Goal: Task Accomplishment & Management: Complete application form

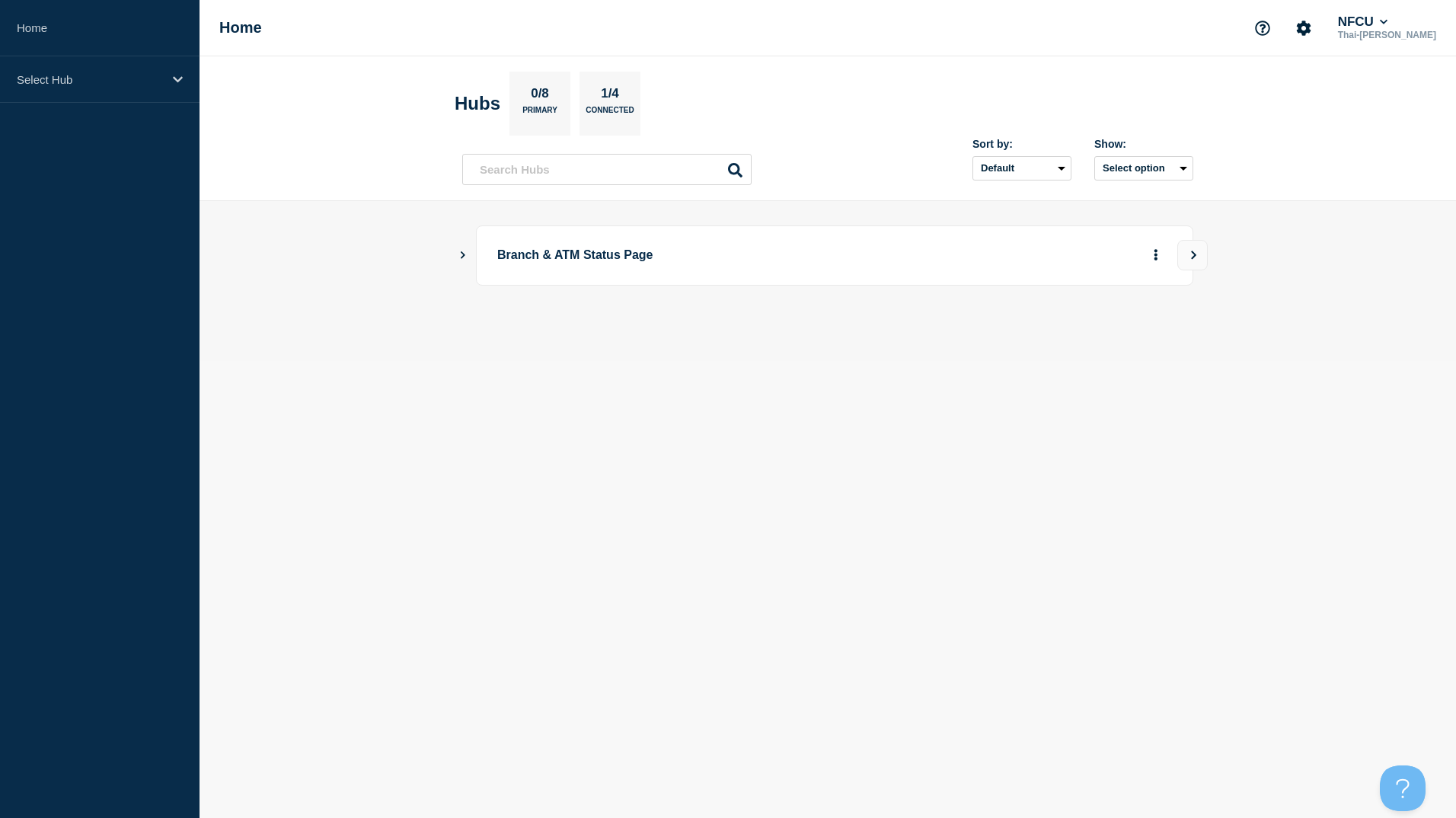
click at [624, 498] on body "Home Select Hub Home NFCU Thai-Luan Nguyen Hubs 0/8 Primary 1/4 Connected Sort …" at bounding box center [728, 409] width 1456 height 818
drag, startPoint x: 202, startPoint y: 80, endPoint x: 179, endPoint y: 80, distance: 23.0
click at [202, 80] on header "Hubs 0/8 Primary 1/4 Connected Sort by: Default Last added Last updated Most ac…" at bounding box center [828, 128] width 1256 height 145
click at [168, 81] on div "Select Hub" at bounding box center [100, 79] width 200 height 47
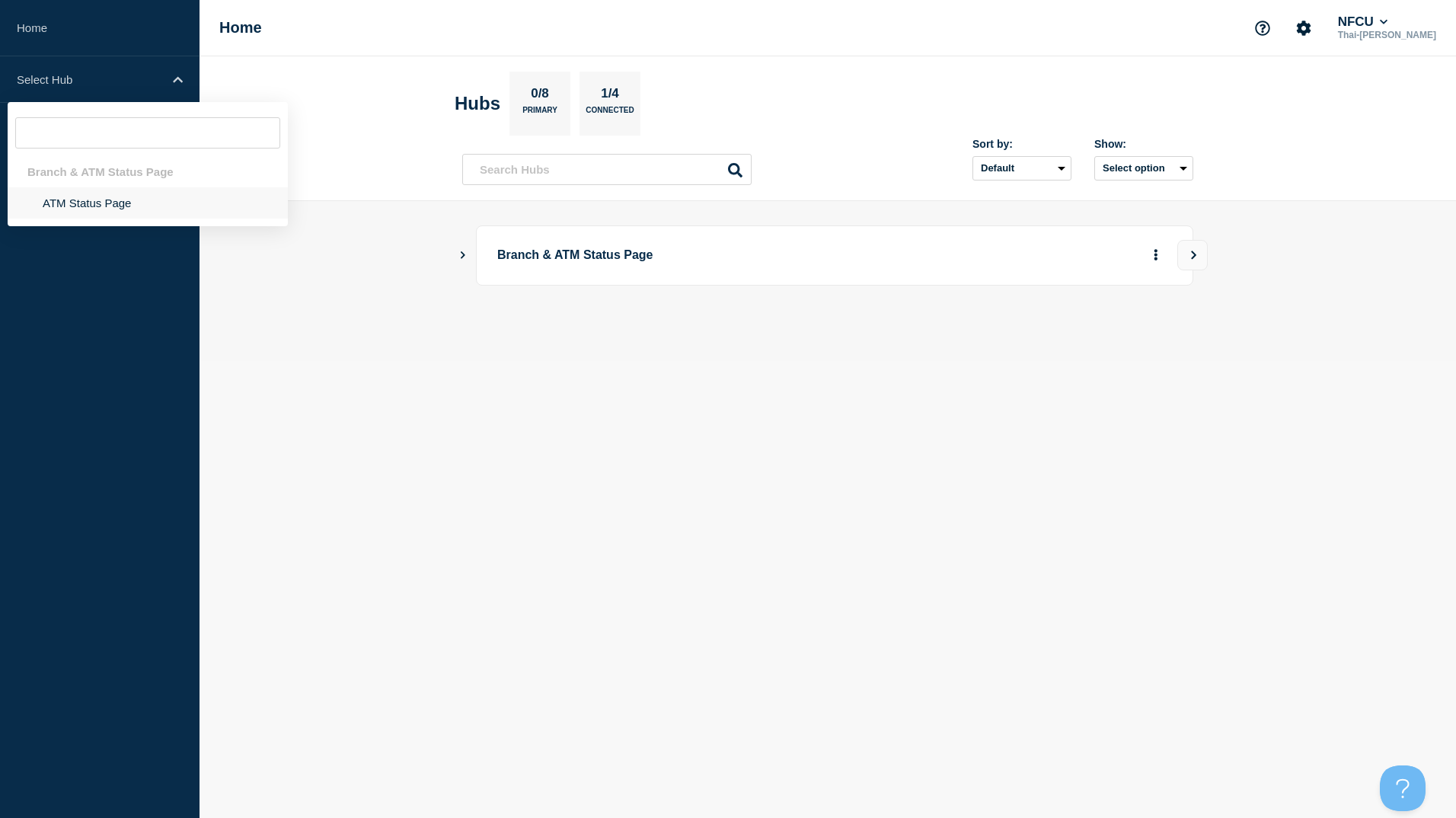
click at [83, 210] on li "ATM Status Page" at bounding box center [148, 203] width 281 height 31
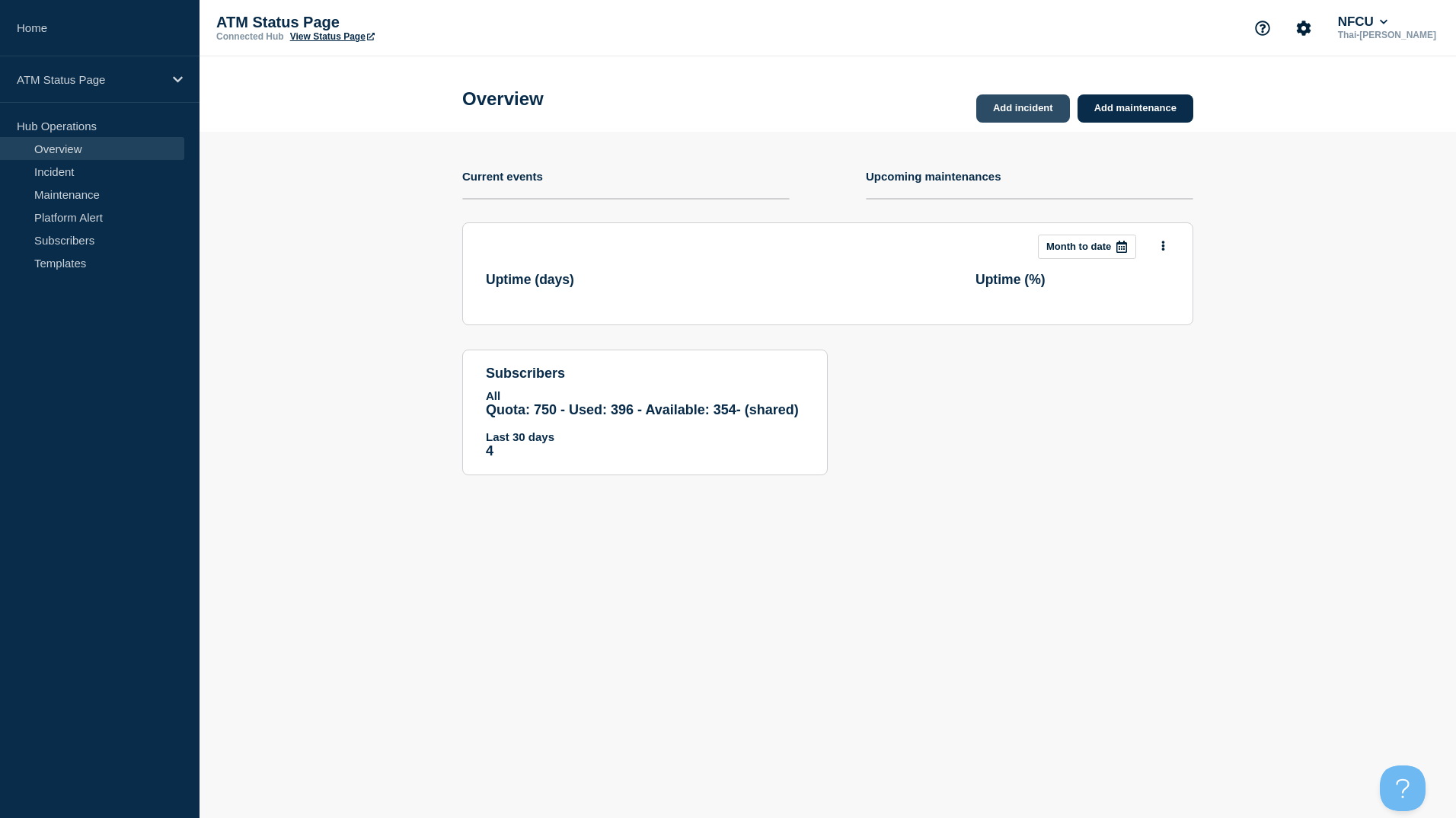
click at [1011, 109] on link "Add incident" at bounding box center [1023, 109] width 94 height 28
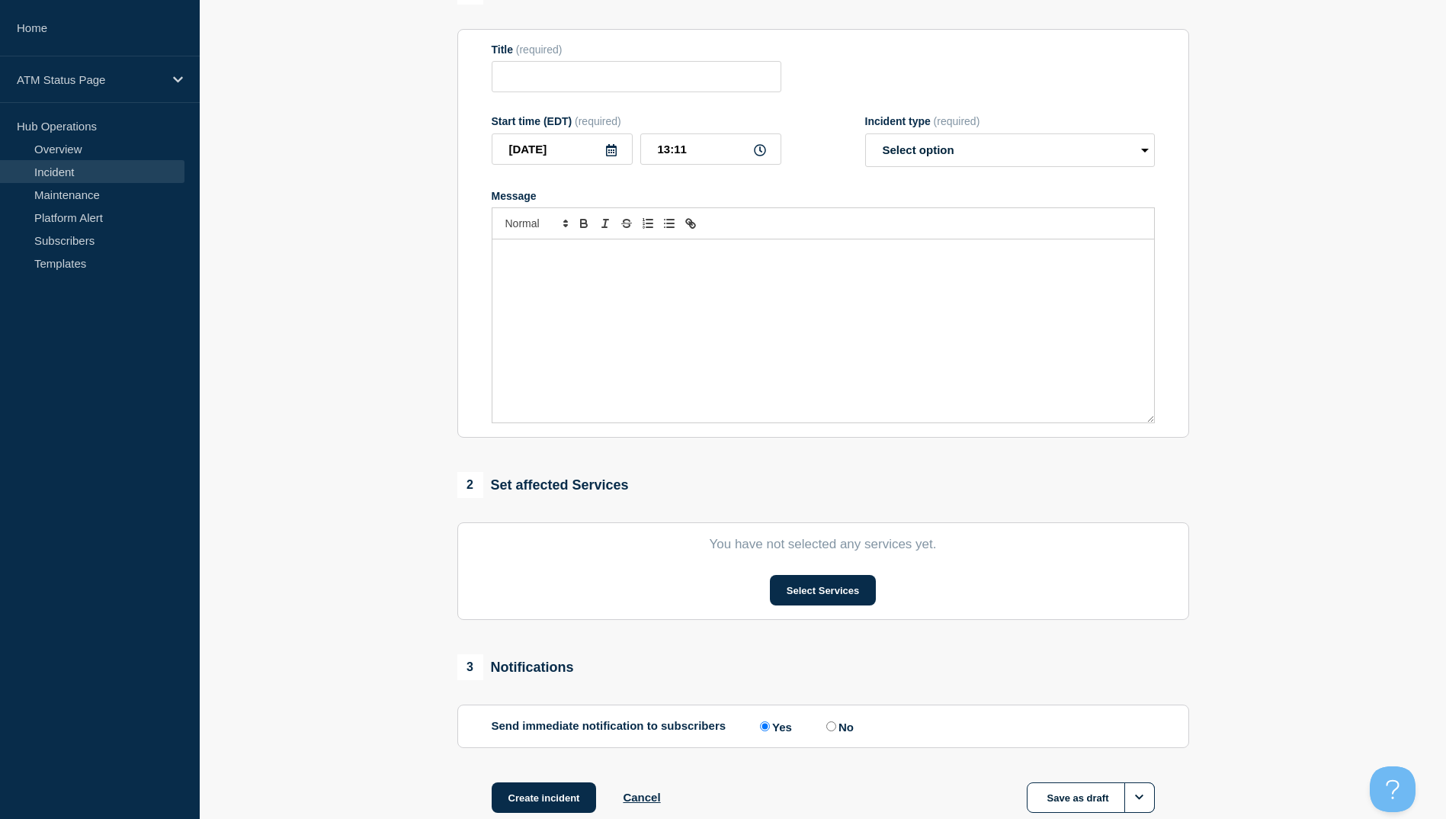
scroll to position [229, 0]
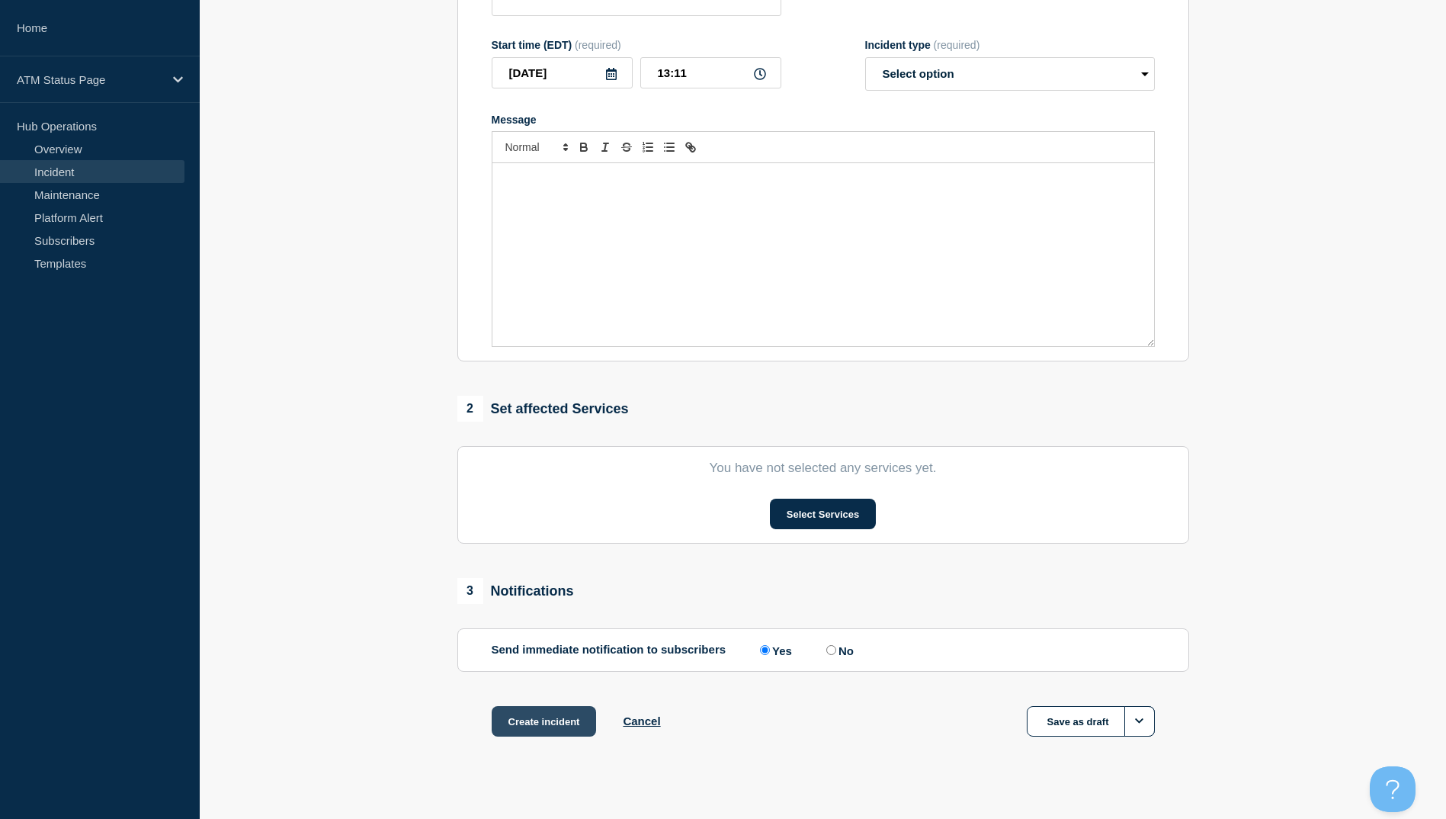
click at [550, 727] on button "Create incident" at bounding box center [544, 721] width 105 height 30
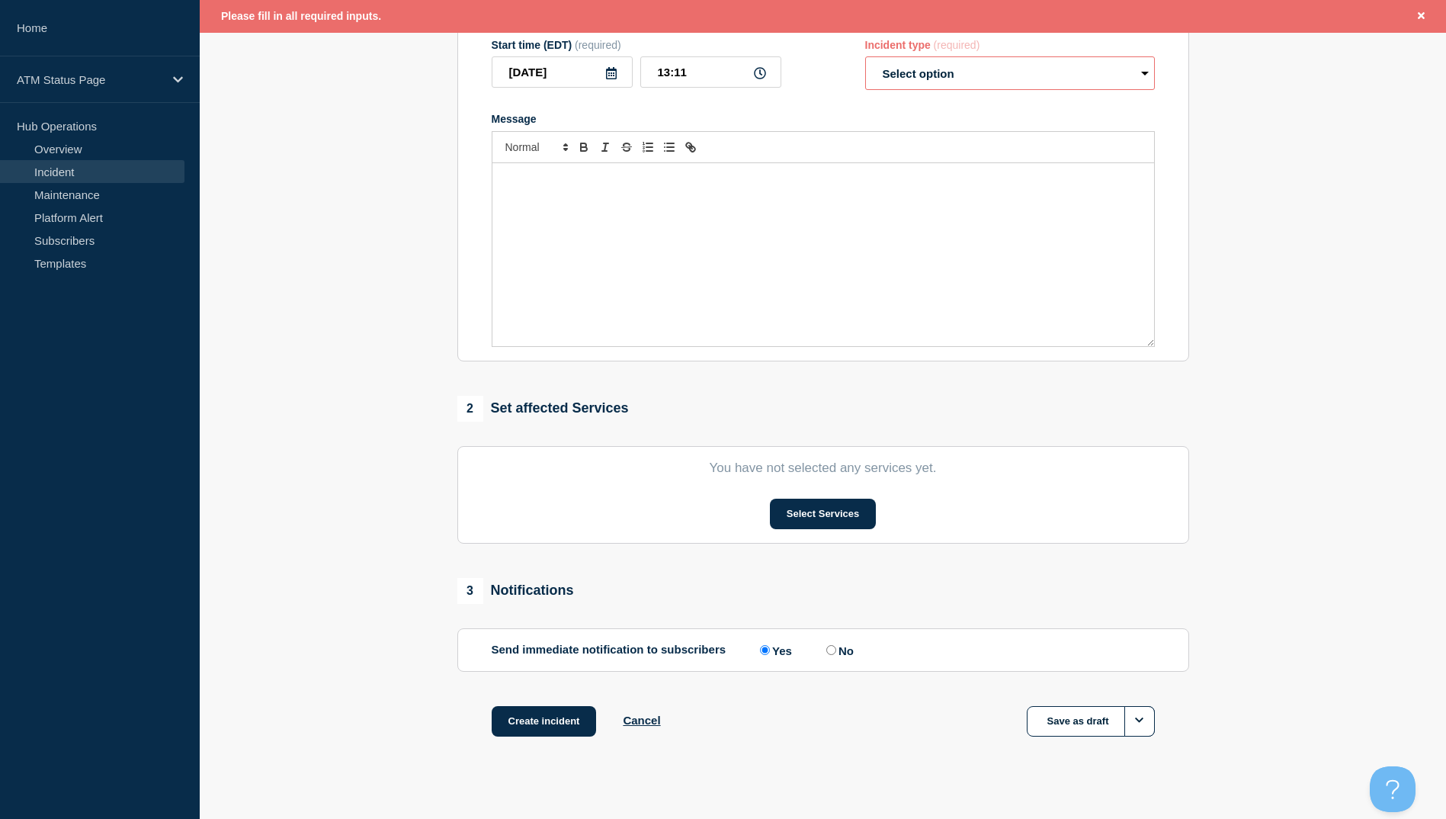
click at [829, 543] on section "You have not selected any services yet. Select Services" at bounding box center [823, 495] width 732 height 98
click at [826, 505] on button "Select Services" at bounding box center [823, 514] width 106 height 30
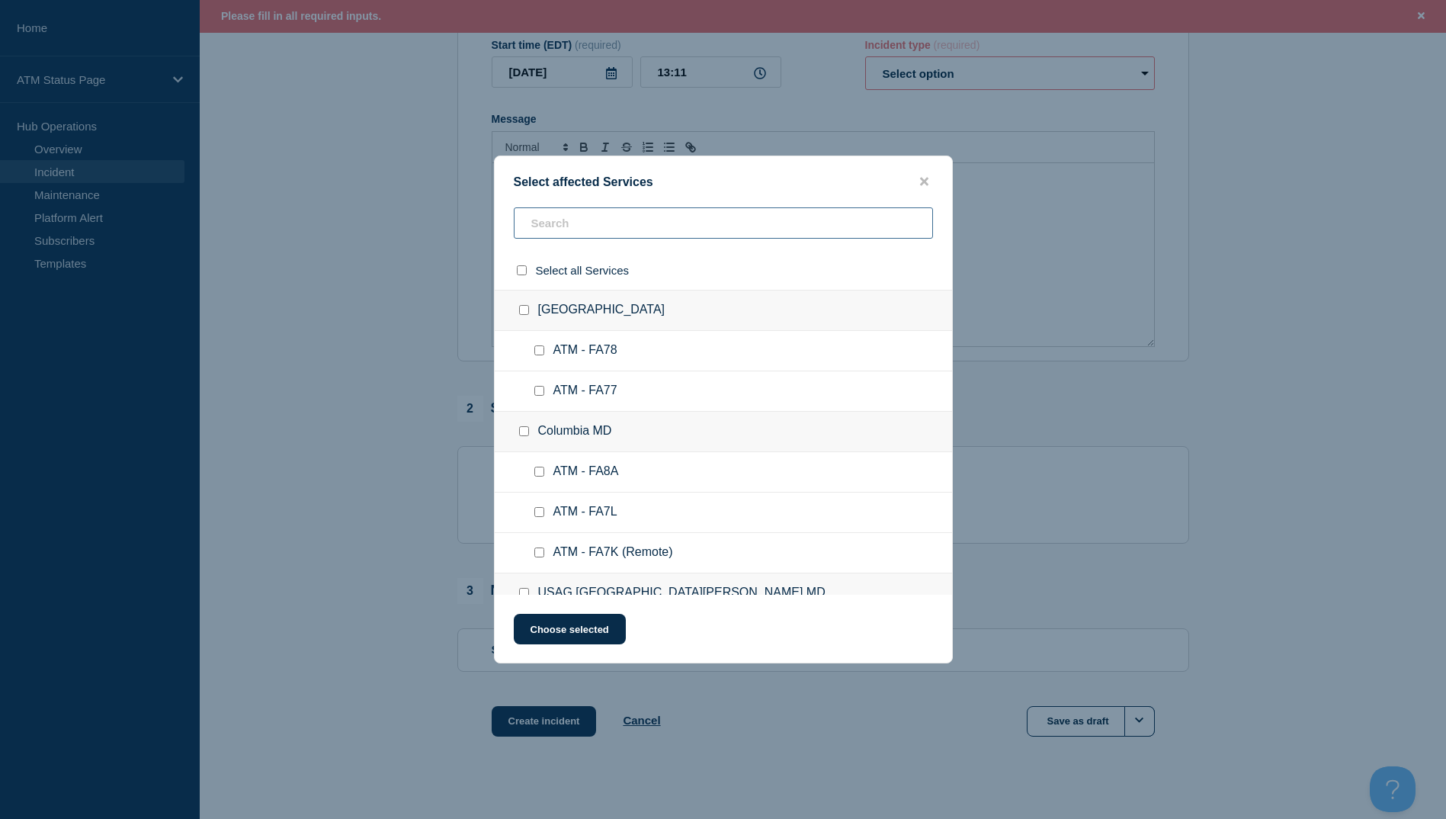
click at [596, 224] on input "text" at bounding box center [723, 222] width 419 height 31
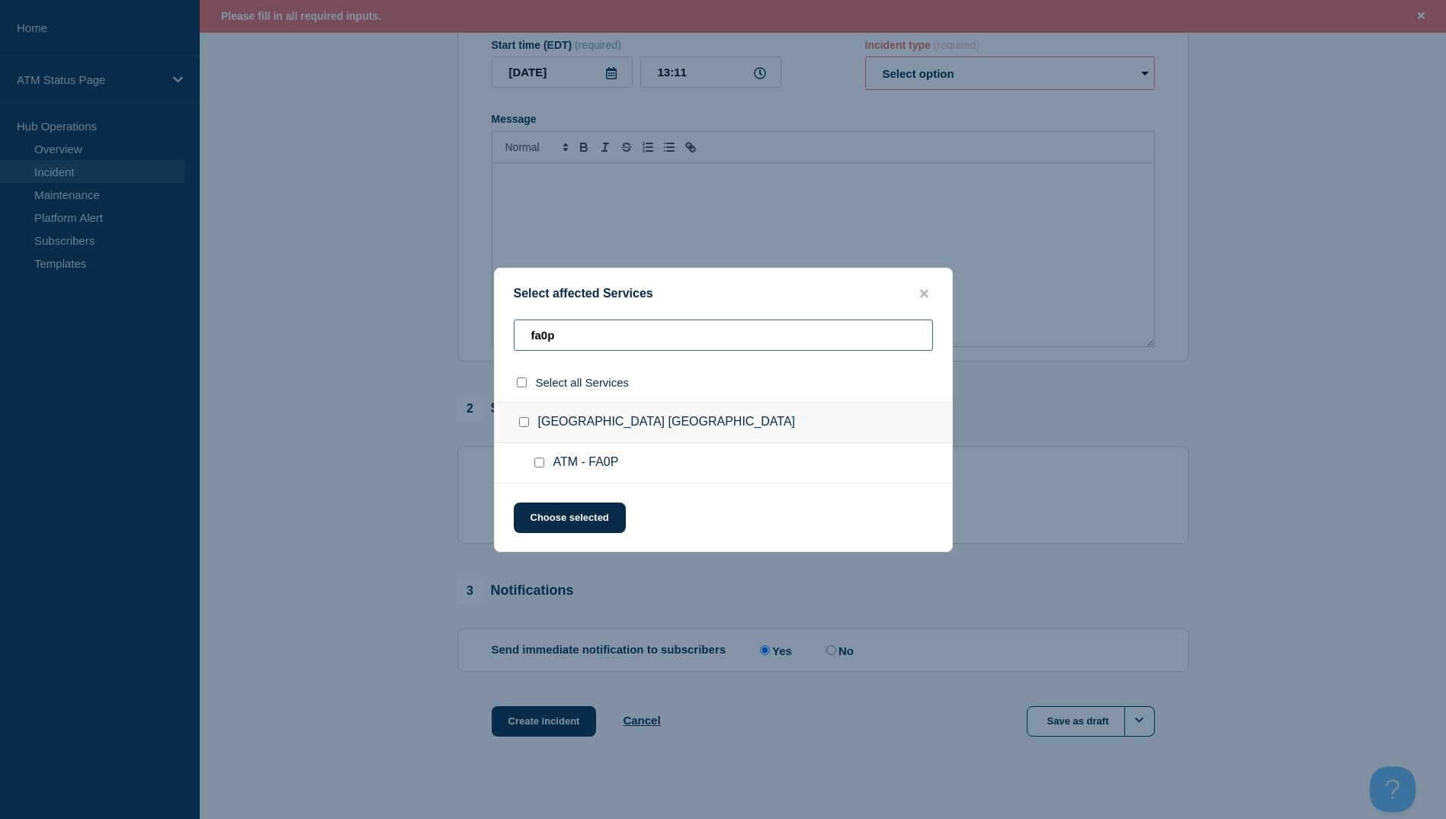
type input "fa0p"
click at [544, 462] on div at bounding box center [542, 462] width 22 height 15
click at [542, 459] on input "ATM - FA0P checkbox" at bounding box center [539, 462] width 10 height 10
checkbox input "true"
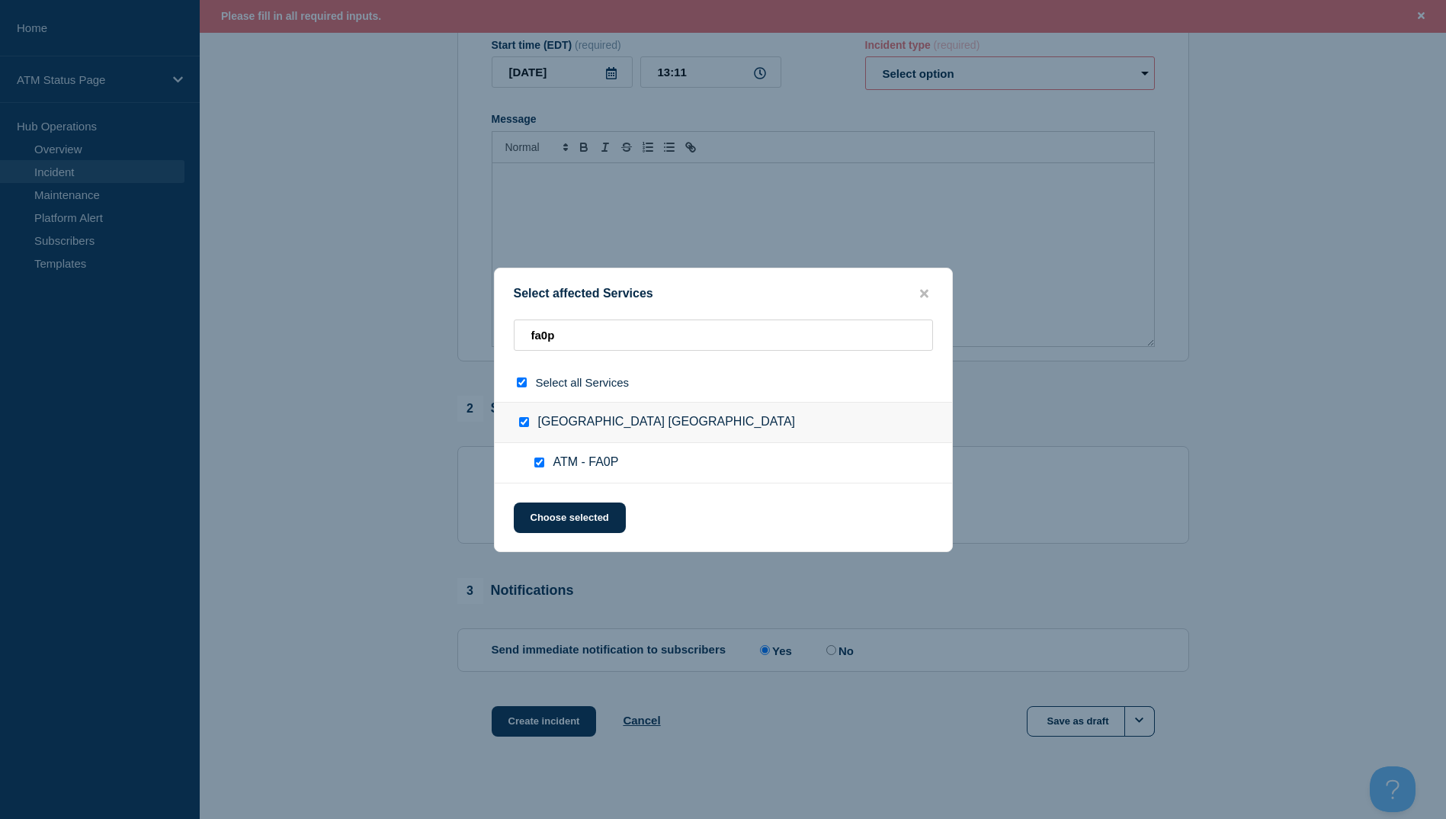
checkbox input "true"
click at [553, 512] on button "Choose selected" at bounding box center [570, 517] width 112 height 30
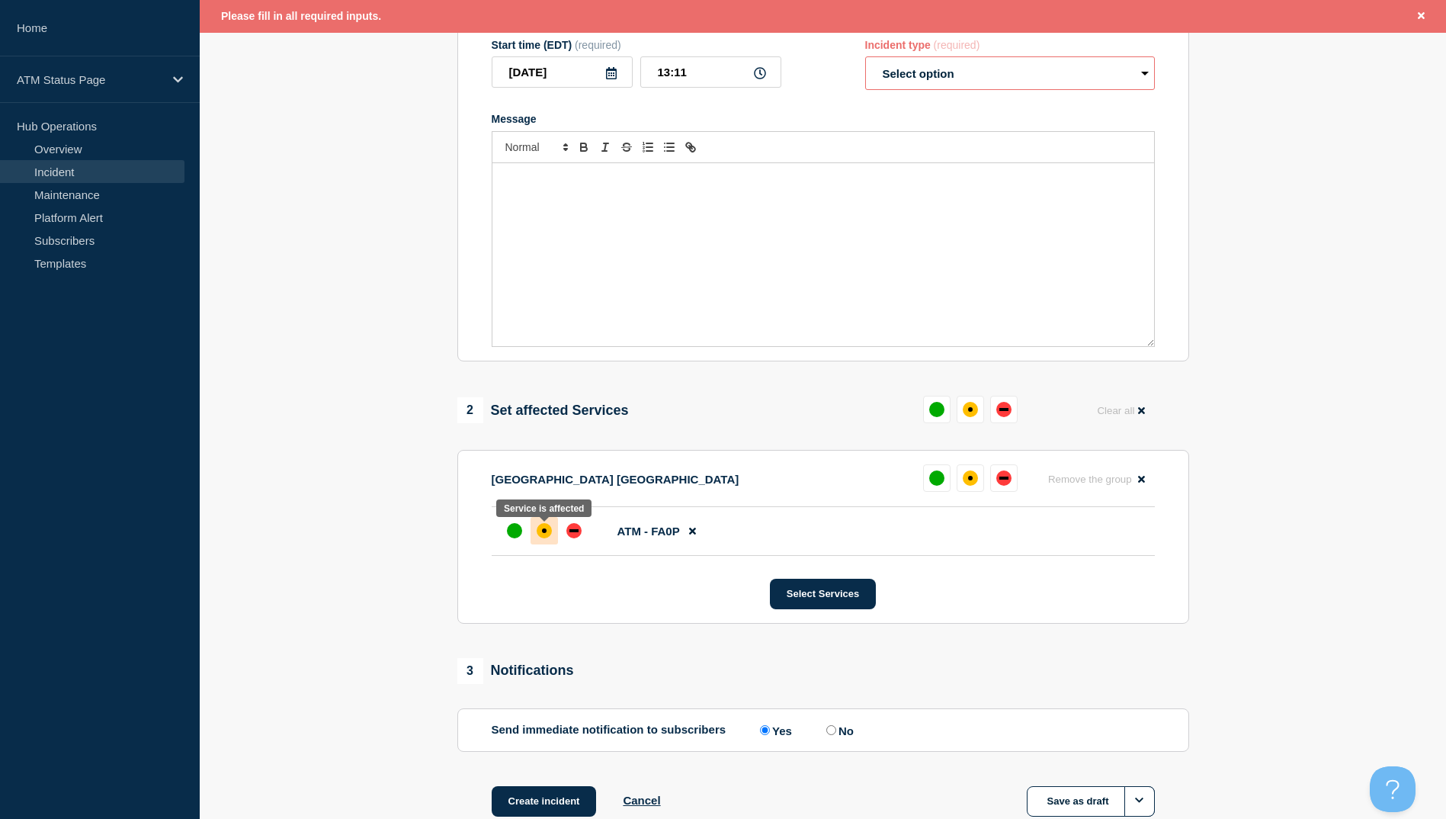
click at [545, 543] on div at bounding box center [544, 530] width 27 height 27
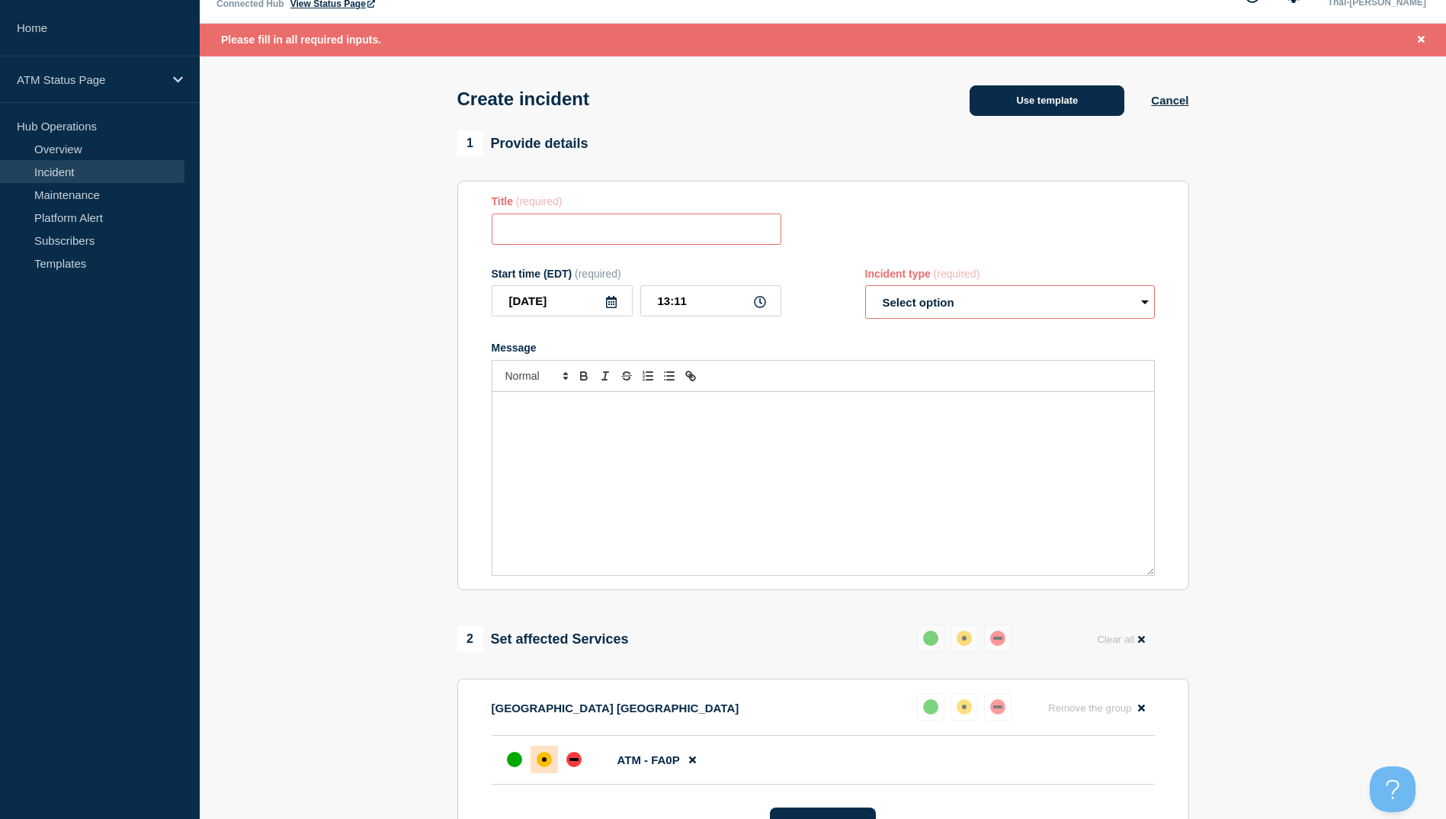
click at [1044, 91] on button "Use template" at bounding box center [1047, 100] width 155 height 30
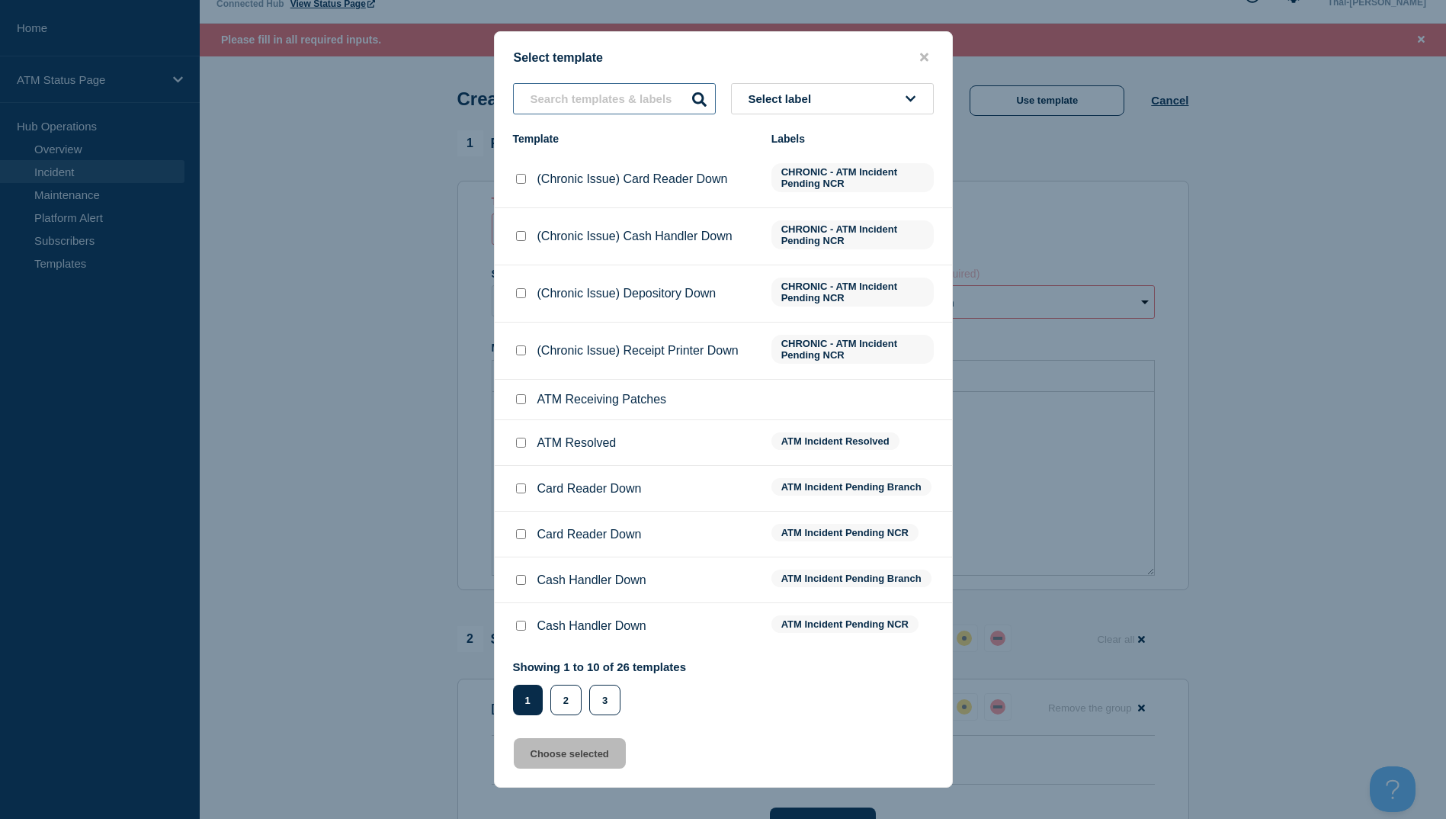
click at [644, 102] on input "text" at bounding box center [614, 98] width 203 height 31
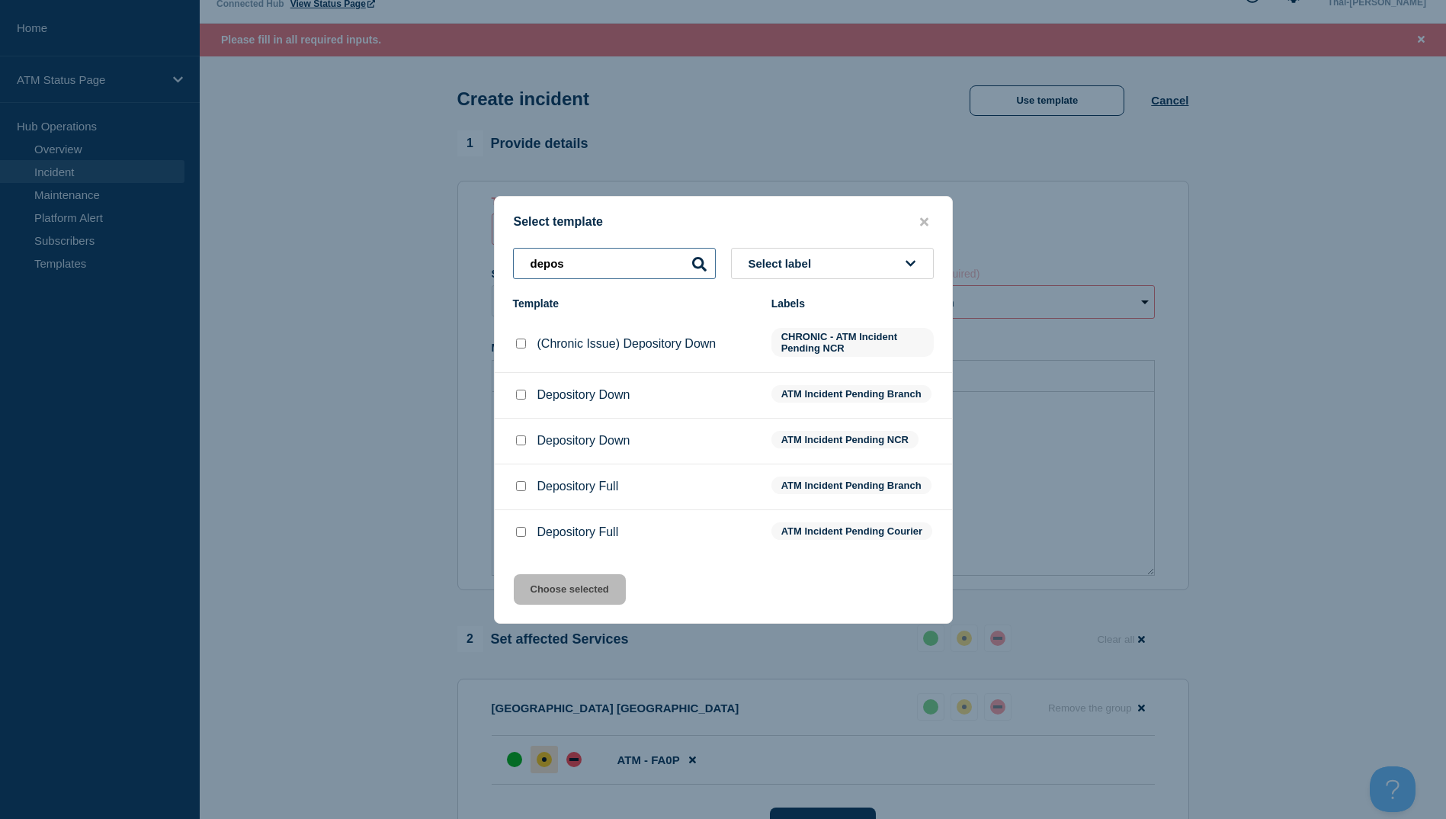
type input "depos"
click at [520, 392] on input "Depository Down checkbox" at bounding box center [521, 395] width 10 height 10
checkbox input "true"
click at [582, 605] on button "Choose selected" at bounding box center [570, 589] width 112 height 30
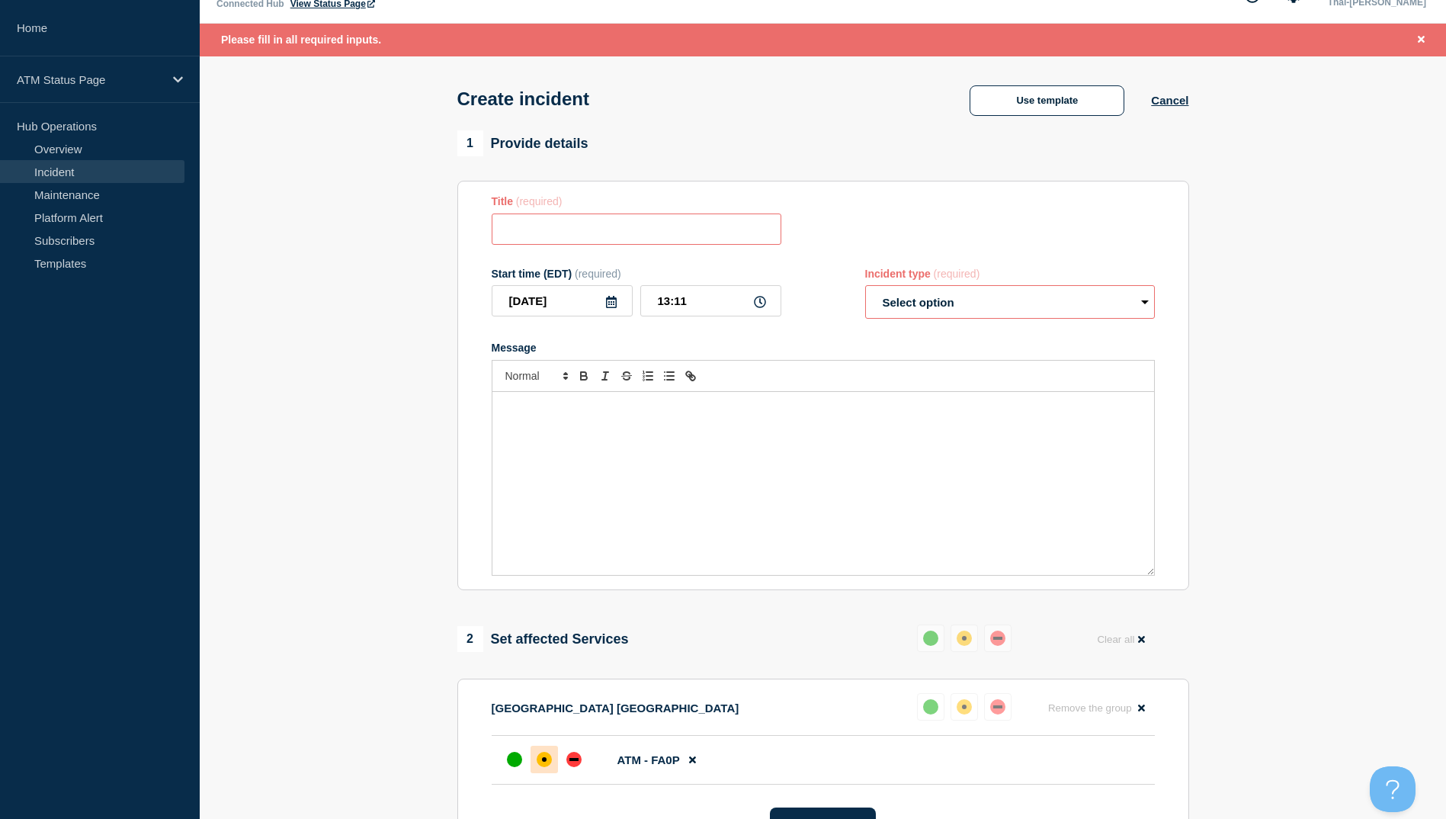
type input "Depository Down"
select select "identified"
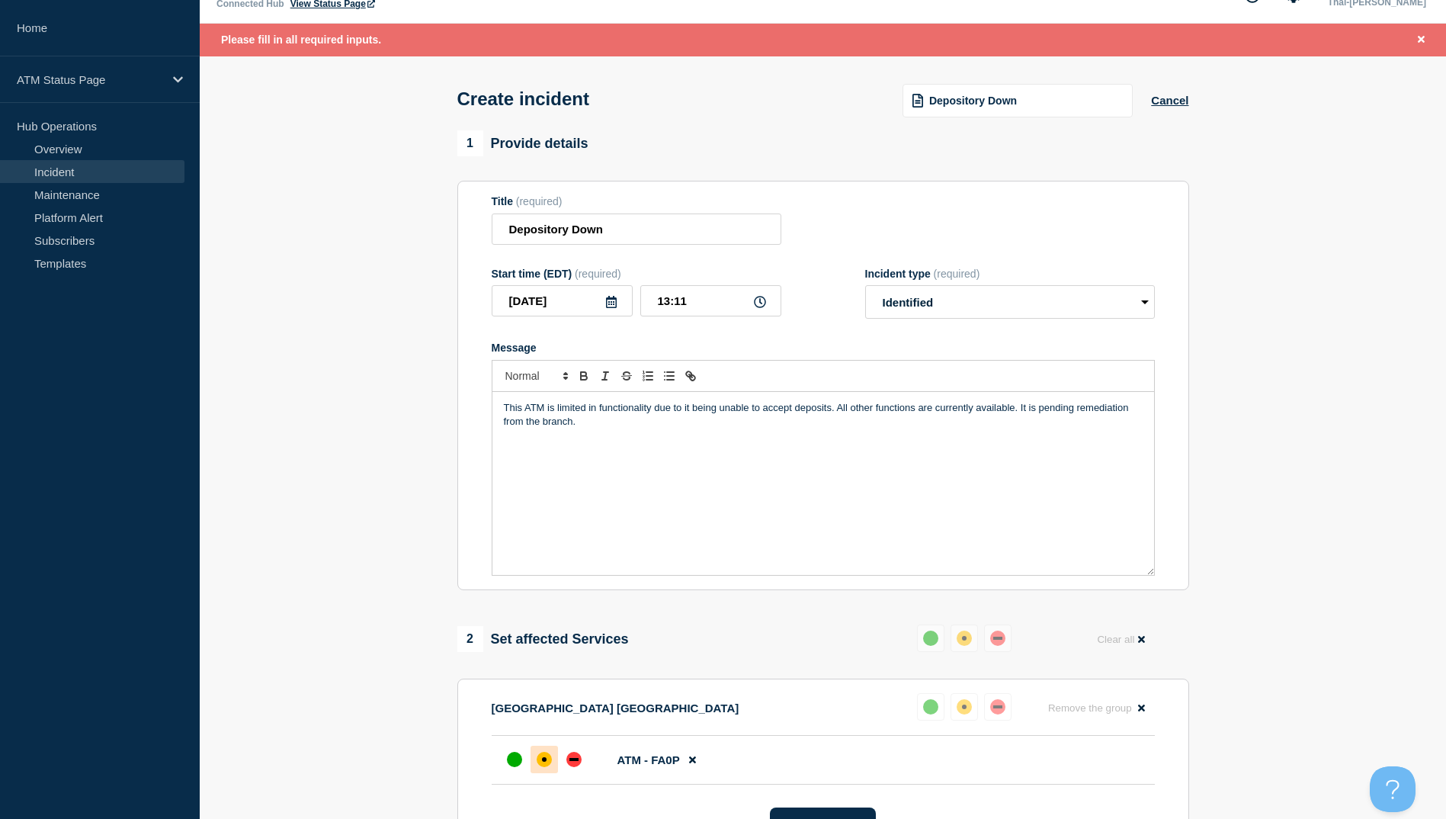
scroll to position [362, 0]
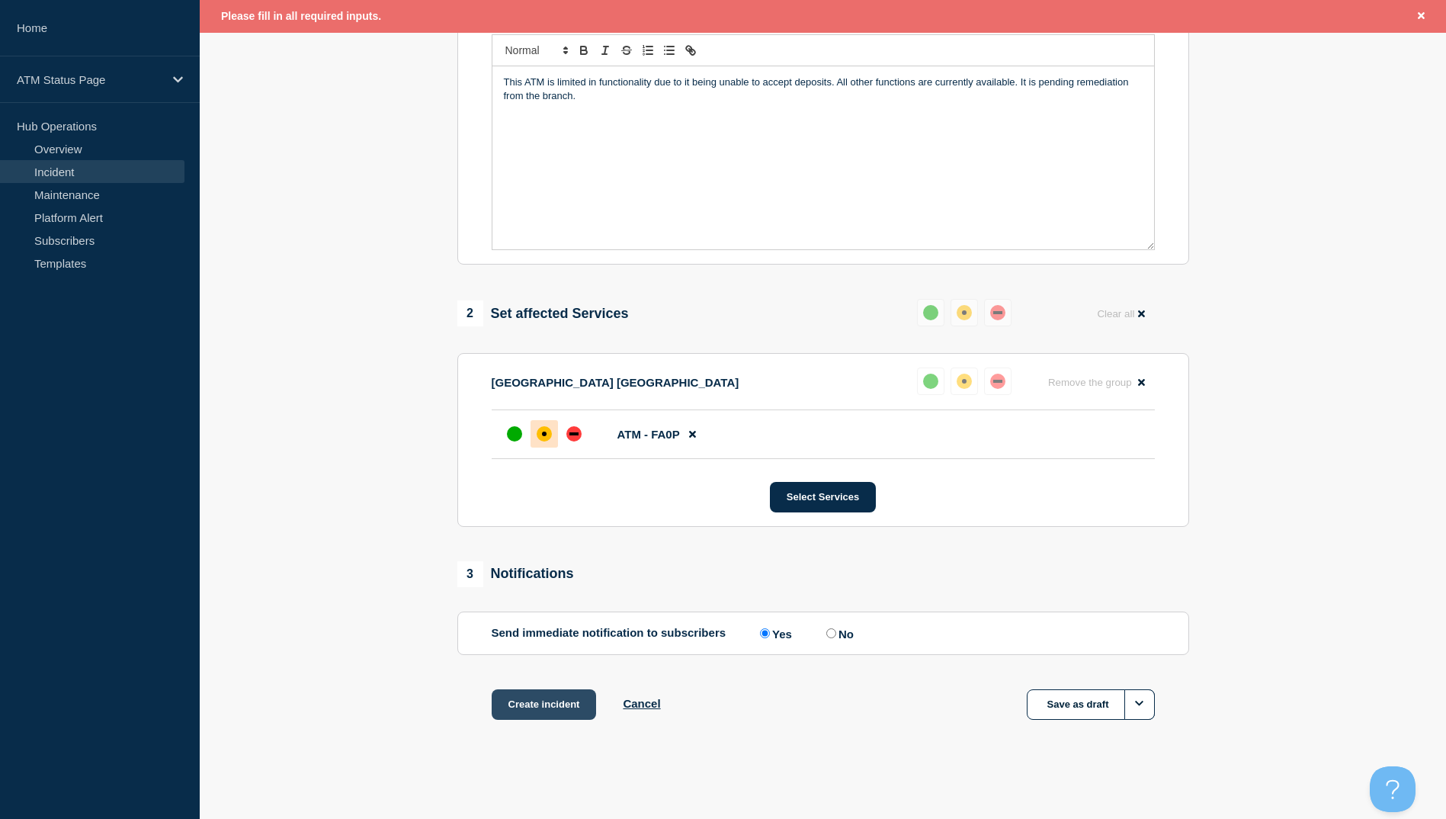
click at [546, 703] on button "Create incident" at bounding box center [544, 704] width 105 height 30
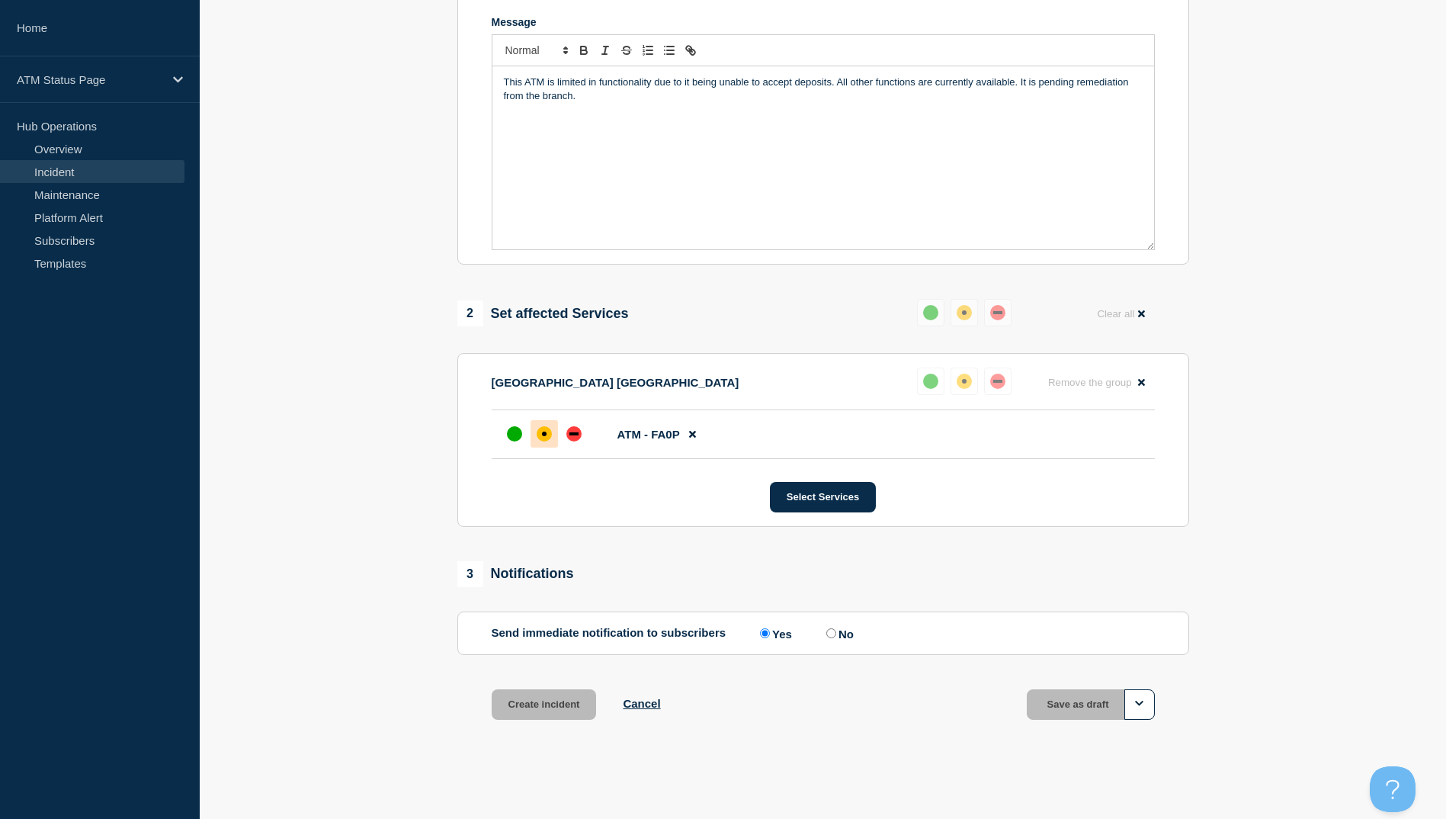
scroll to position [329, 0]
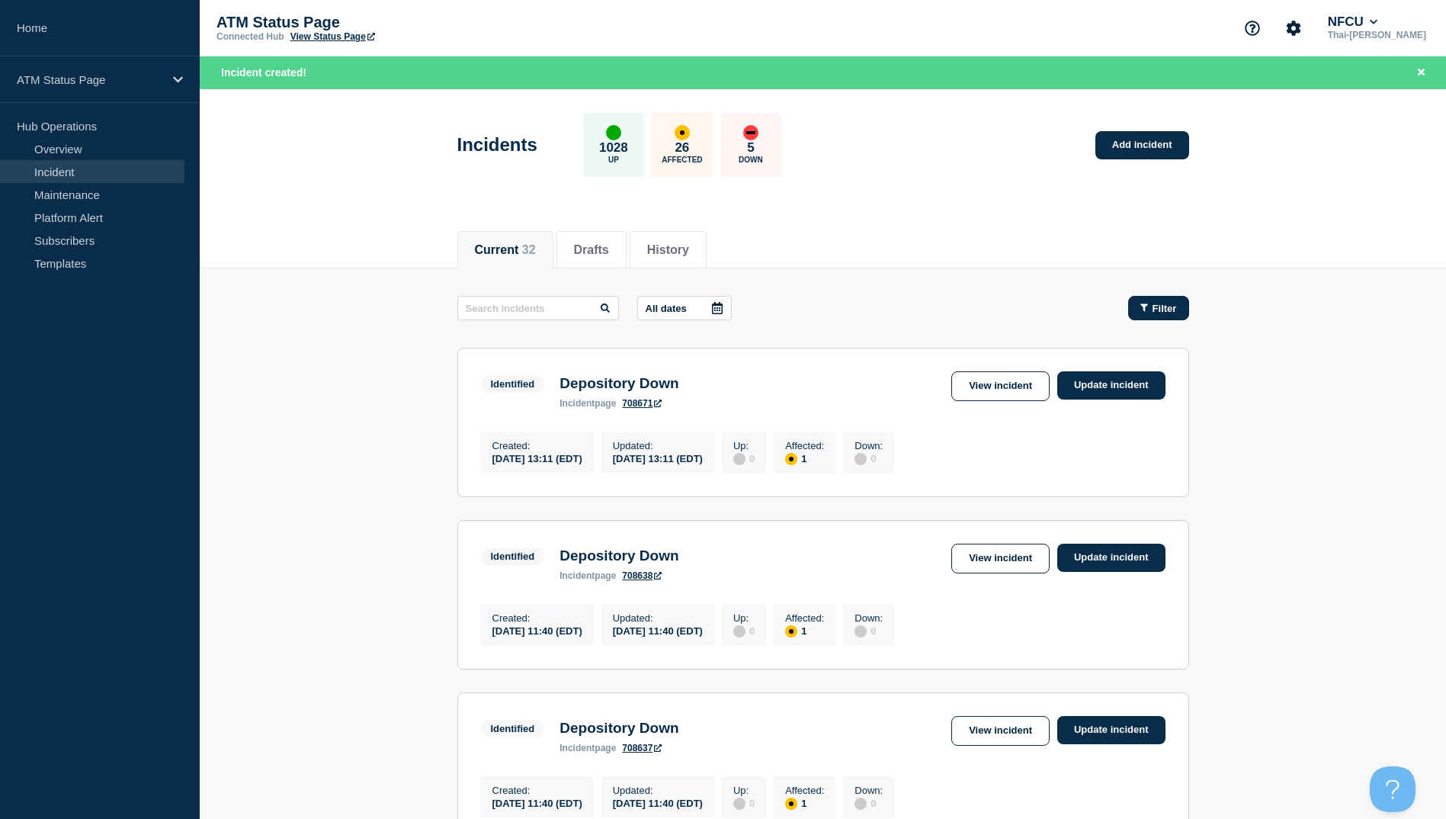
click at [1176, 308] on span "Filter" at bounding box center [1165, 308] width 24 height 11
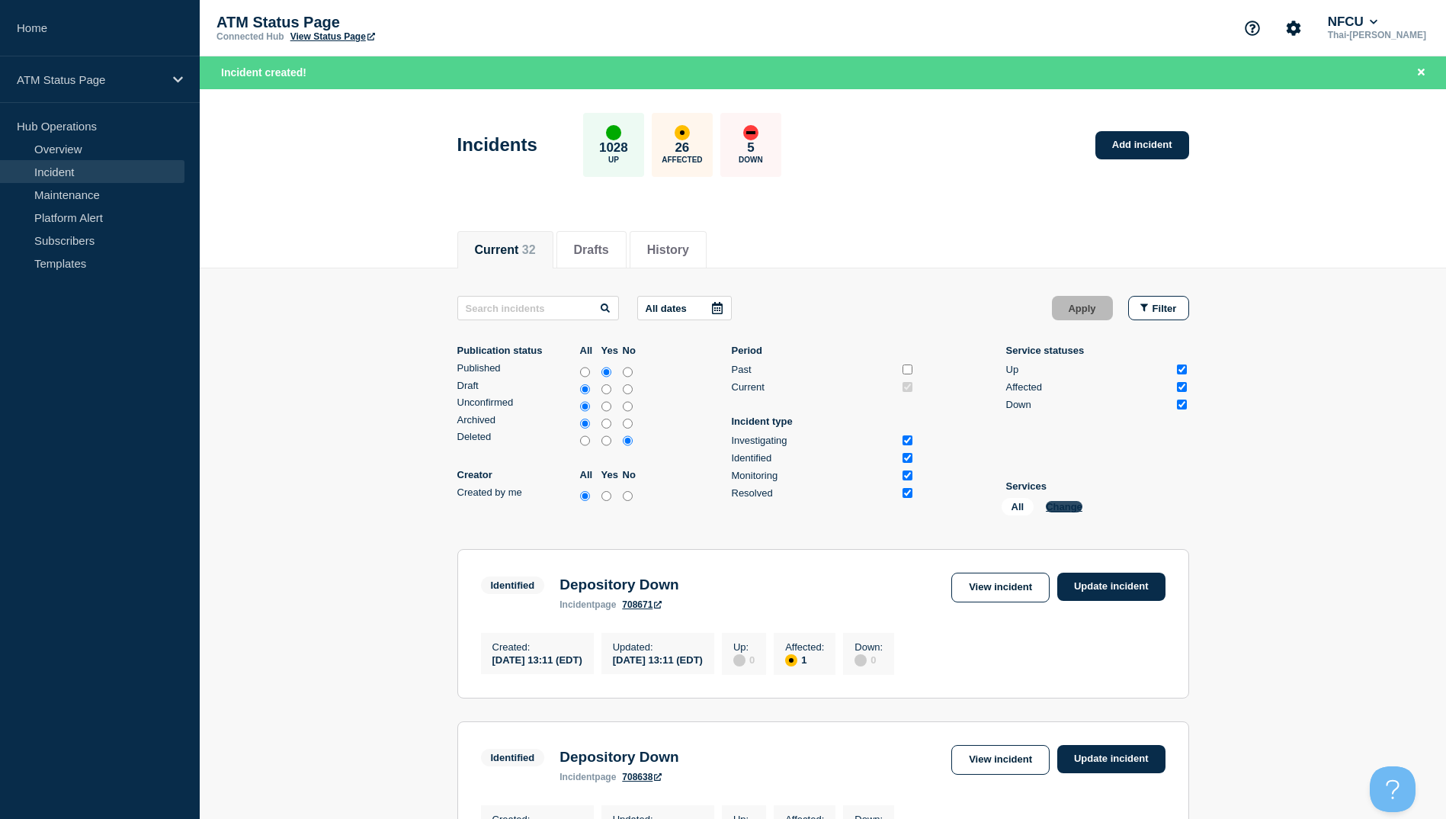
click at [1055, 505] on button "Change" at bounding box center [1064, 506] width 37 height 11
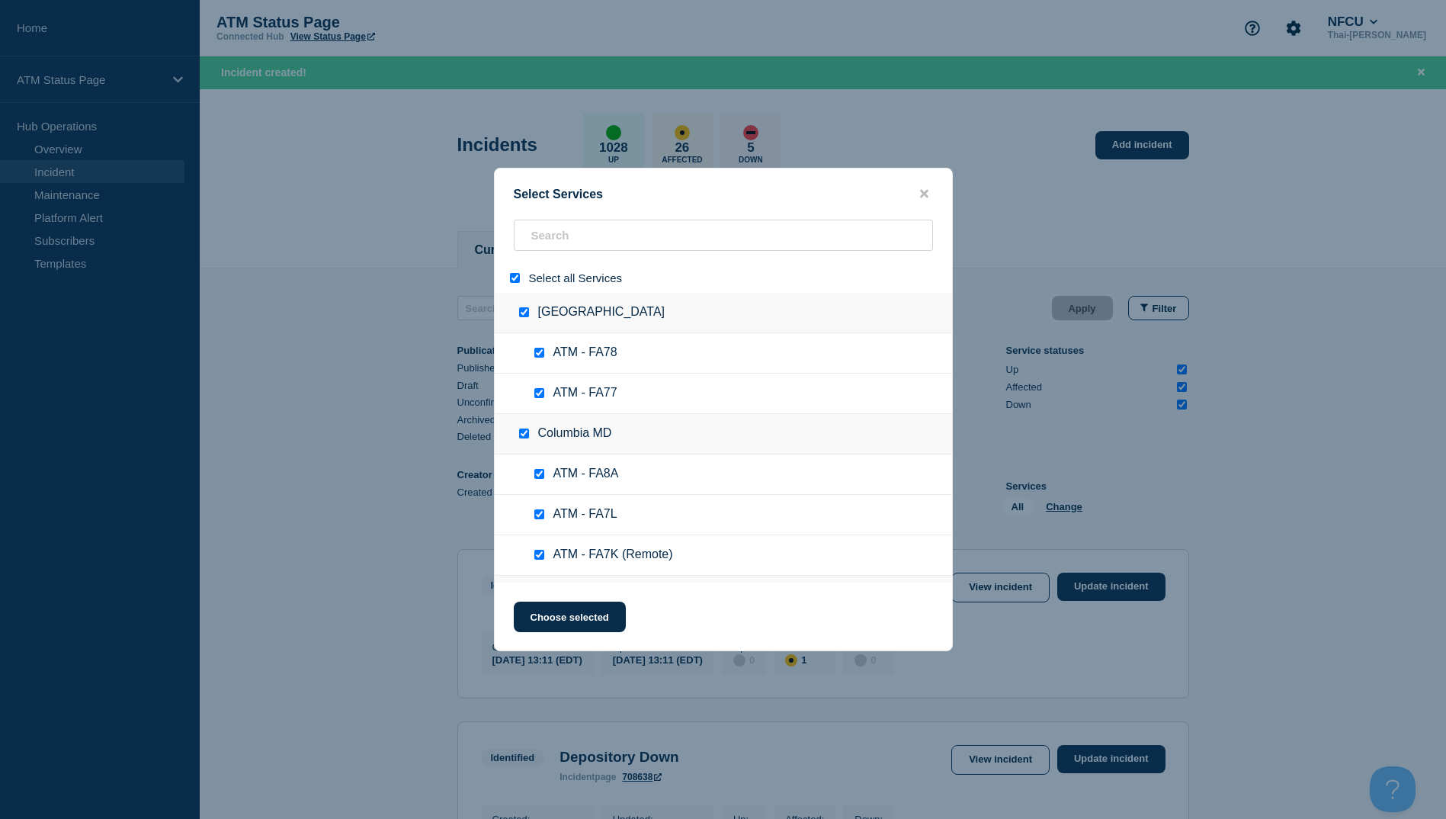
click at [518, 276] on input "select all" at bounding box center [515, 278] width 10 height 10
checkbox input "false"
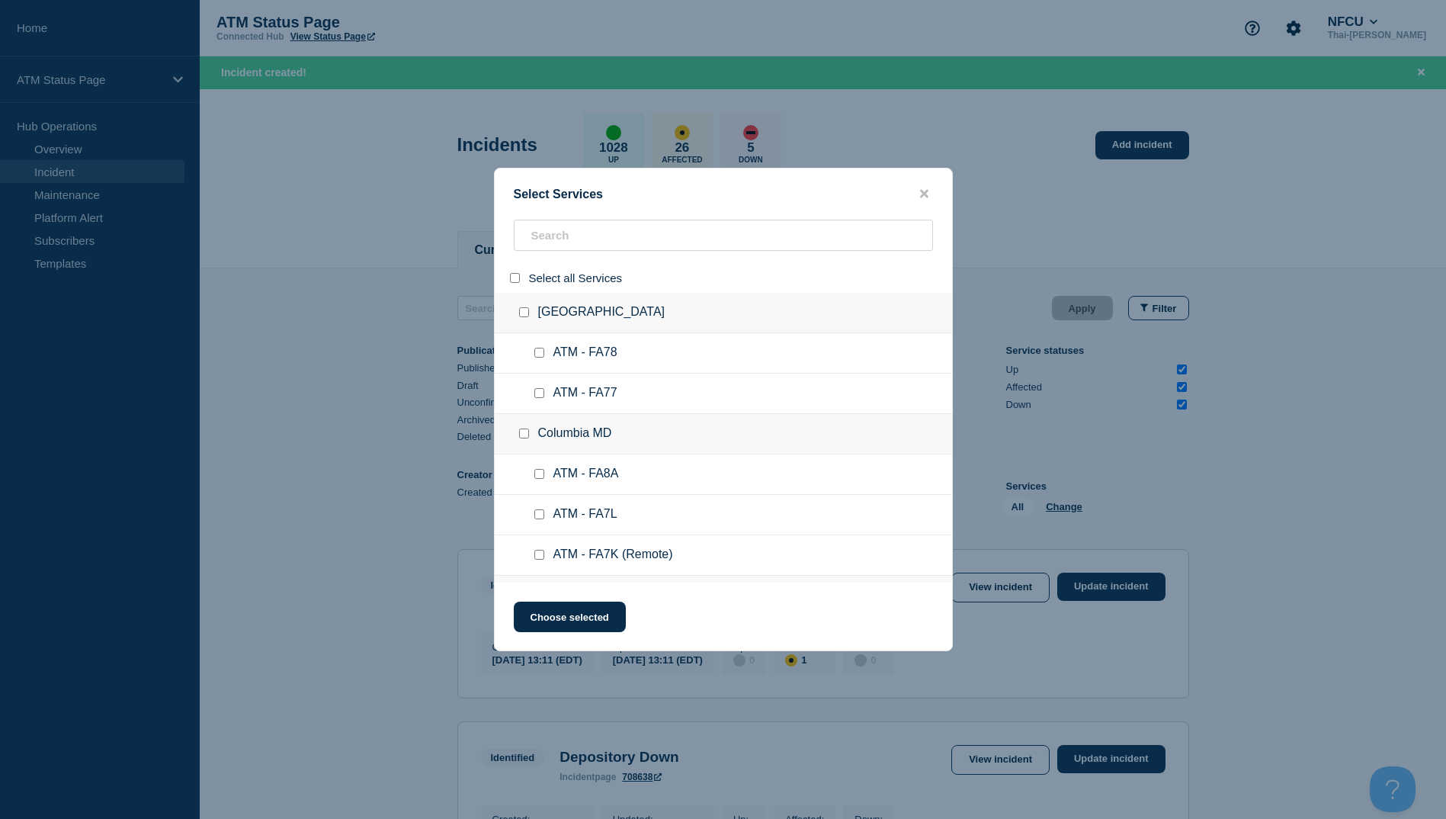
checkbox input "false"
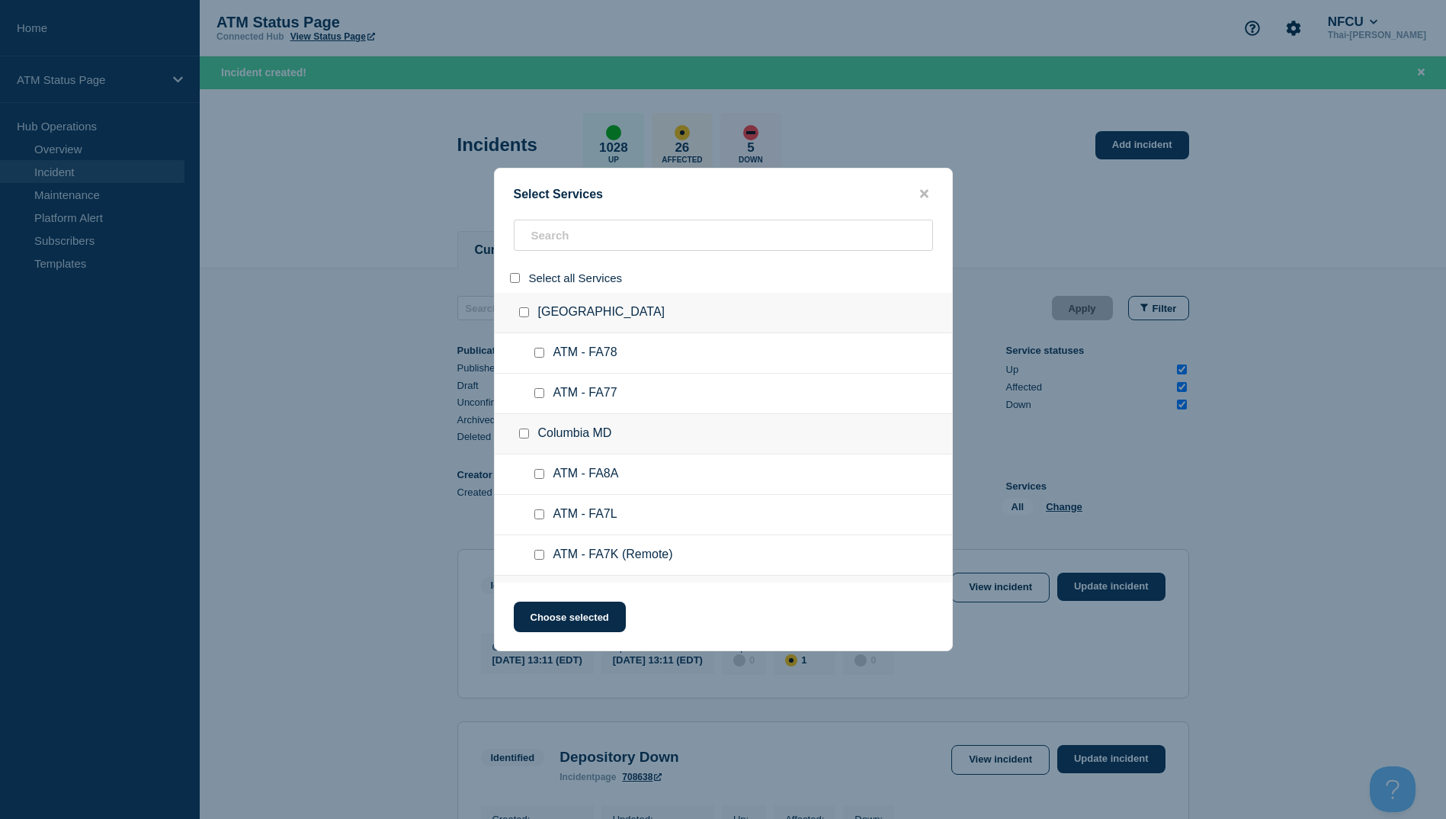
checkbox input "false"
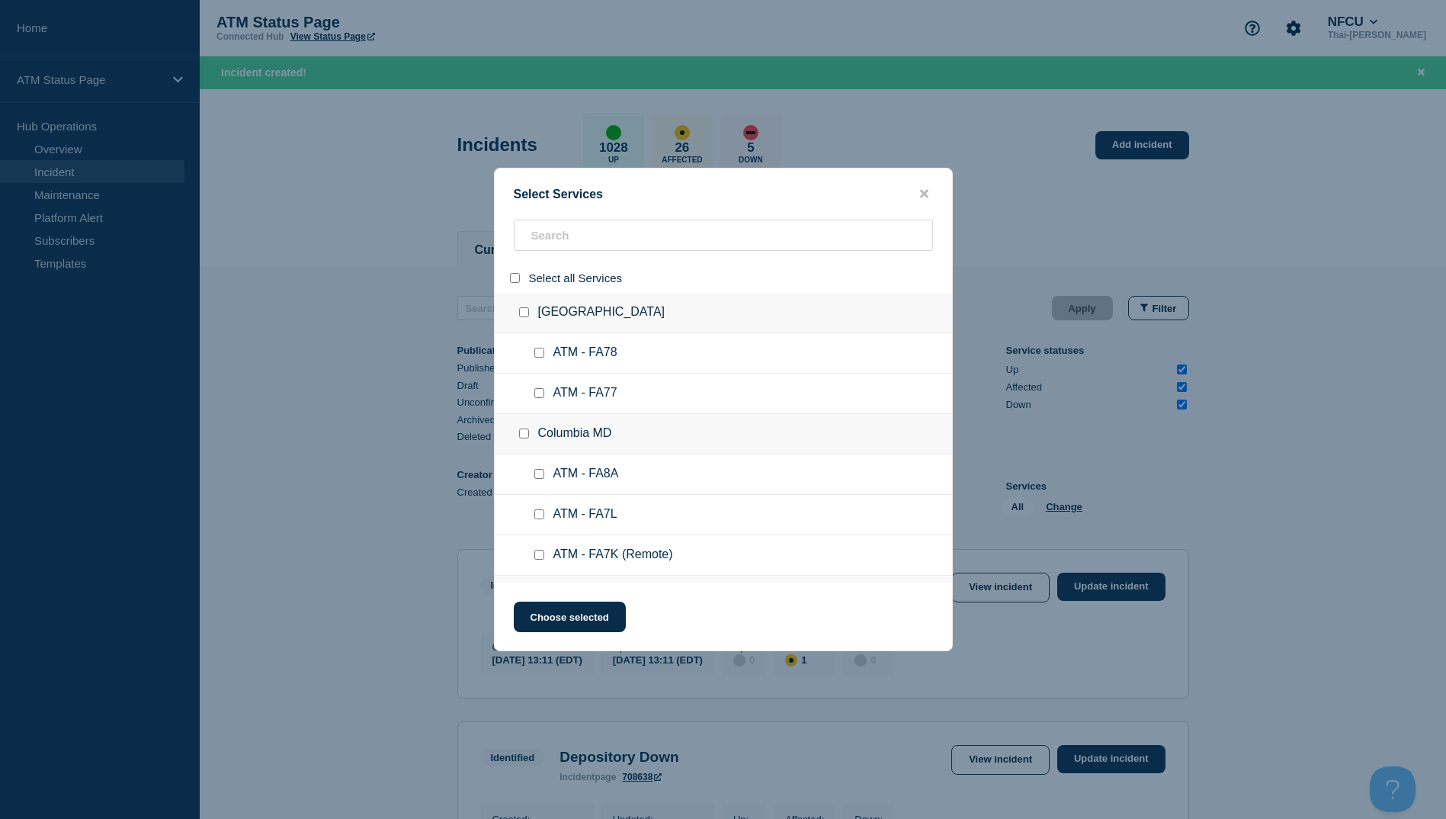
checkbox input "false"
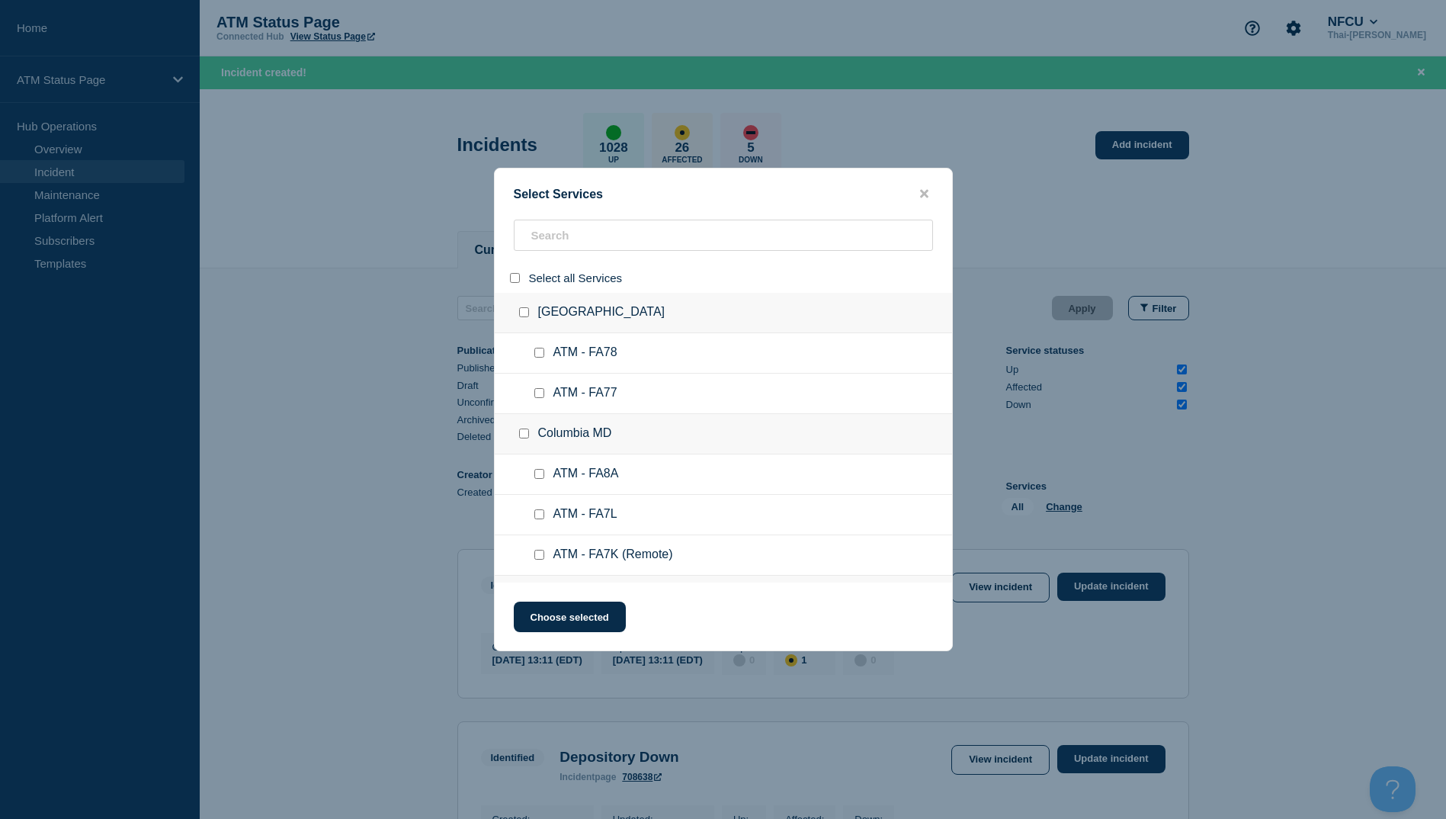
checkbox input "false"
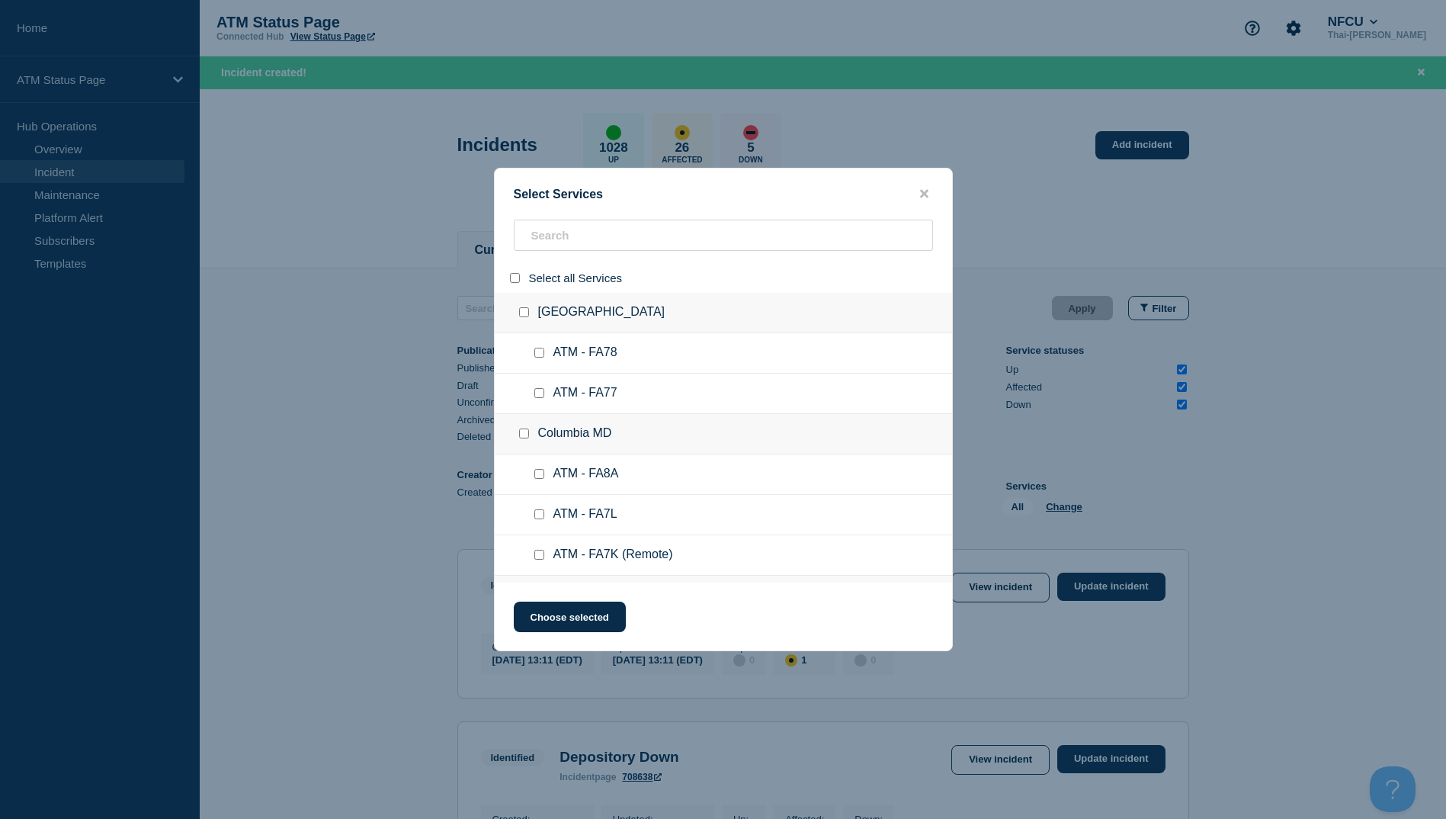
checkbox input "false"
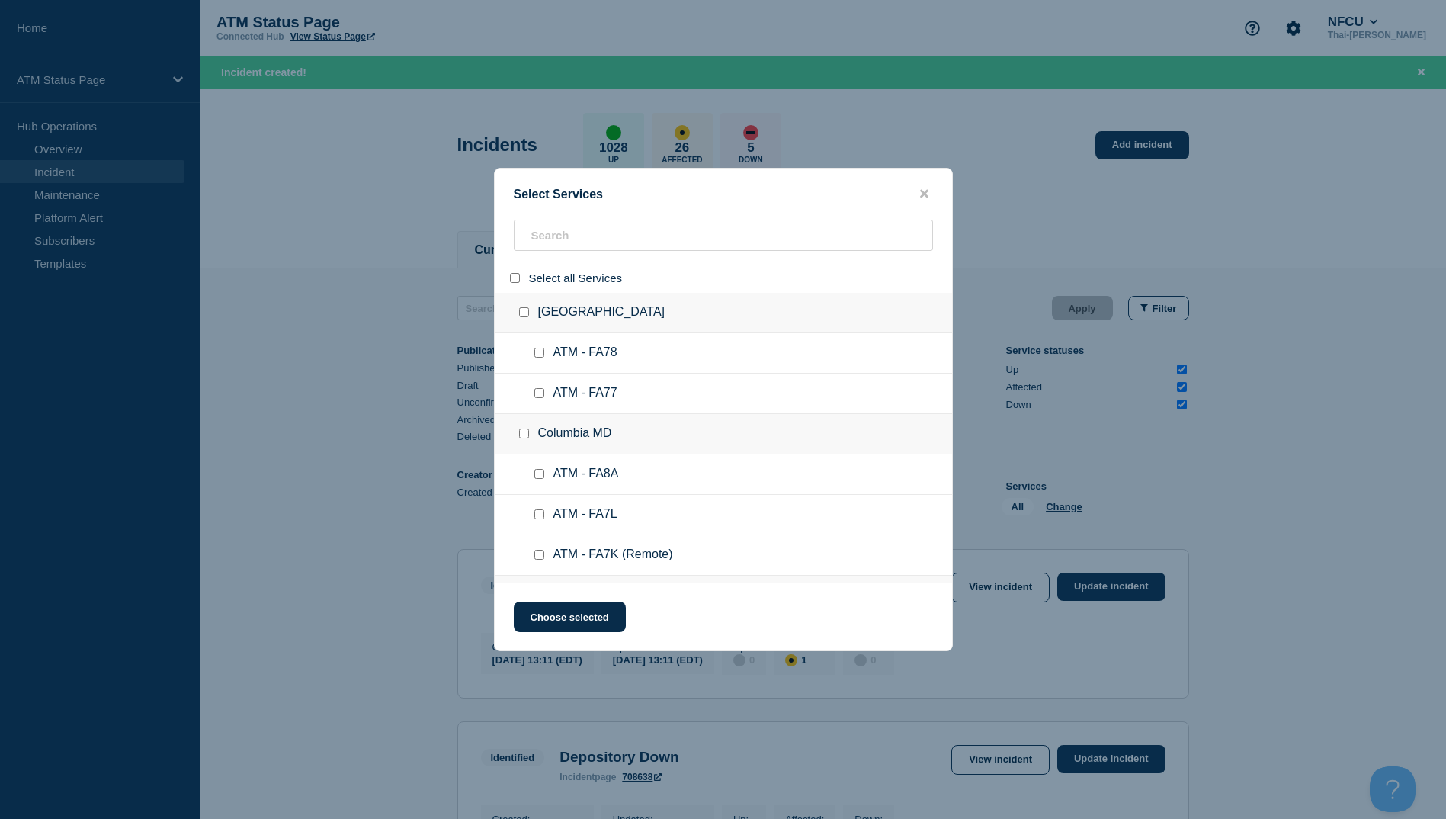
checkbox input "false"
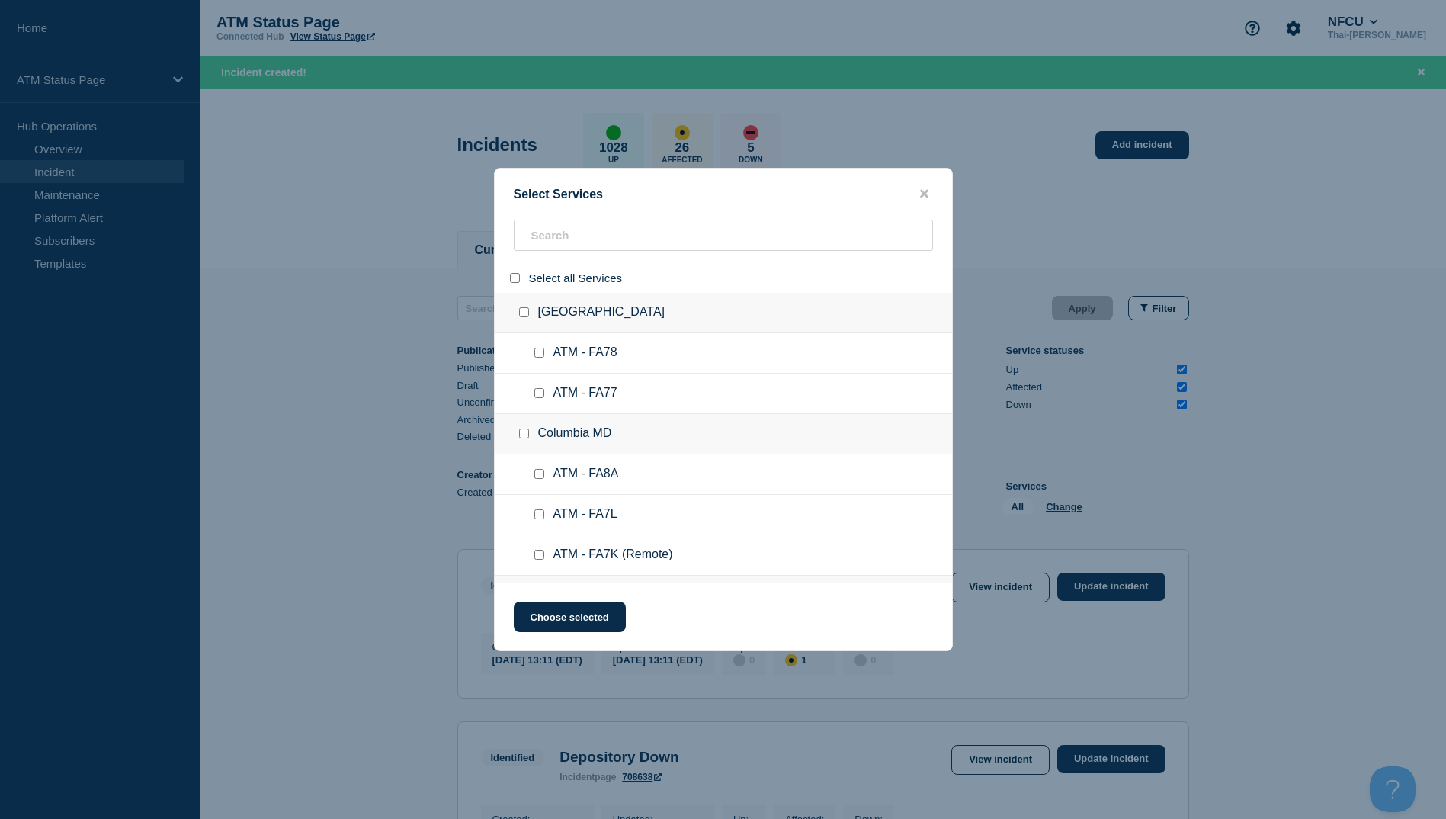
checkbox input "false"
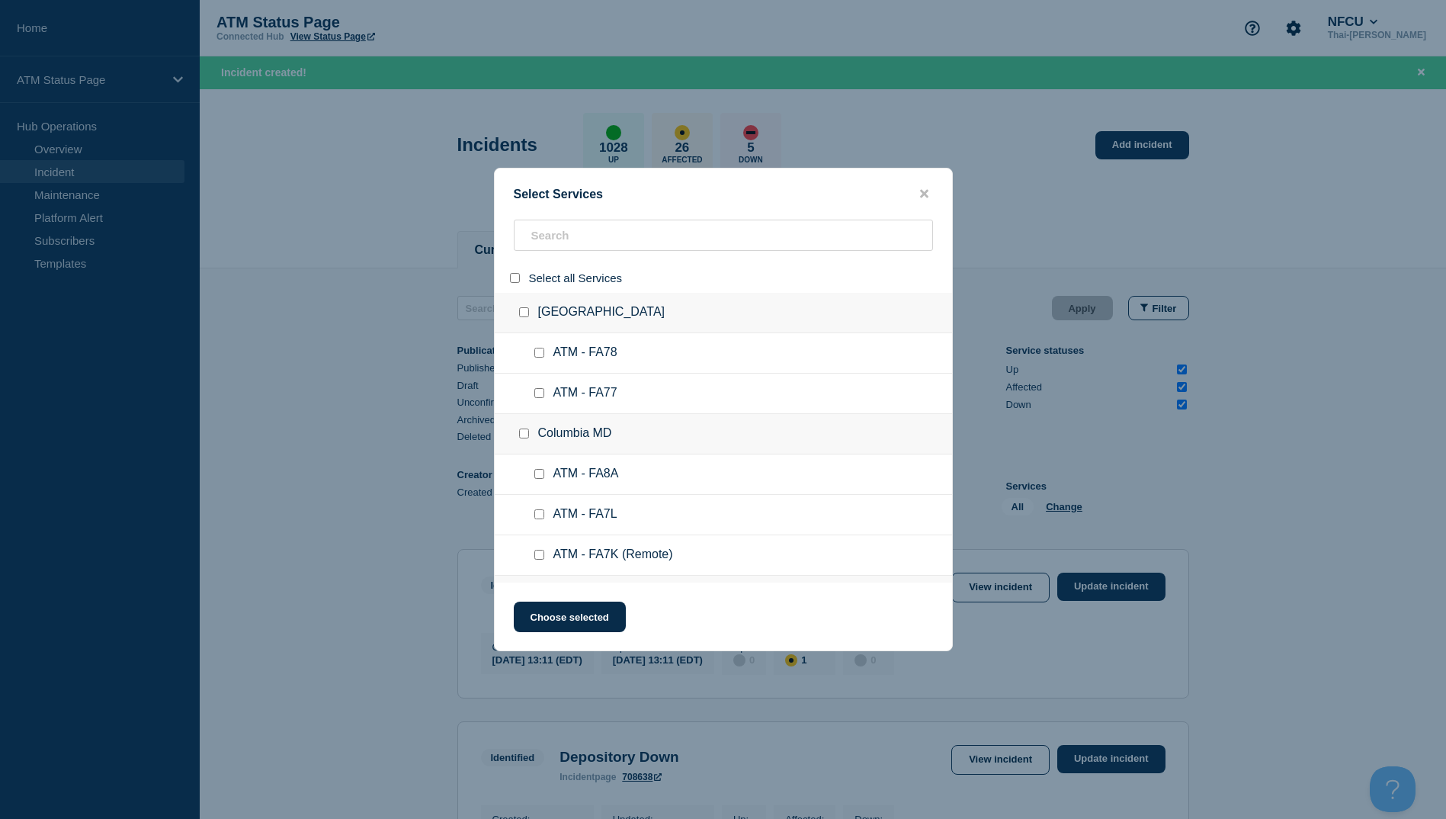
checkbox input "false"
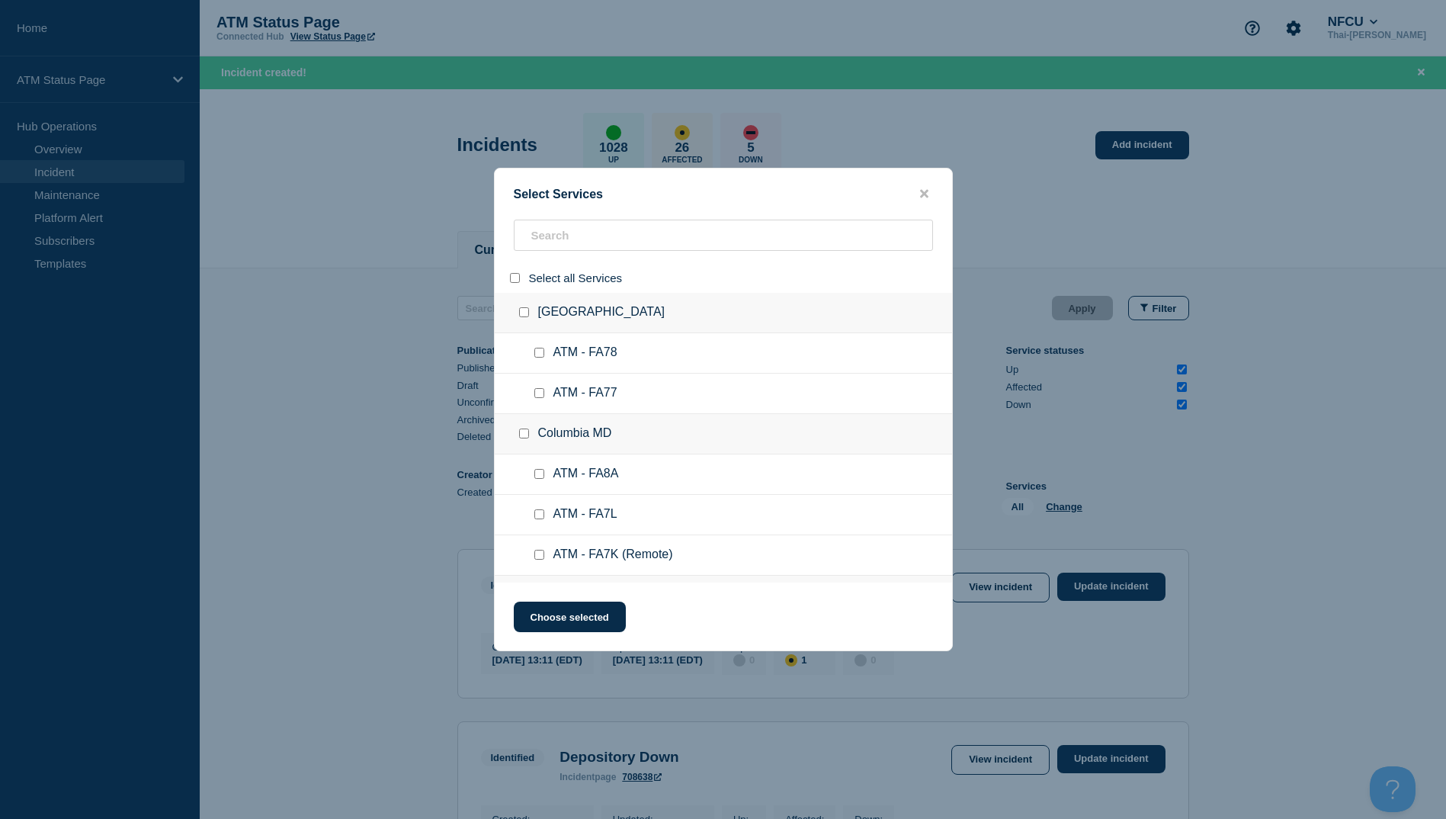
checkbox input "false"
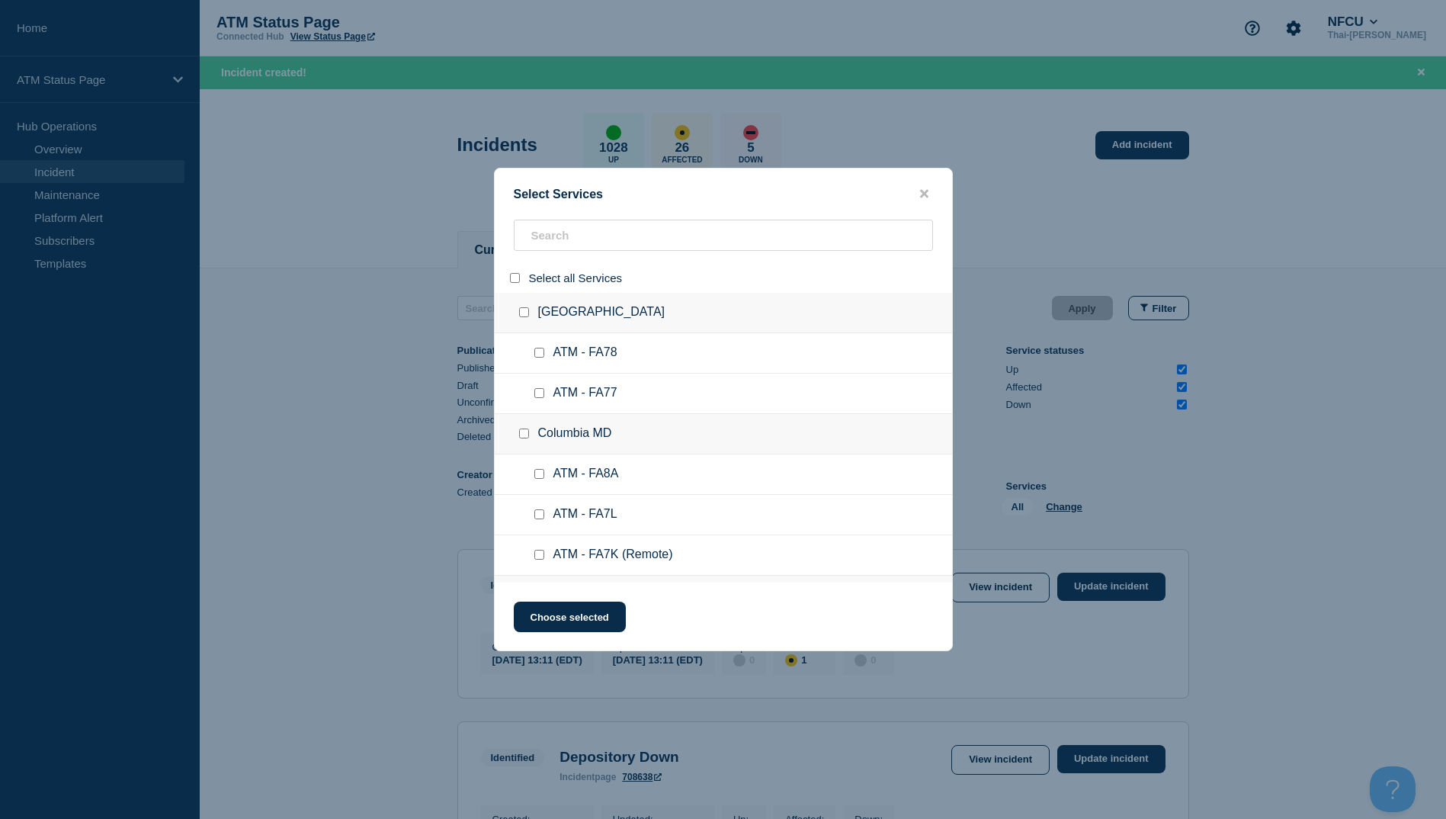
checkbox input "false"
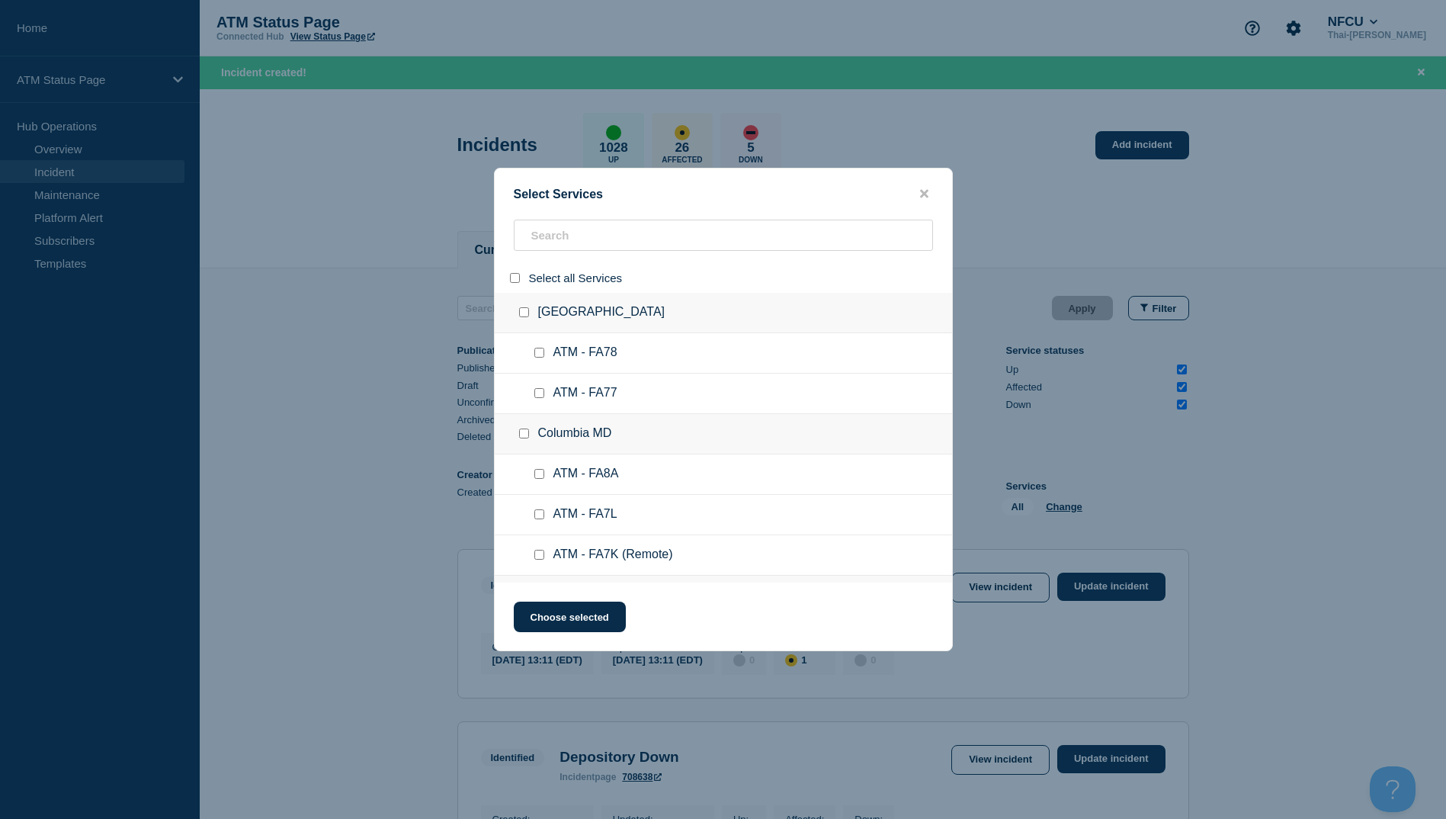
checkbox input "false"
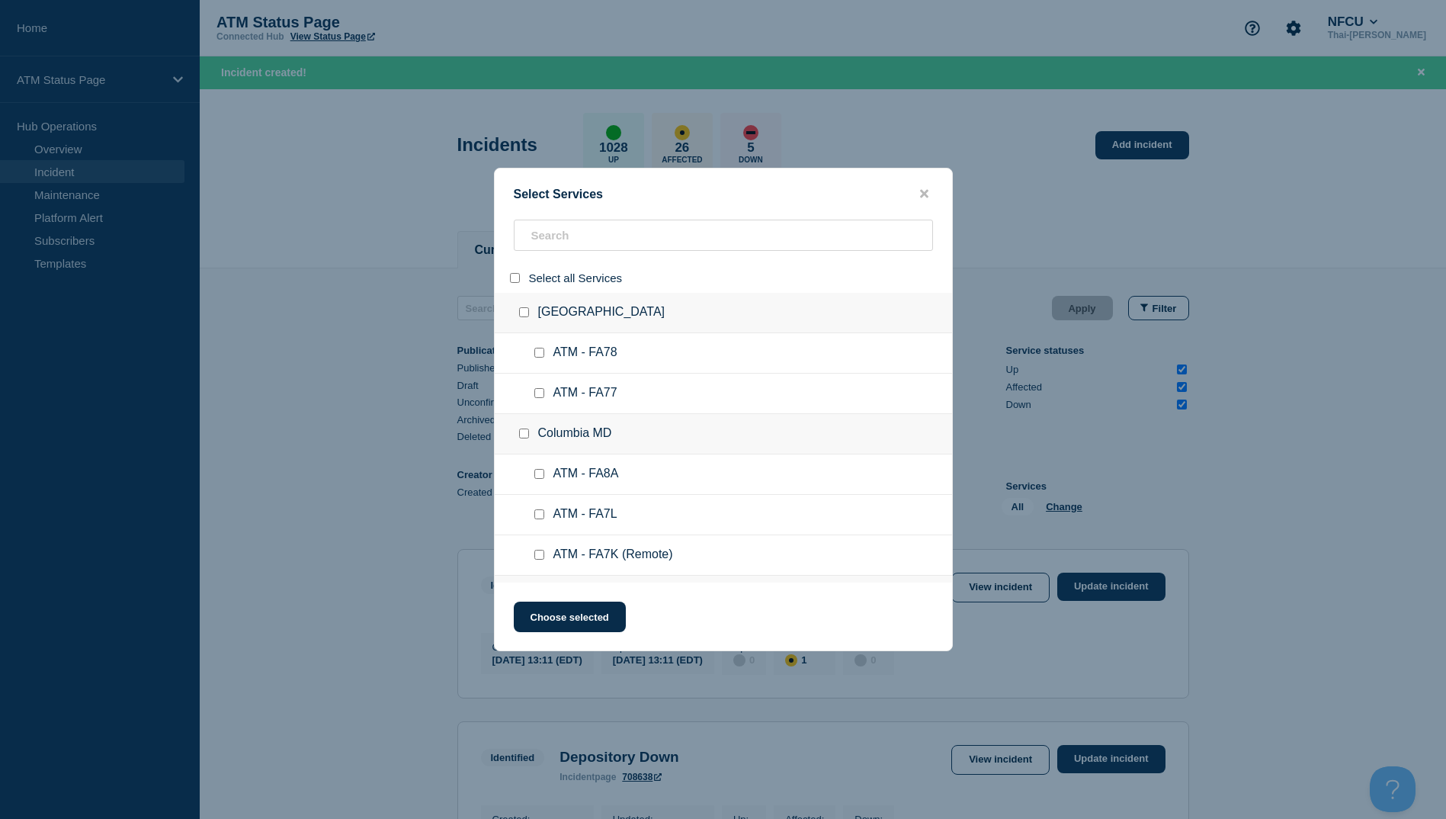
checkbox input "false"
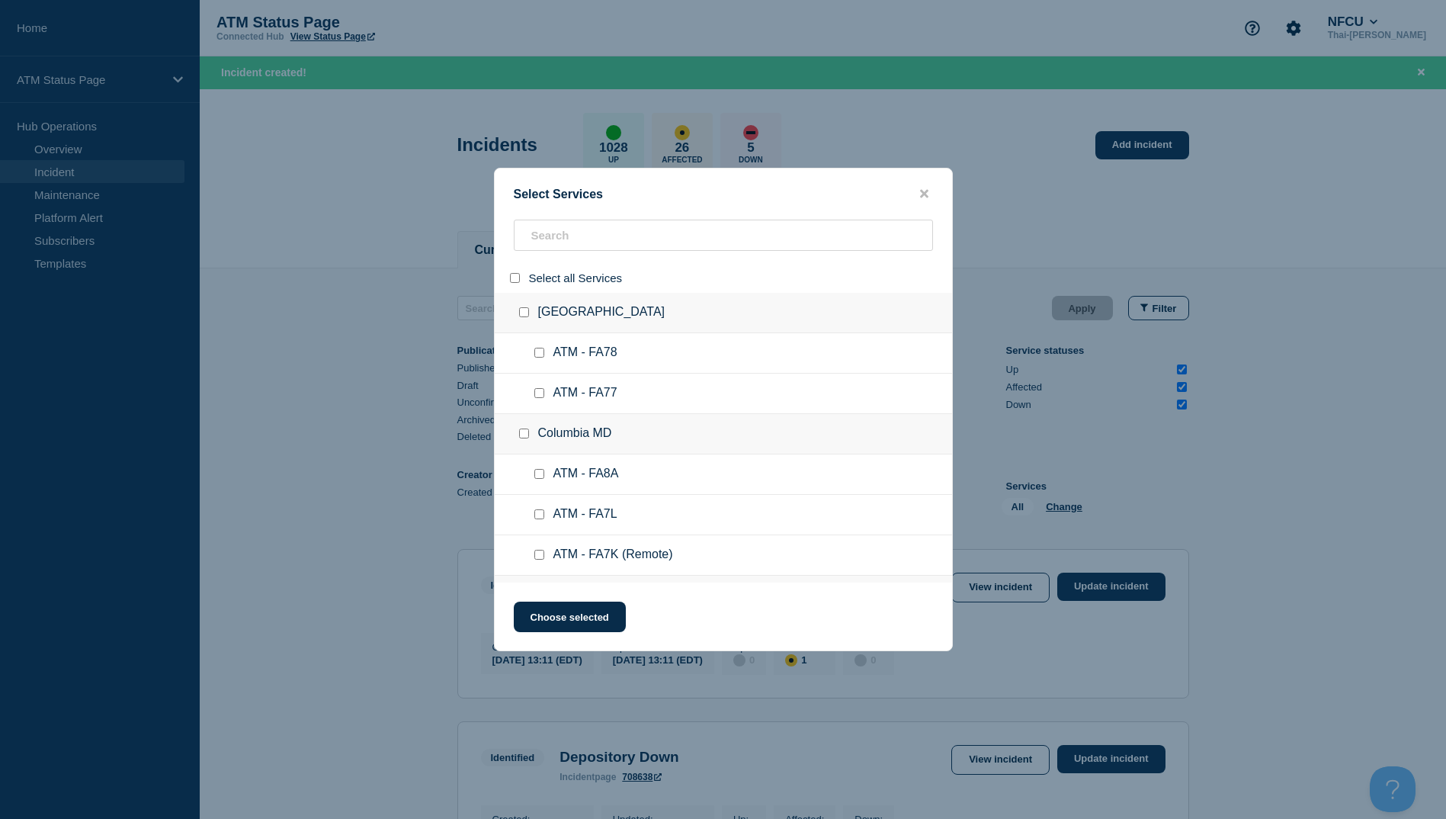
checkbox input "false"
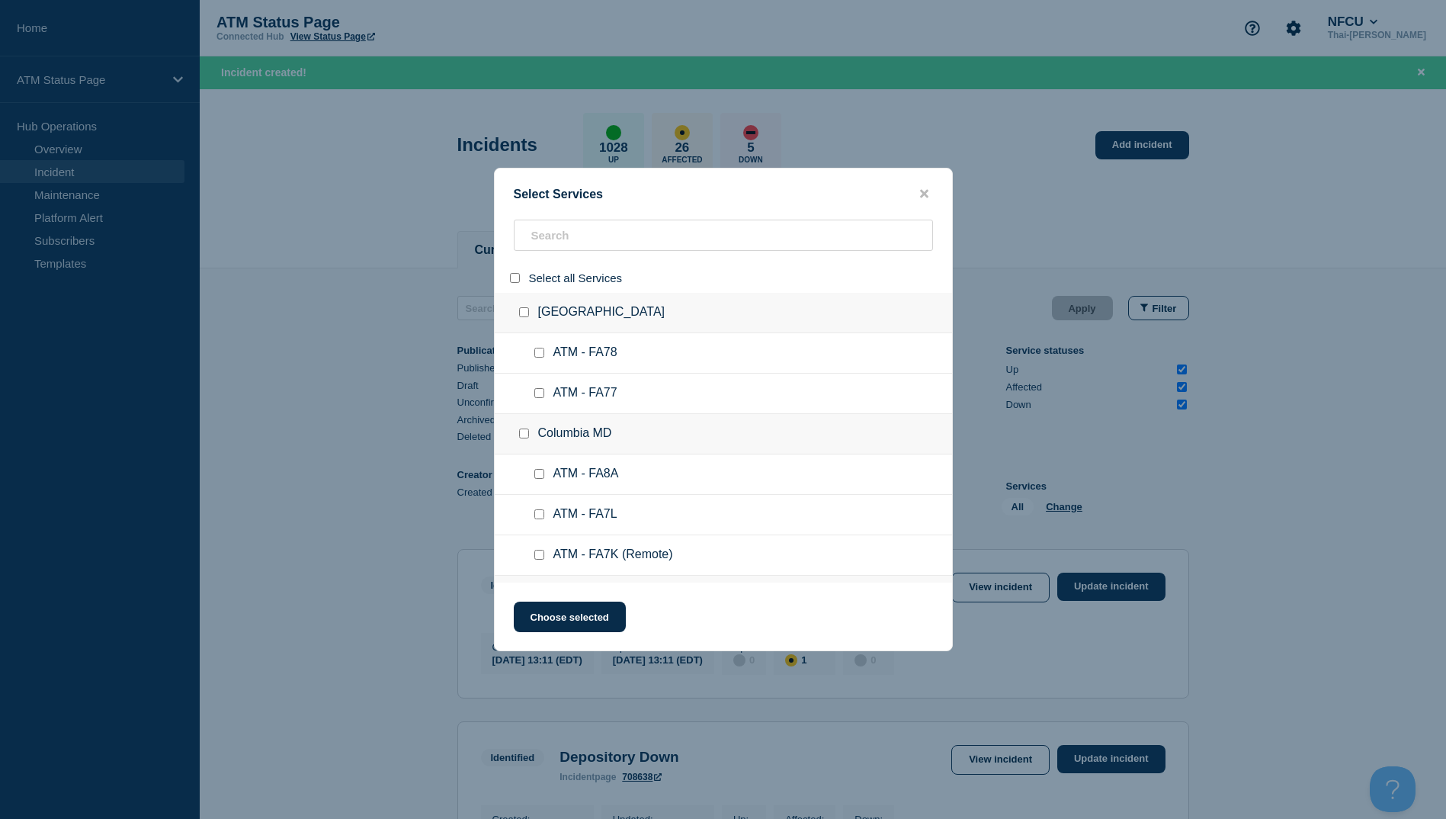
checkbox input "false"
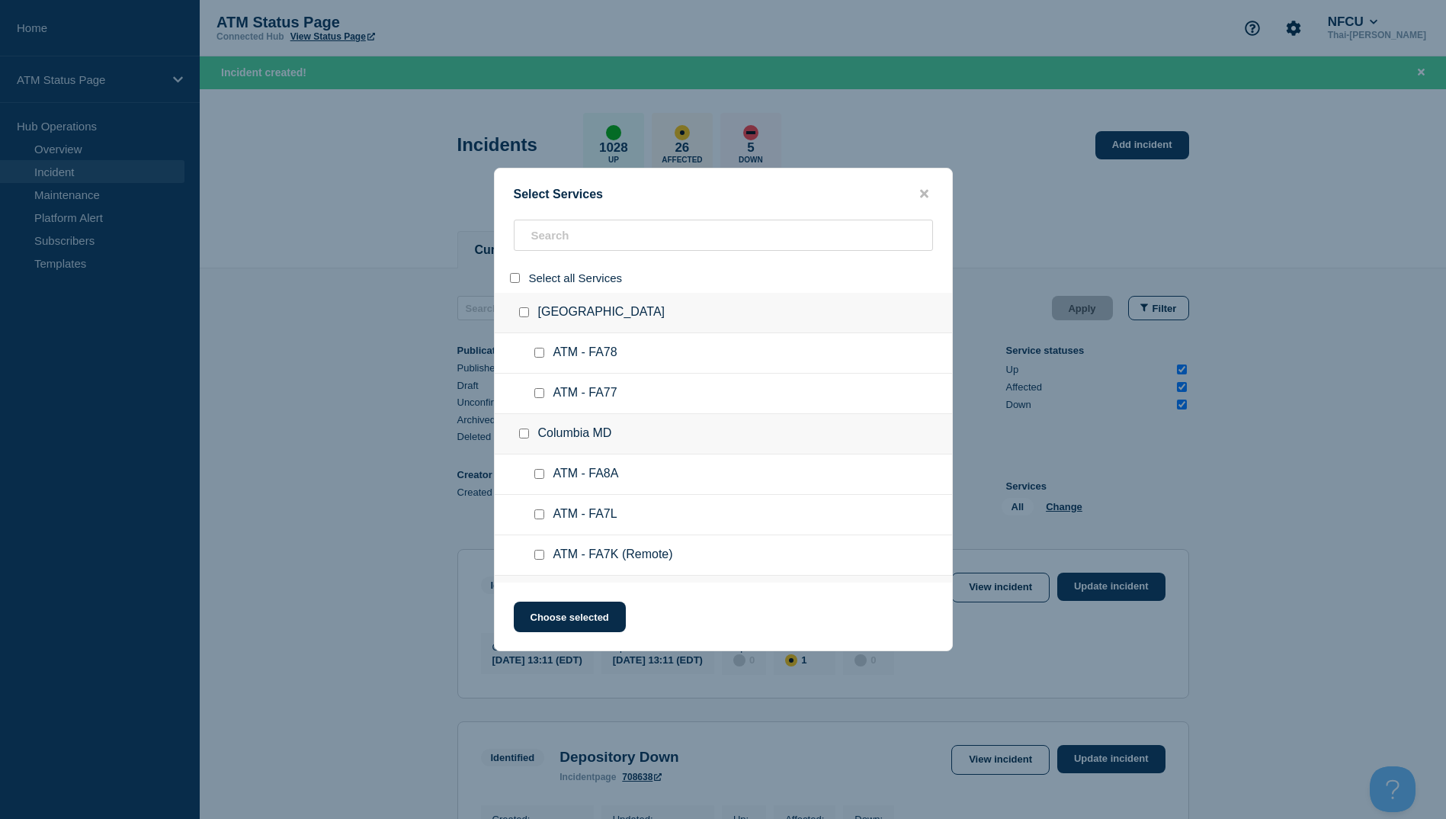
checkbox input "false"
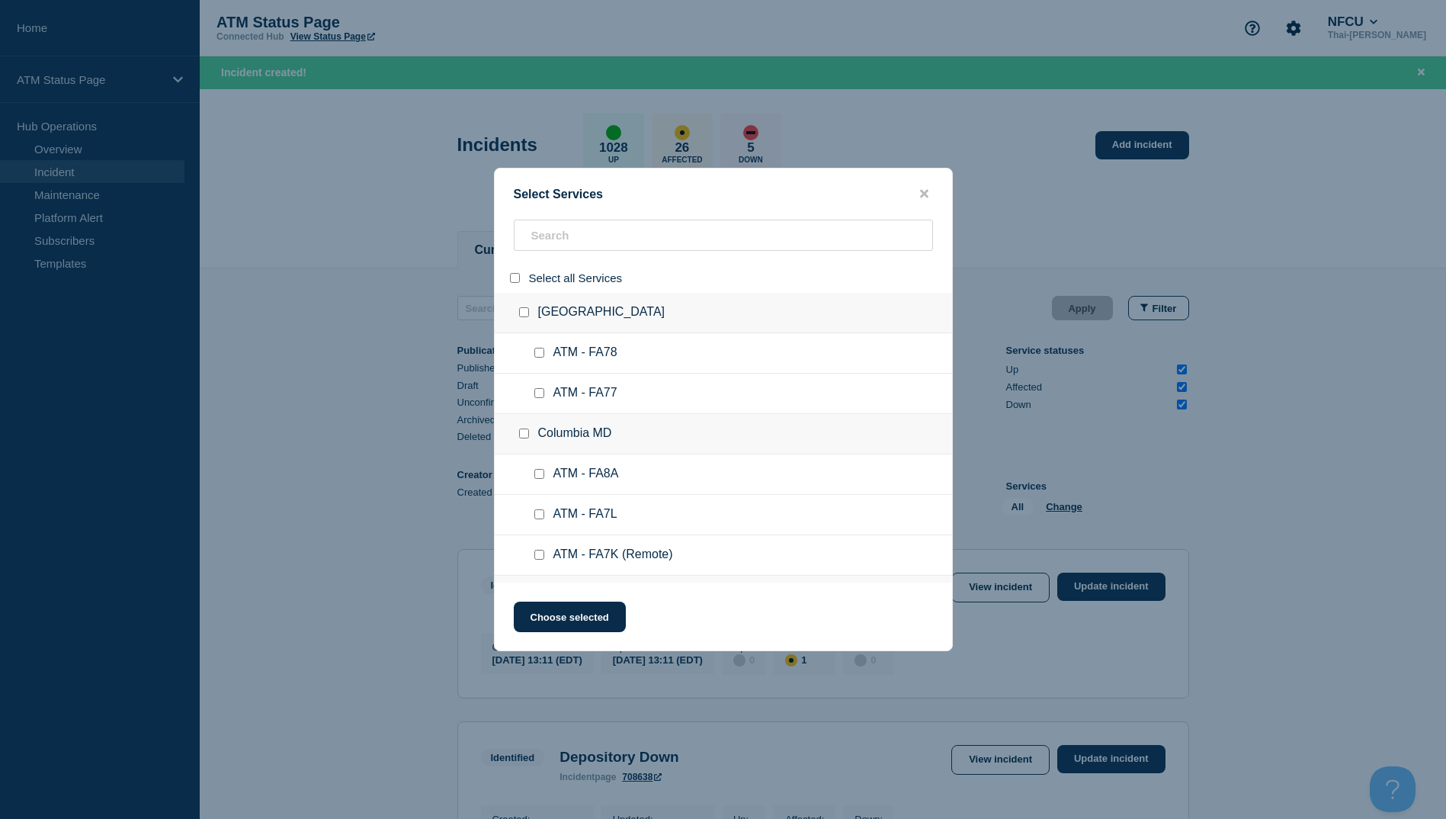
checkbox input "false"
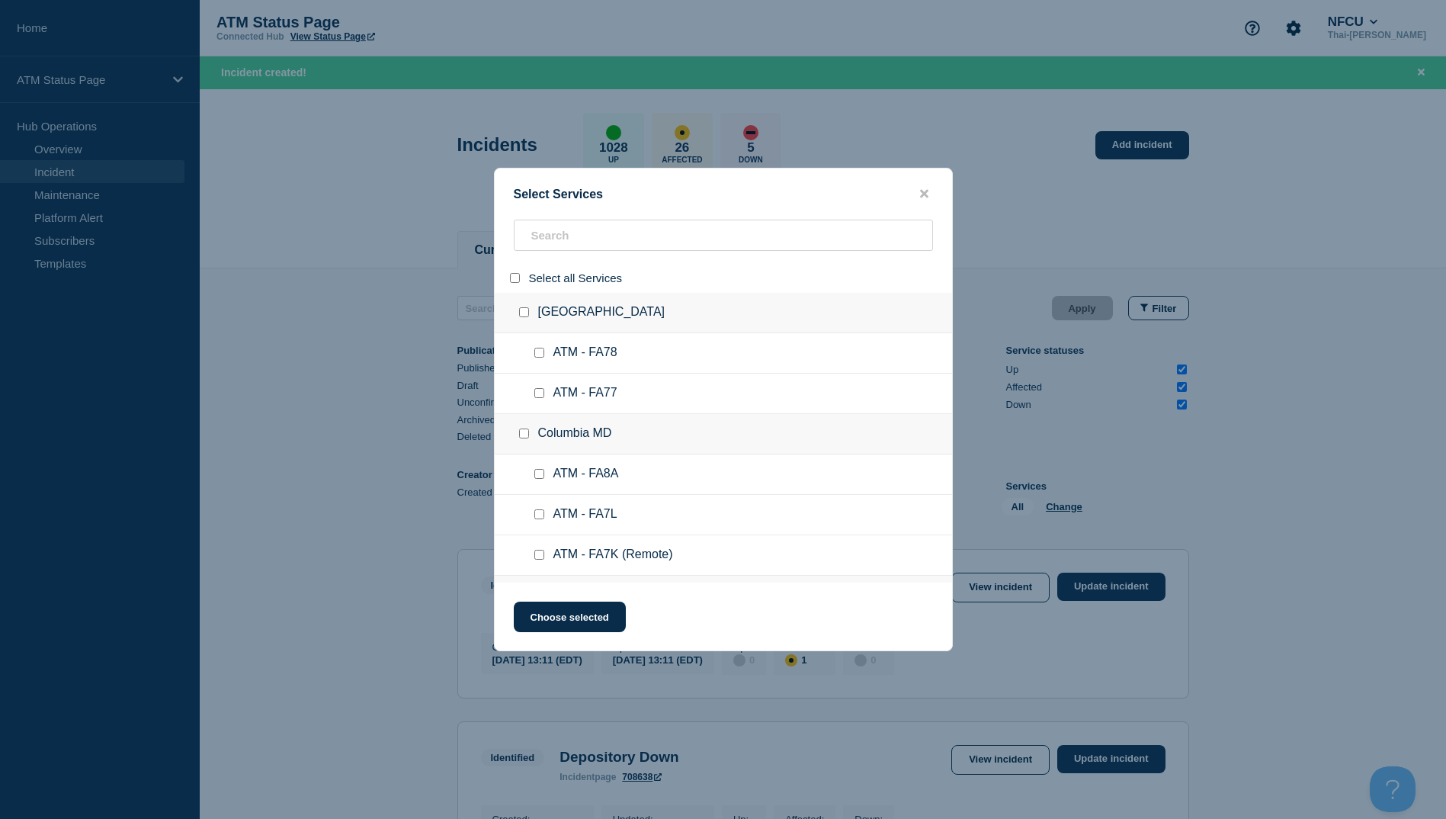
checkbox input "false"
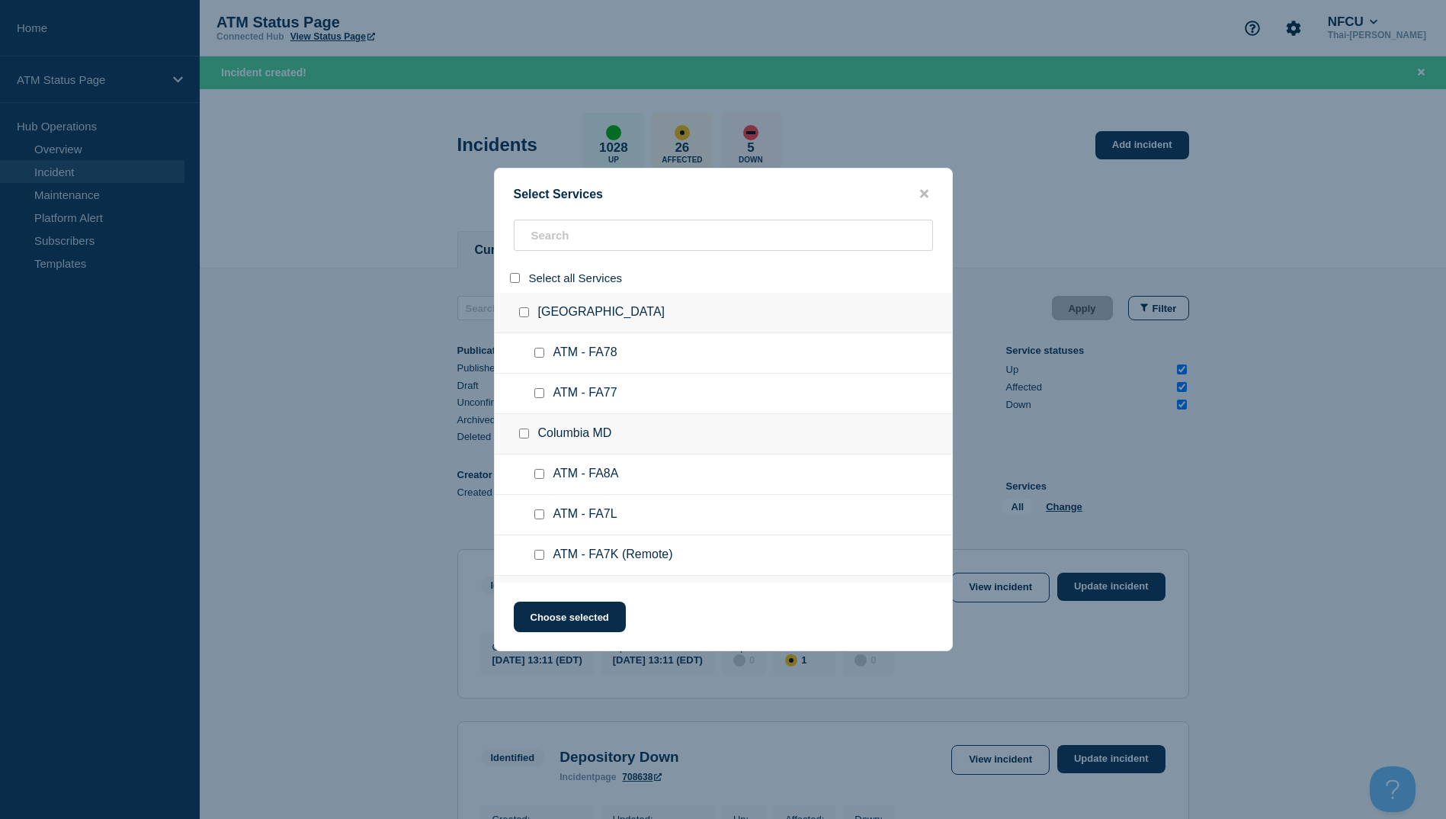
checkbox input "false"
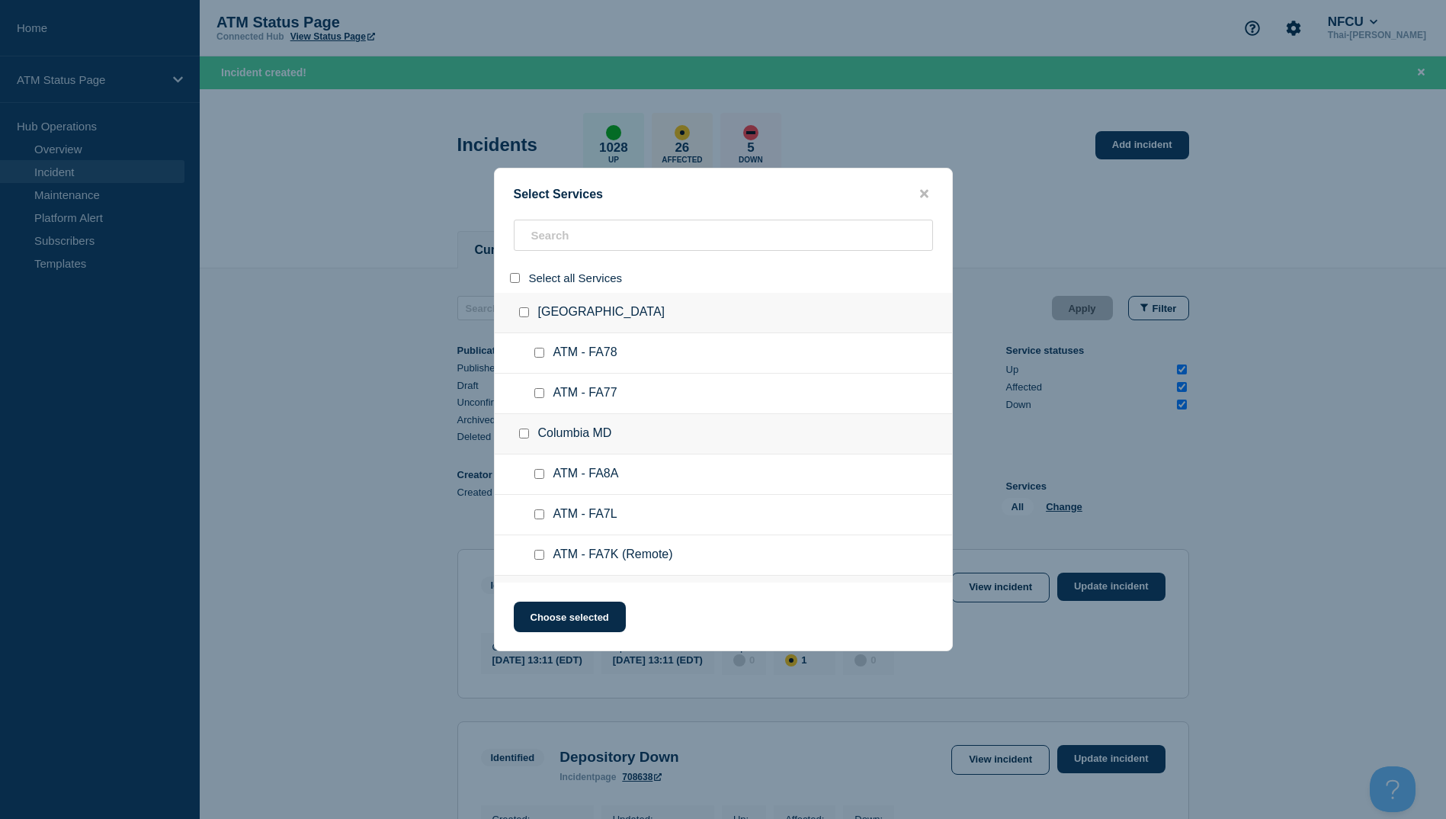
checkbox input "false"
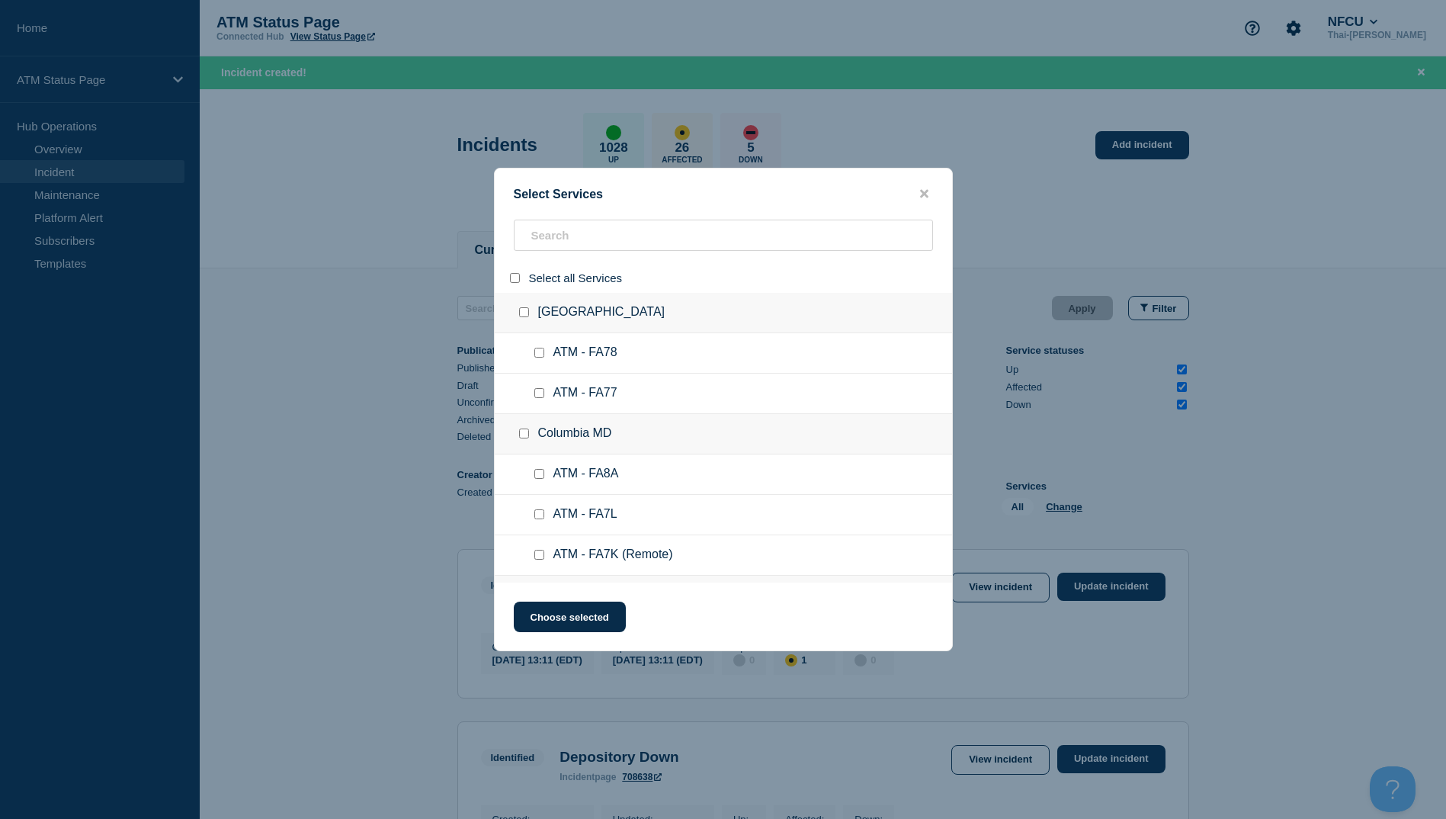
checkbox input "false"
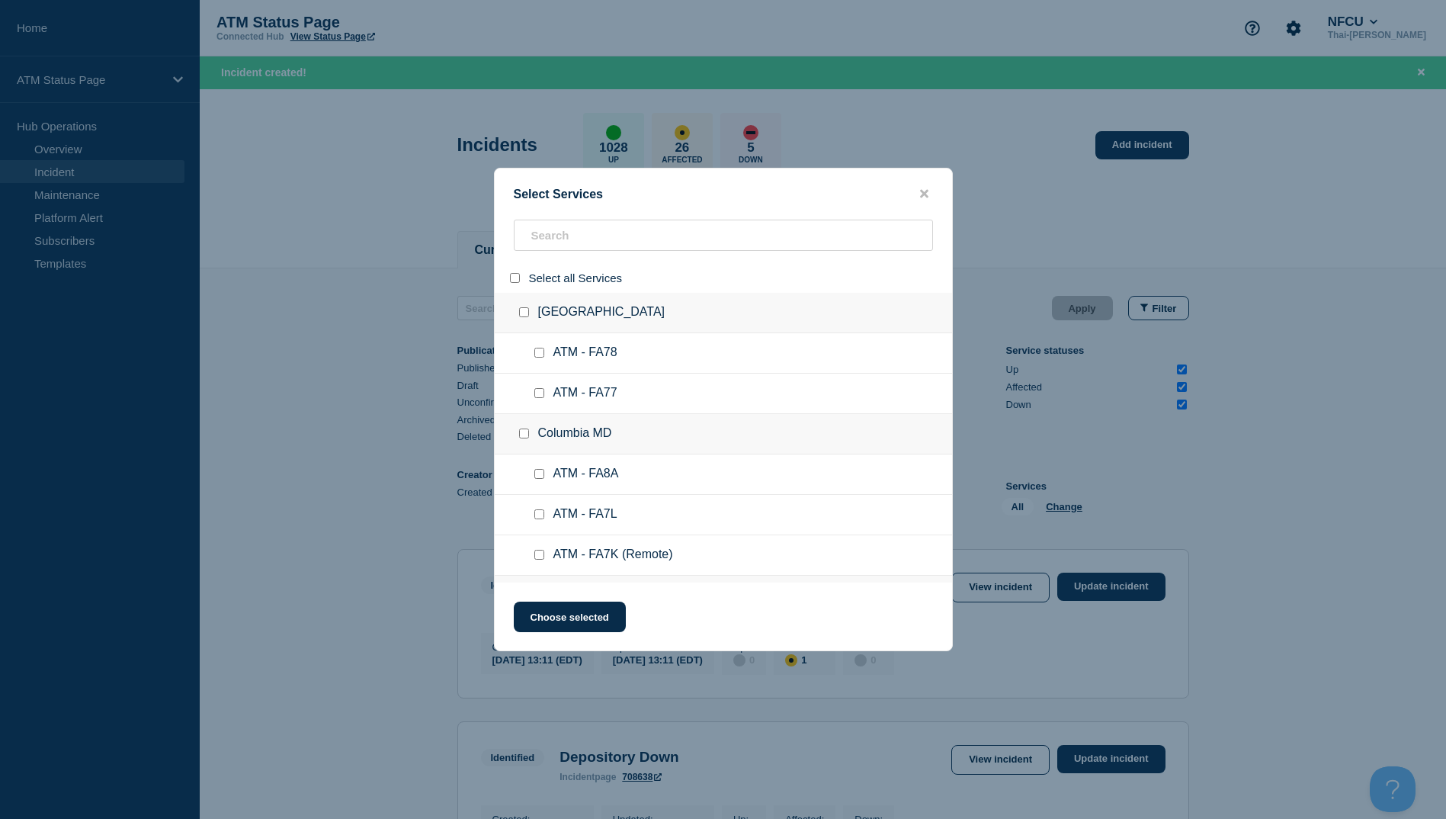
checkbox input "false"
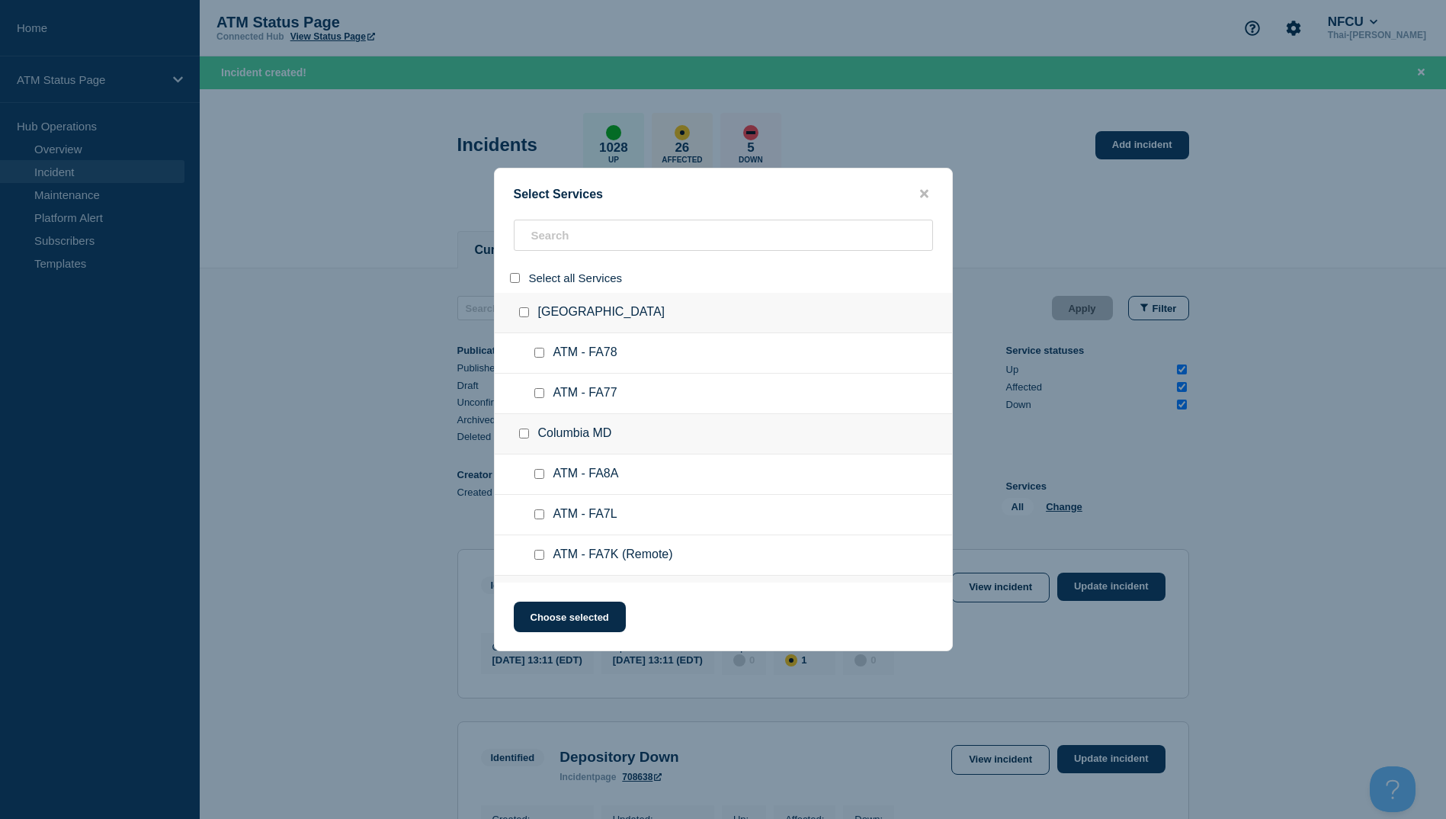
checkbox input "false"
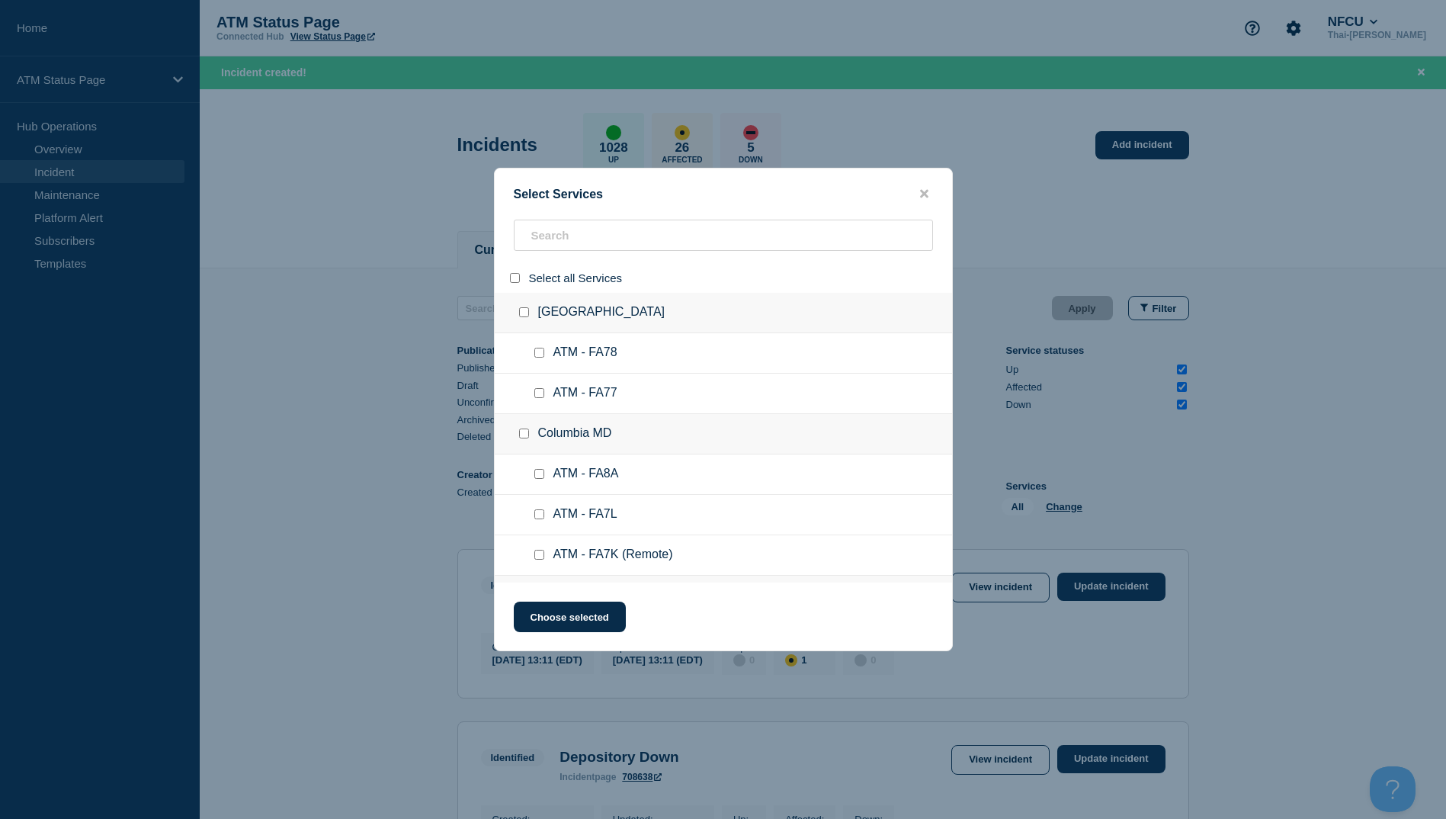
checkbox input "false"
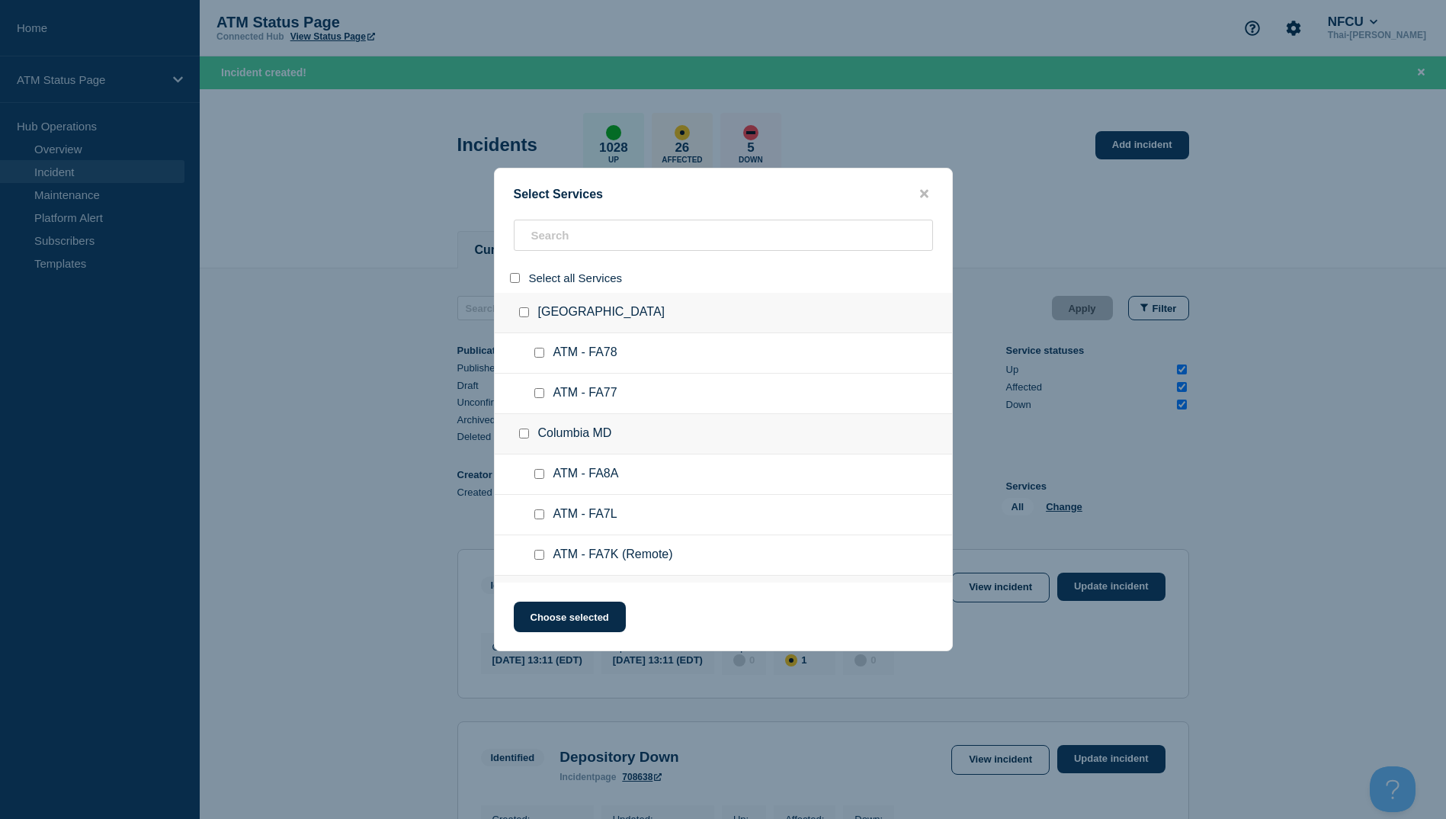
checkbox input "false"
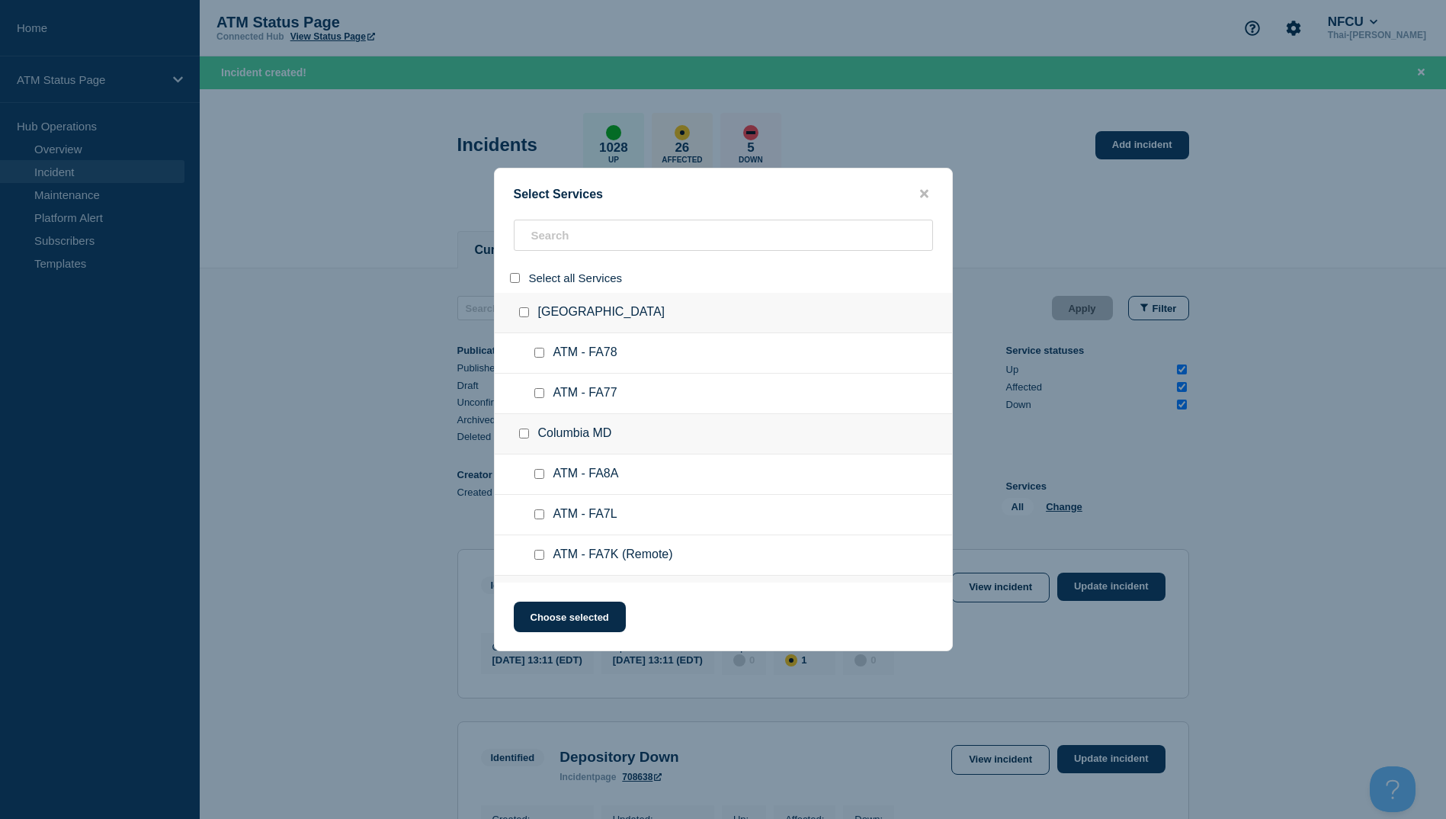
checkbox input "false"
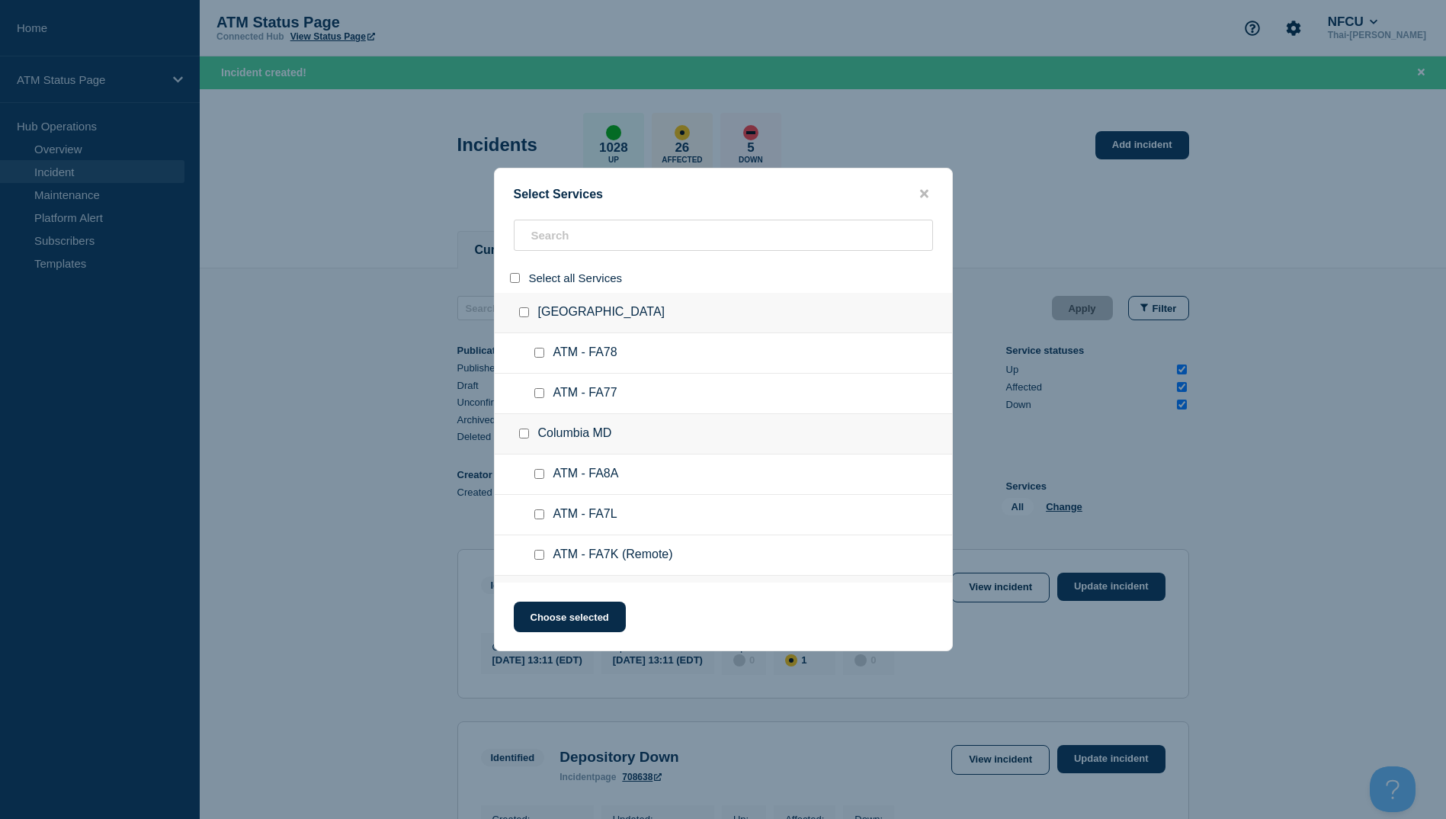
checkbox input "false"
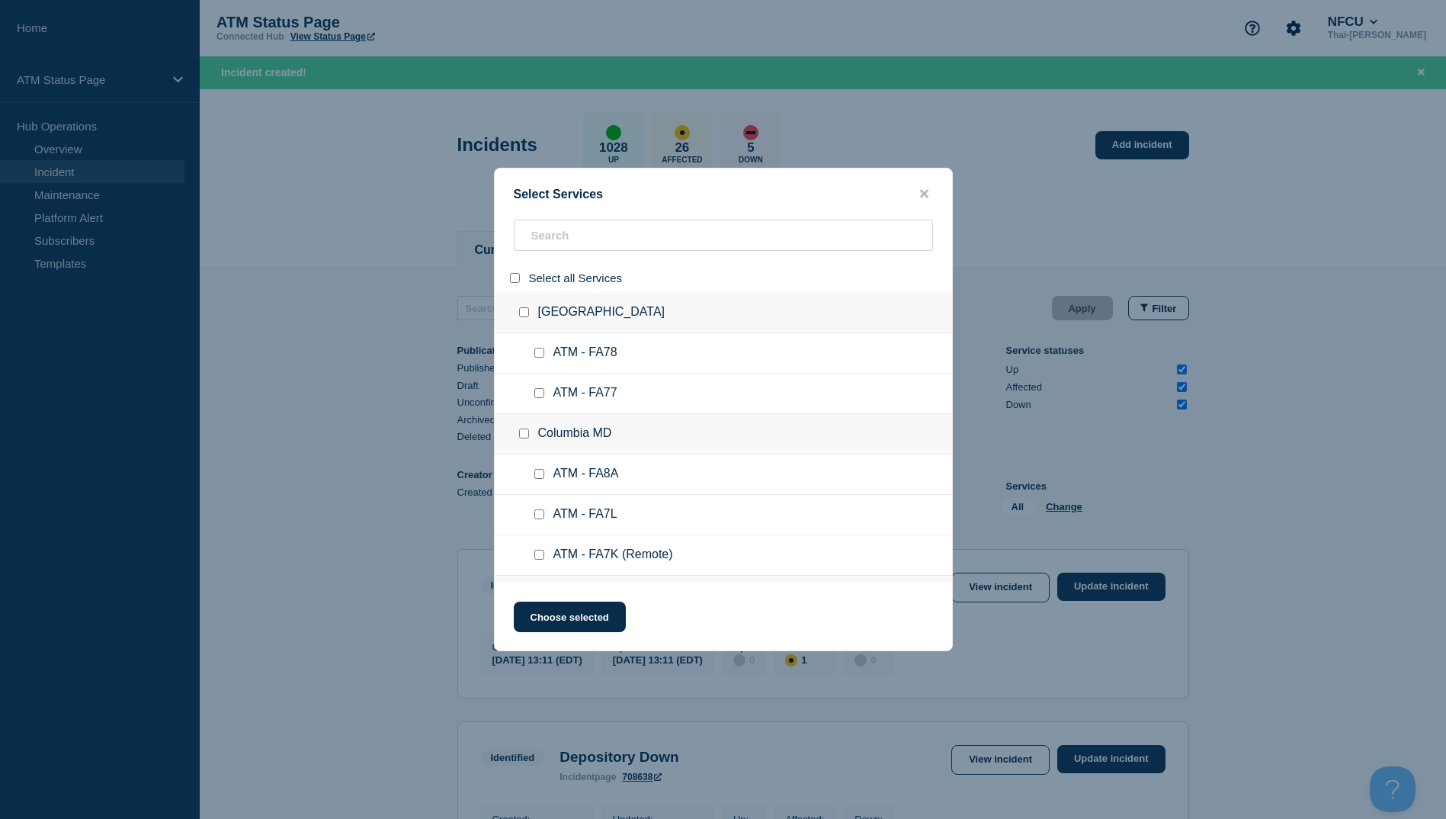
checkbox input "false"
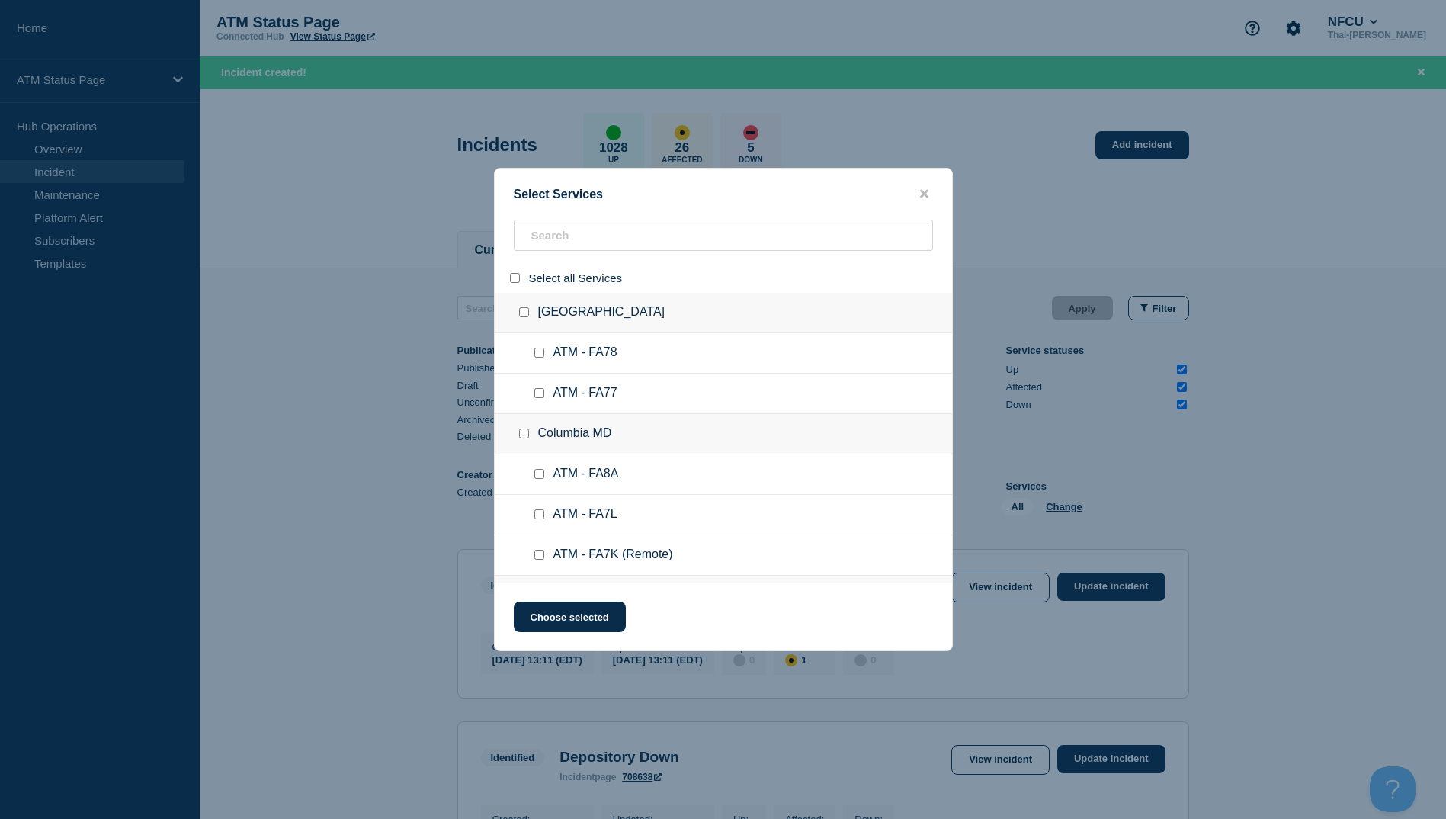
checkbox input "false"
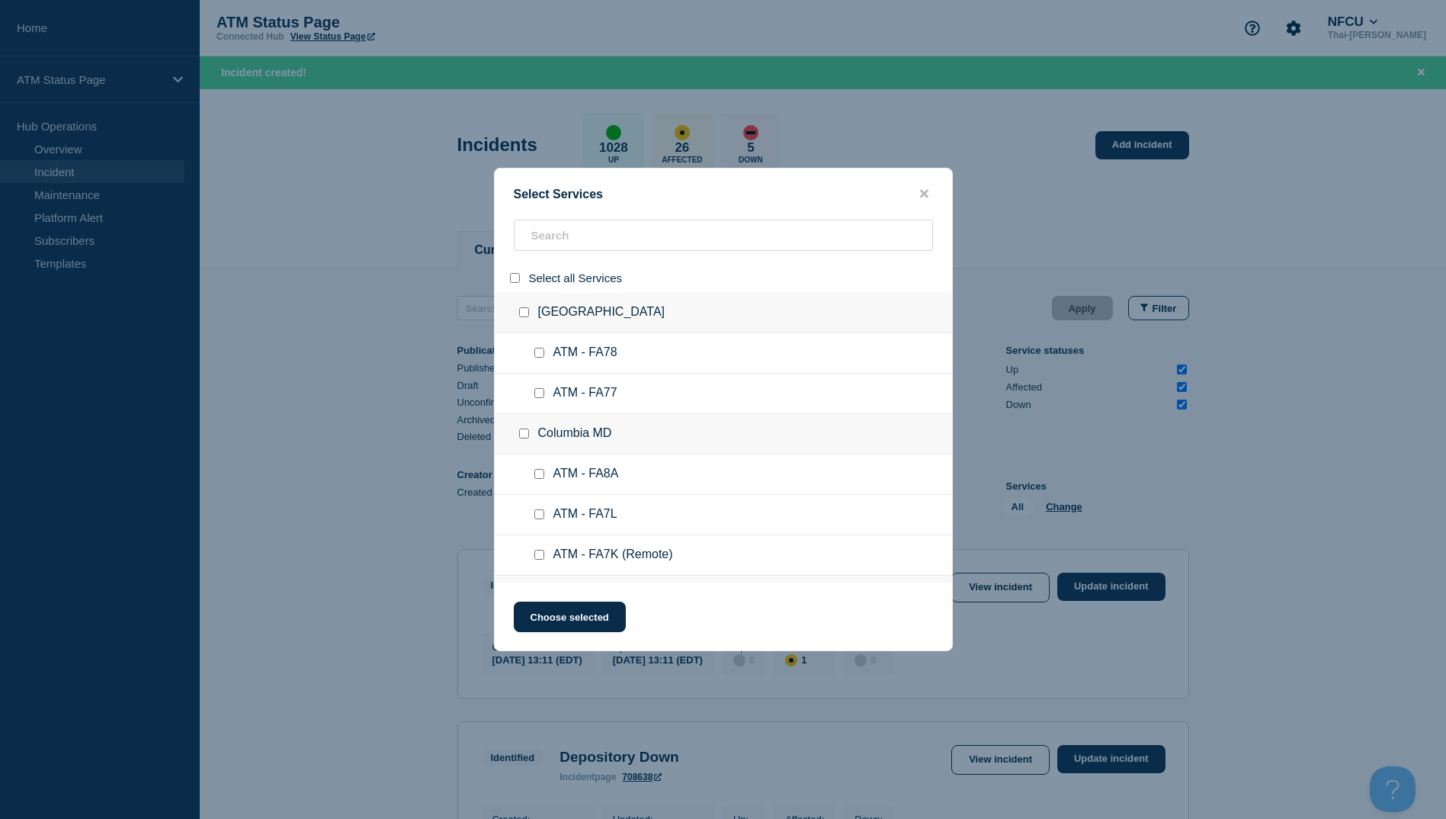
checkbox input "false"
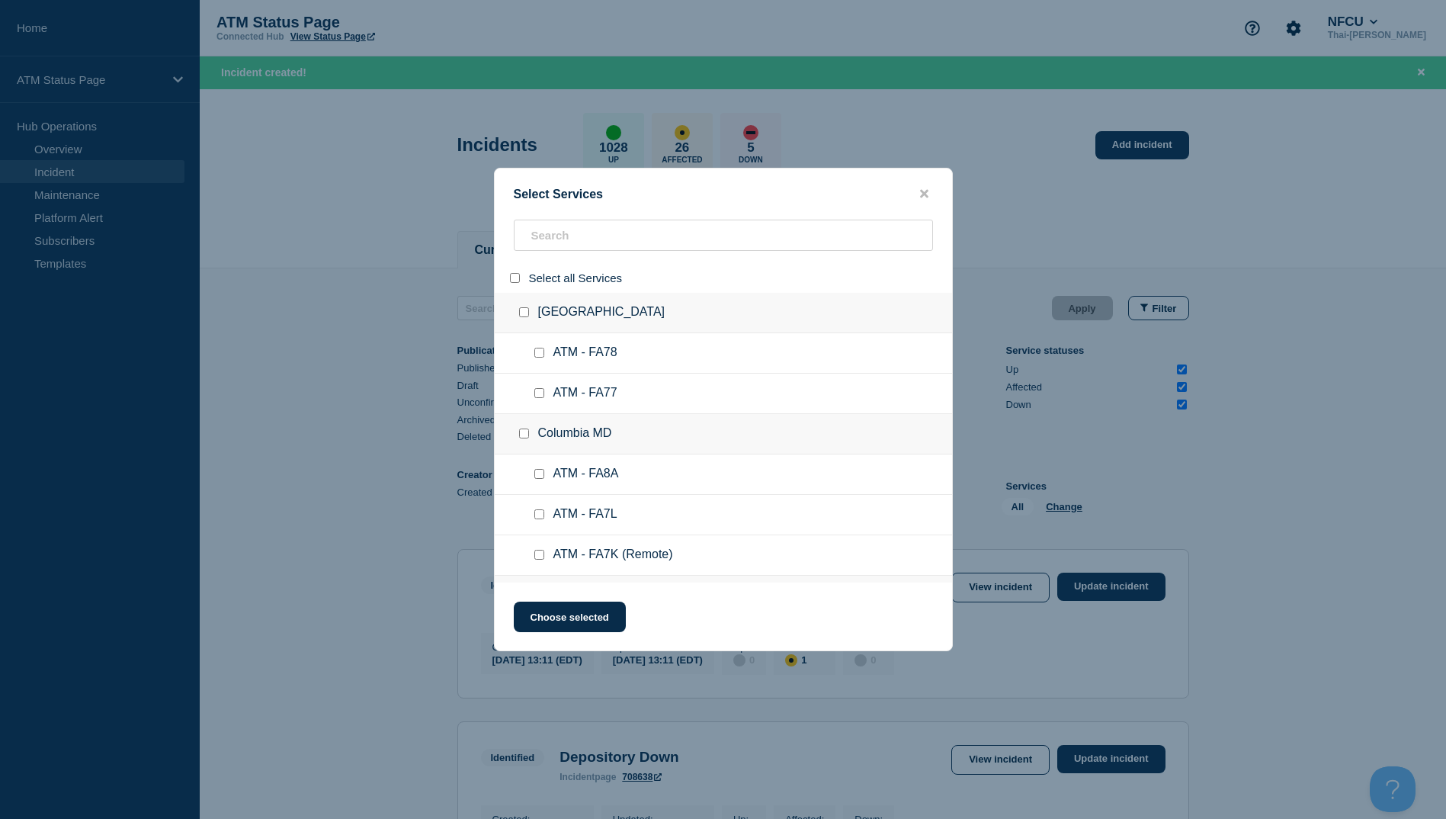
checkbox input "false"
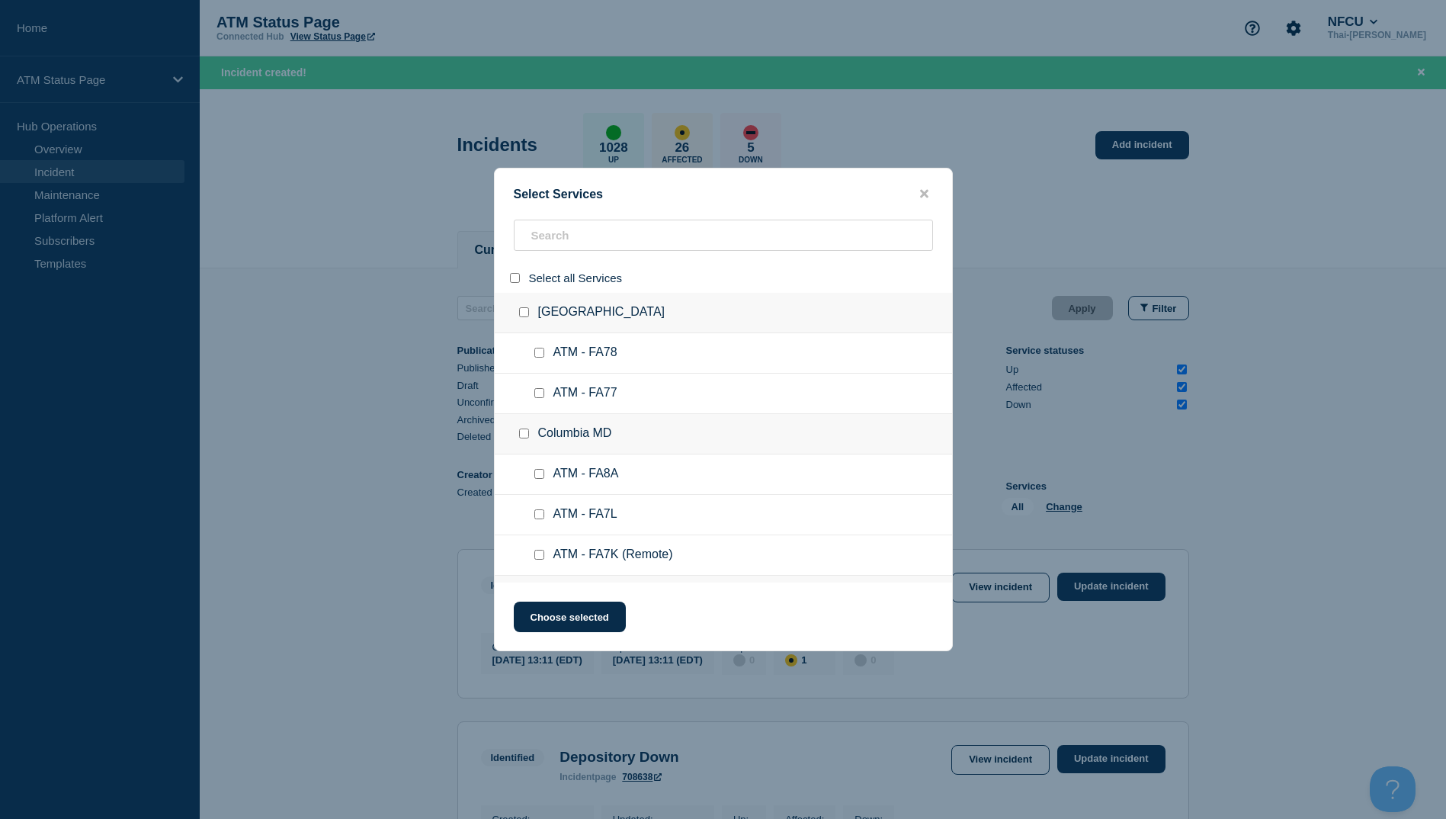
checkbox input "false"
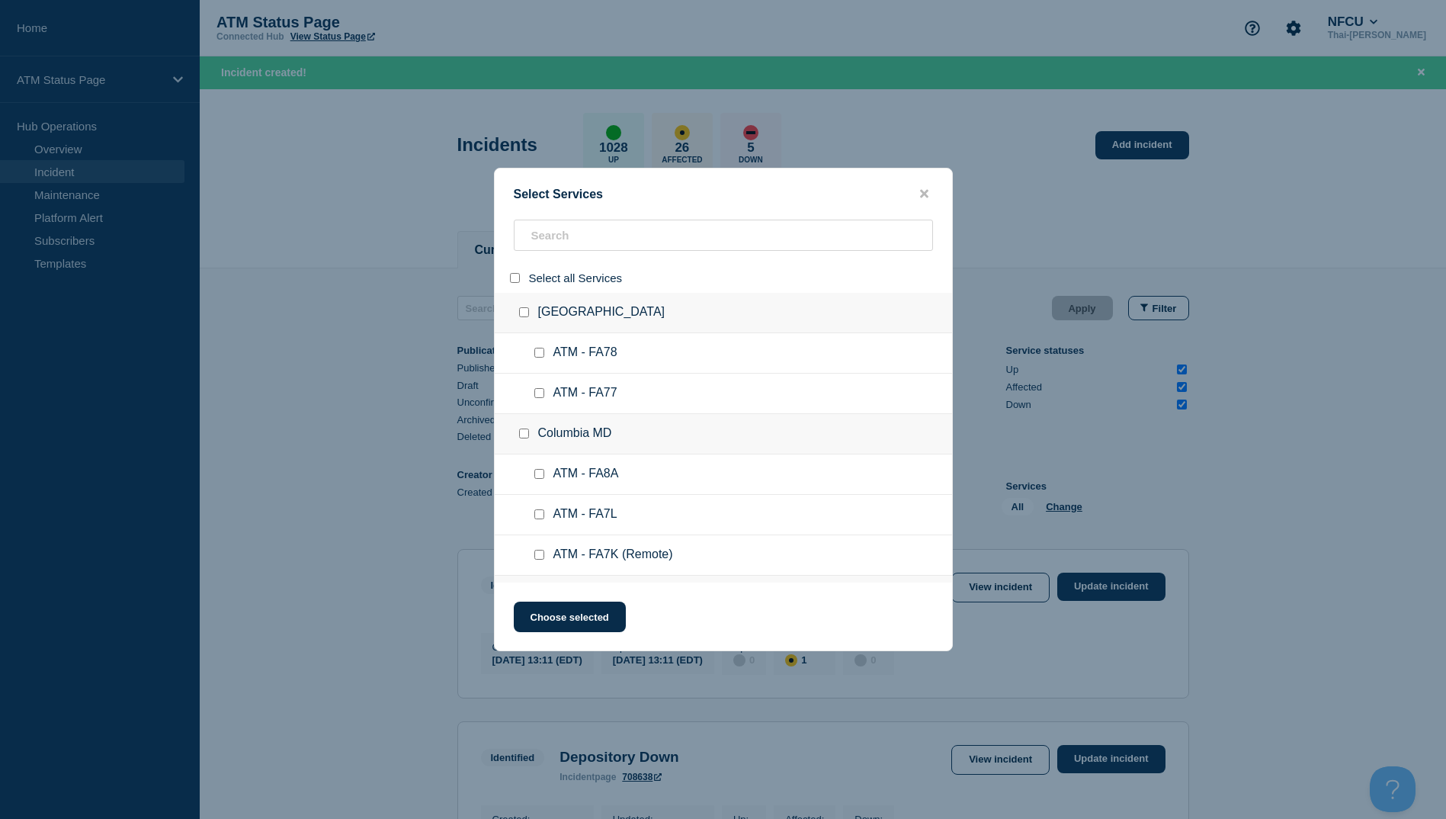
checkbox input "false"
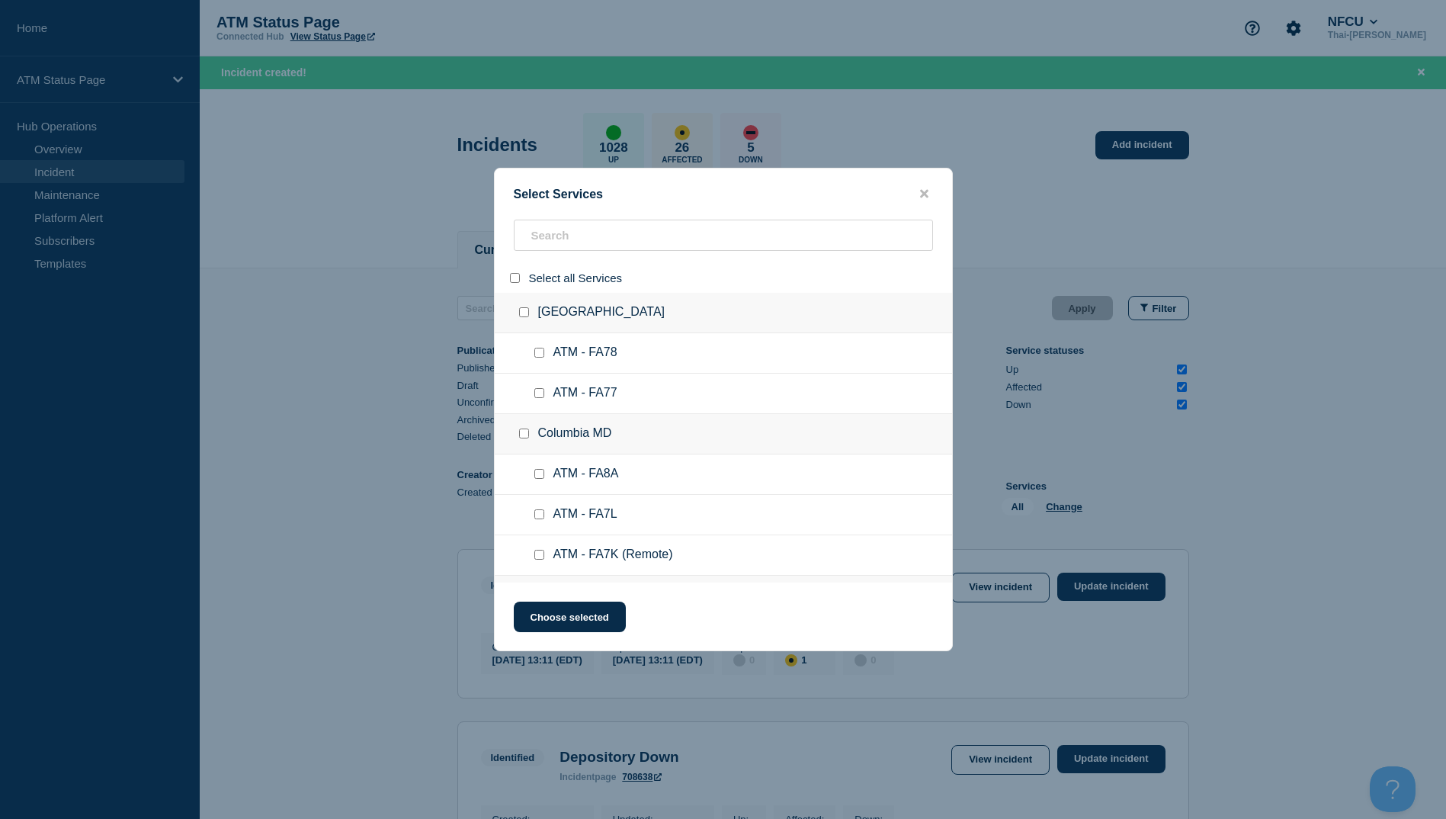
checkbox input "false"
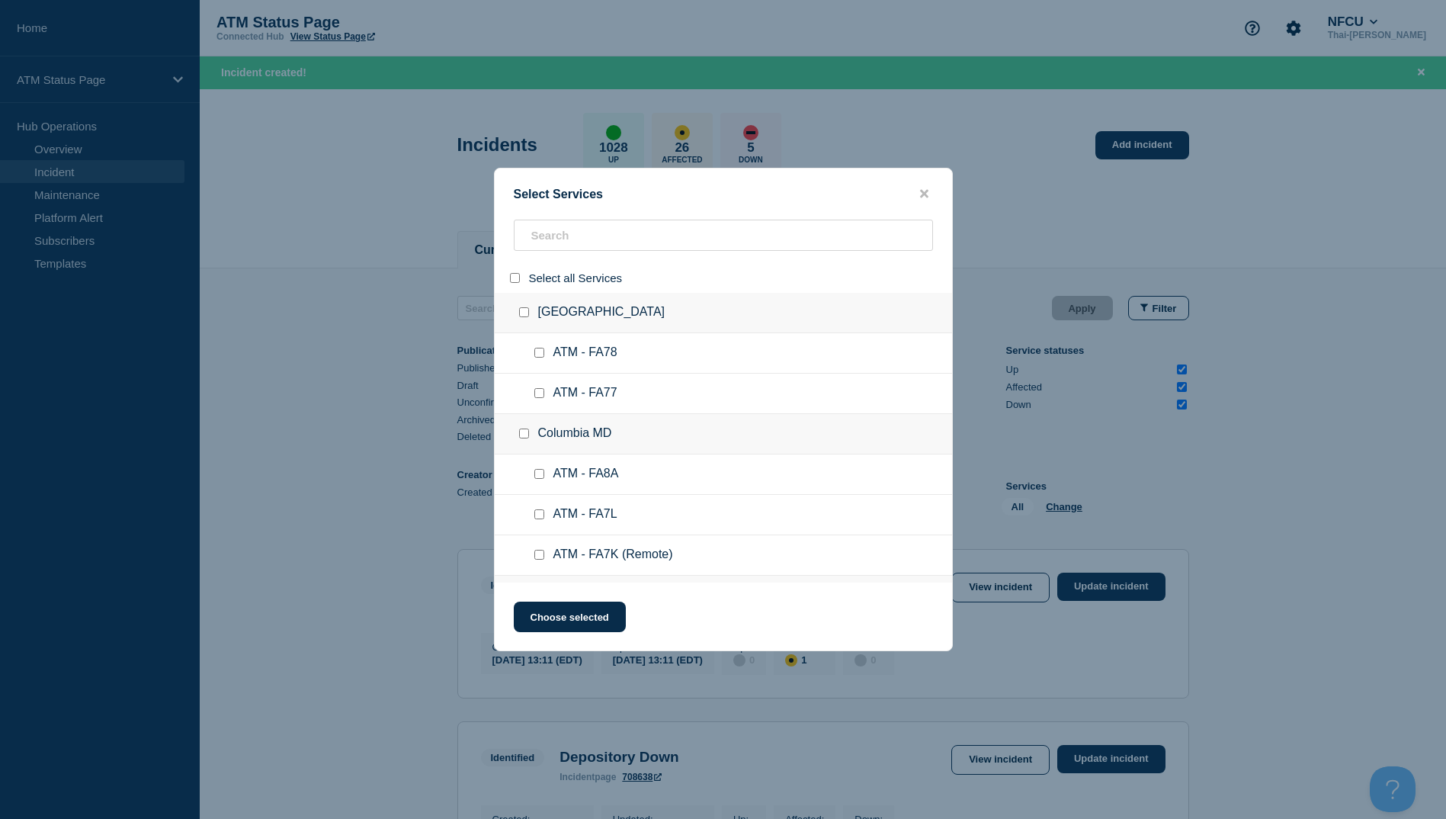
checkbox input "false"
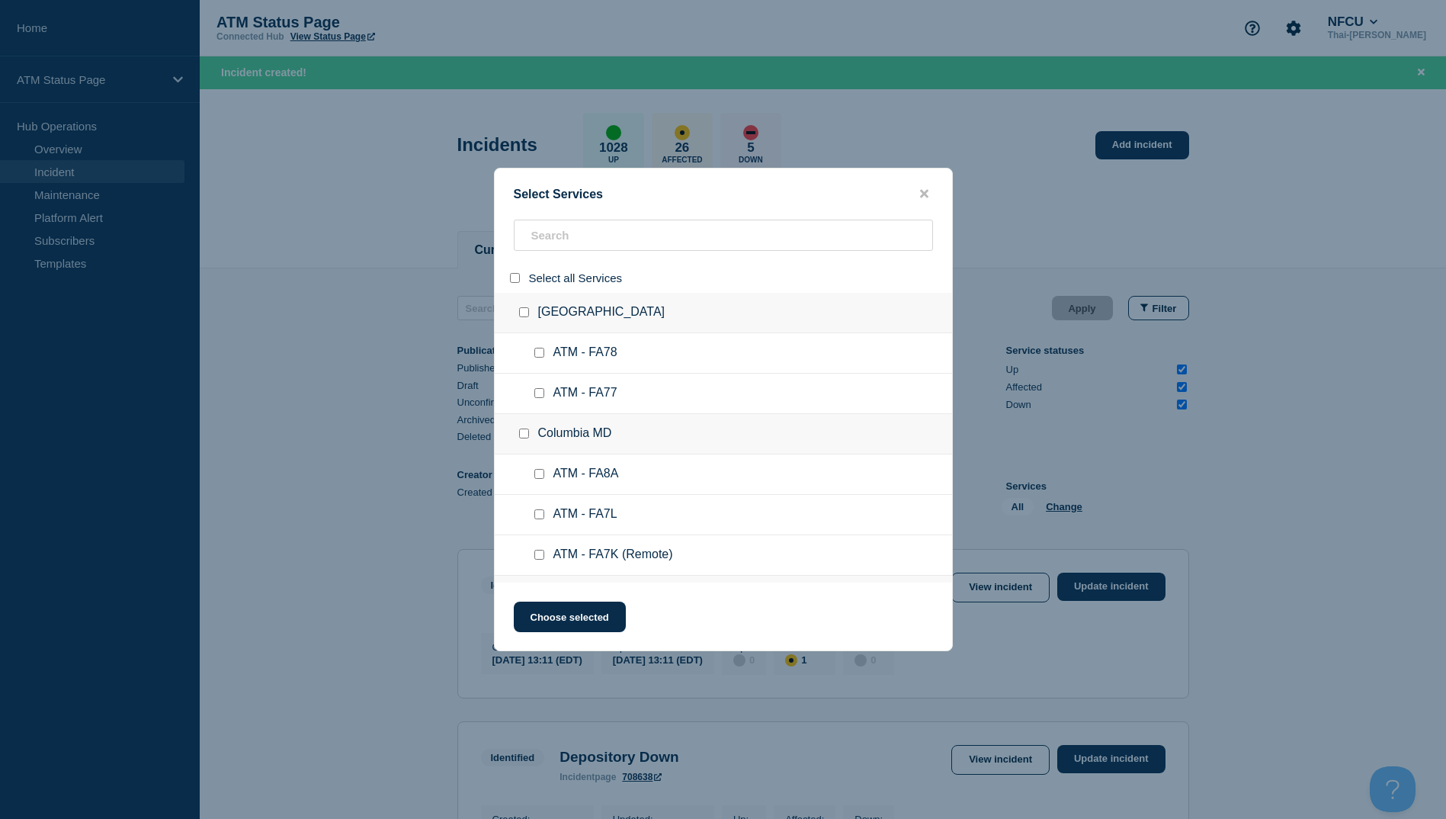
checkbox input "false"
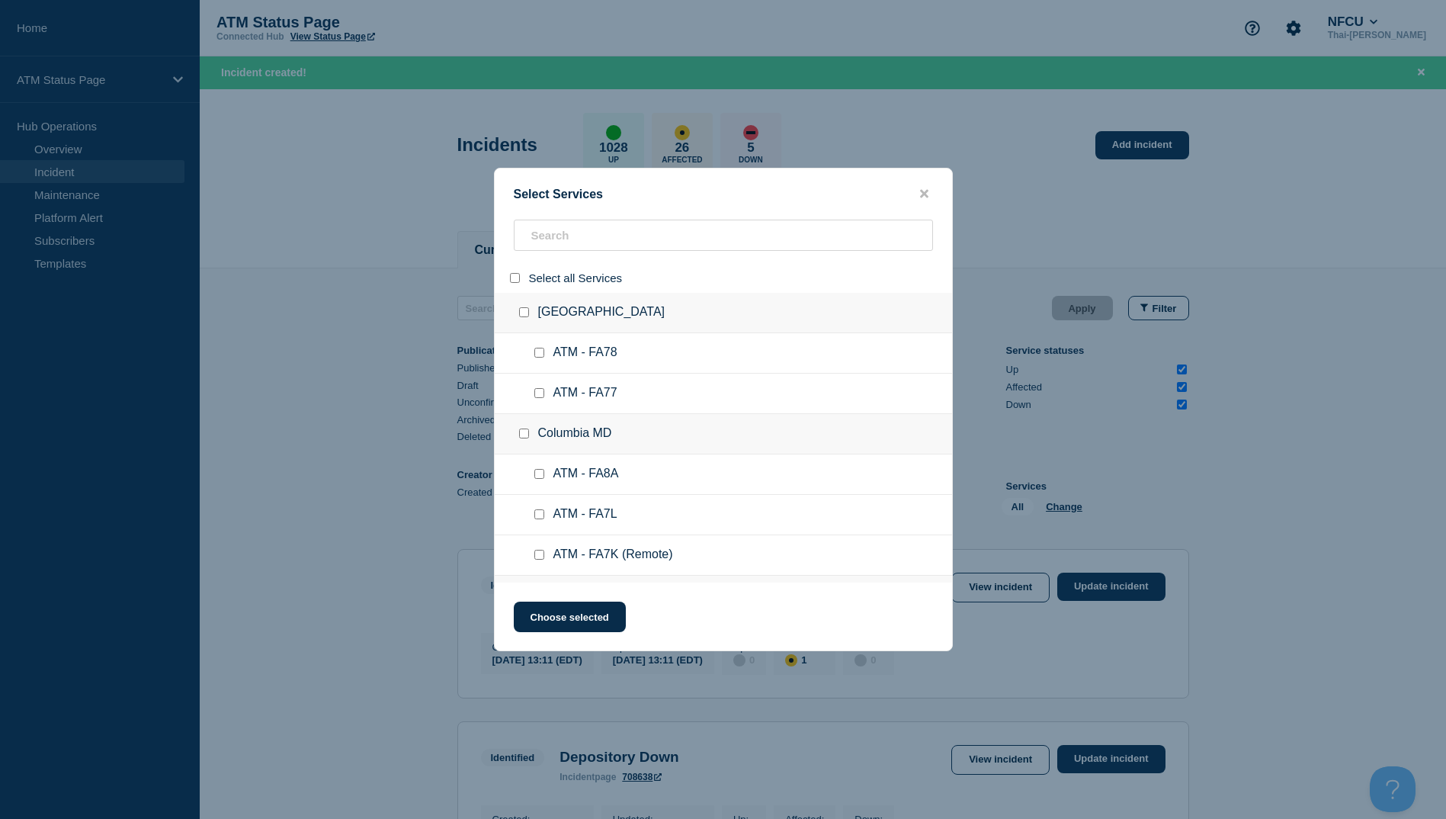
checkbox input "false"
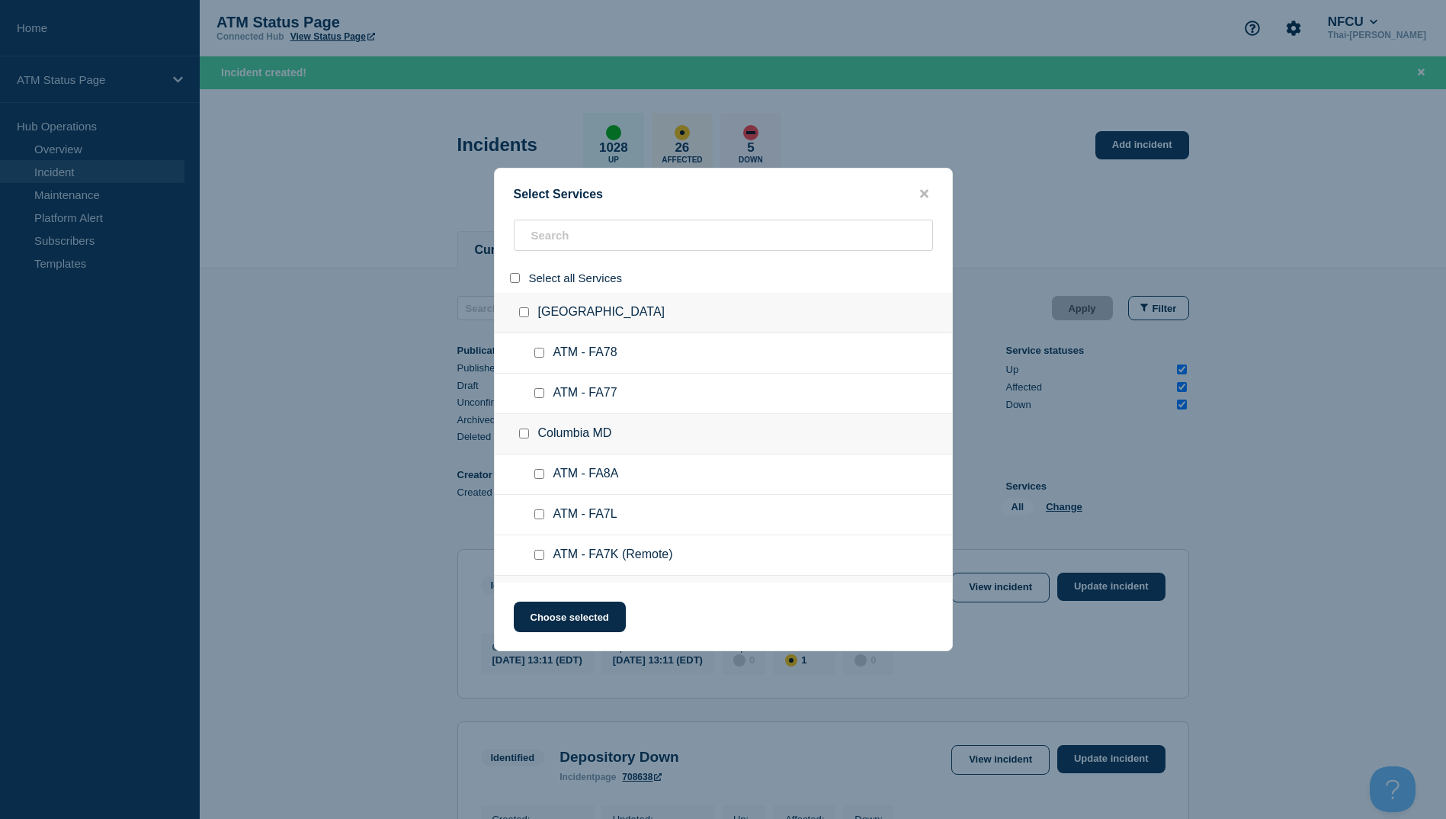
checkbox input "false"
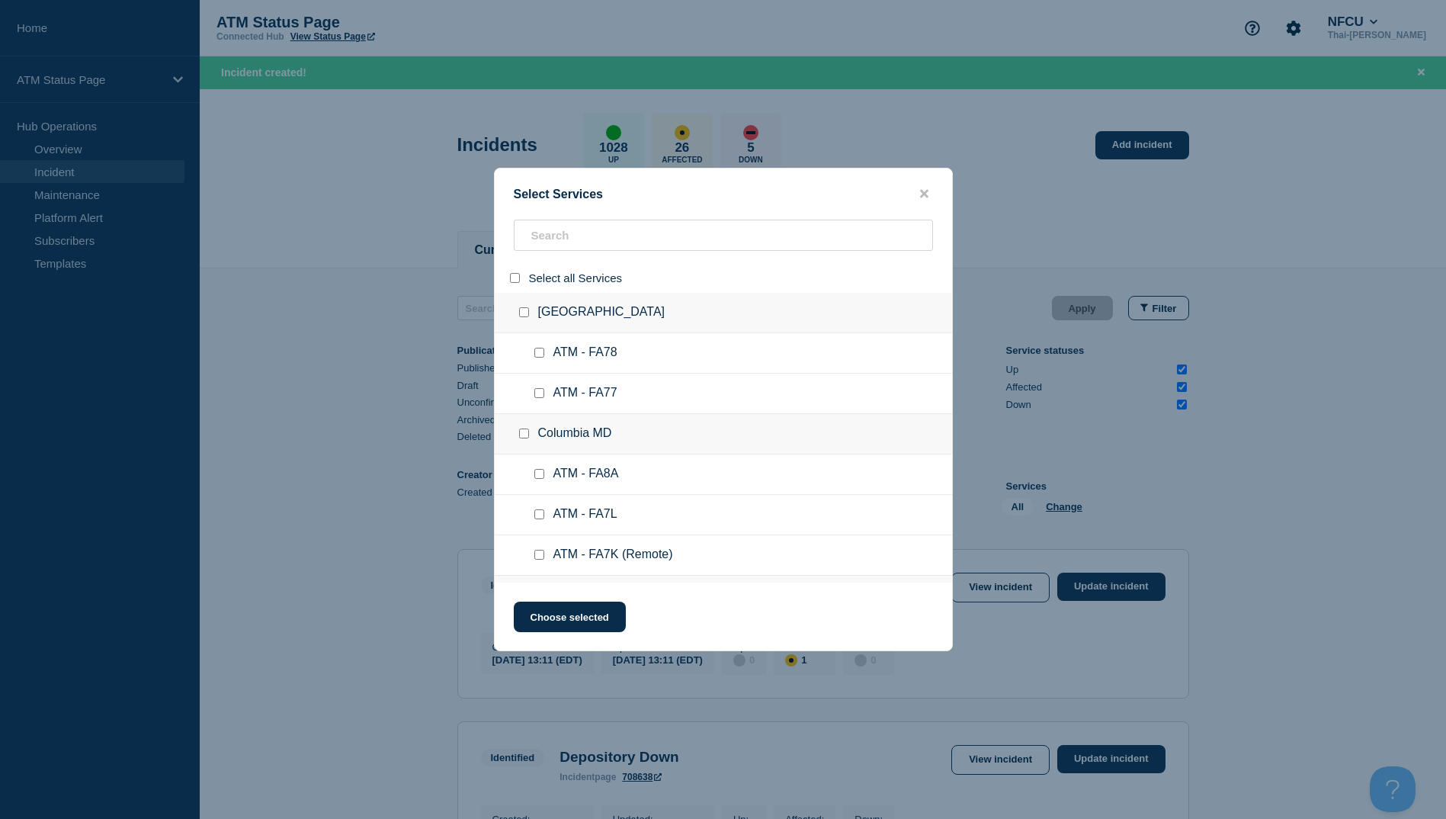
checkbox input "false"
click at [628, 230] on input "search" at bounding box center [723, 235] width 419 height 31
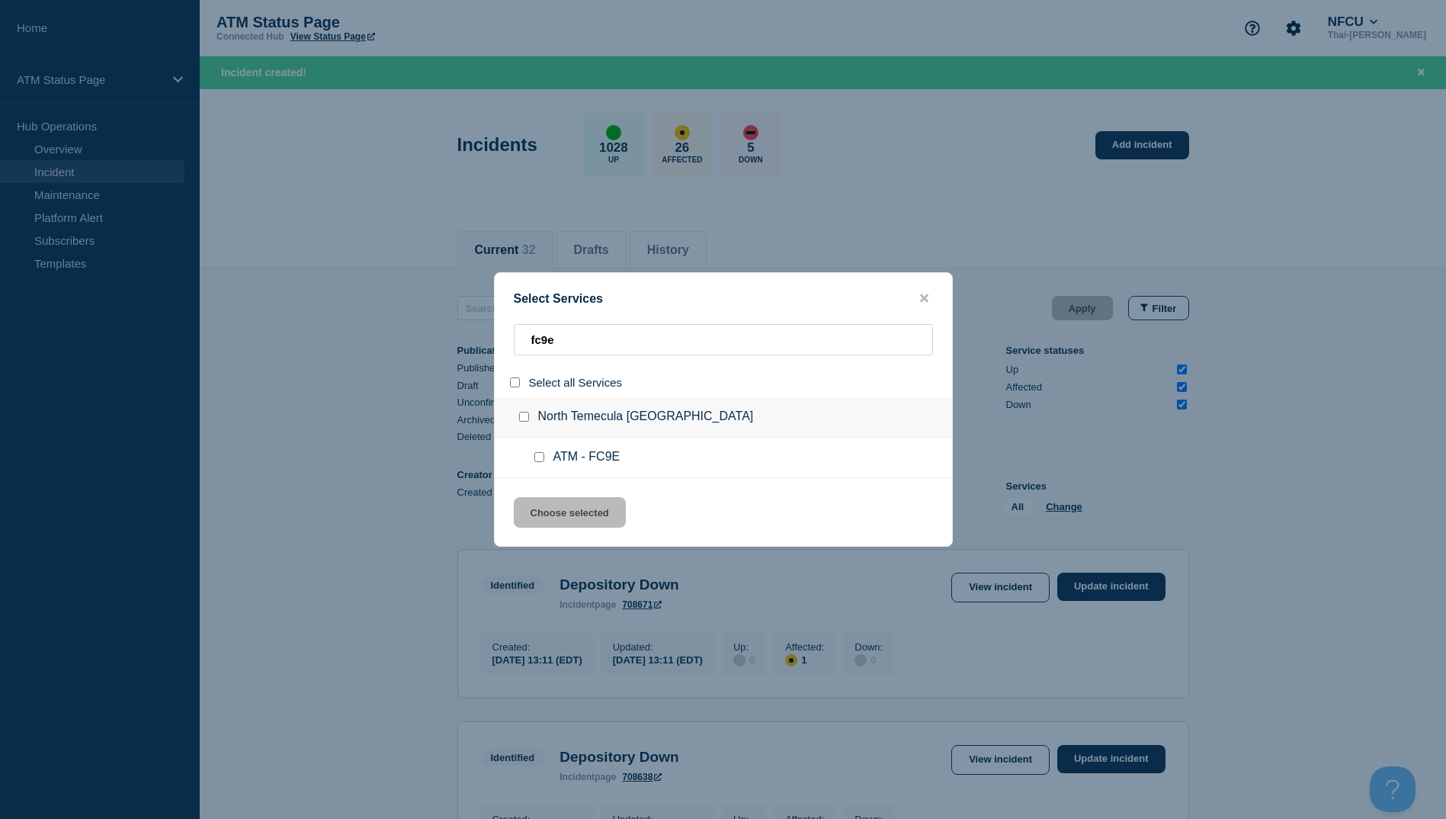
click at [540, 453] on div at bounding box center [542, 457] width 22 height 15
click at [539, 464] on div at bounding box center [542, 457] width 22 height 15
click at [539, 462] on input "service: ATM - FC9E" at bounding box center [539, 457] width 10 height 10
click at [588, 524] on button "Choose selected" at bounding box center [570, 512] width 112 height 30
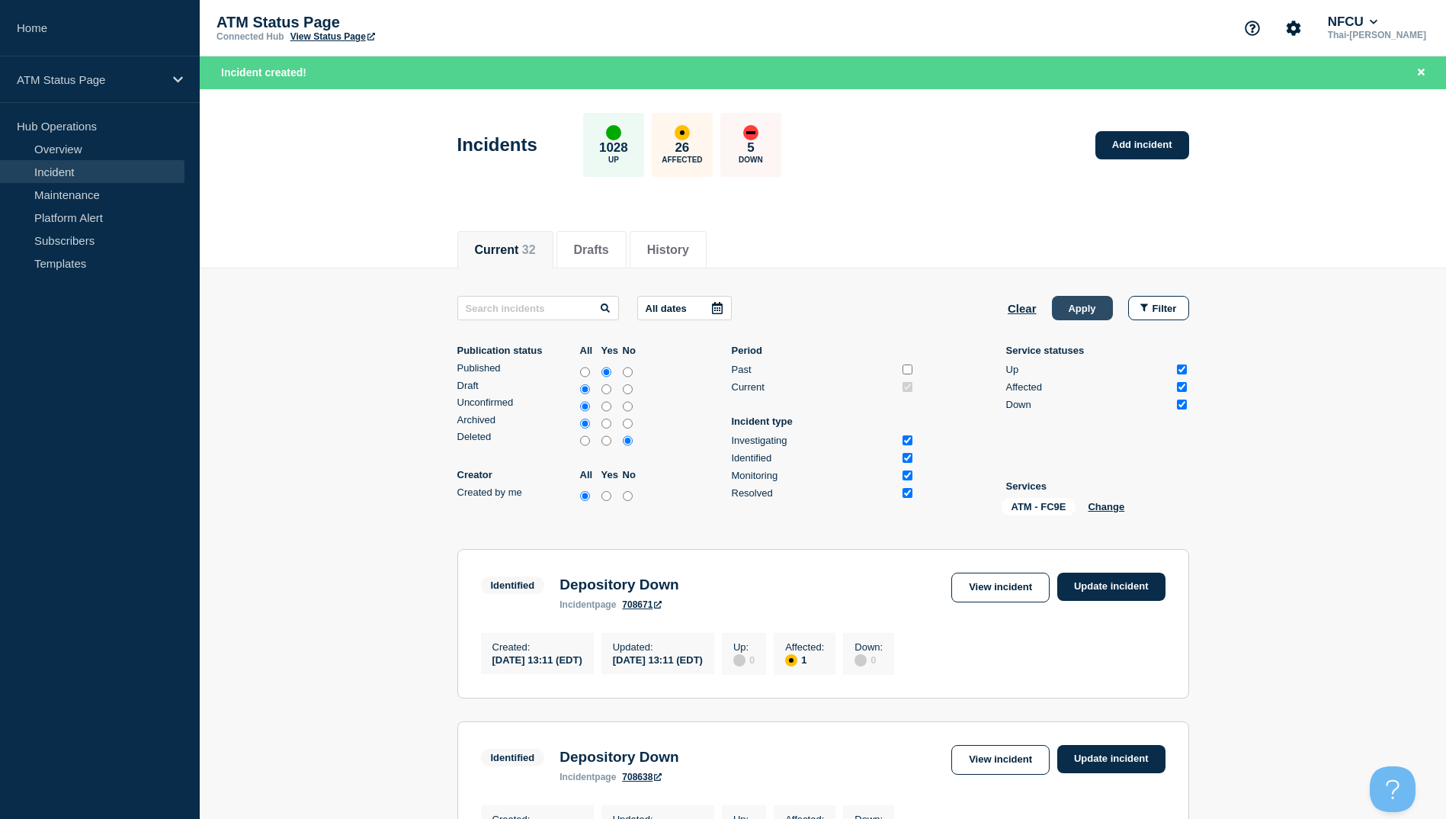
click at [1089, 310] on button "Apply" at bounding box center [1082, 308] width 61 height 24
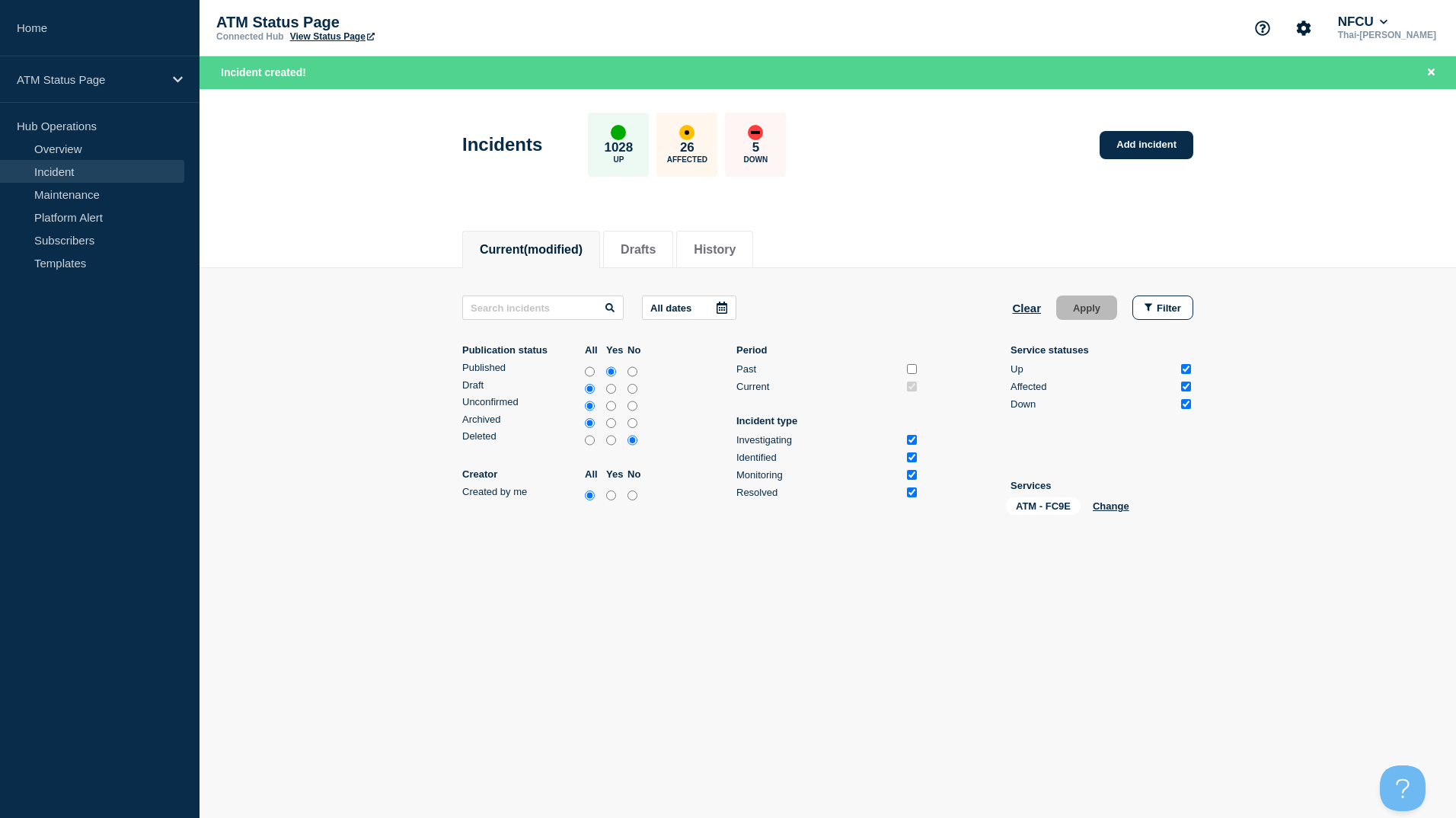
drag, startPoint x: 564, startPoint y: 694, endPoint x: 356, endPoint y: 367, distance: 387.5
click at [564, 694] on main "Incidents 1028 Up 26 Affected 5 Down Add incident Current Drafts History Curren…" at bounding box center [828, 394] width 1256 height 610
click at [1155, 149] on link "Add incident" at bounding box center [1146, 145] width 94 height 28
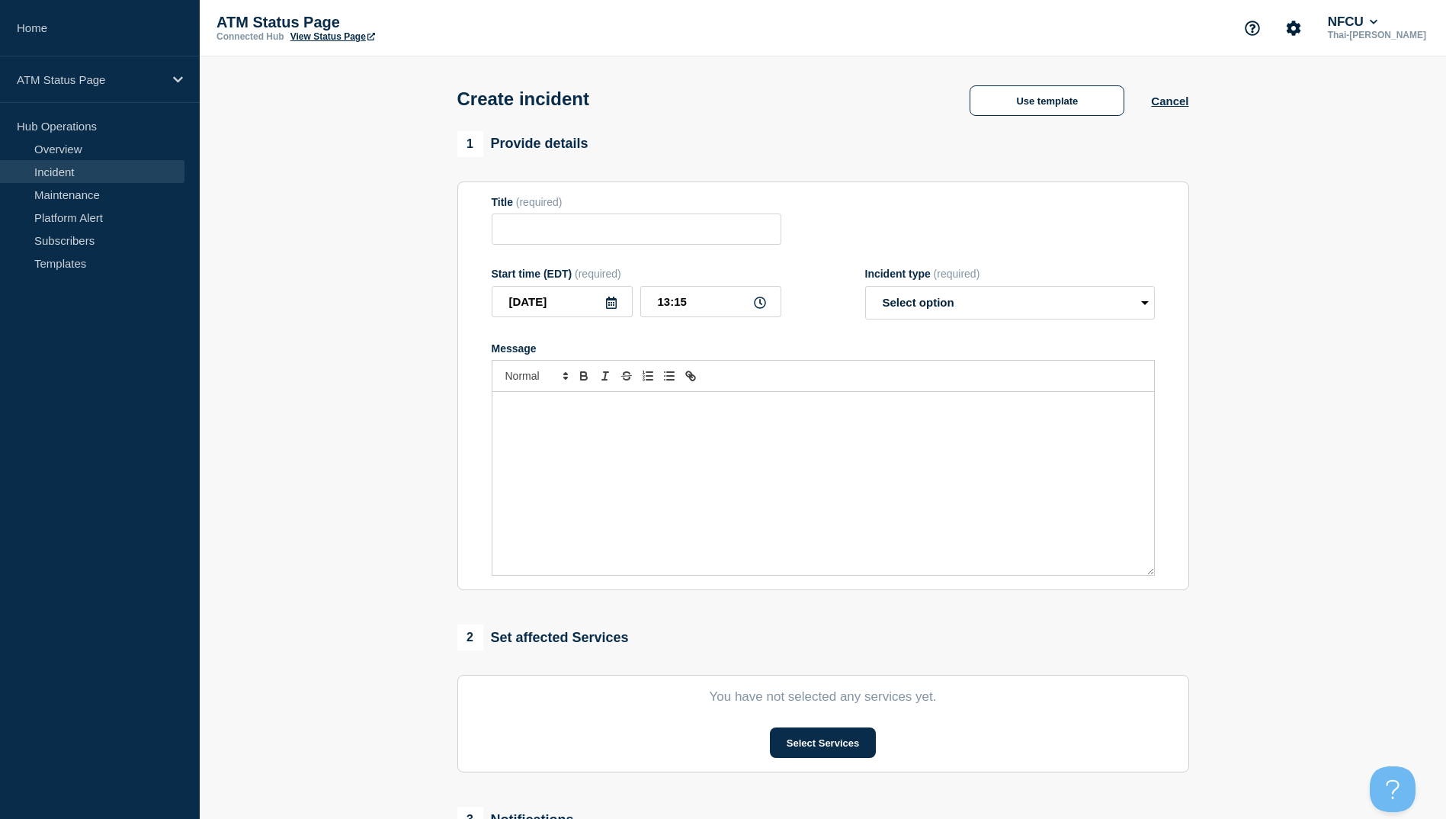
click at [48, 175] on link "Incident" at bounding box center [92, 171] width 184 height 23
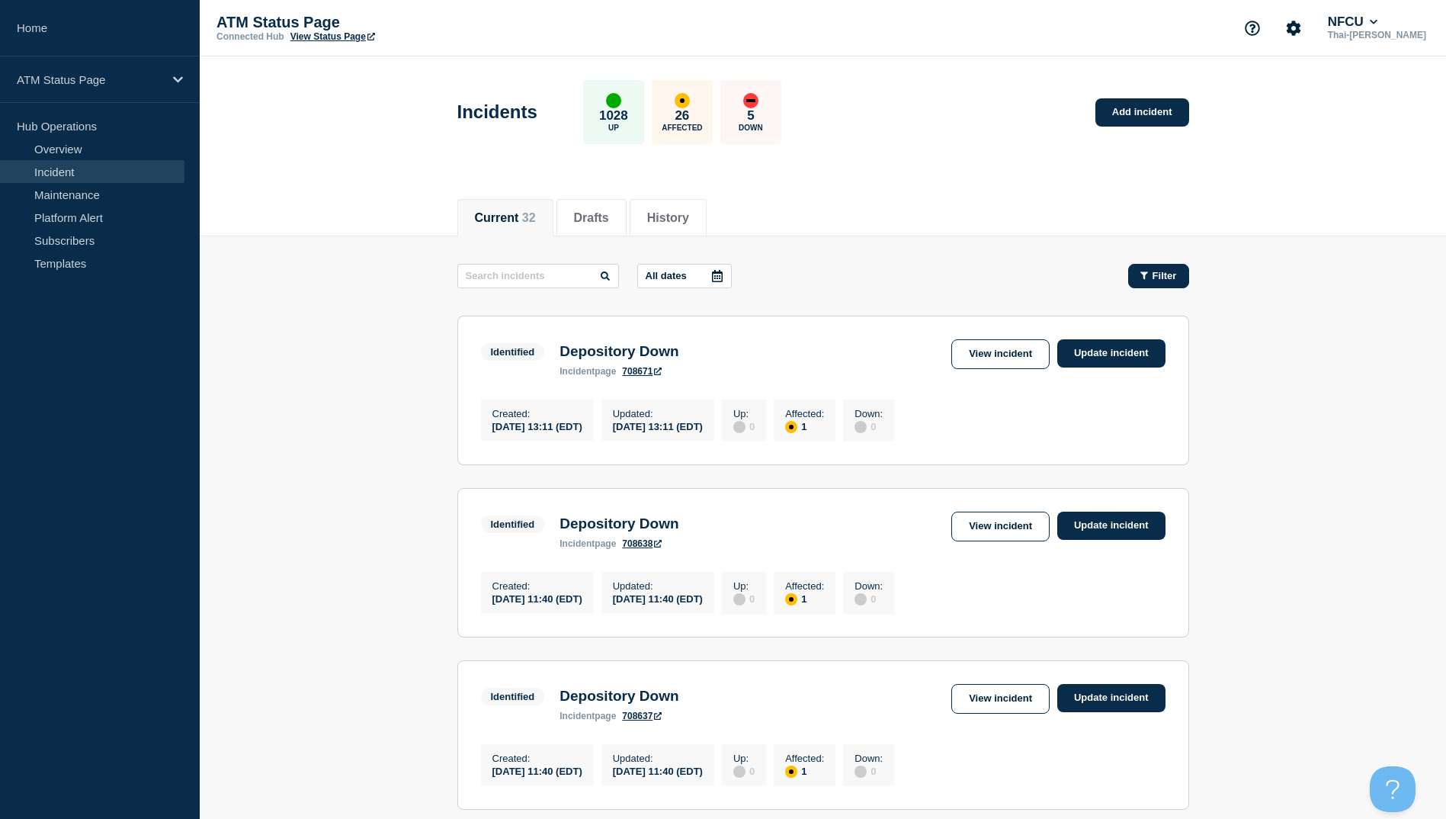
click at [1163, 277] on span "Filter" at bounding box center [1165, 275] width 24 height 11
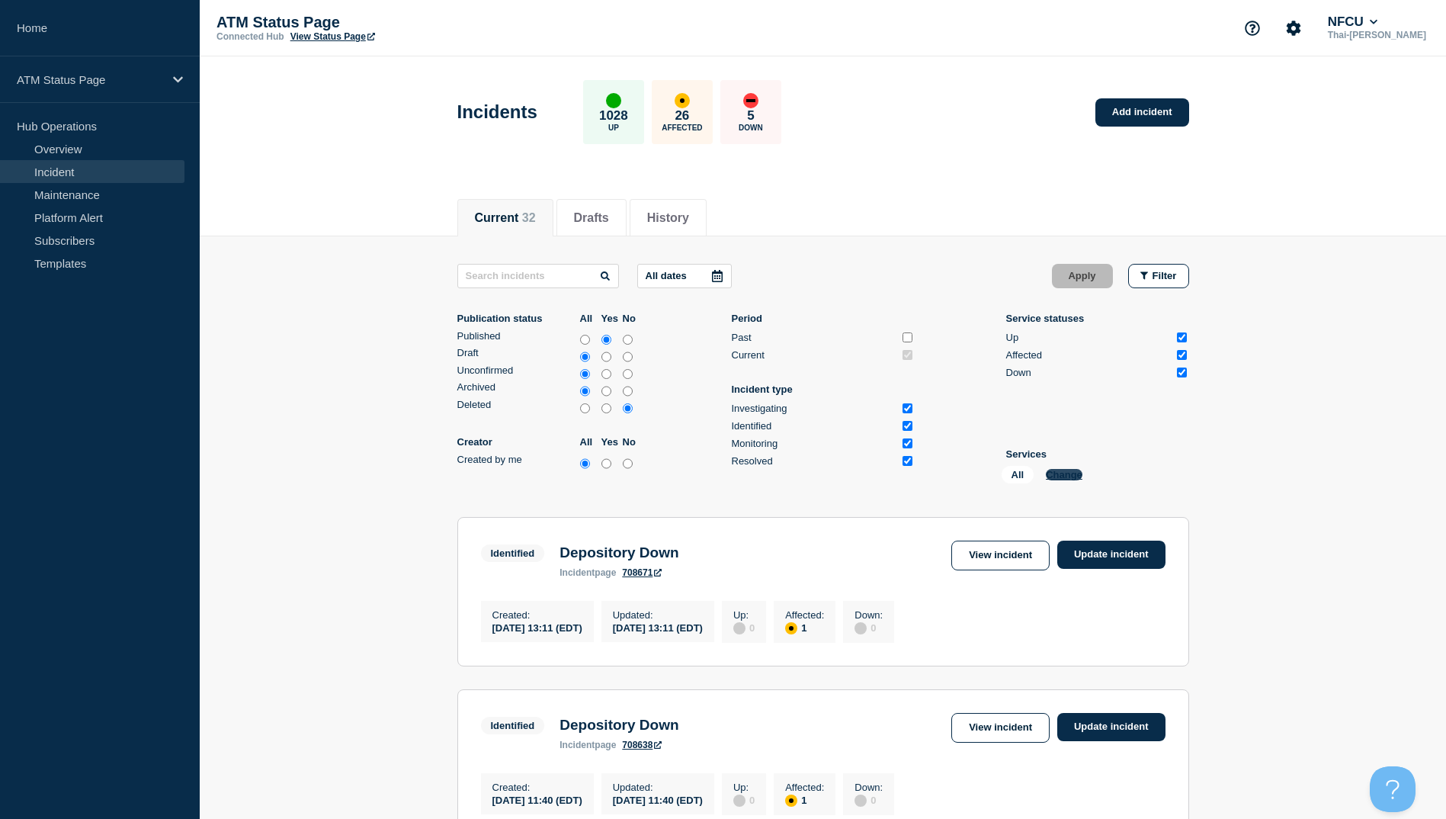
click at [1063, 471] on button "Change" at bounding box center [1064, 474] width 37 height 11
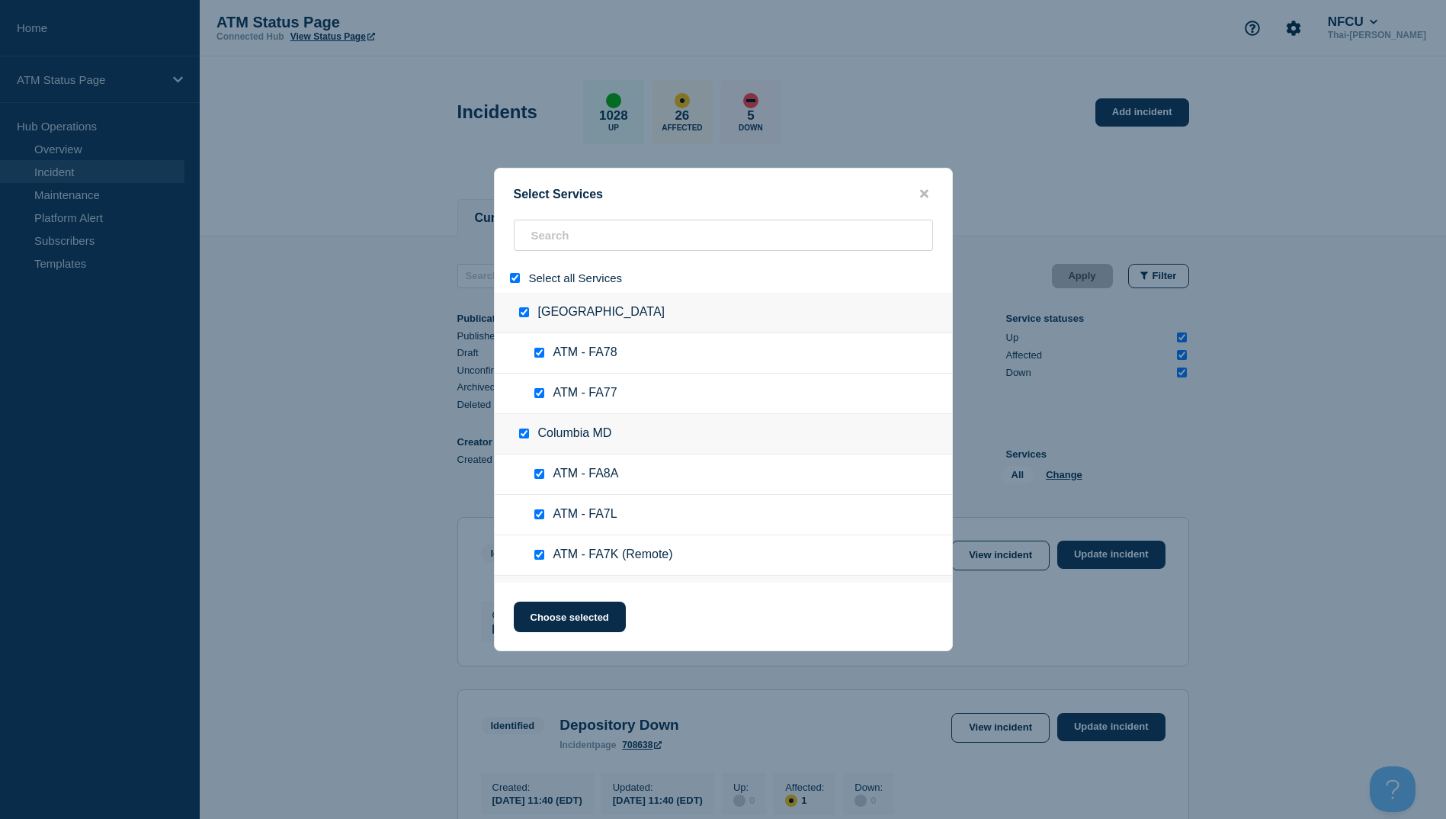
click at [513, 277] on input "select all" at bounding box center [515, 278] width 10 height 10
click at [563, 230] on input "search" at bounding box center [723, 235] width 419 height 31
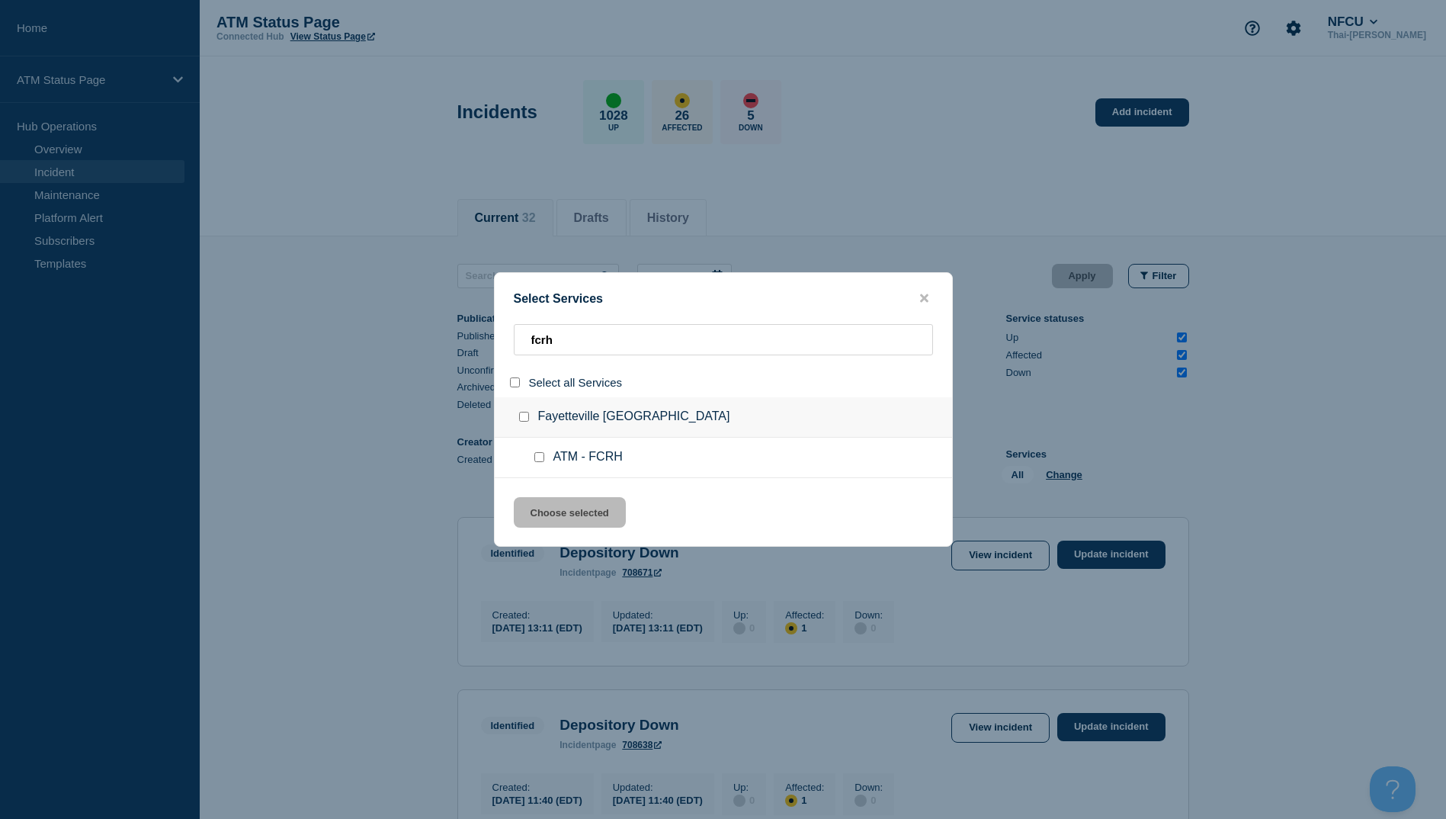
click at [540, 461] on input "service: ATM - FCRH" at bounding box center [539, 457] width 10 height 10
click at [556, 515] on button "Choose selected" at bounding box center [570, 512] width 112 height 30
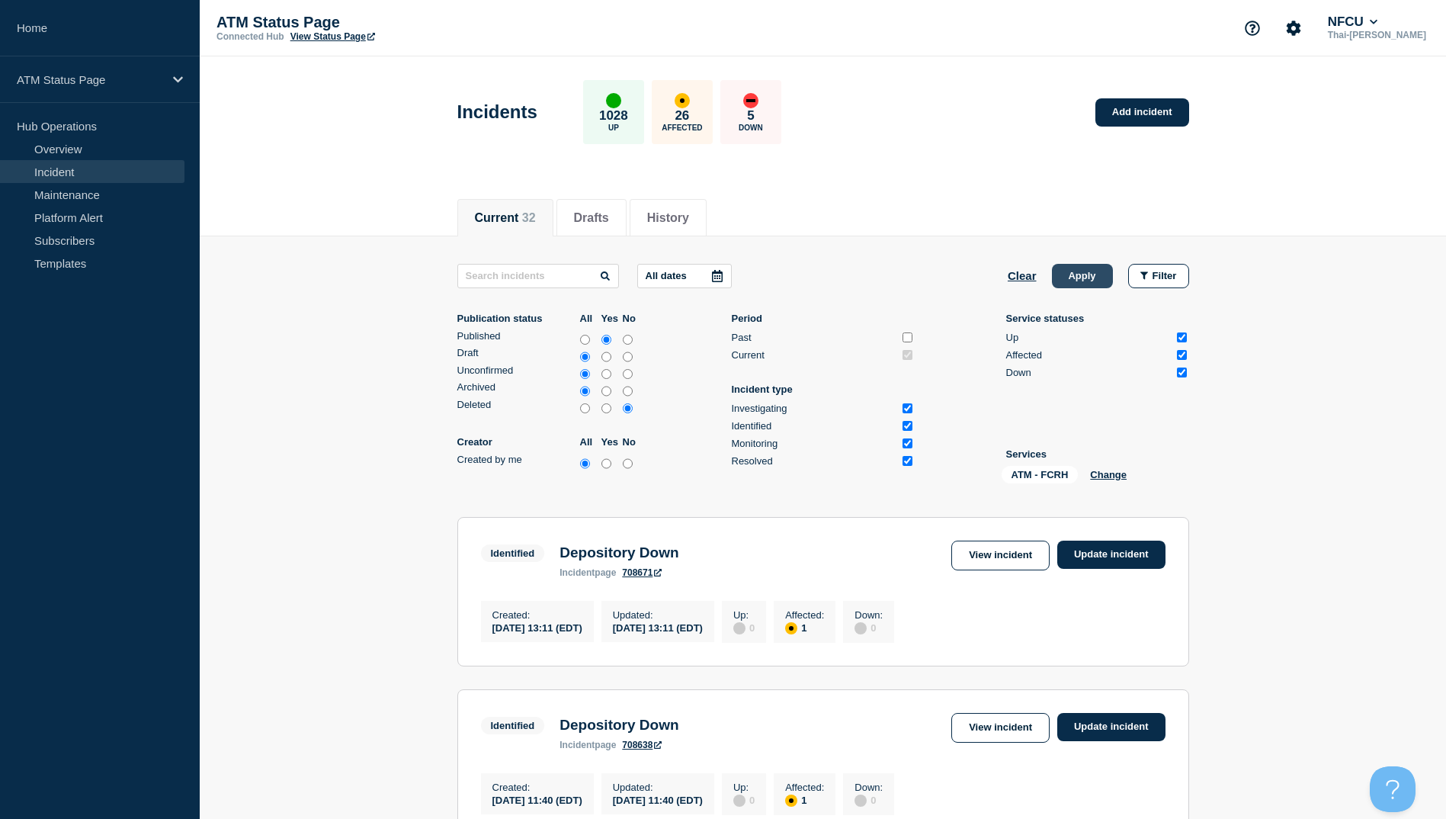
click at [1076, 277] on button "Apply" at bounding box center [1082, 276] width 61 height 24
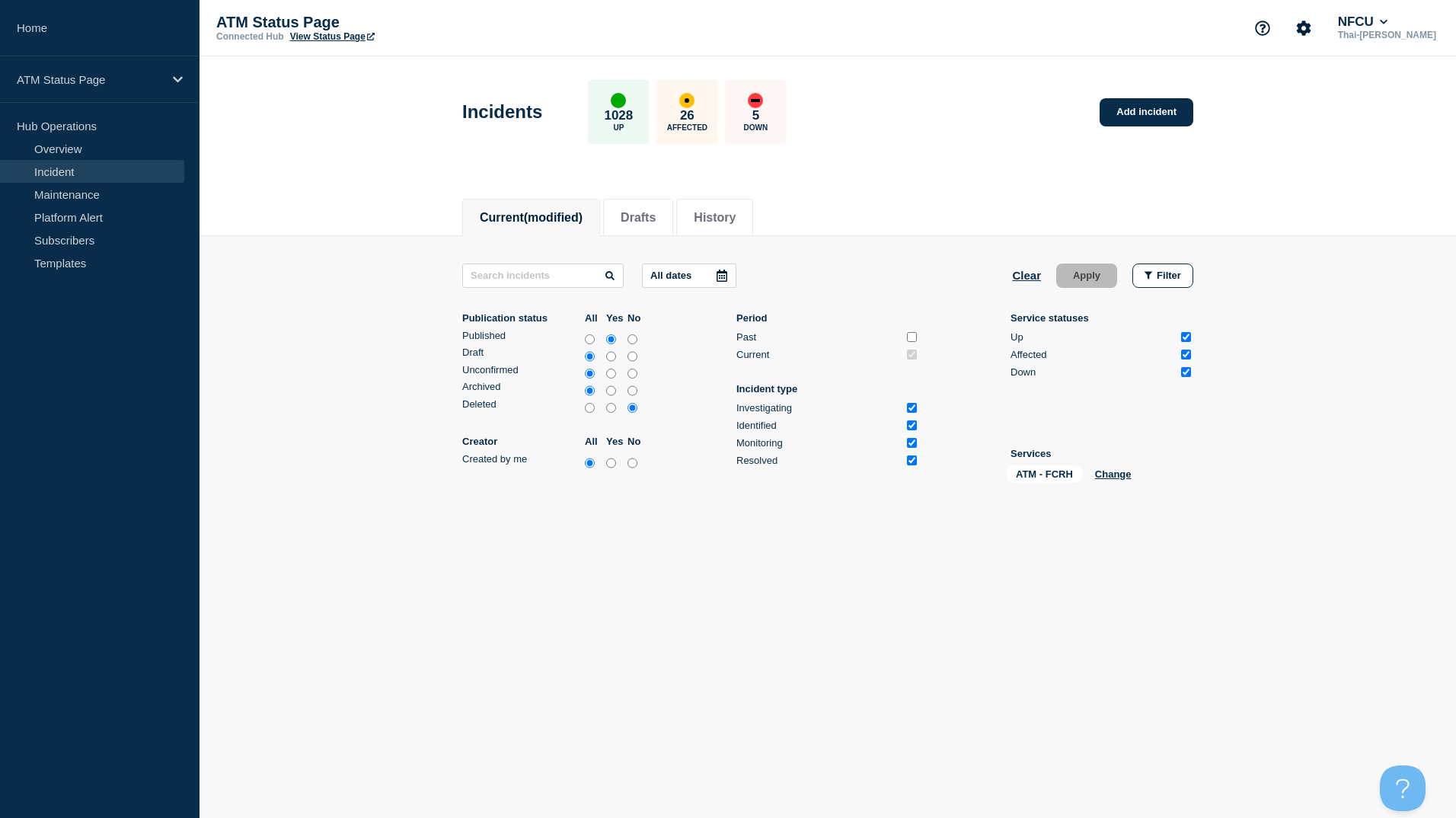
click at [936, 690] on body "Home ATM Status Page Hub Operations Overview Incident Maintenance Platform Aler…" at bounding box center [728, 409] width 1456 height 818
click at [1150, 117] on link "Add incident" at bounding box center [1146, 112] width 94 height 28
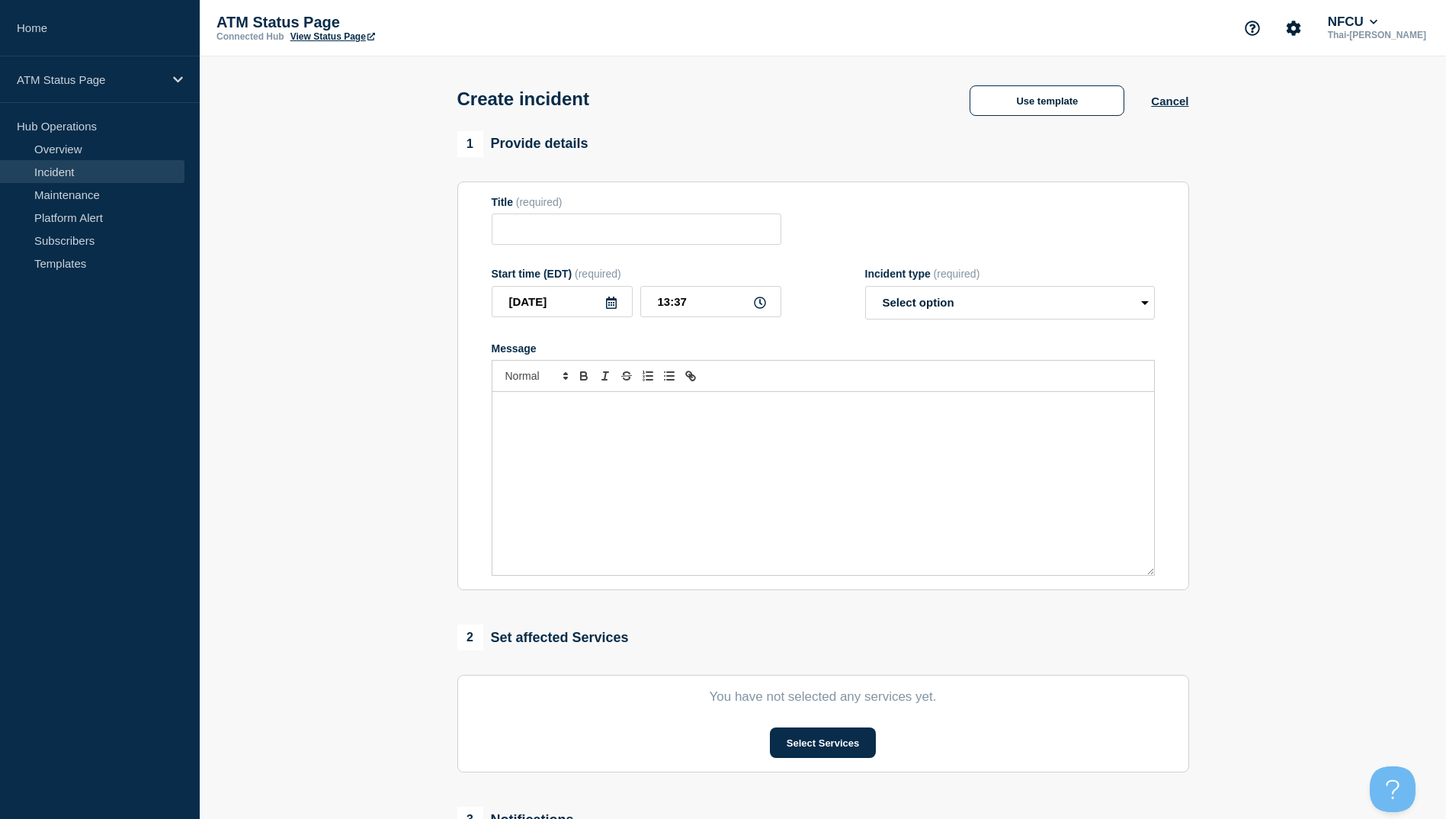
scroll to position [249, 0]
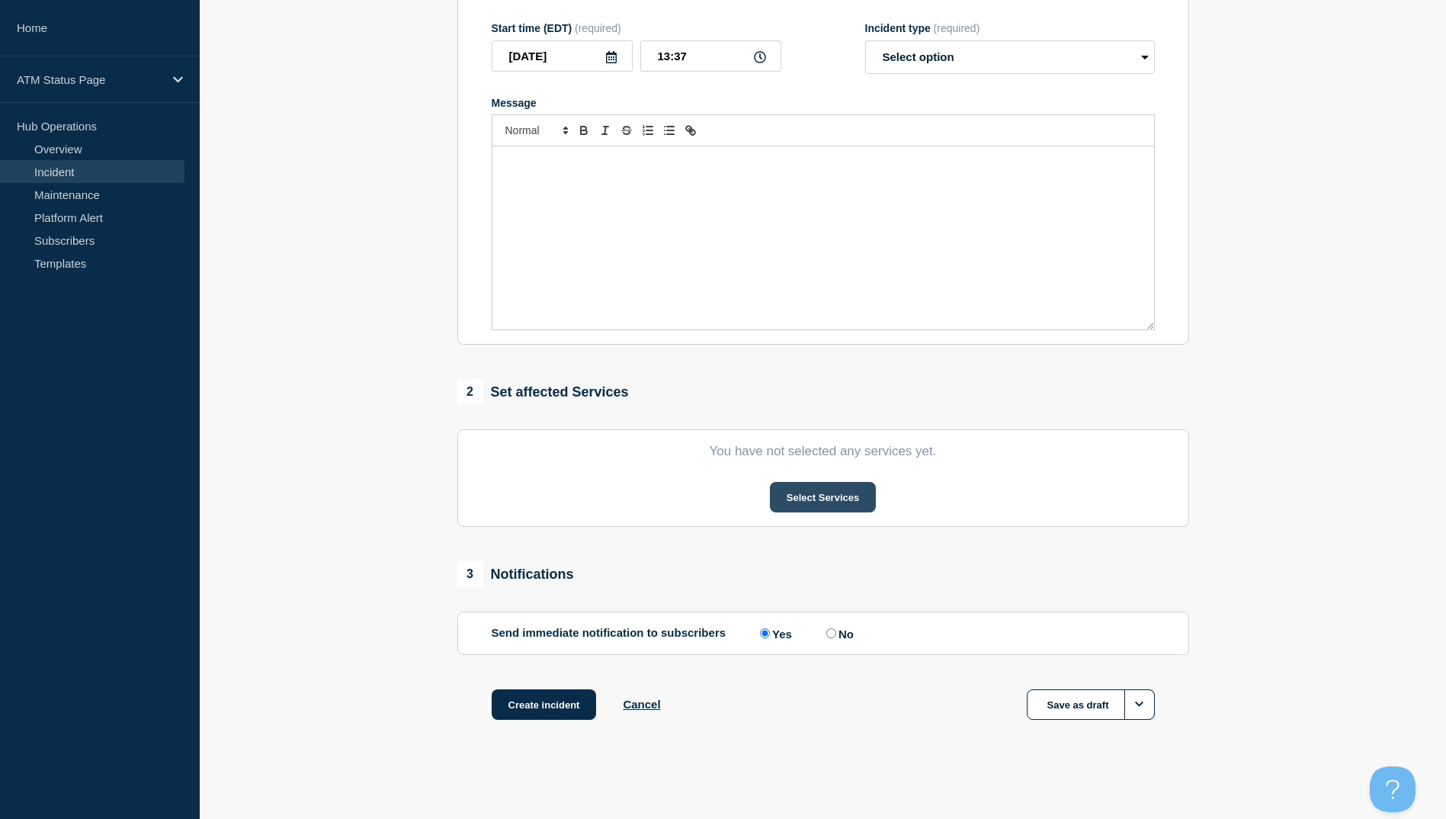
click at [832, 499] on button "Select Services" at bounding box center [823, 497] width 106 height 30
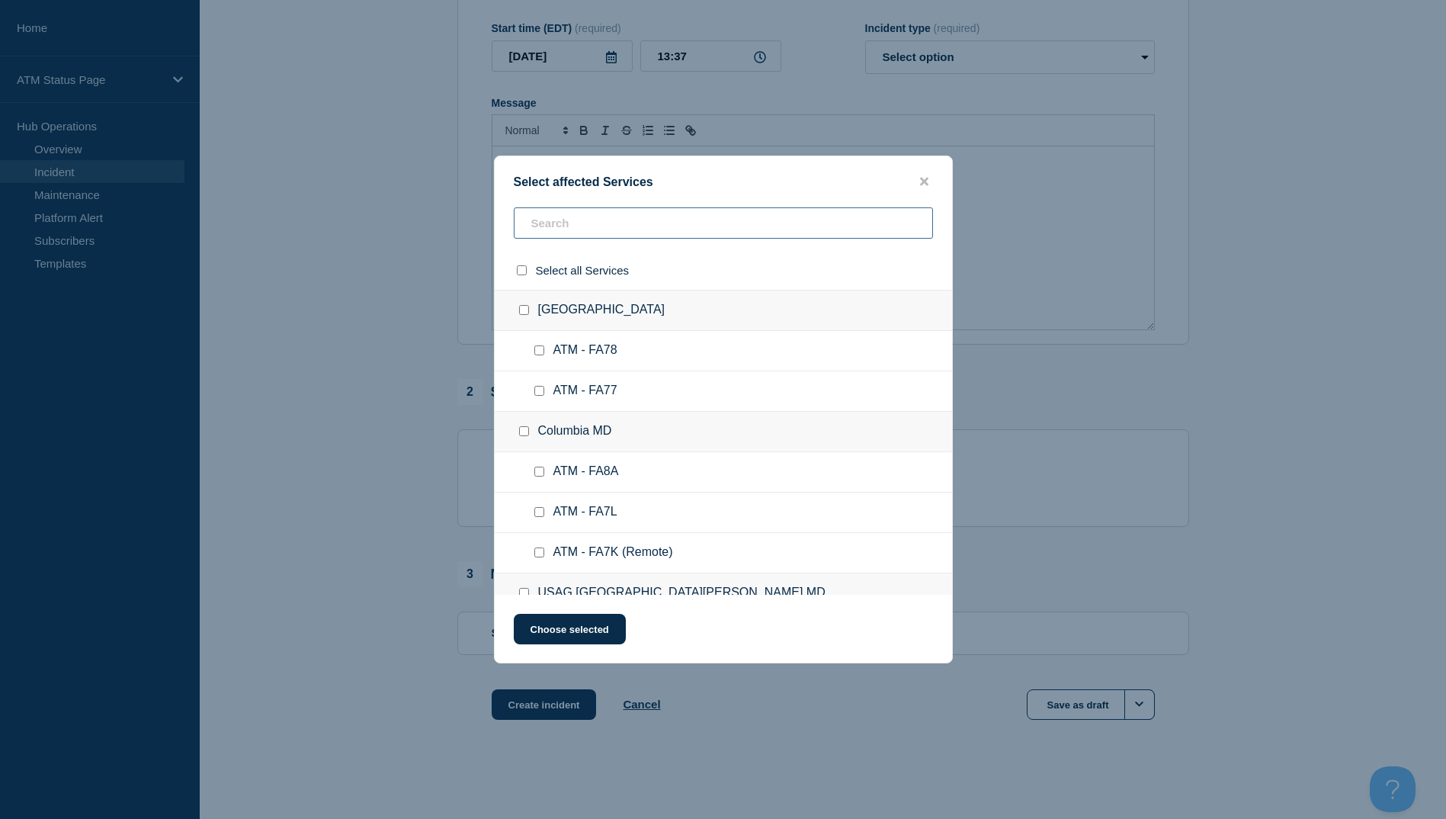
click at [553, 229] on input "text" at bounding box center [723, 222] width 419 height 31
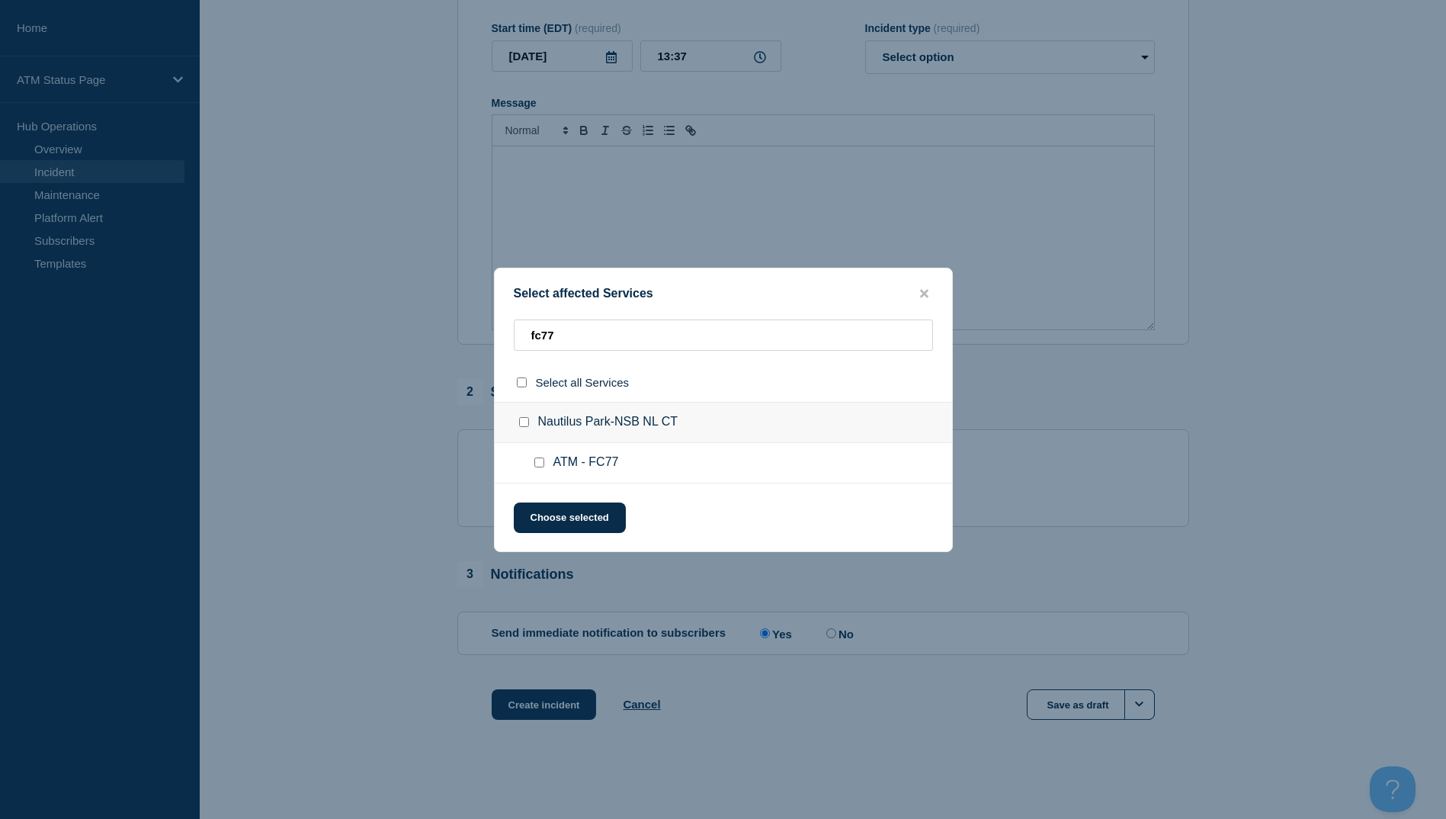
click at [539, 464] on input "ATM - FC77 checkbox" at bounding box center [539, 462] width 10 height 10
click at [554, 514] on button "Choose selected" at bounding box center [570, 517] width 112 height 30
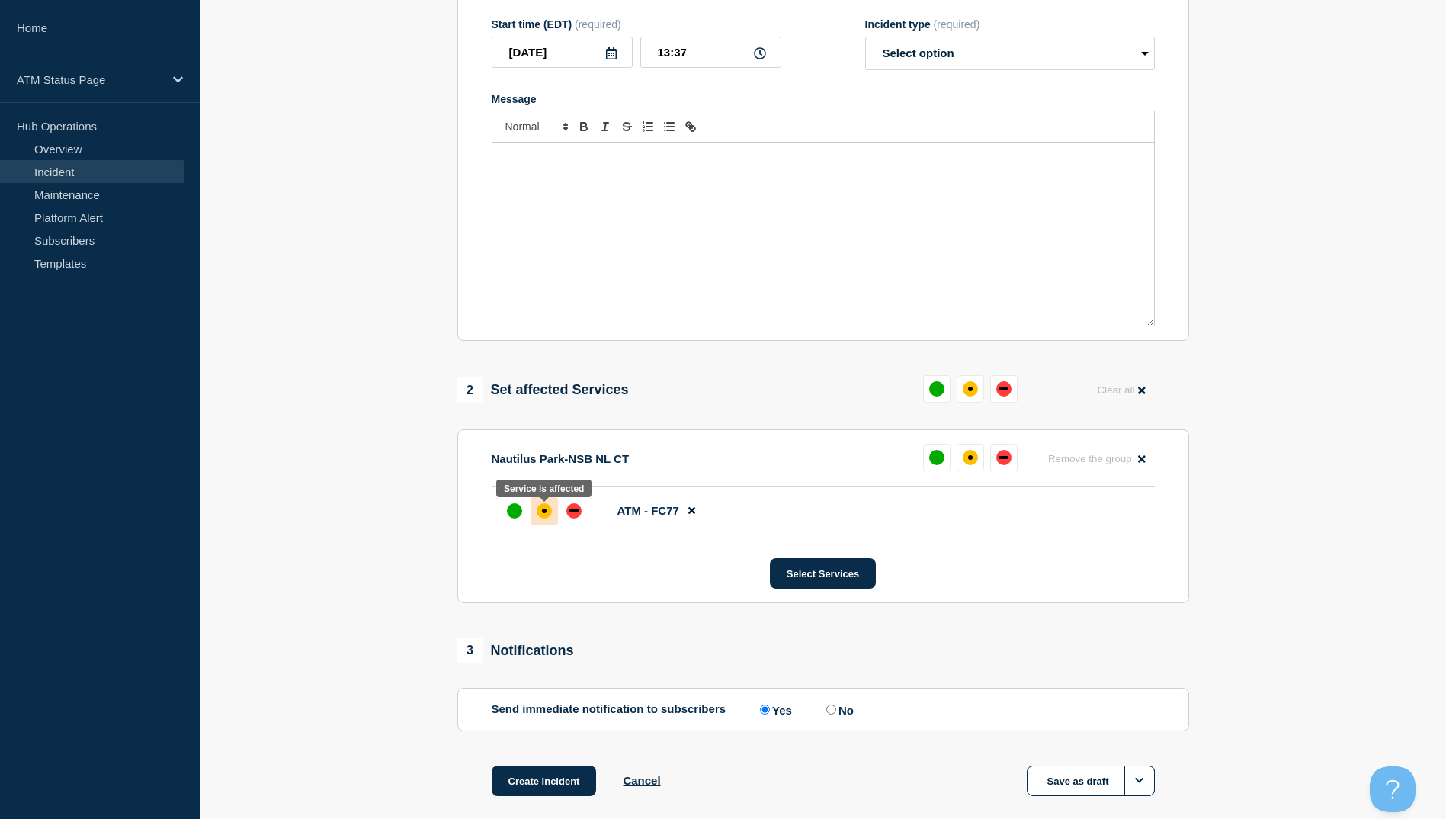
click at [544, 512] on div "affected" at bounding box center [544, 510] width 15 height 15
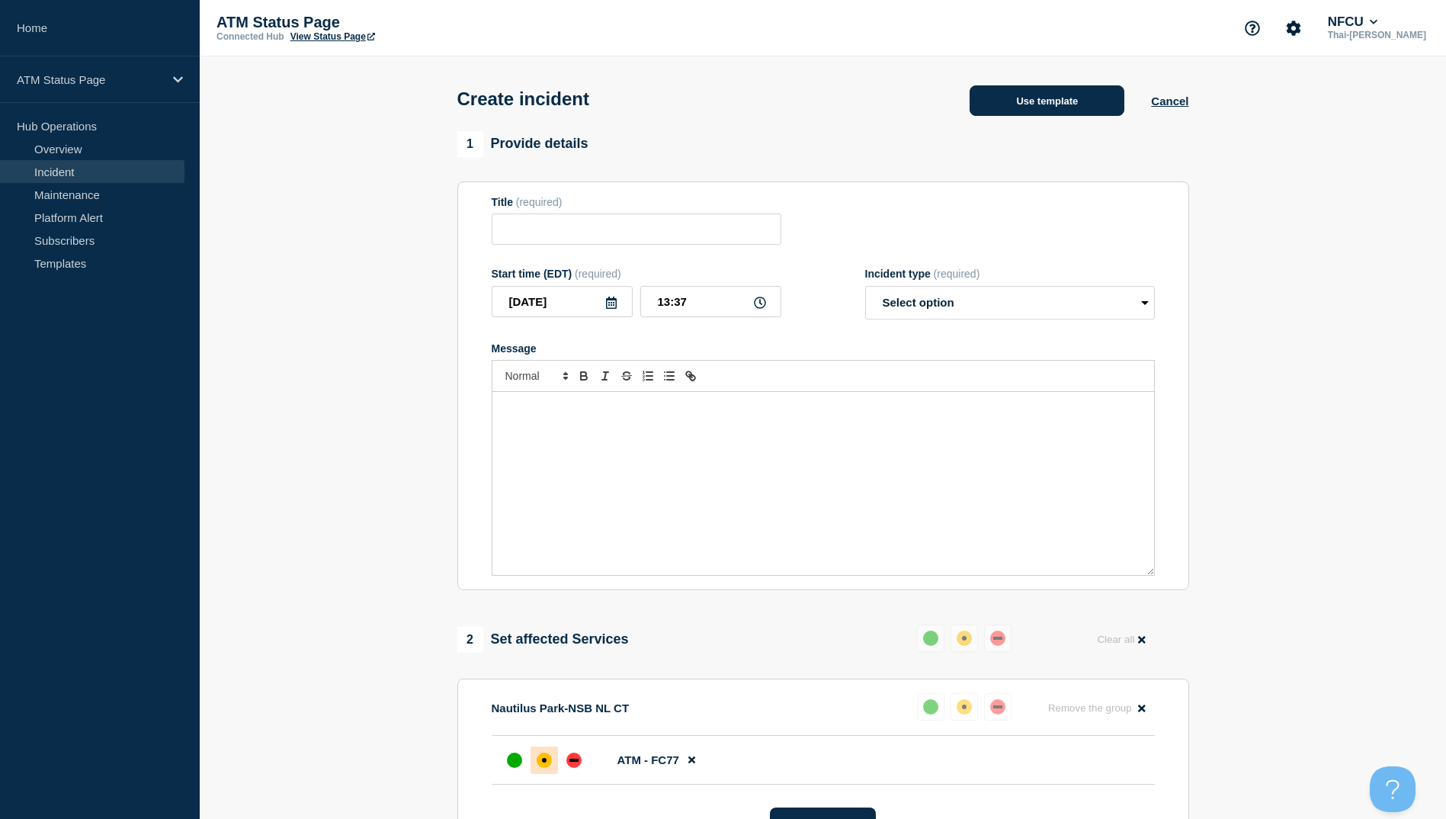
click at [1039, 104] on button "Use template" at bounding box center [1047, 100] width 155 height 30
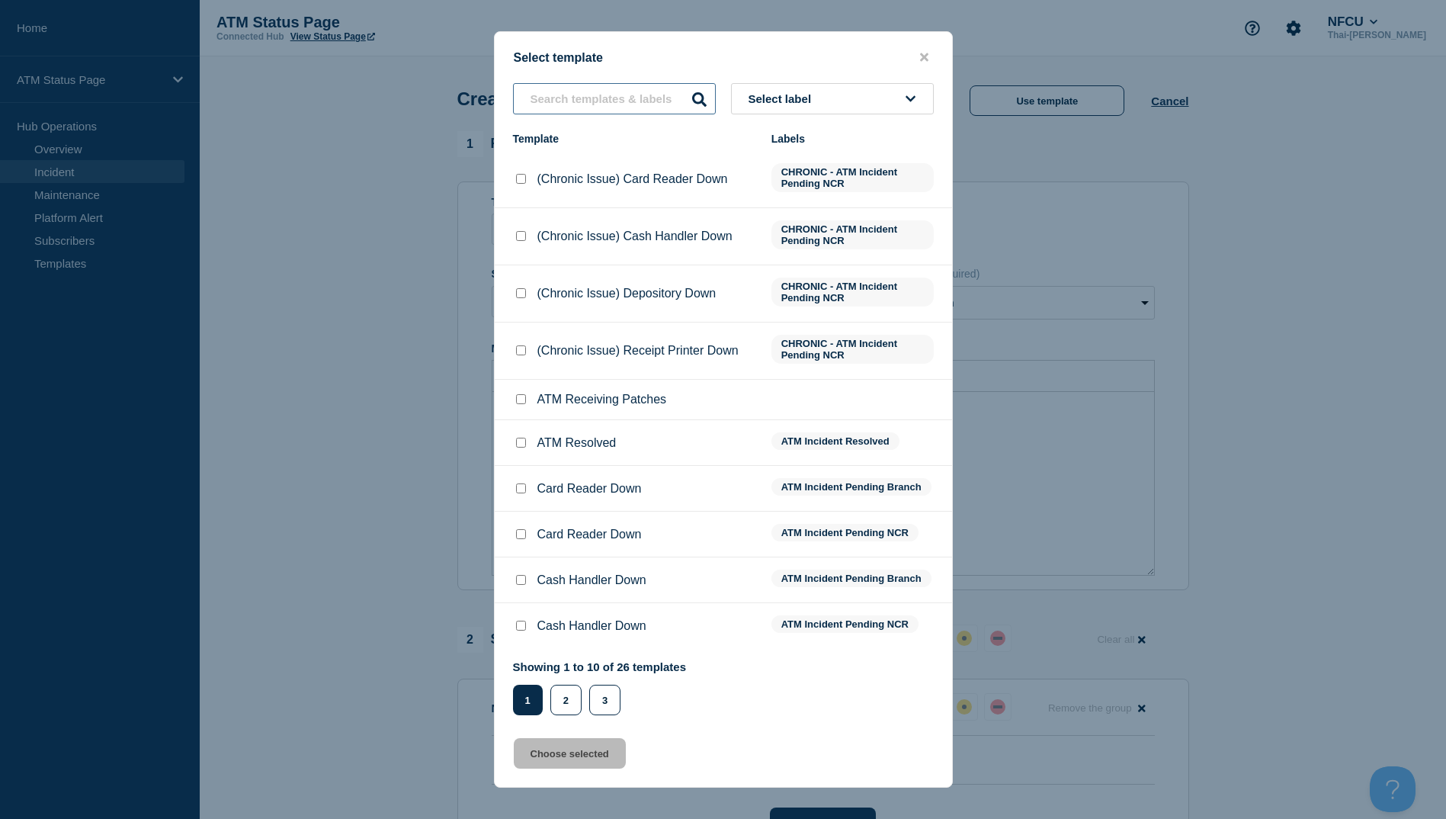
click at [571, 109] on input "text" at bounding box center [614, 98] width 203 height 31
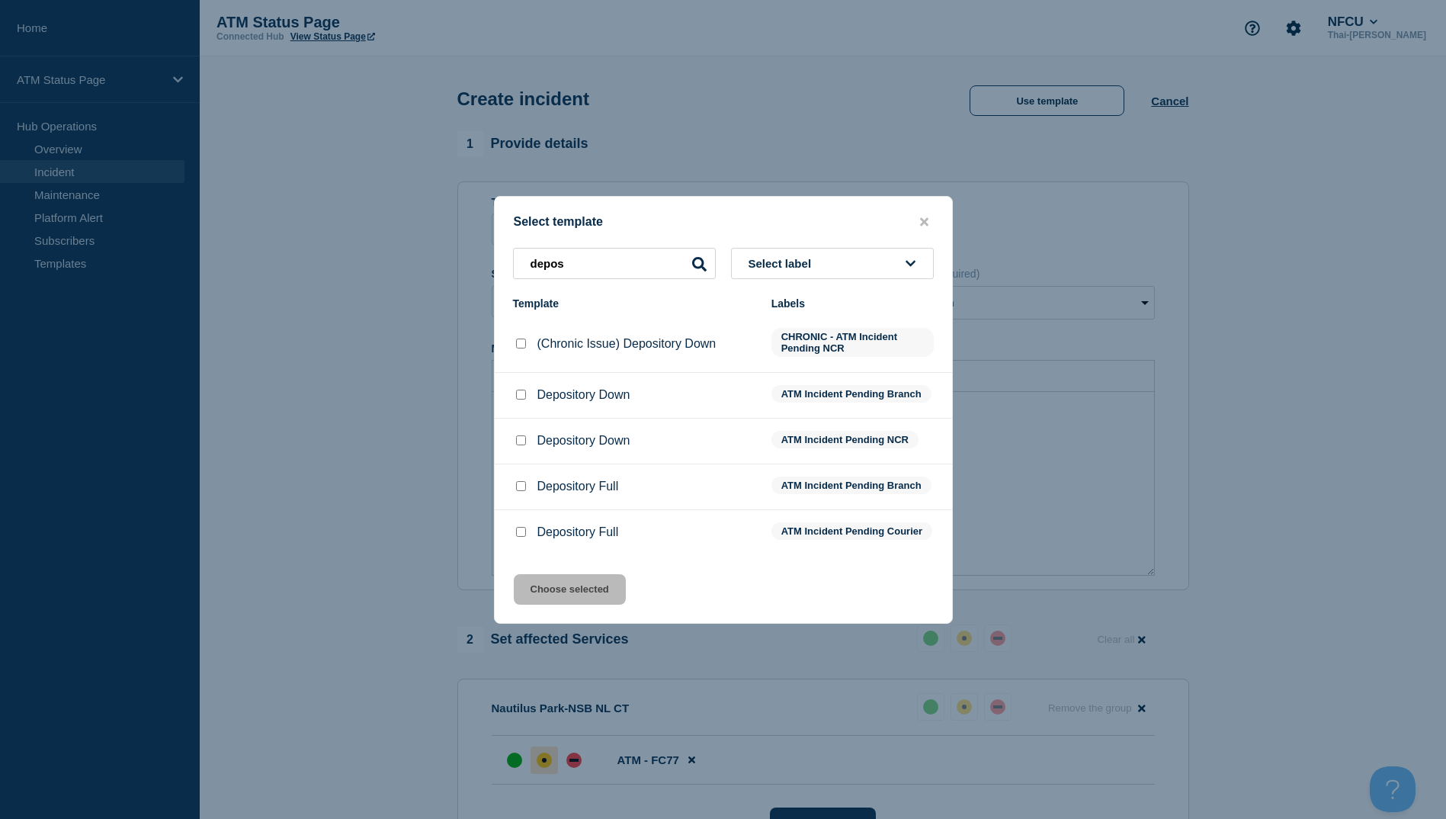
click at [526, 393] on div at bounding box center [520, 394] width 15 height 15
click at [522, 393] on input "Depository Down checkbox" at bounding box center [521, 395] width 10 height 10
click at [554, 599] on button "Choose selected" at bounding box center [570, 589] width 112 height 30
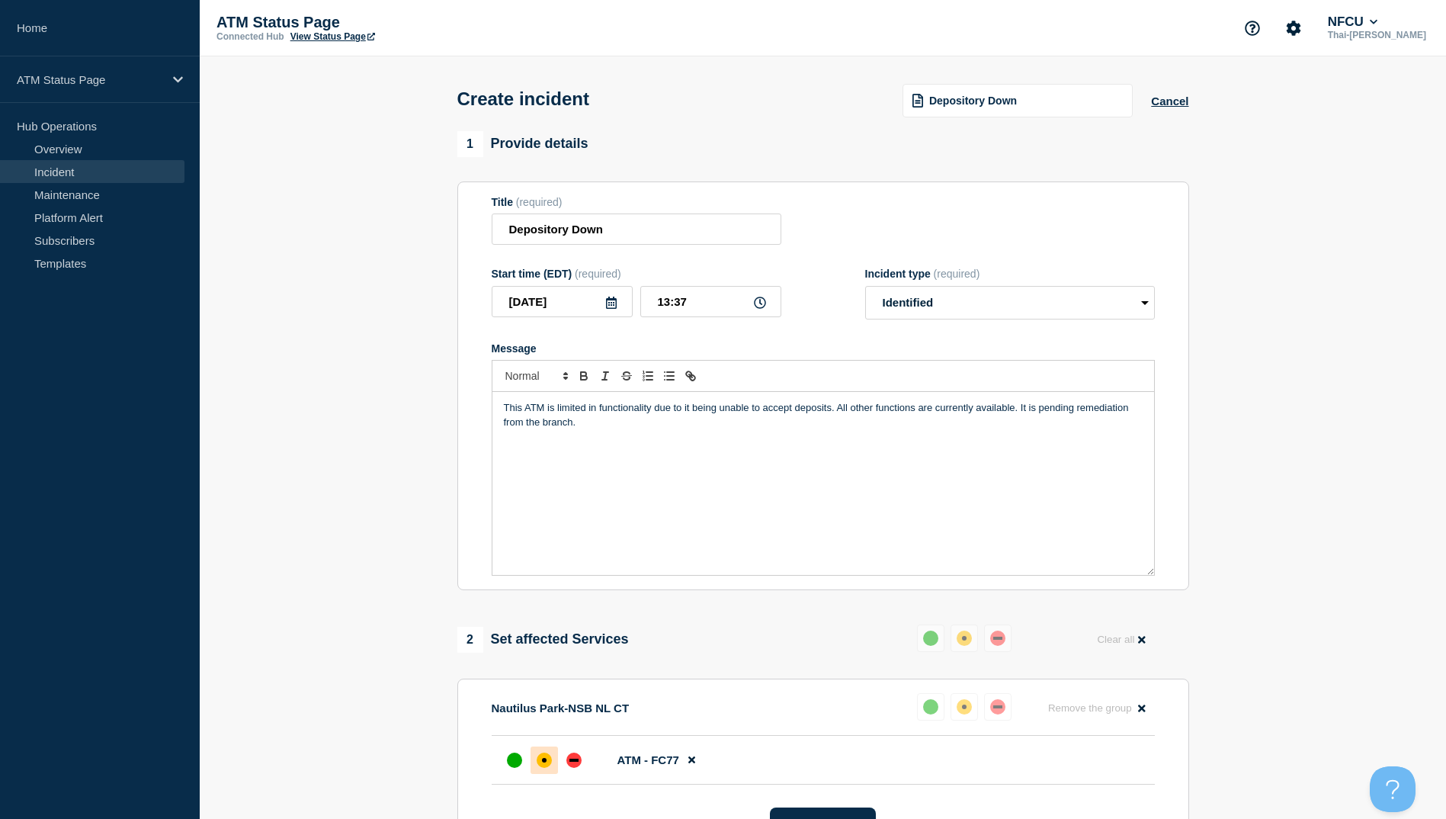
scroll to position [329, 0]
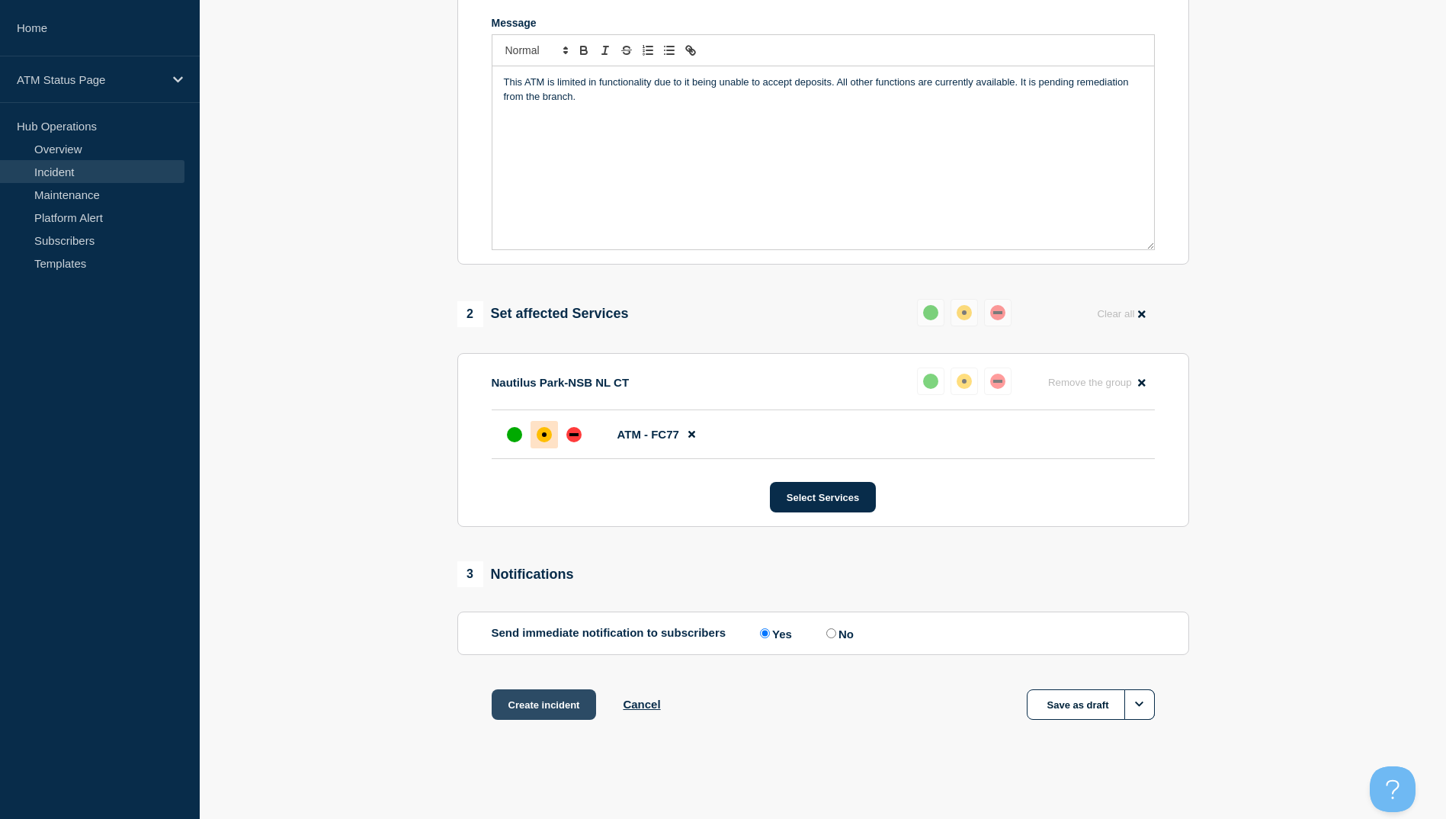
click at [540, 701] on button "Create incident" at bounding box center [544, 704] width 105 height 30
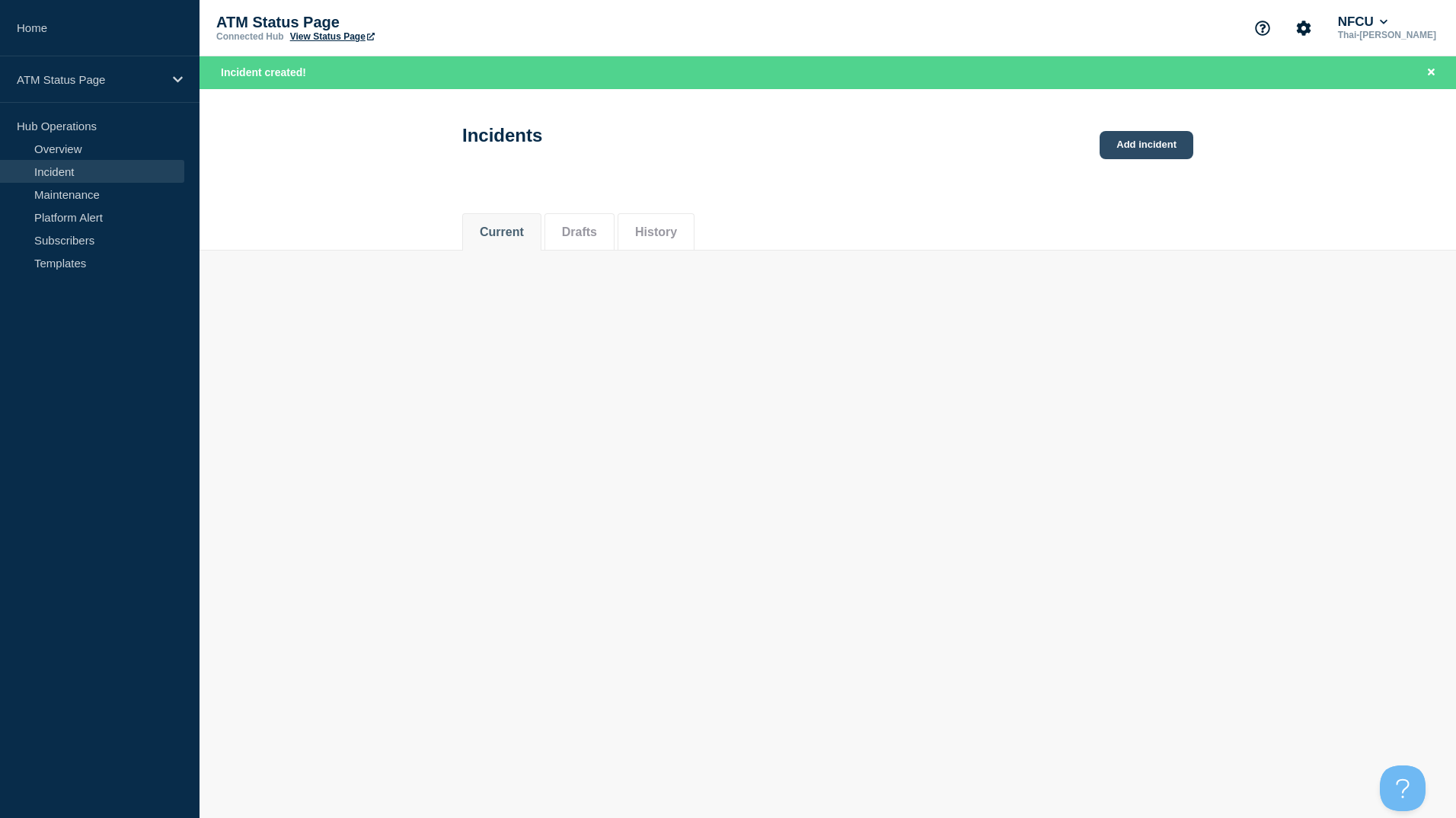
click at [1164, 140] on link "Add incident" at bounding box center [1146, 145] width 94 height 28
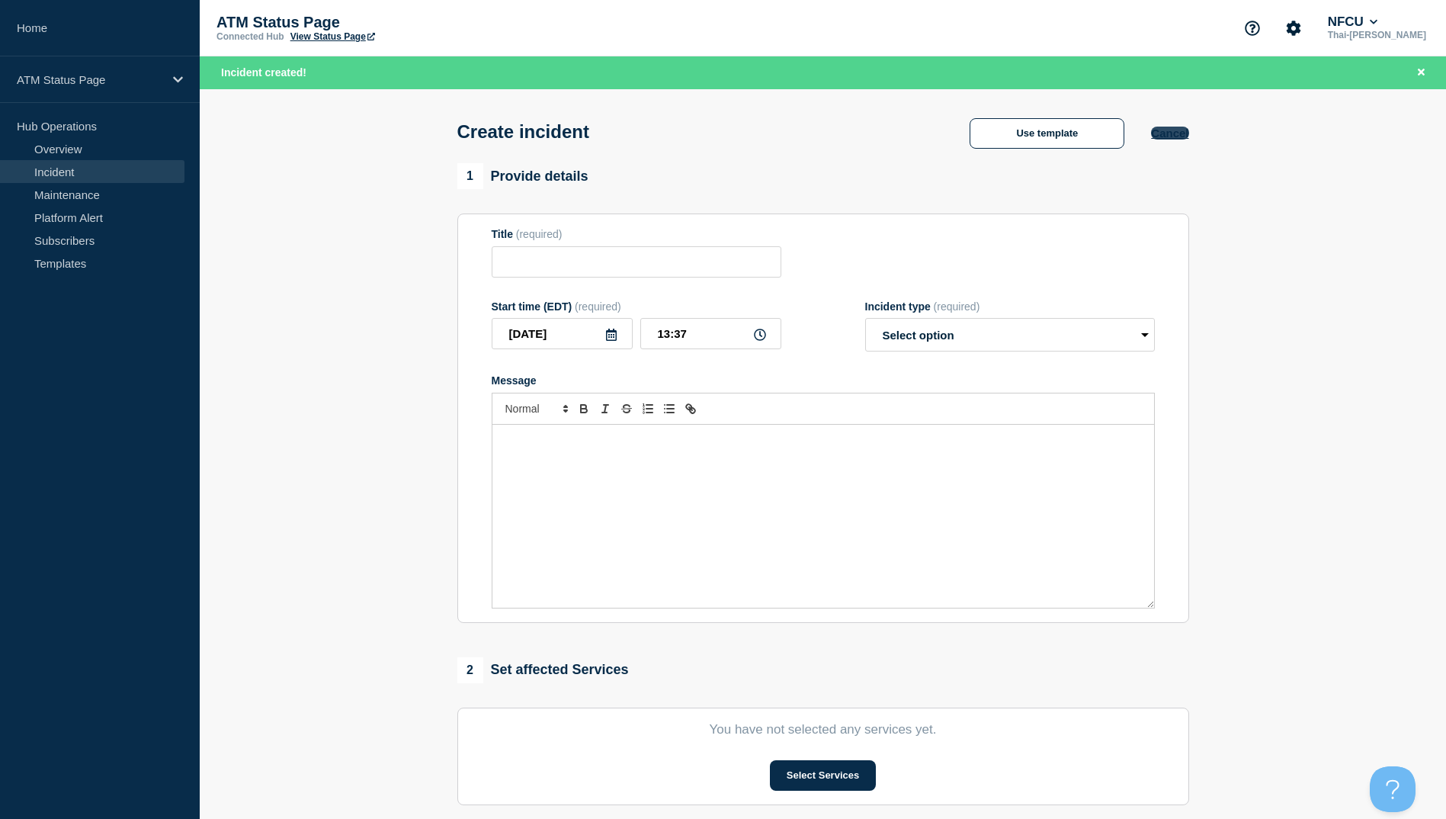
click at [1169, 132] on button "Cancel" at bounding box center [1169, 133] width 37 height 13
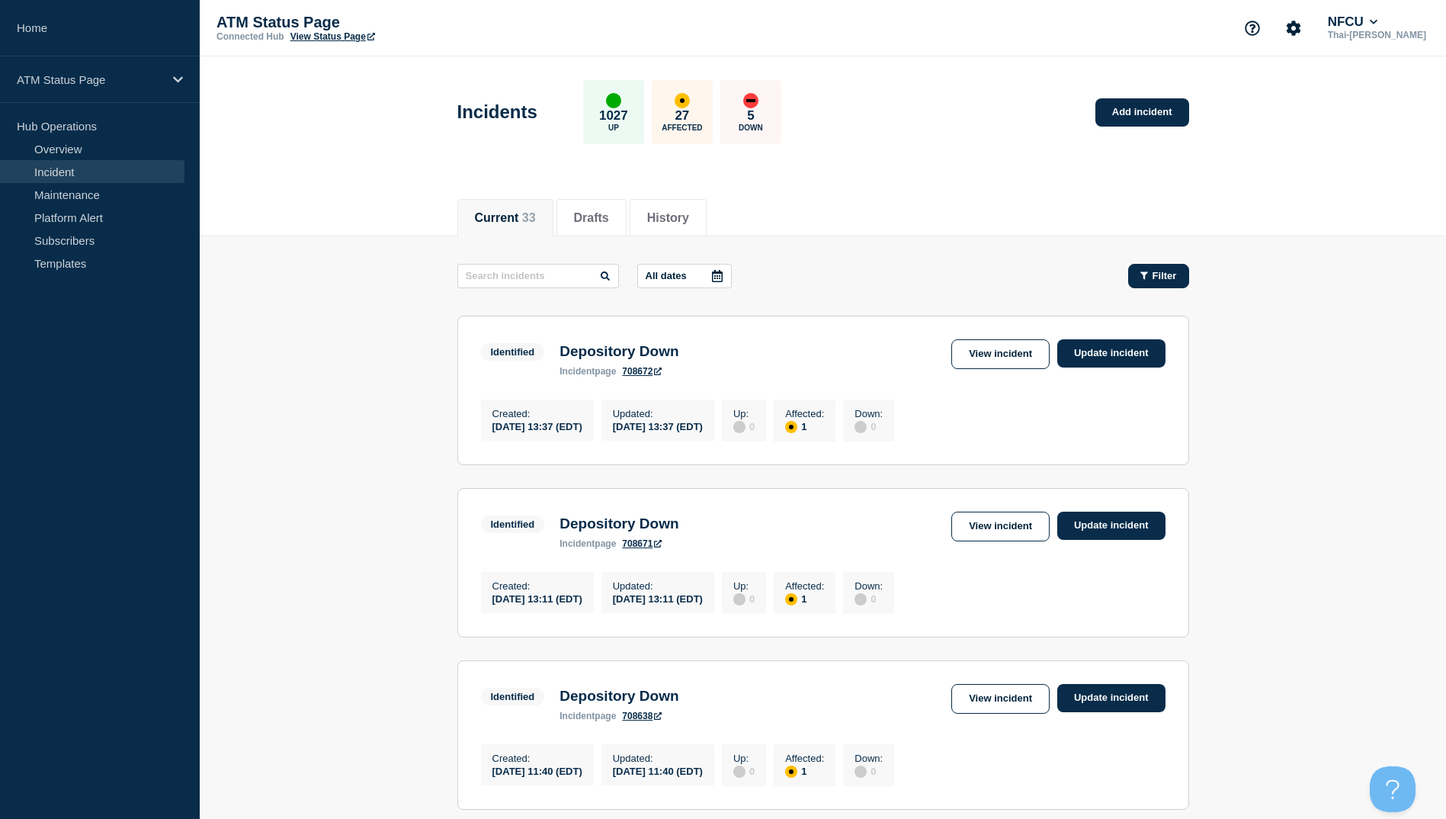
click at [1169, 274] on span "Filter" at bounding box center [1165, 275] width 24 height 11
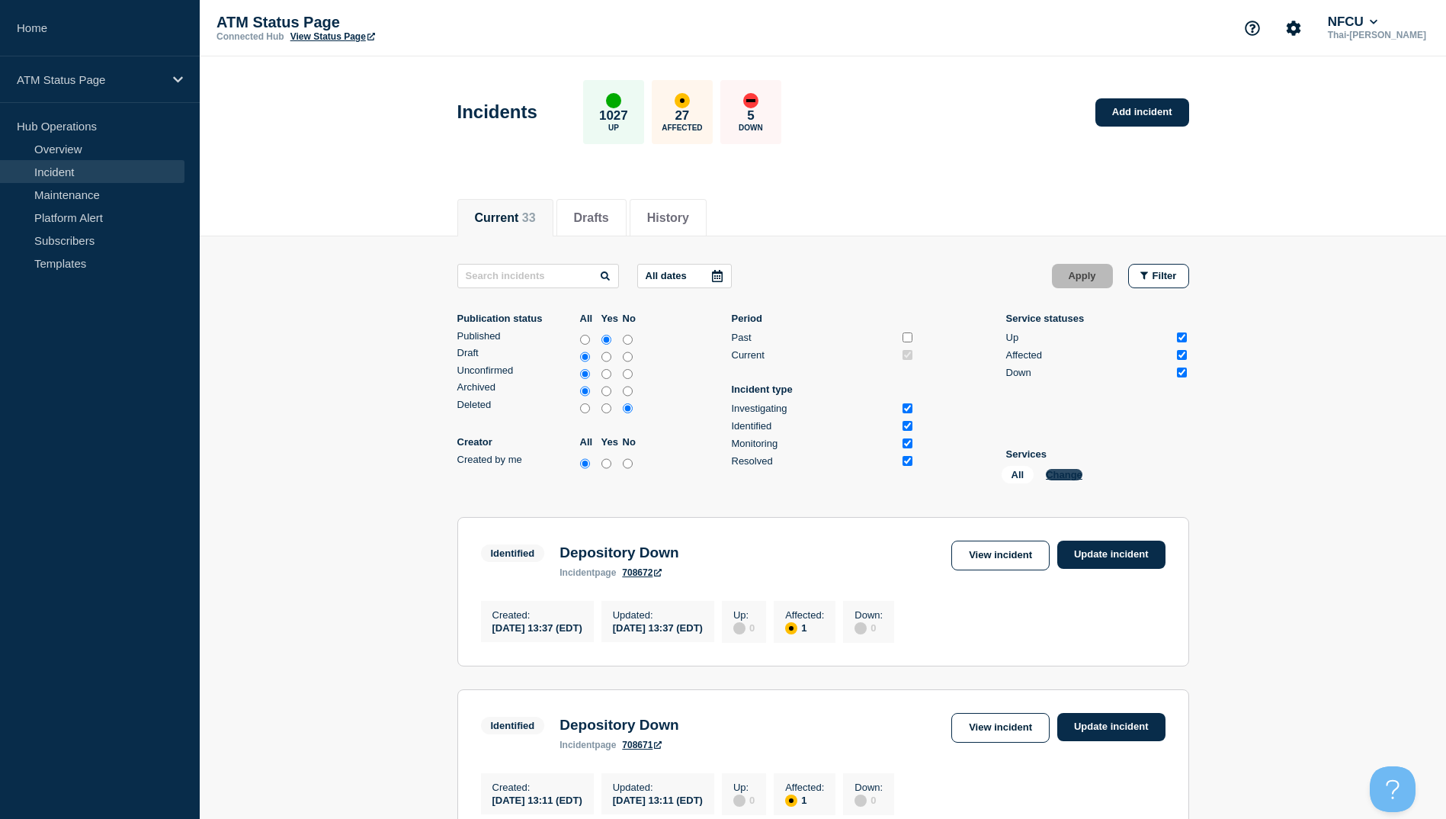
click at [1060, 469] on button "Change" at bounding box center [1064, 474] width 37 height 11
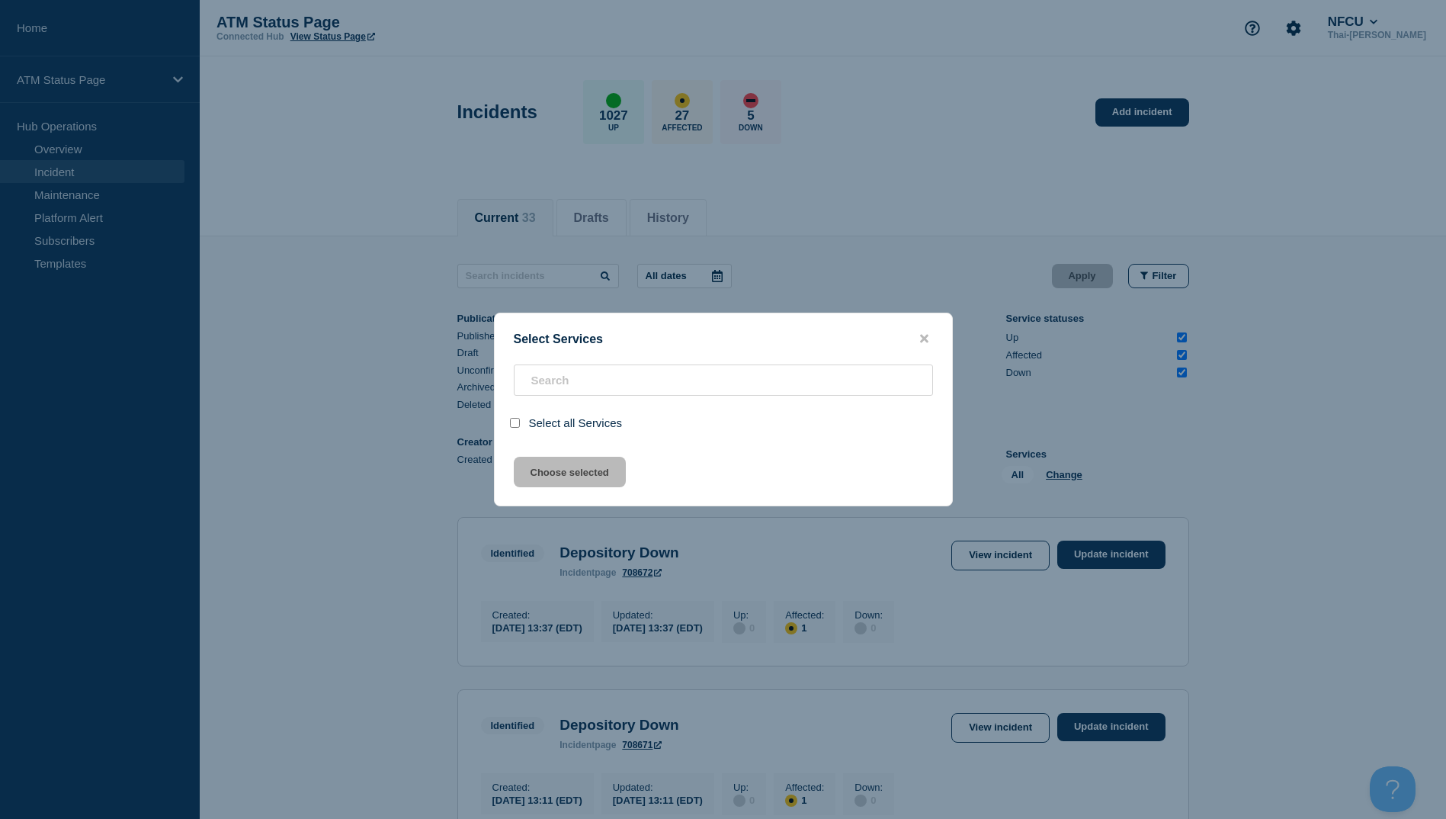
click at [1062, 470] on div at bounding box center [723, 409] width 1446 height 819
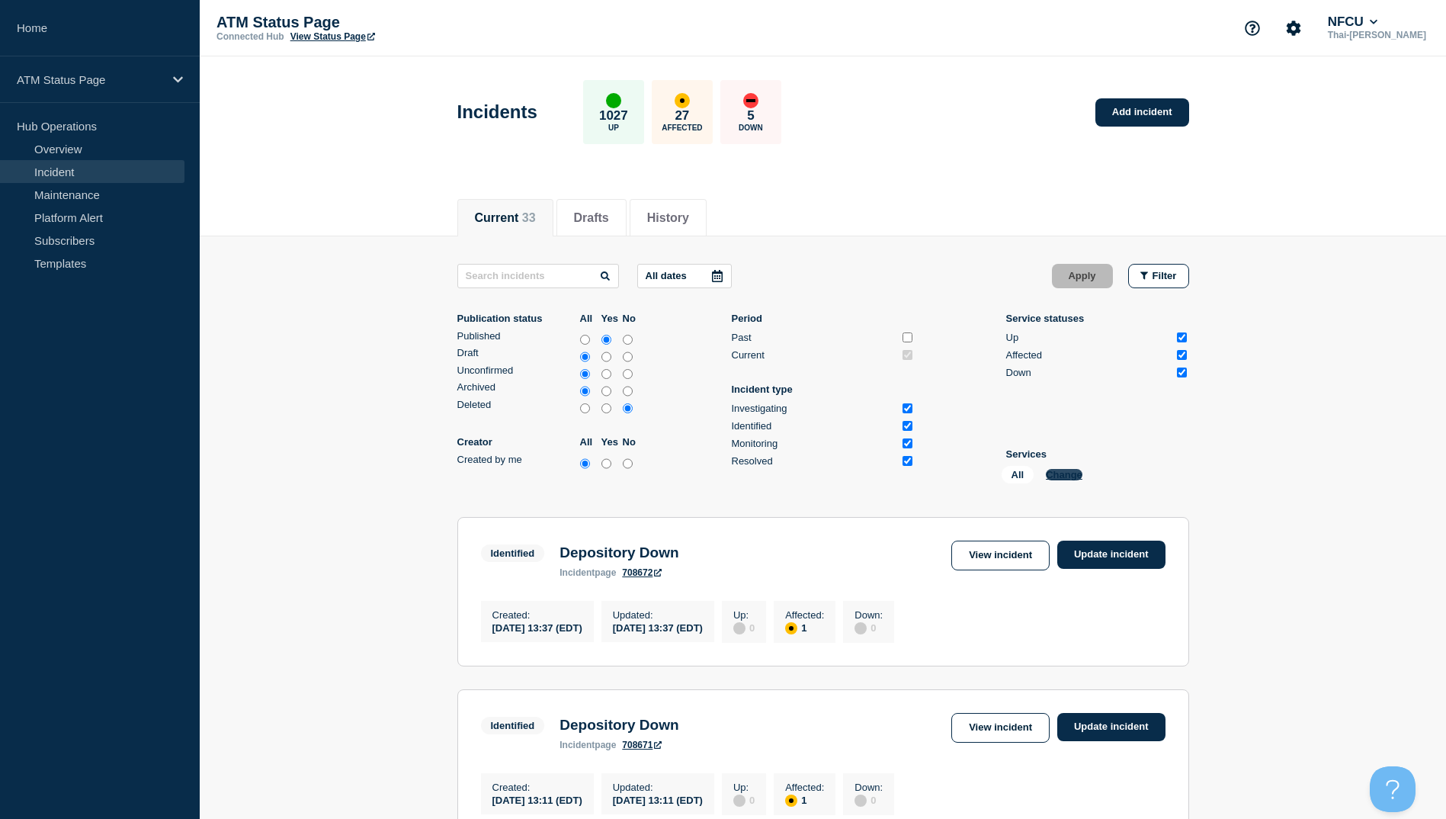
click at [1062, 480] on button "Change" at bounding box center [1064, 474] width 37 height 11
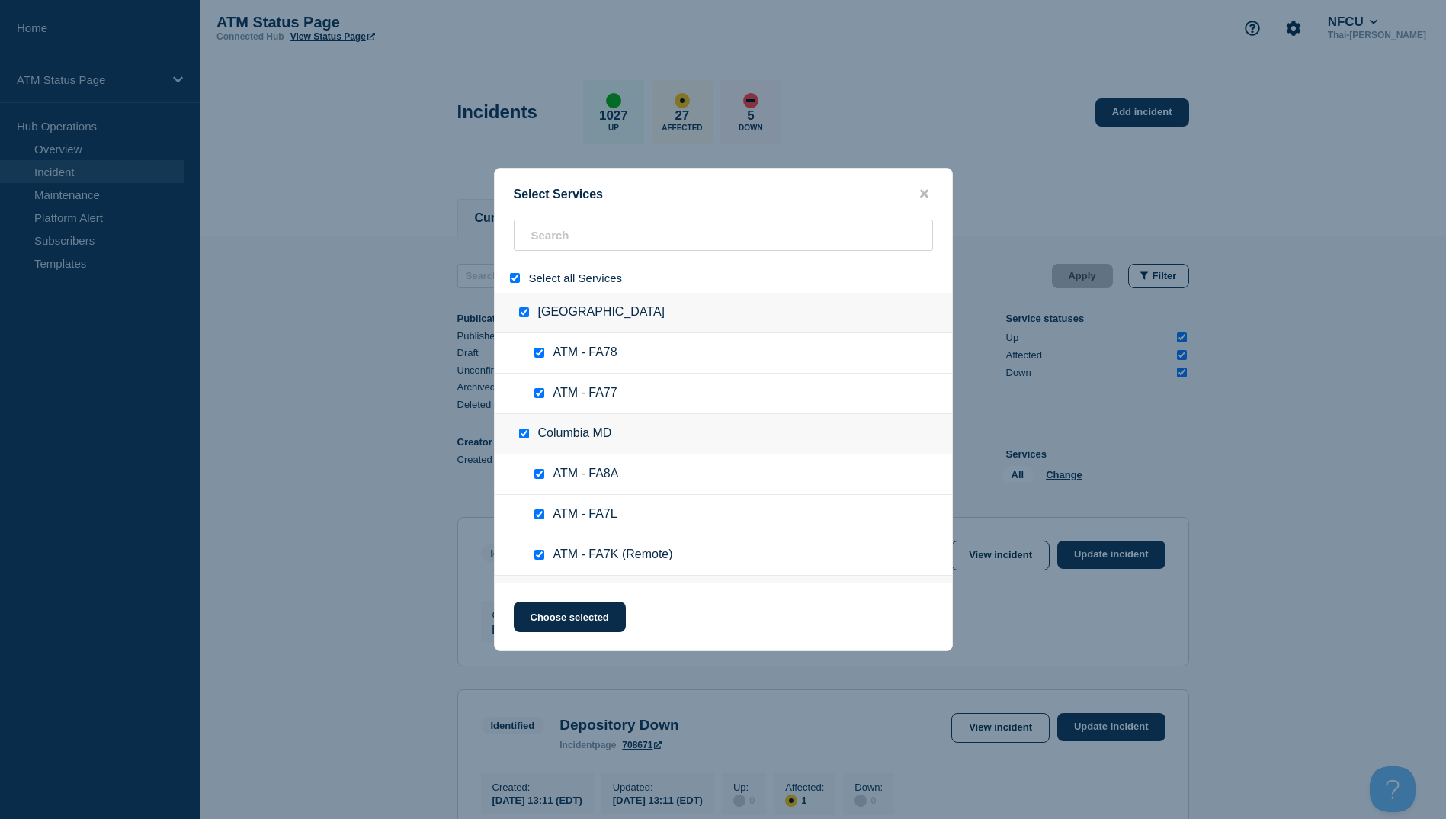
click at [519, 281] on input "select all" at bounding box center [515, 278] width 10 height 10
click at [557, 241] on input "search" at bounding box center [723, 235] width 419 height 31
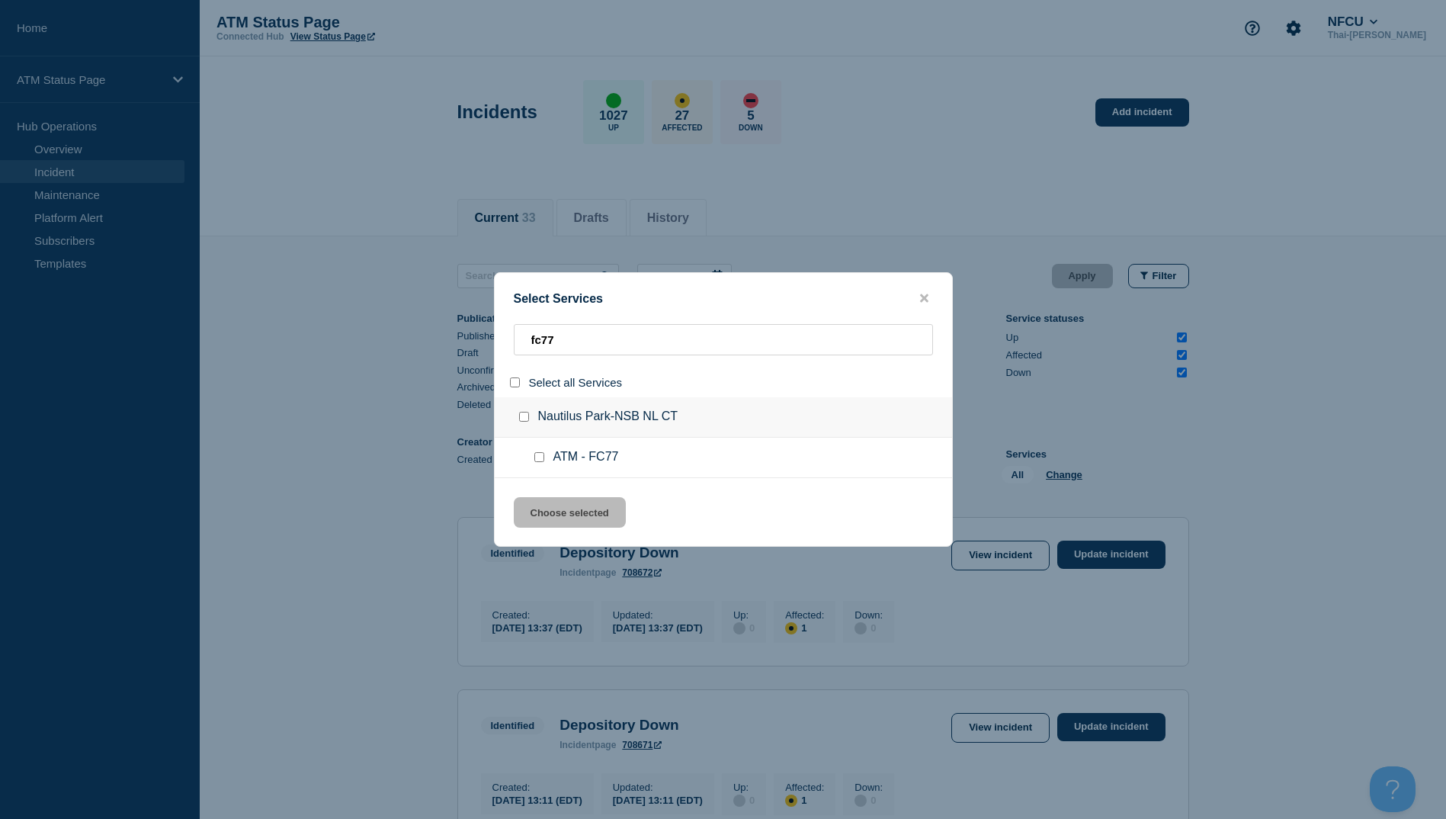
click at [537, 456] on input "service: ATM - FC77" at bounding box center [539, 457] width 10 height 10
click at [565, 504] on button "Choose selected" at bounding box center [570, 512] width 112 height 30
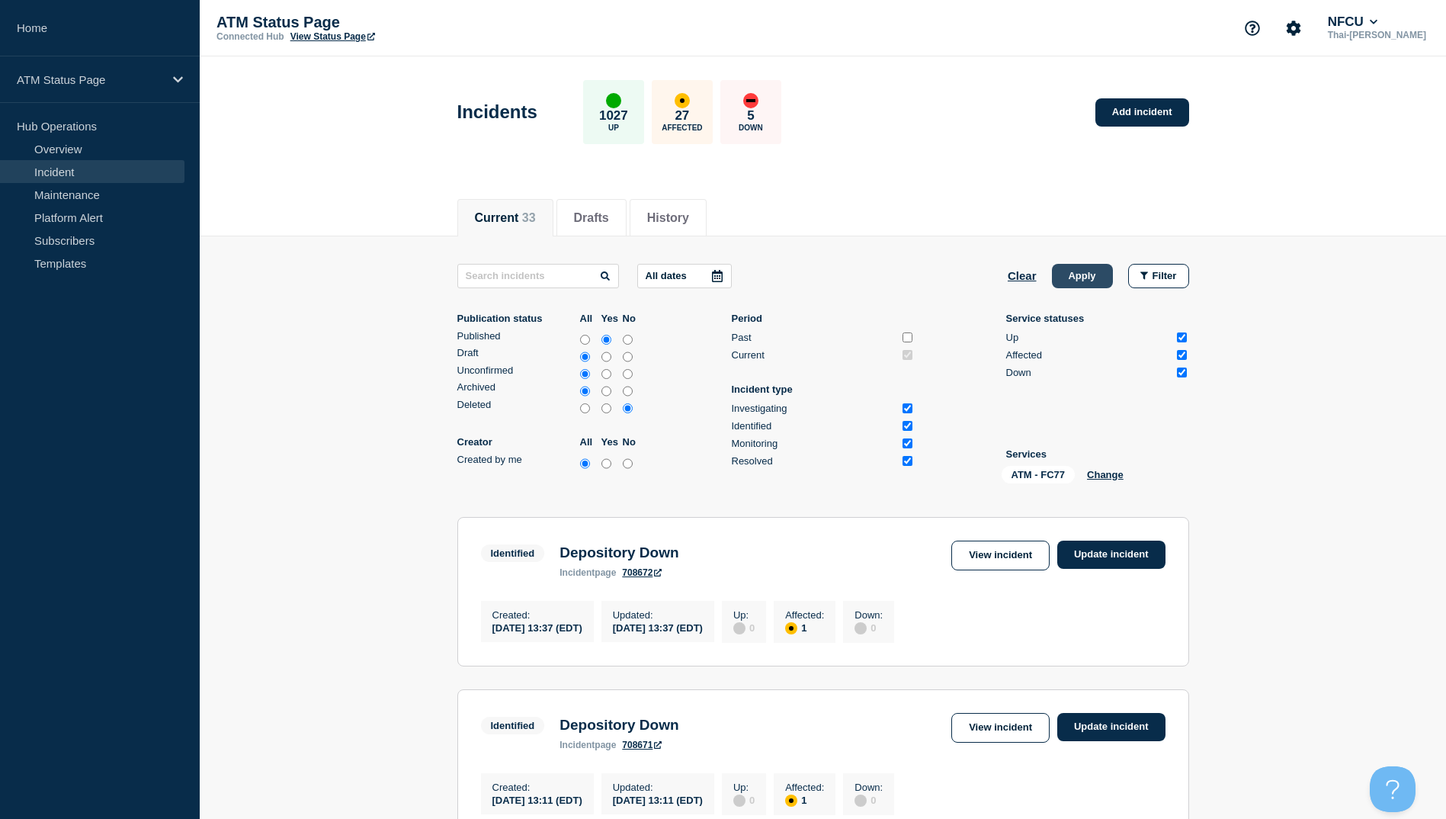
click at [1090, 271] on button "Apply" at bounding box center [1082, 276] width 61 height 24
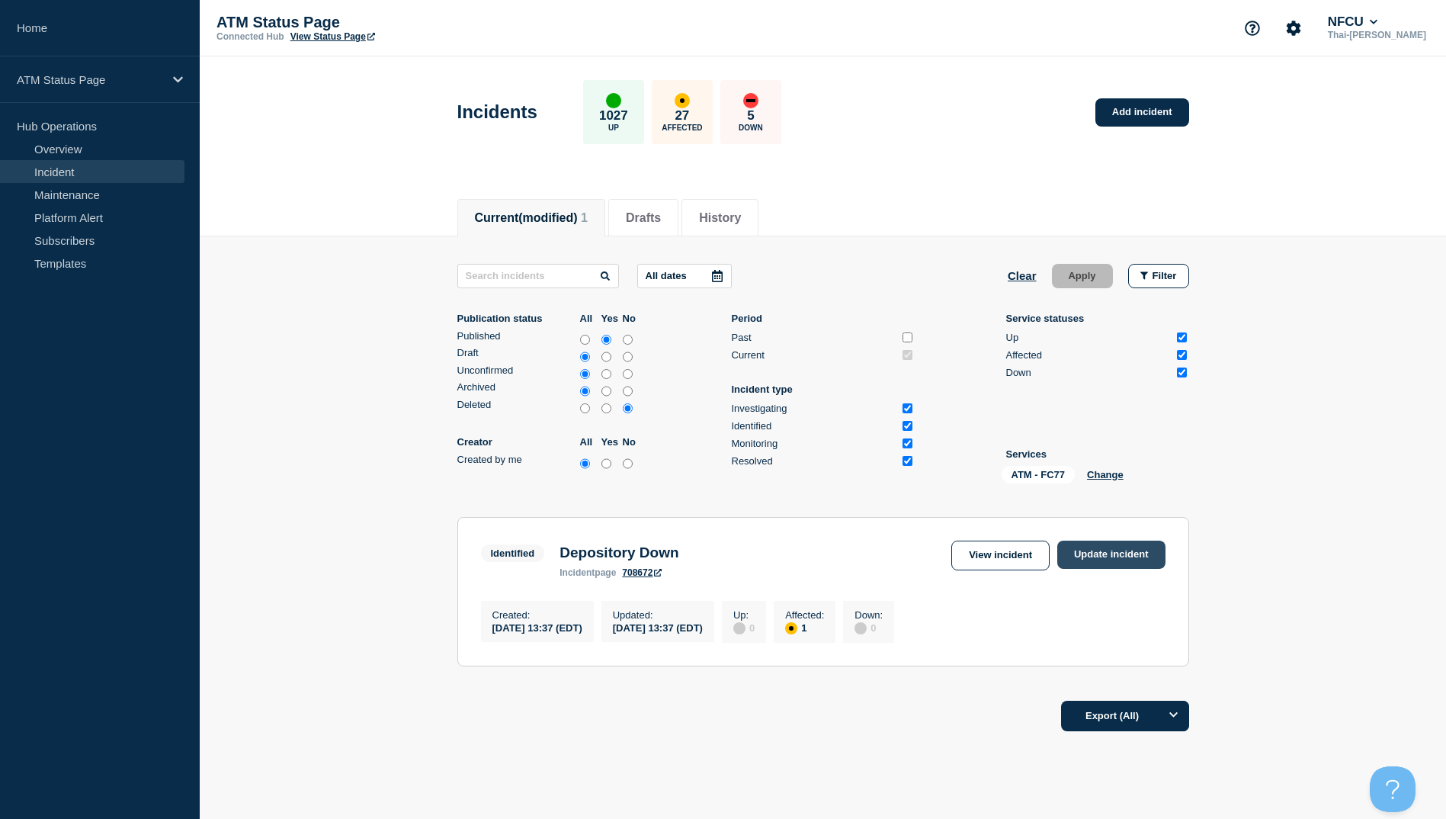
click at [1115, 560] on link "Update incident" at bounding box center [1111, 554] width 108 height 28
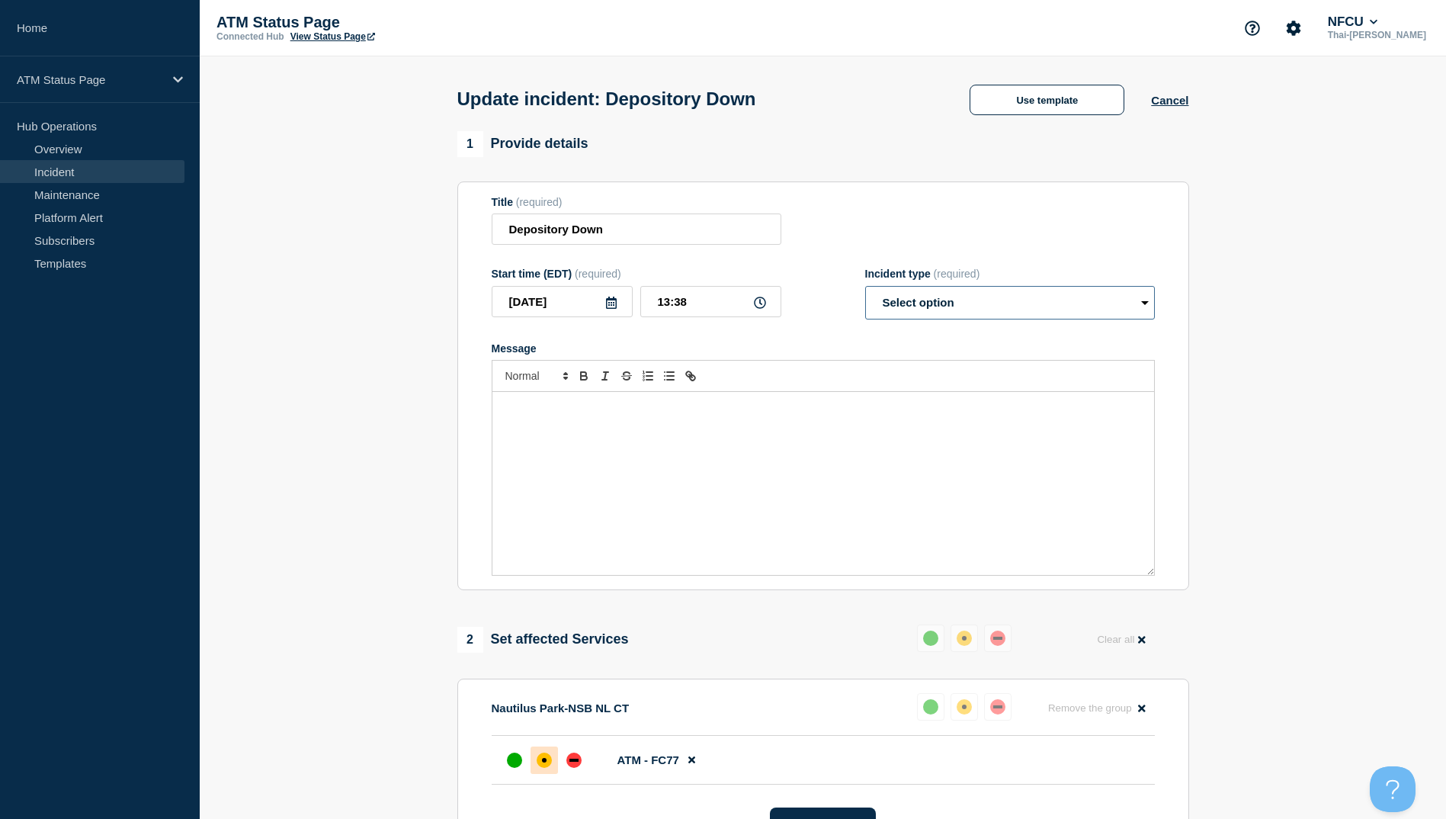
click at [925, 307] on select "Select option Investigating Identified Monitoring Resolved" at bounding box center [1010, 303] width 290 height 34
drag, startPoint x: 925, startPoint y: 307, endPoint x: 955, endPoint y: 274, distance: 44.3
click at [925, 307] on select "Select option Investigating Identified Monitoring Resolved" at bounding box center [1010, 303] width 290 height 34
click at [1031, 88] on button "Use template" at bounding box center [1047, 100] width 155 height 30
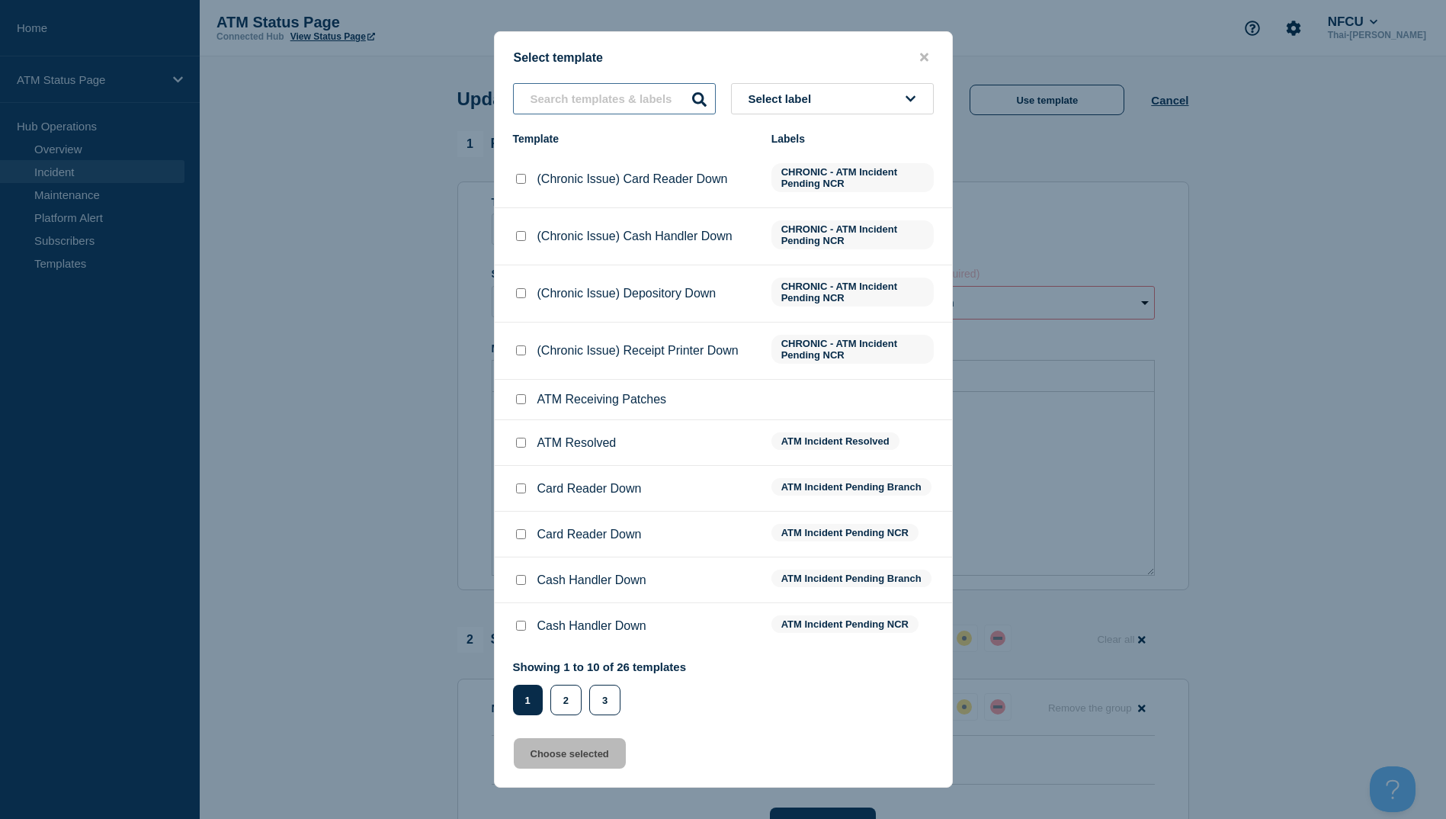
click at [591, 113] on input "text" at bounding box center [614, 98] width 203 height 31
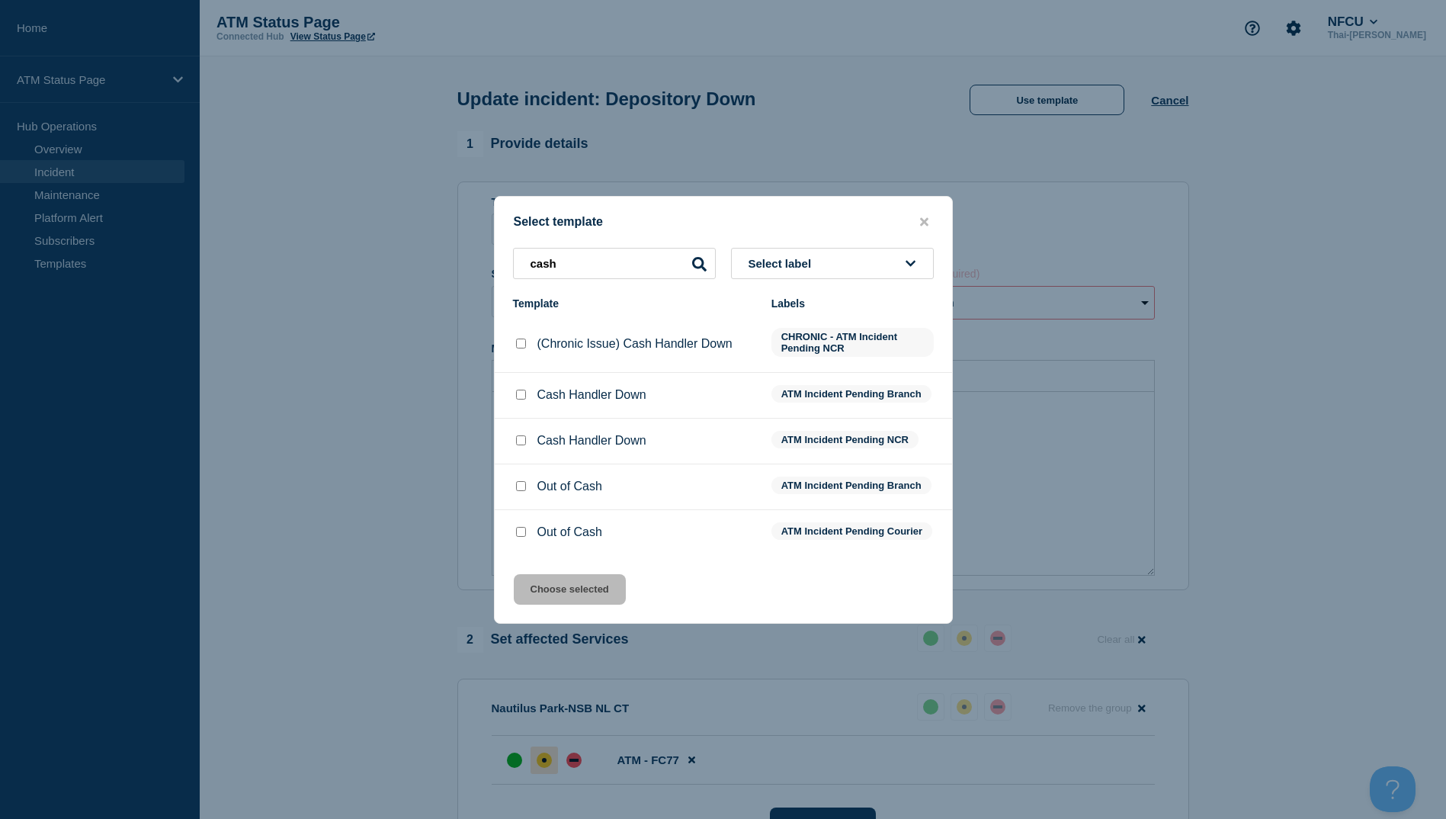
click at [521, 479] on div at bounding box center [520, 486] width 15 height 15
click at [521, 482] on input "Out of Cash checkbox" at bounding box center [521, 486] width 10 height 10
click at [592, 602] on button "Choose selected" at bounding box center [570, 589] width 112 height 30
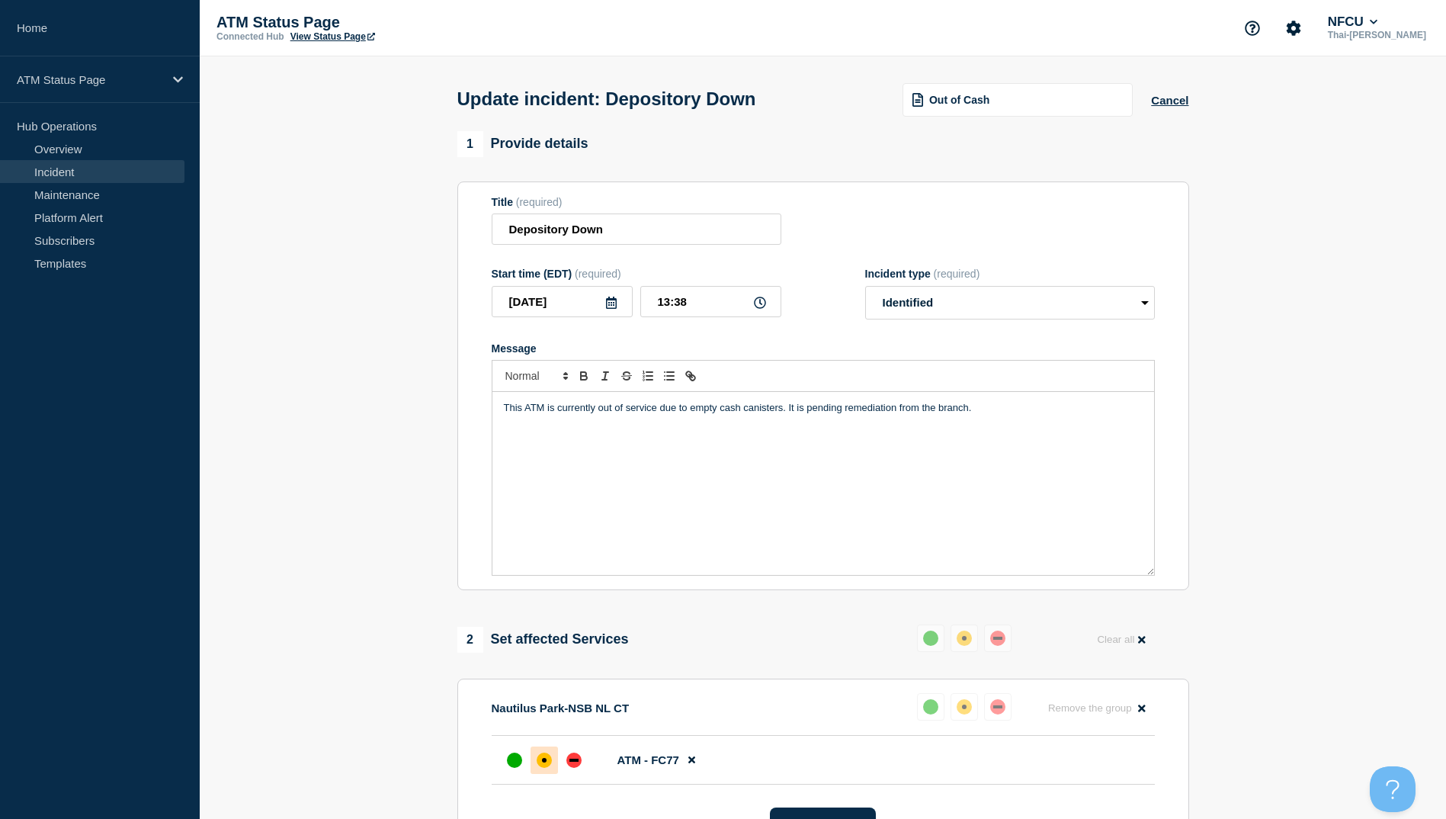
scroll to position [419, 0]
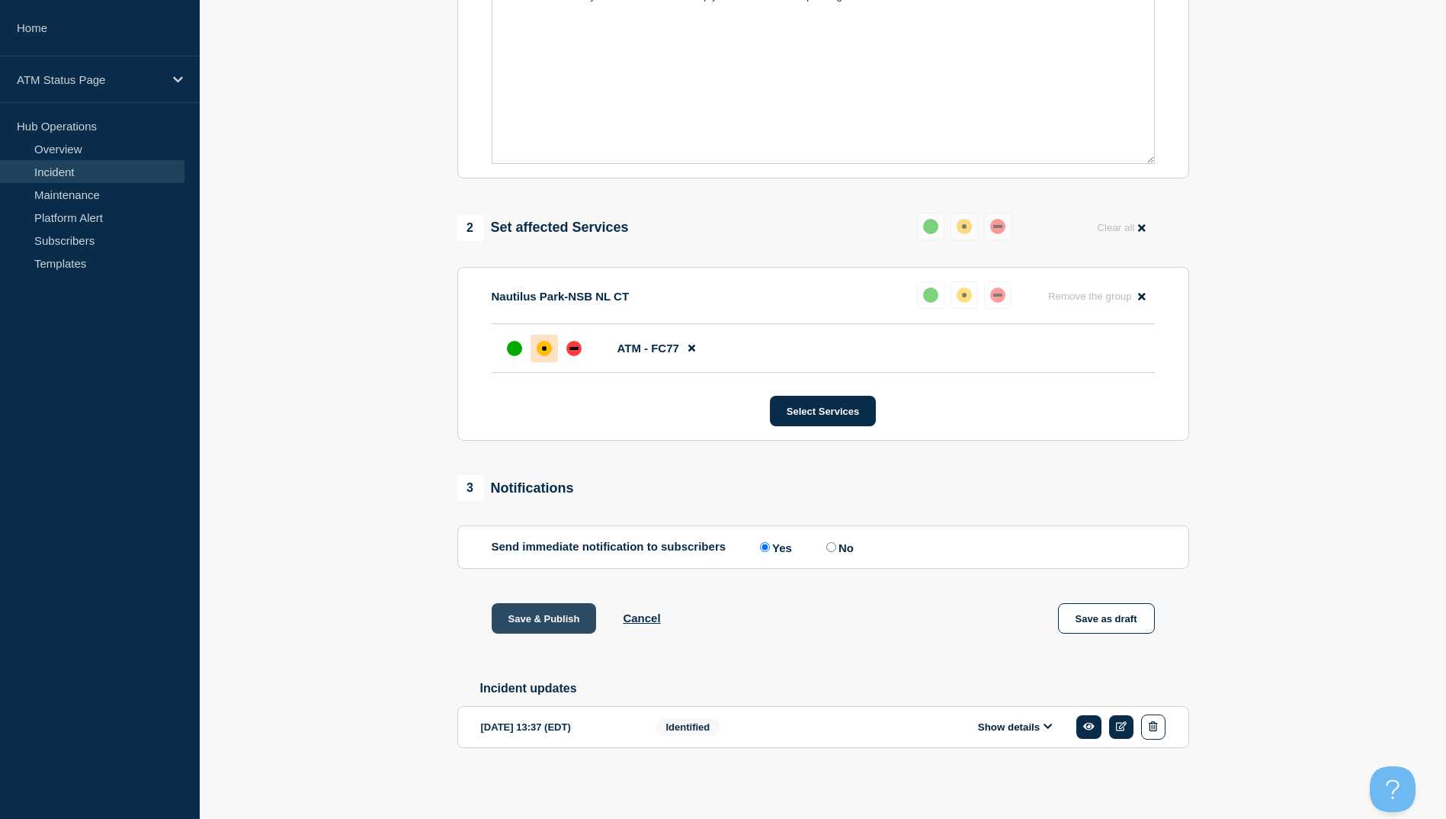
click at [547, 619] on button "Save & Publish" at bounding box center [544, 618] width 105 height 30
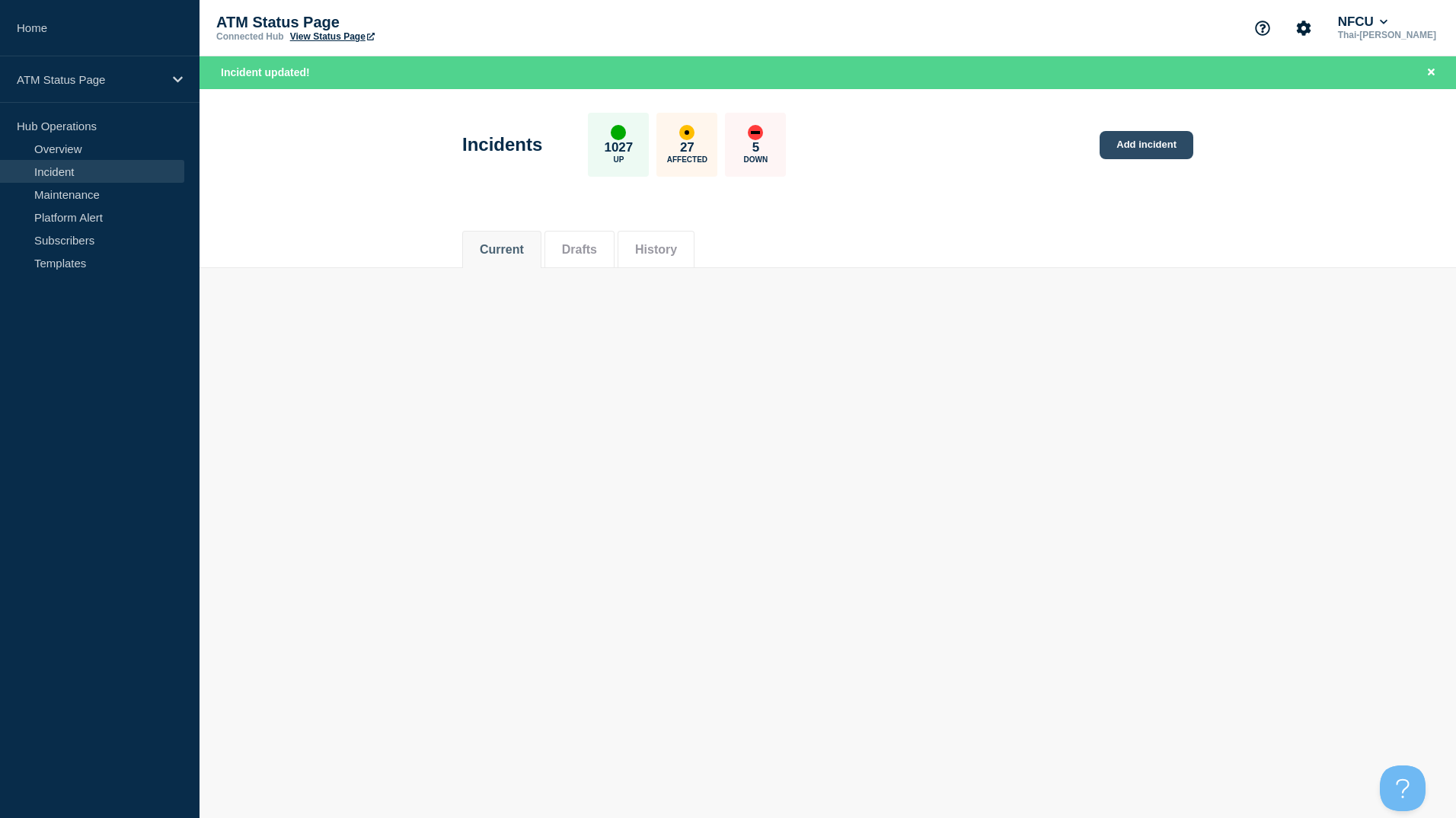
click at [1167, 145] on link "Add incident" at bounding box center [1146, 145] width 94 height 28
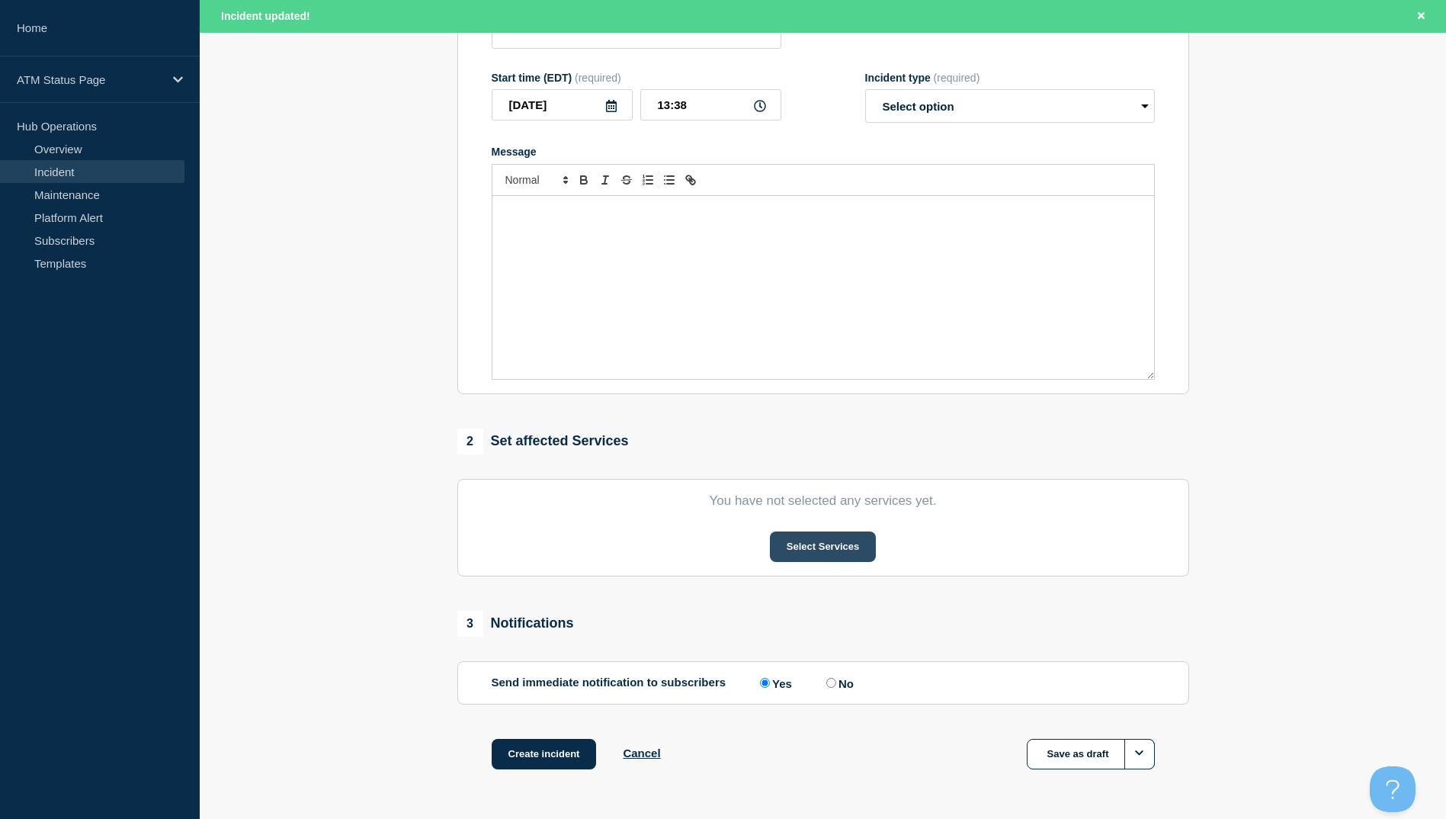
scroll to position [282, 0]
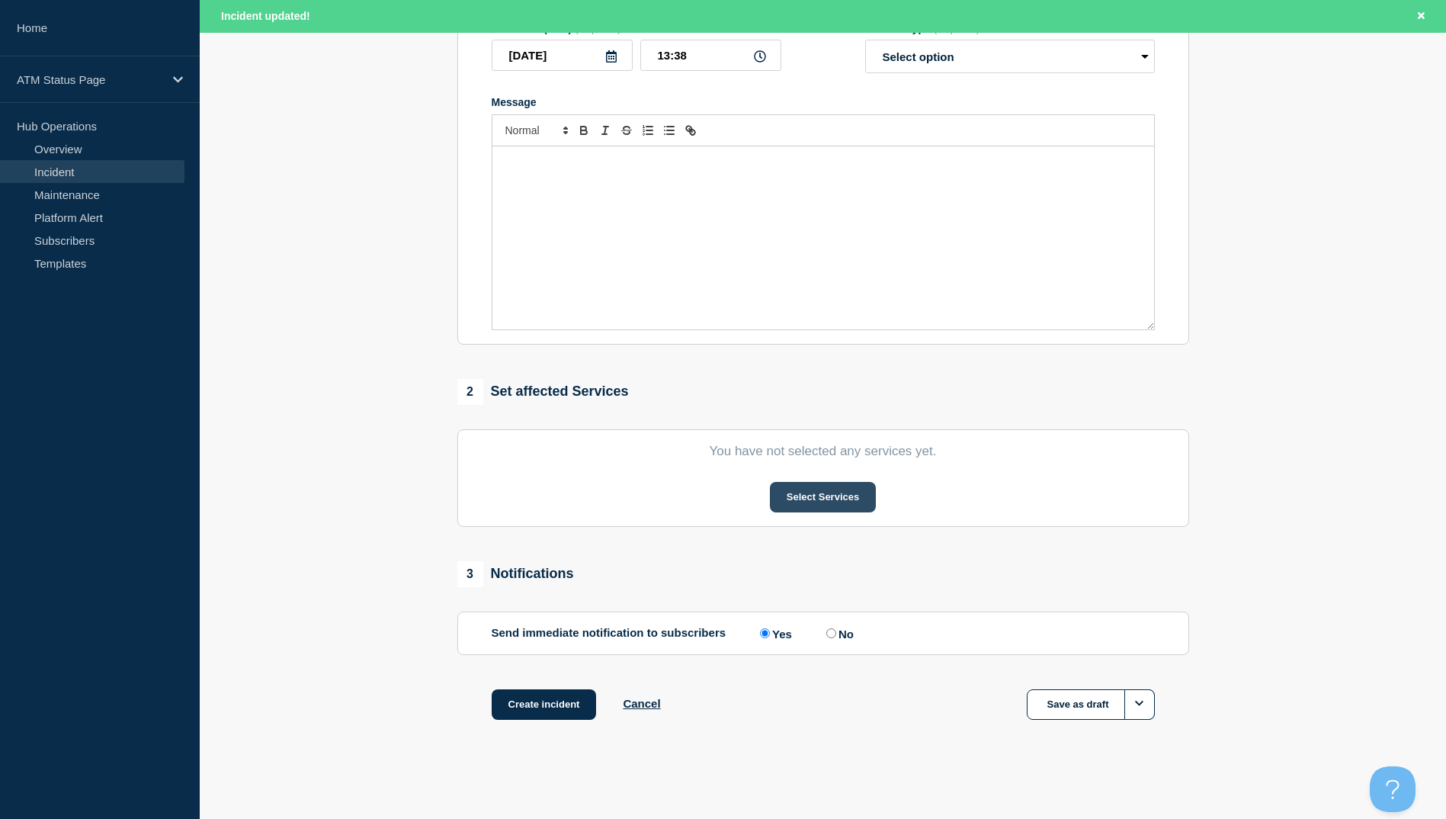
click at [809, 486] on button "Select Services" at bounding box center [823, 497] width 106 height 30
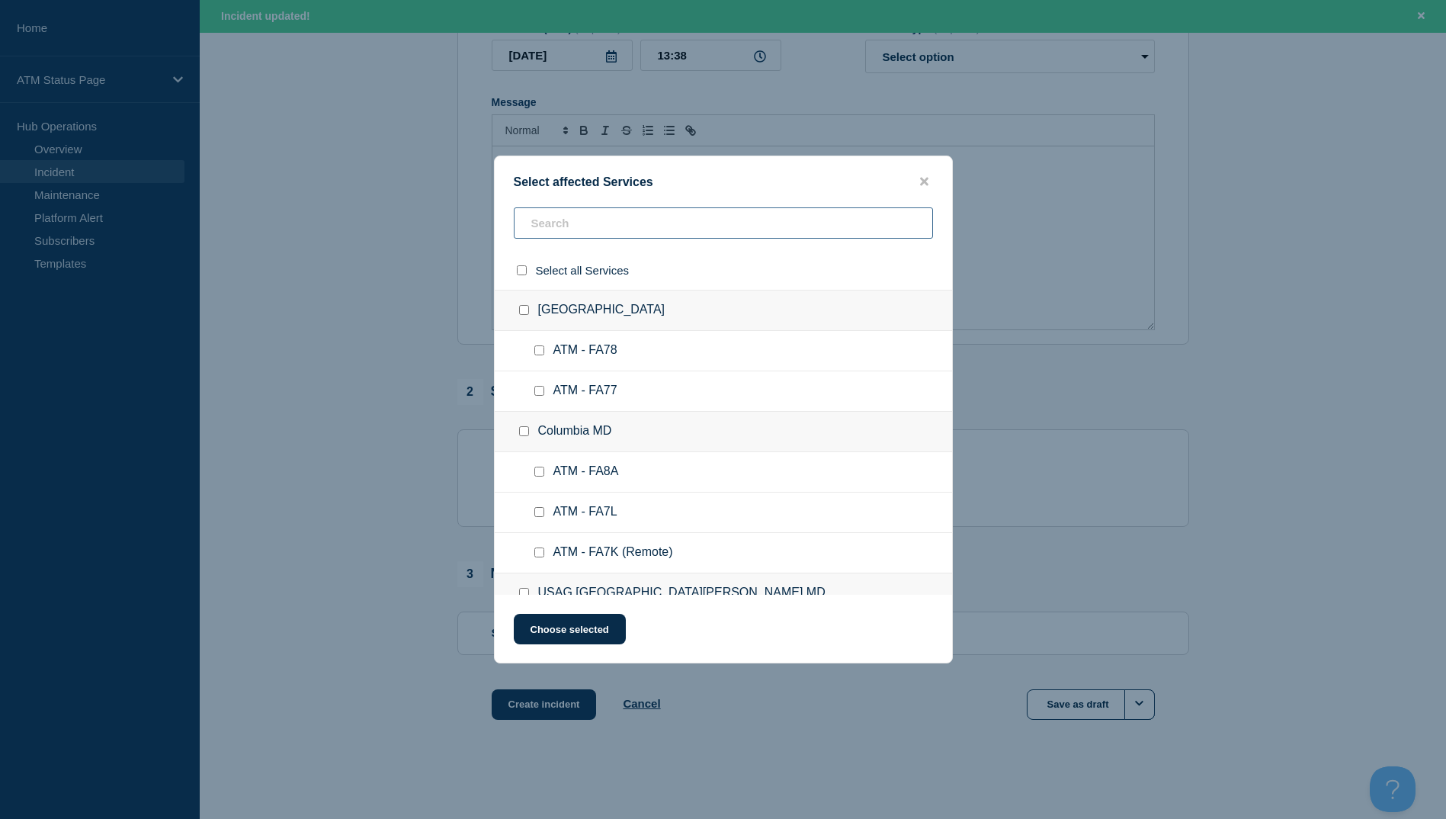
click at [593, 233] on input "text" at bounding box center [723, 222] width 419 height 31
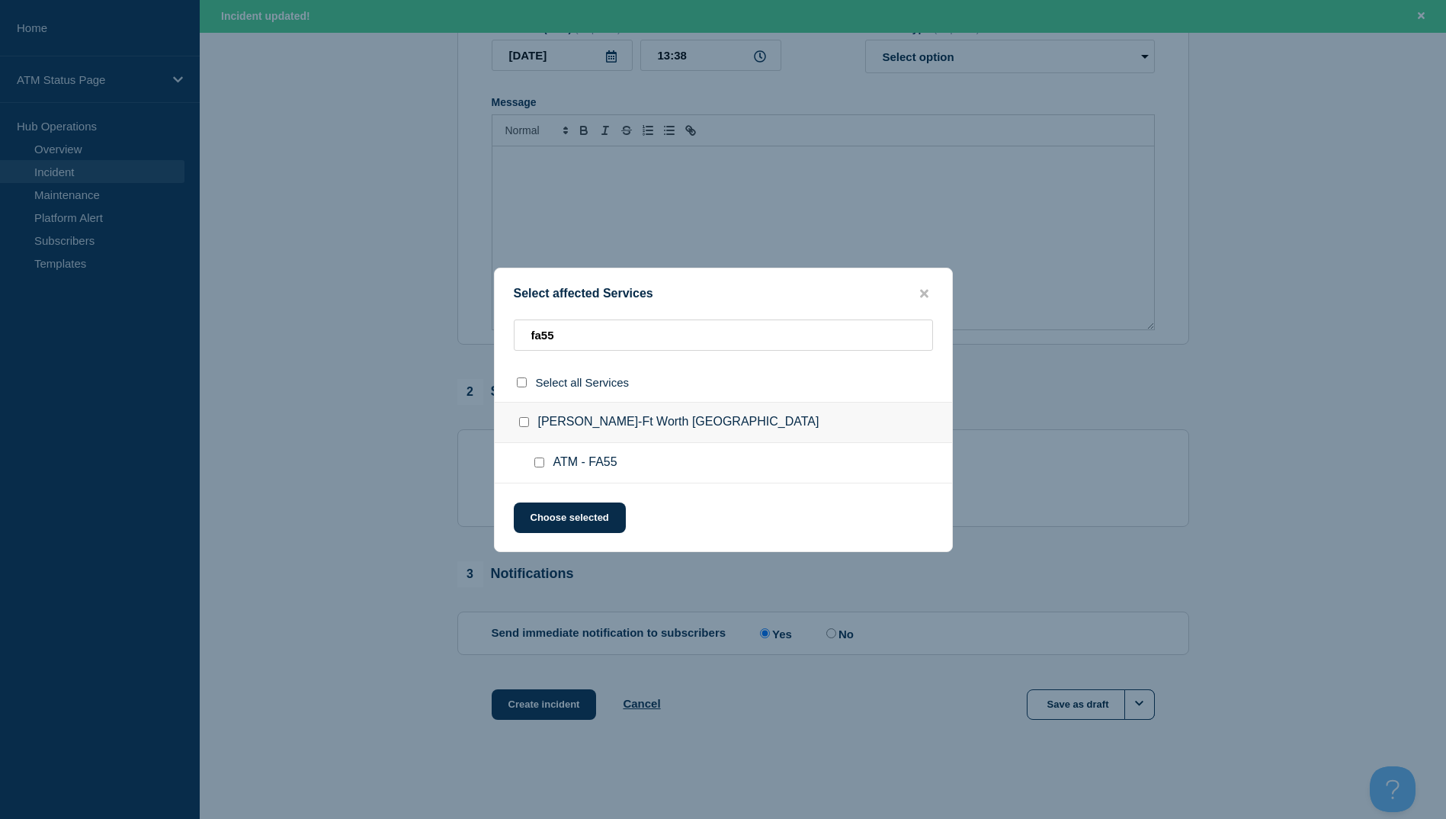
click at [544, 457] on div at bounding box center [542, 462] width 22 height 15
click at [535, 466] on input "ATM - FA55 checkbox" at bounding box center [539, 462] width 10 height 10
click at [565, 510] on button "Choose selected" at bounding box center [570, 517] width 112 height 30
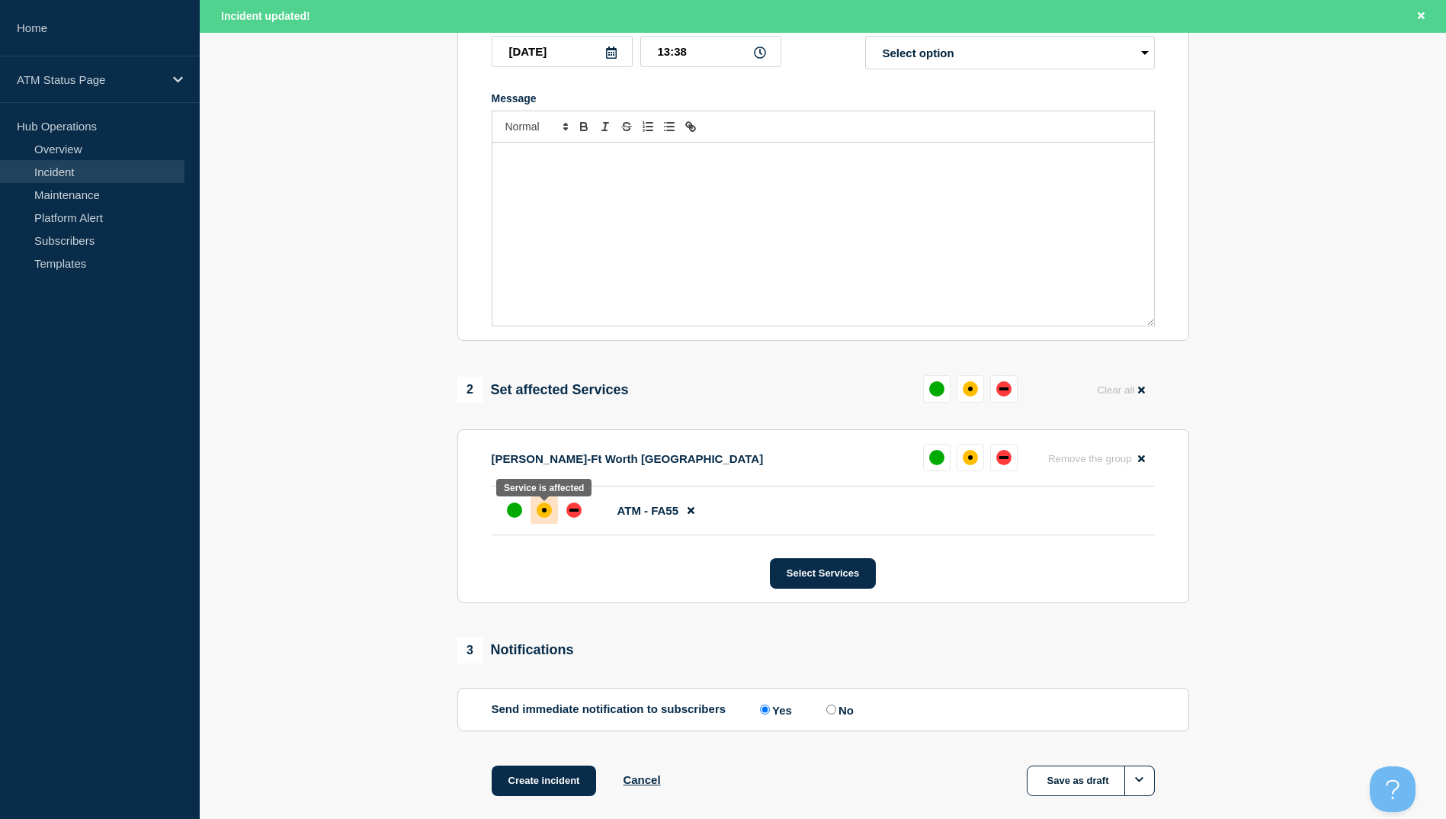
click at [553, 515] on div at bounding box center [544, 509] width 27 height 27
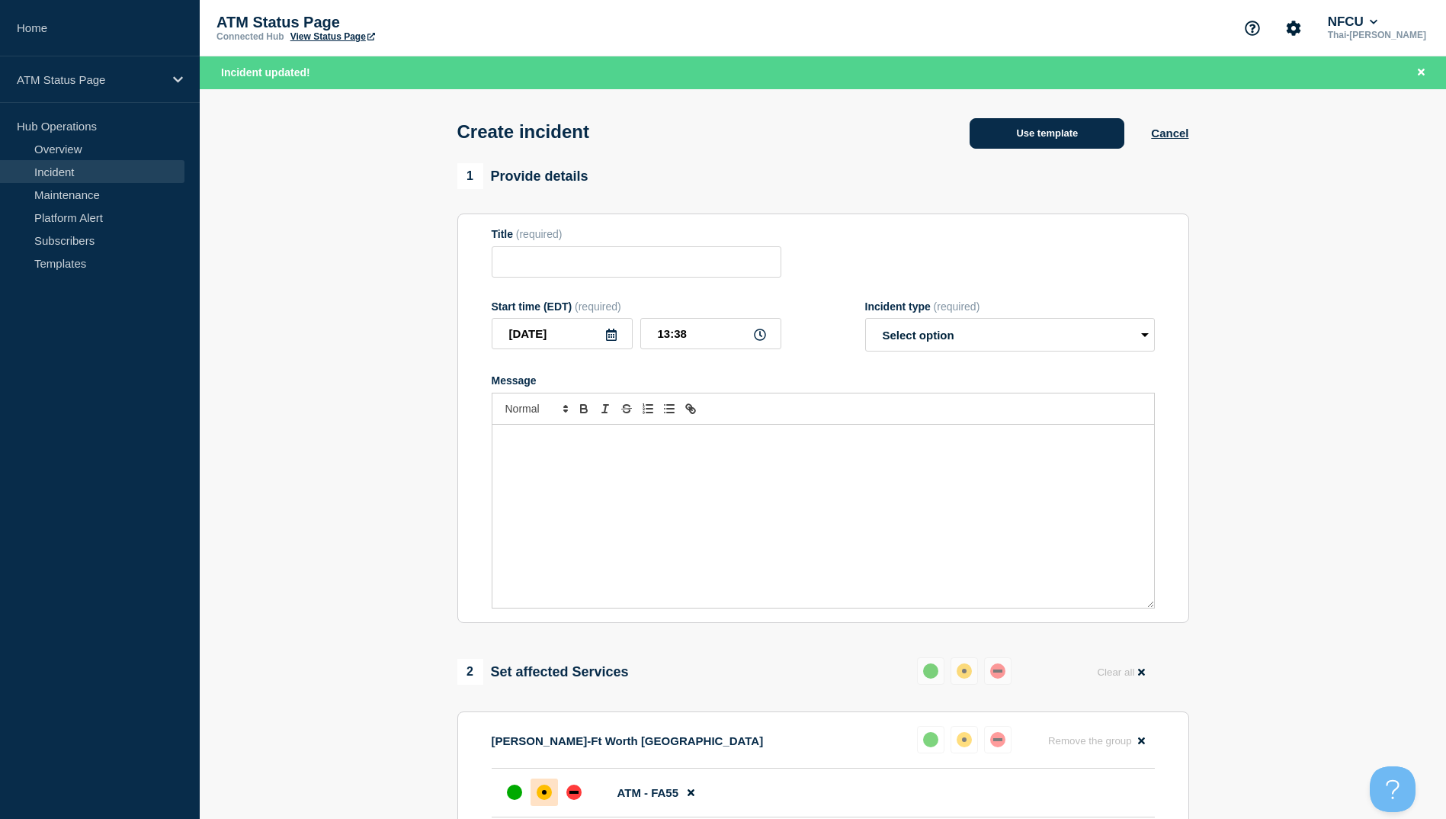
click at [1028, 124] on button "Use template" at bounding box center [1047, 133] width 155 height 30
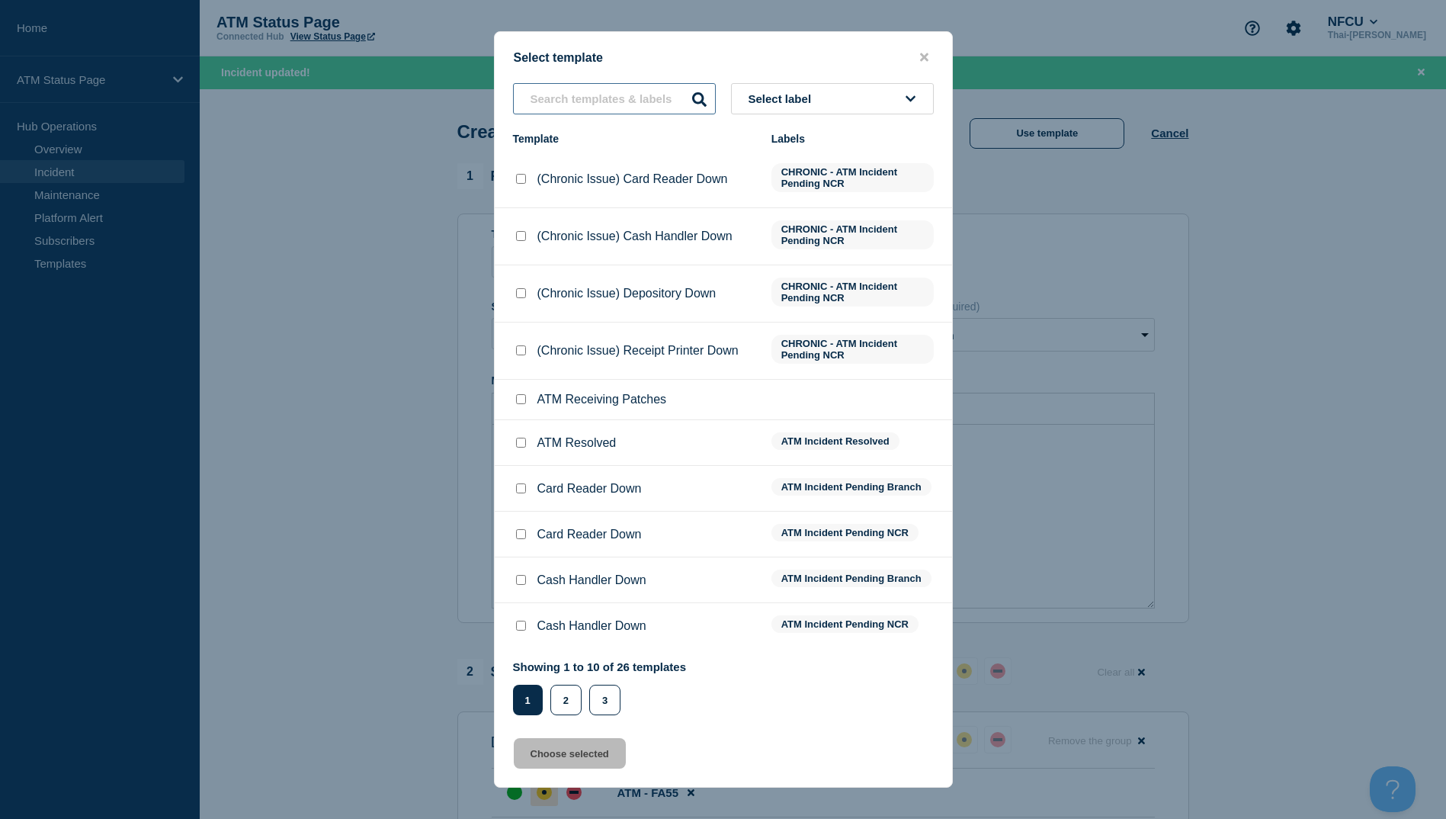
click at [611, 89] on input "text" at bounding box center [614, 98] width 203 height 31
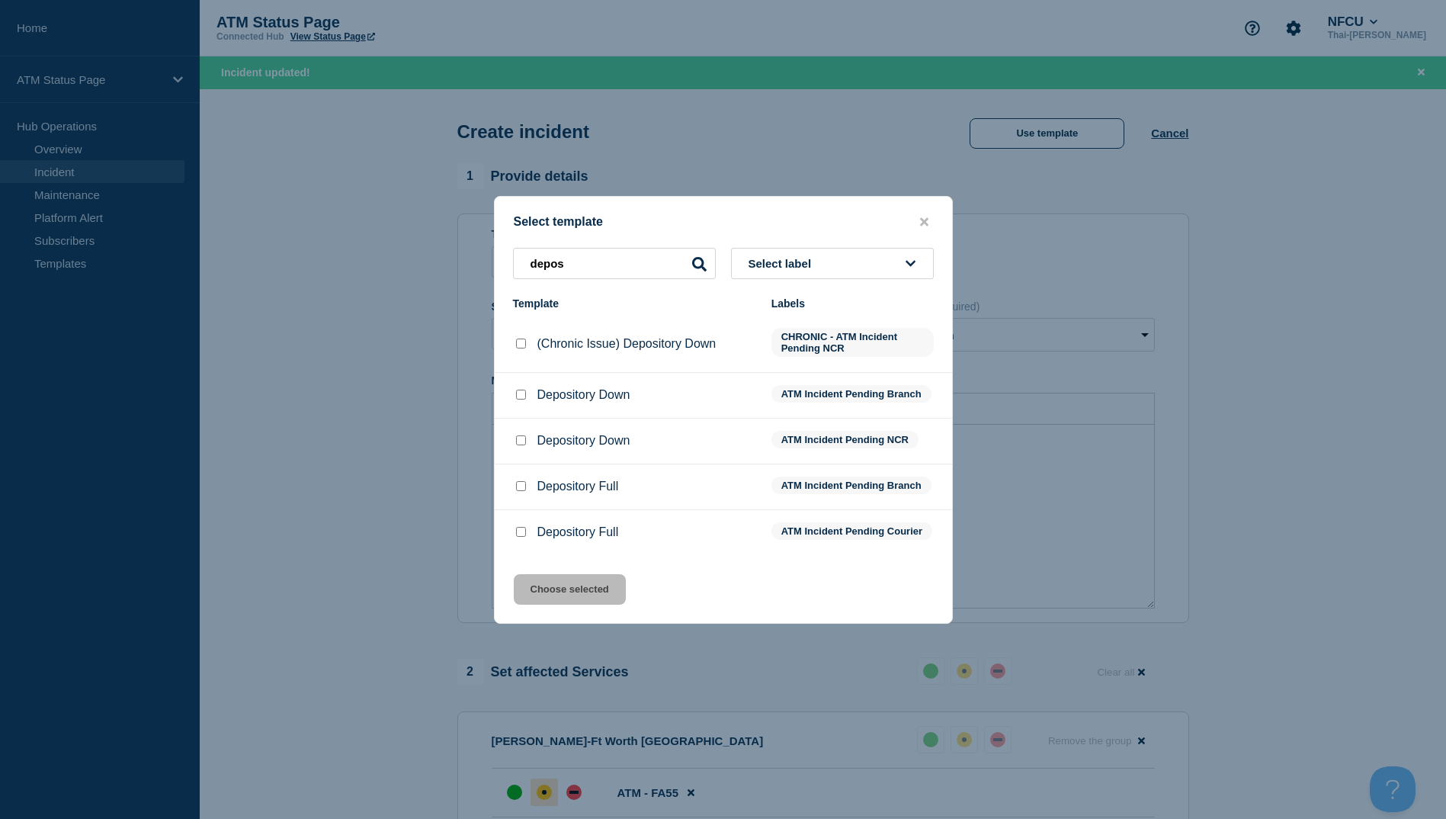
click at [517, 390] on input "Depository Down checkbox" at bounding box center [521, 395] width 10 height 10
click at [565, 602] on button "Choose selected" at bounding box center [570, 589] width 112 height 30
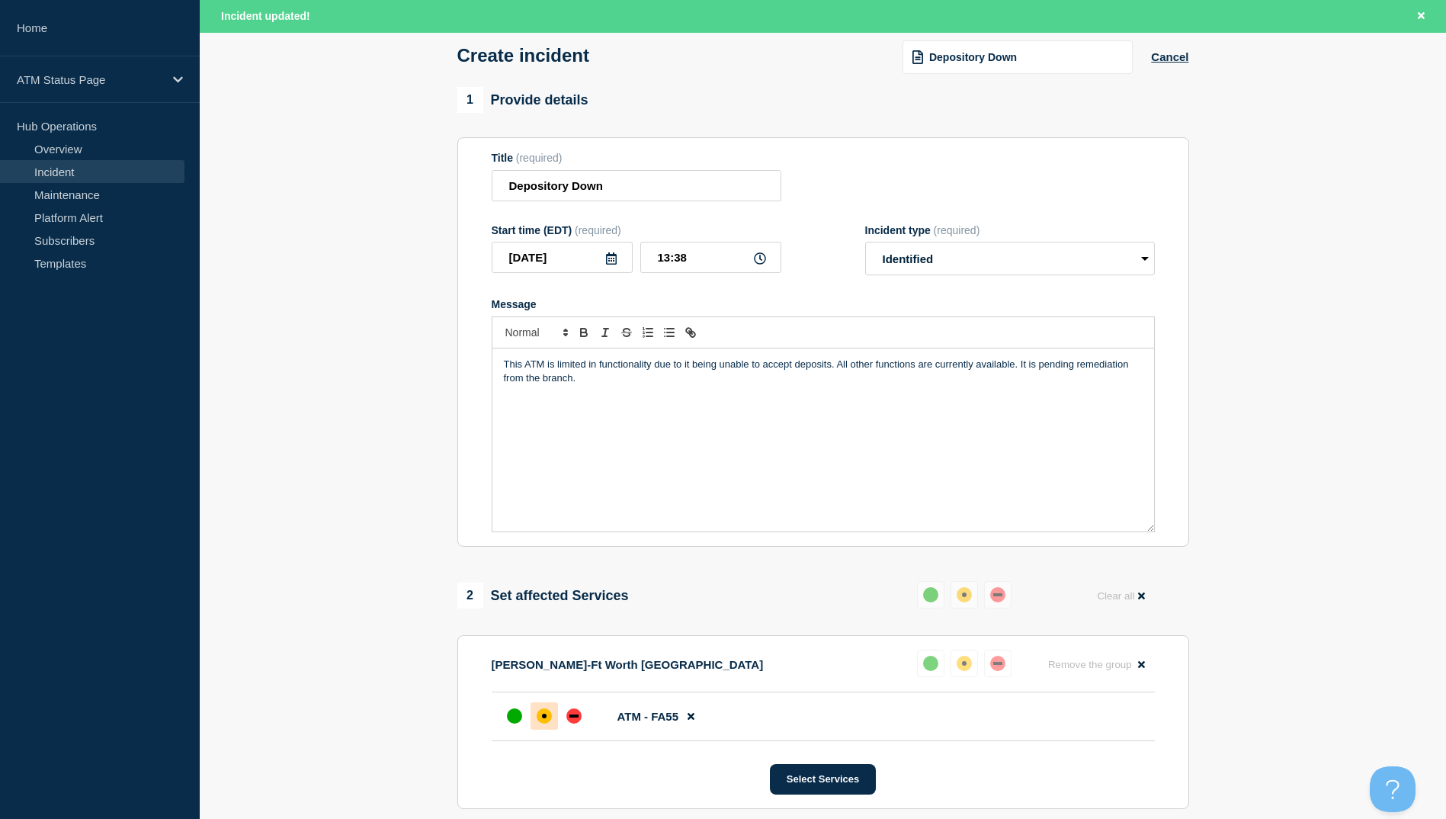
scroll to position [362, 0]
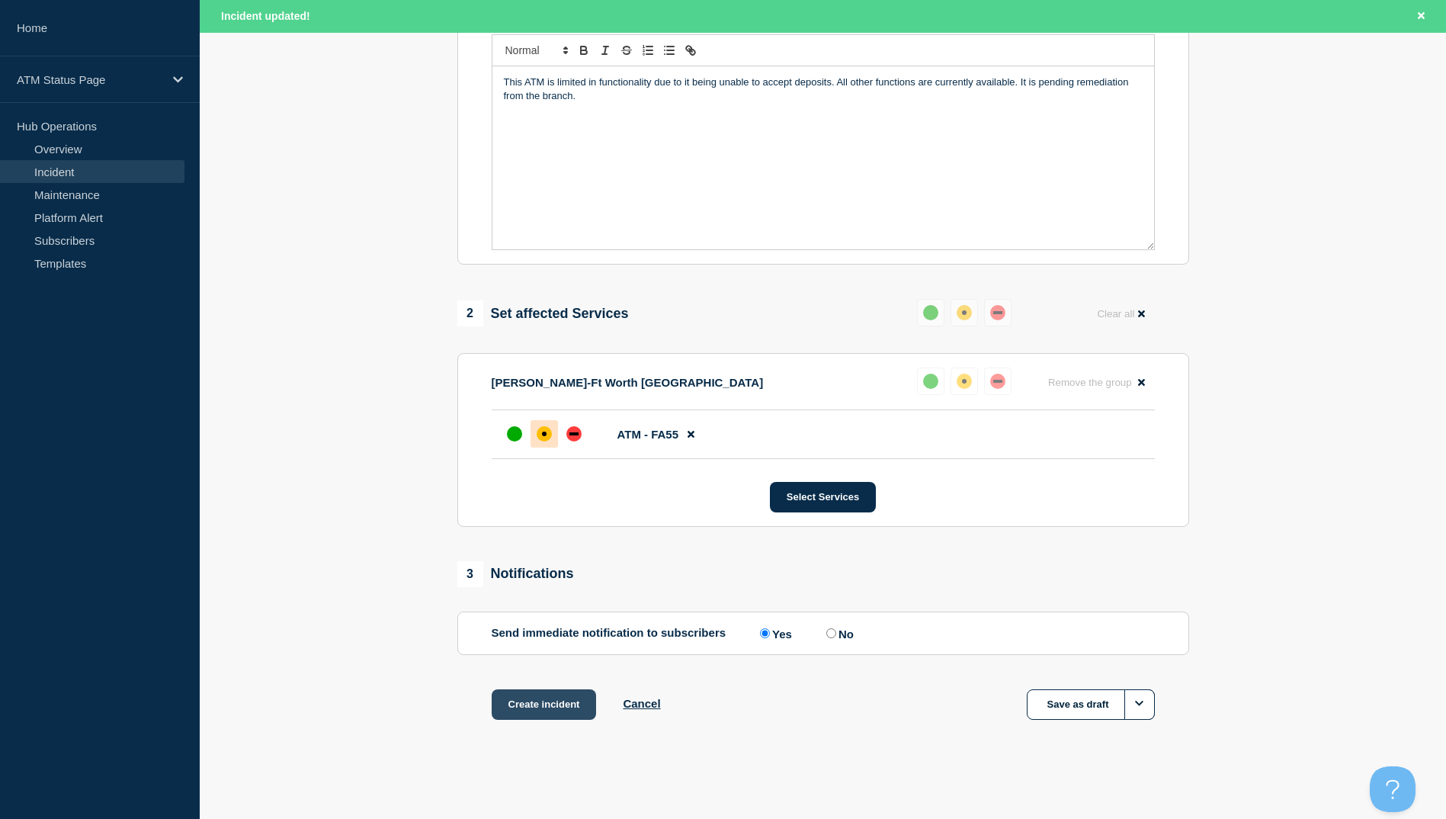
click at [533, 703] on button "Create incident" at bounding box center [544, 704] width 105 height 30
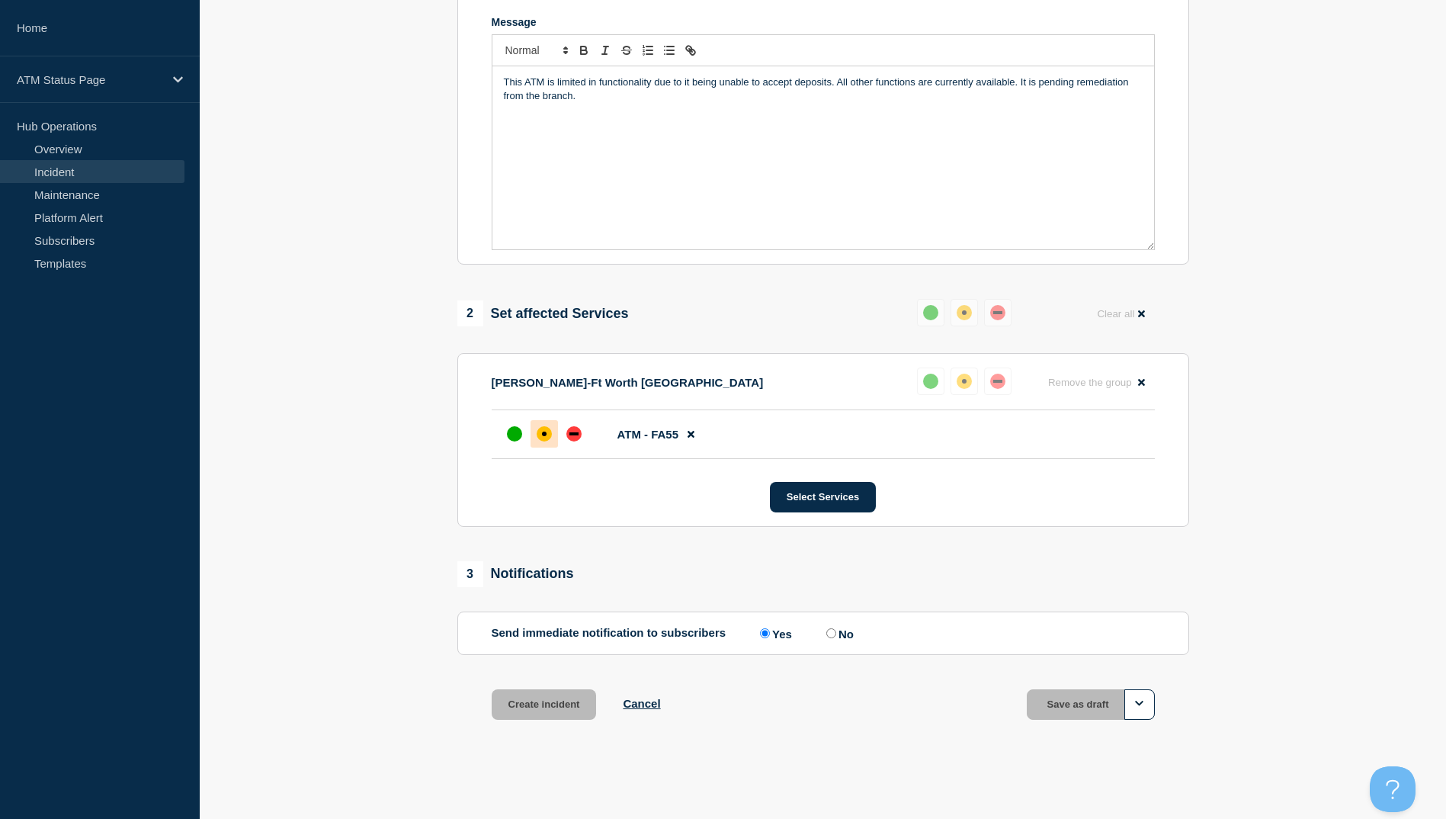
scroll to position [329, 0]
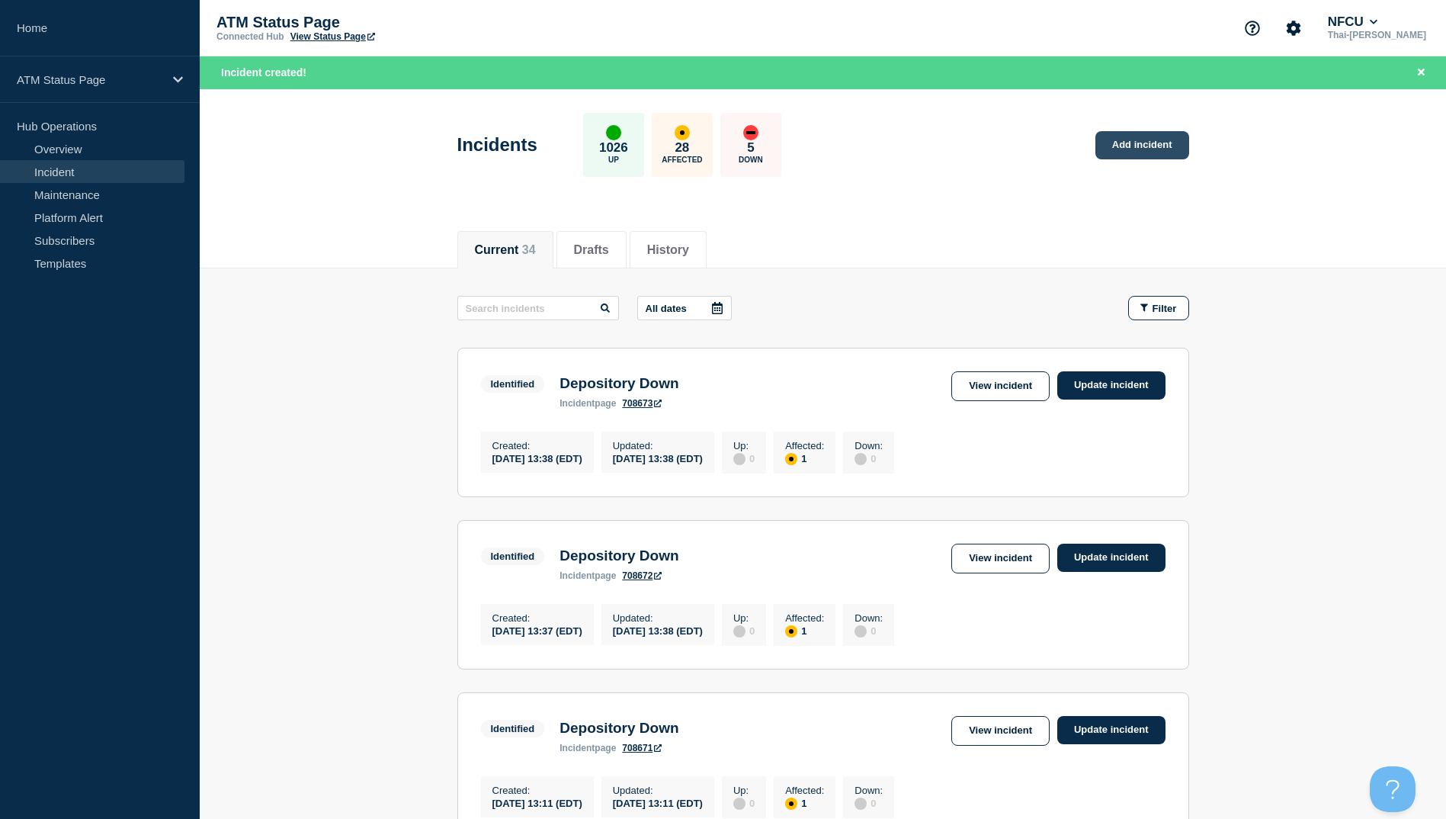
click at [1171, 146] on link "Add incident" at bounding box center [1142, 145] width 94 height 28
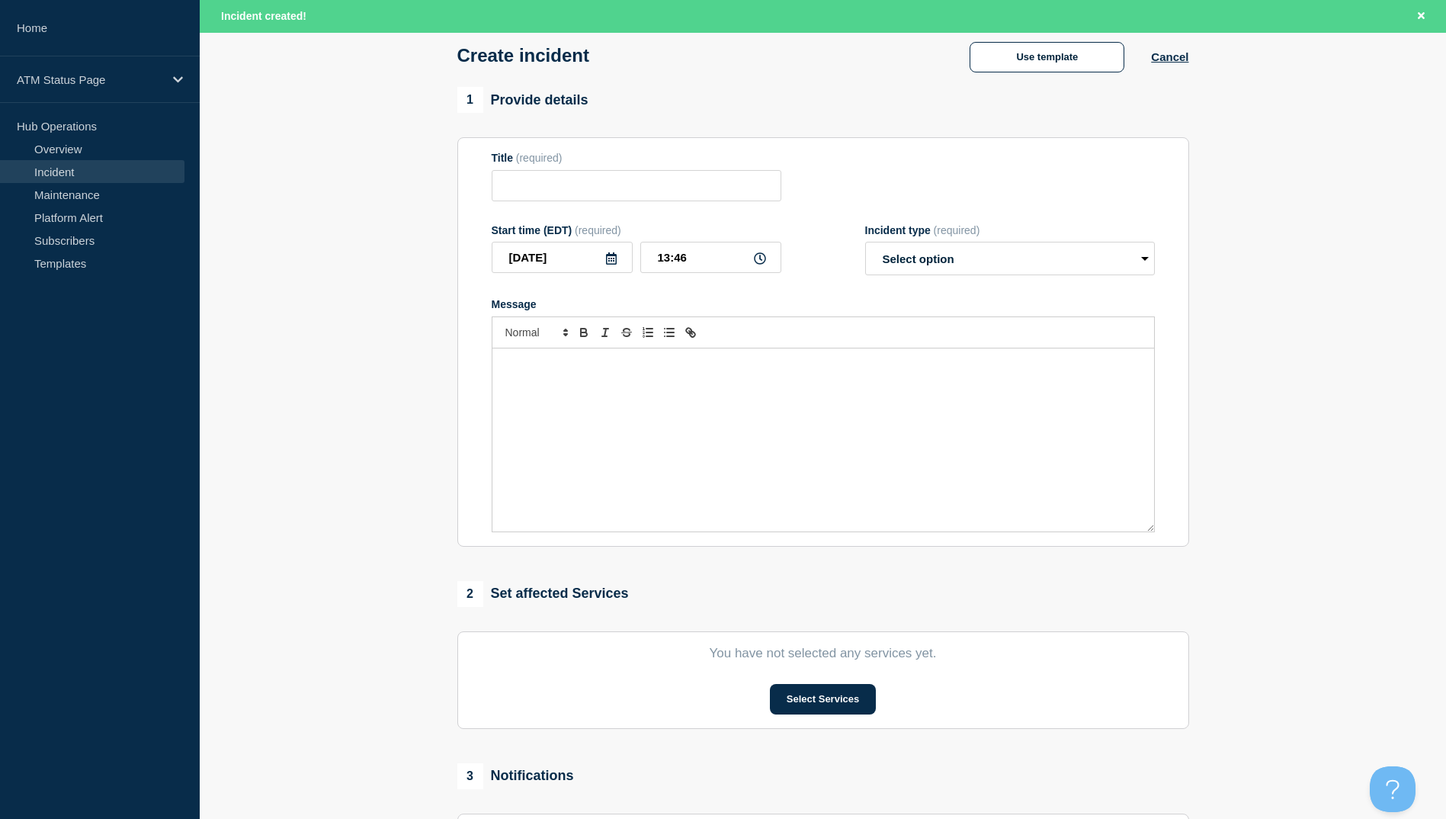
scroll to position [282, 0]
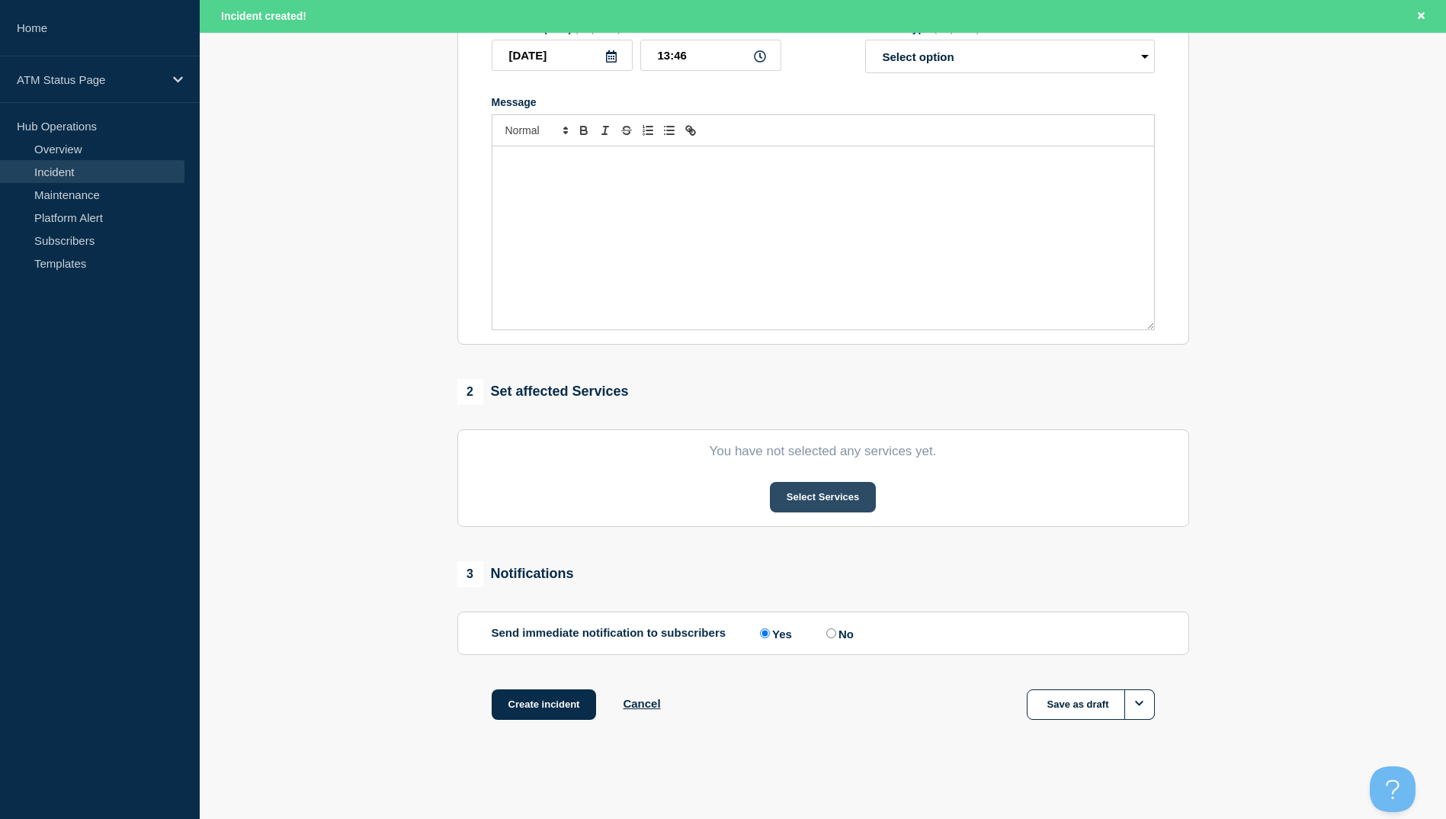
click at [835, 498] on button "Select Services" at bounding box center [823, 497] width 106 height 30
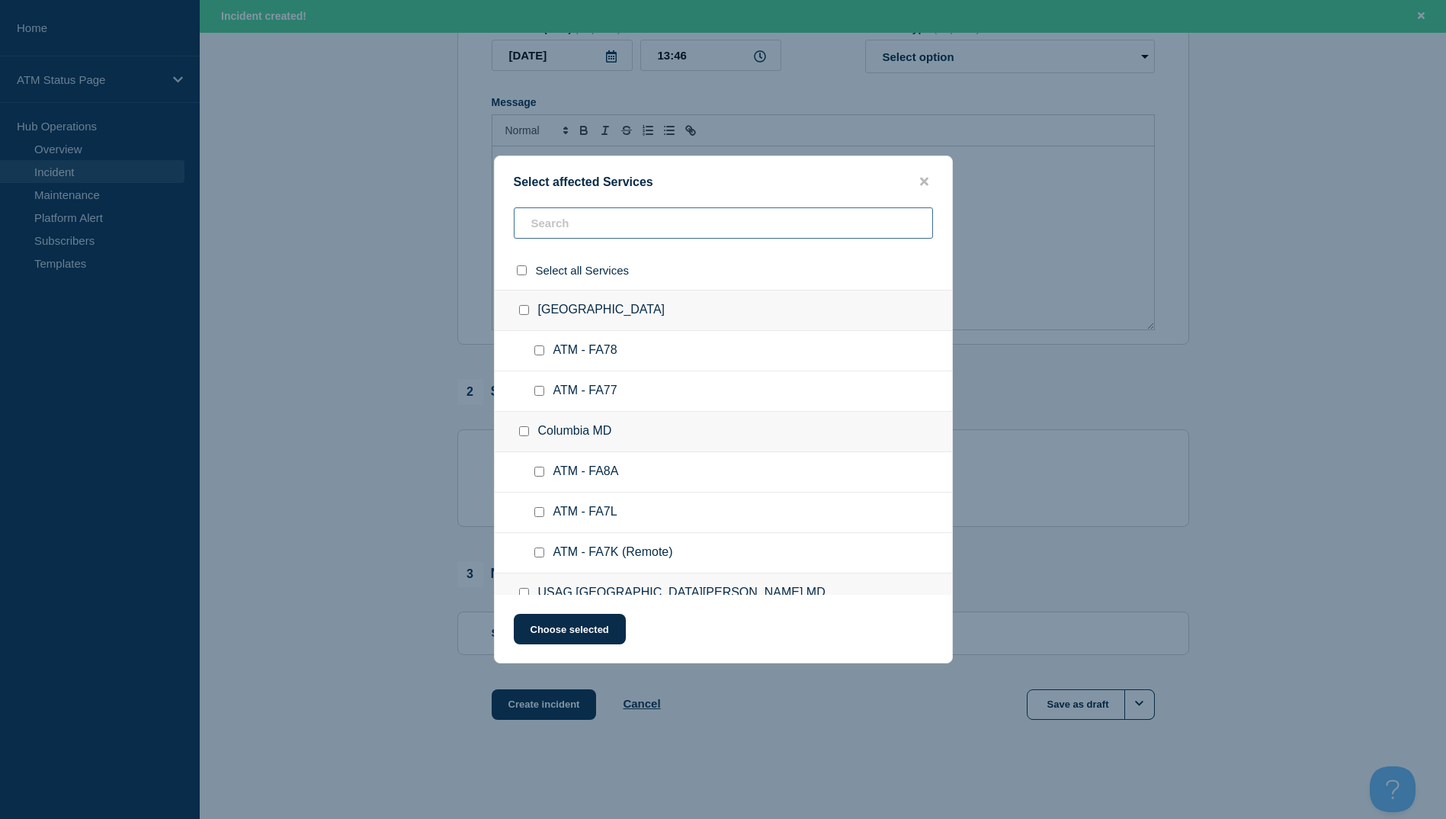
click at [571, 218] on input "text" at bounding box center [723, 222] width 419 height 31
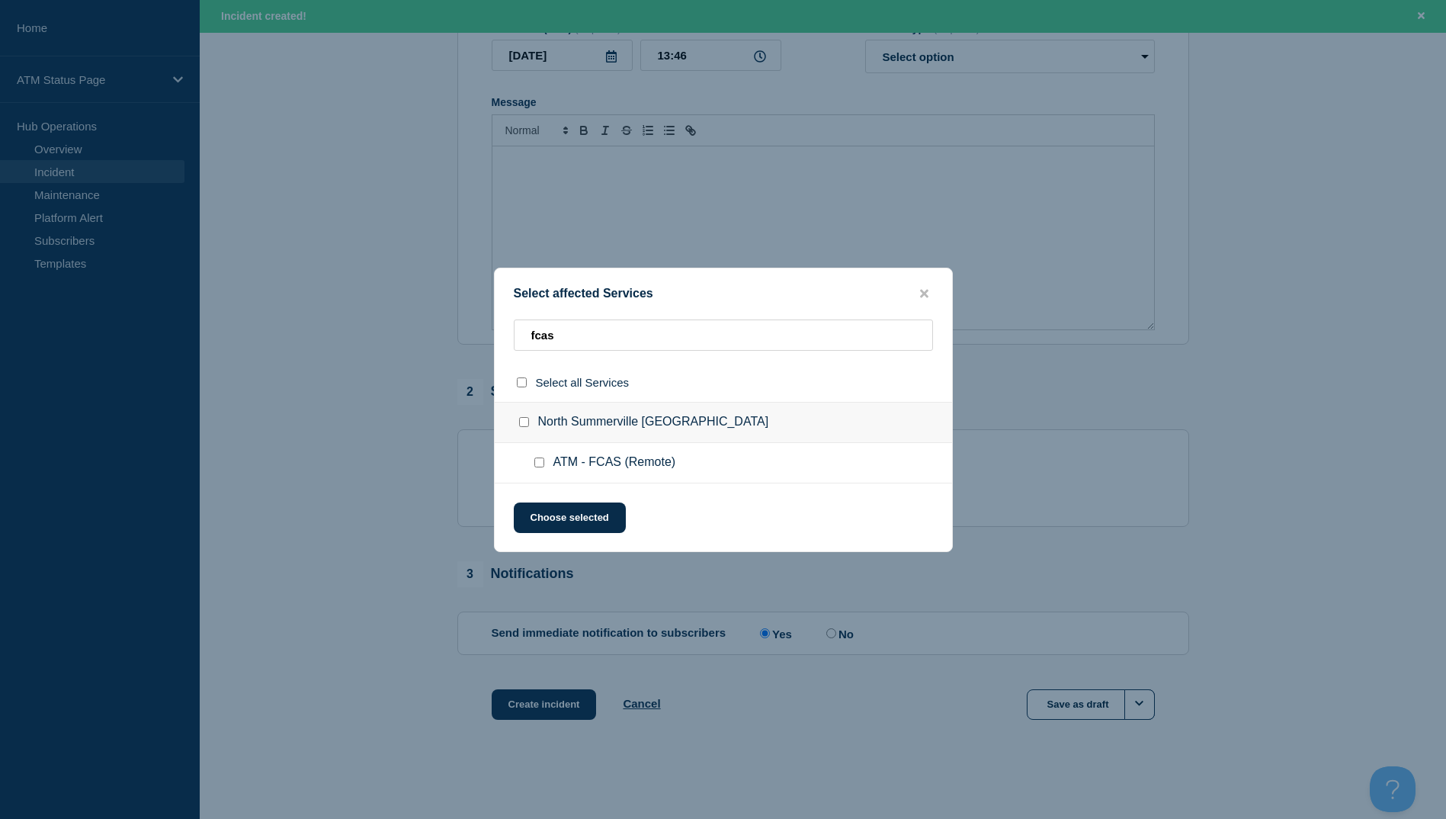
click at [537, 466] on input "ATM - FCAS (Remote) checkbox" at bounding box center [539, 462] width 10 height 10
click at [556, 511] on button "Choose selected" at bounding box center [570, 517] width 112 height 30
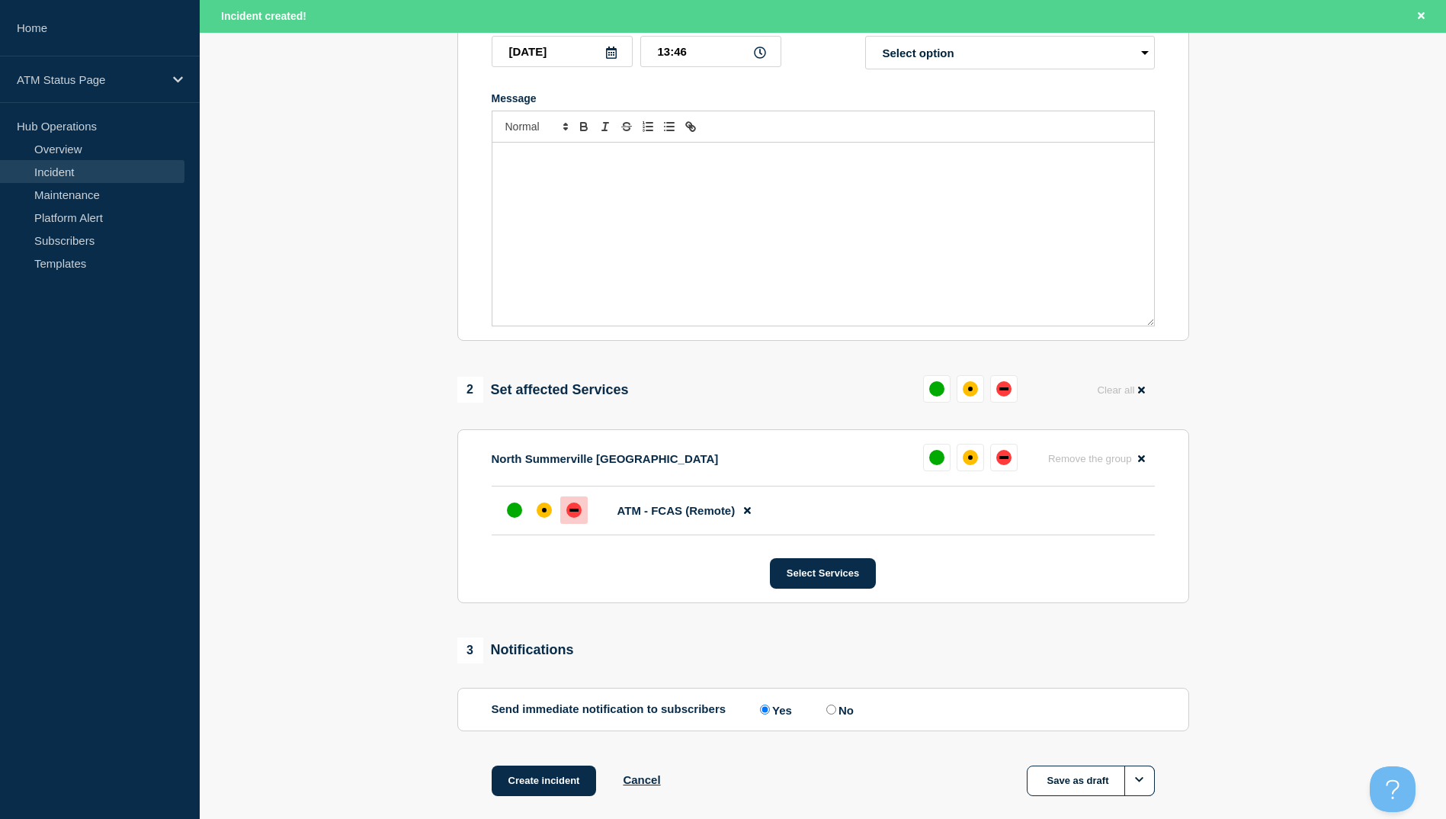
click at [572, 516] on div "down" at bounding box center [573, 509] width 15 height 15
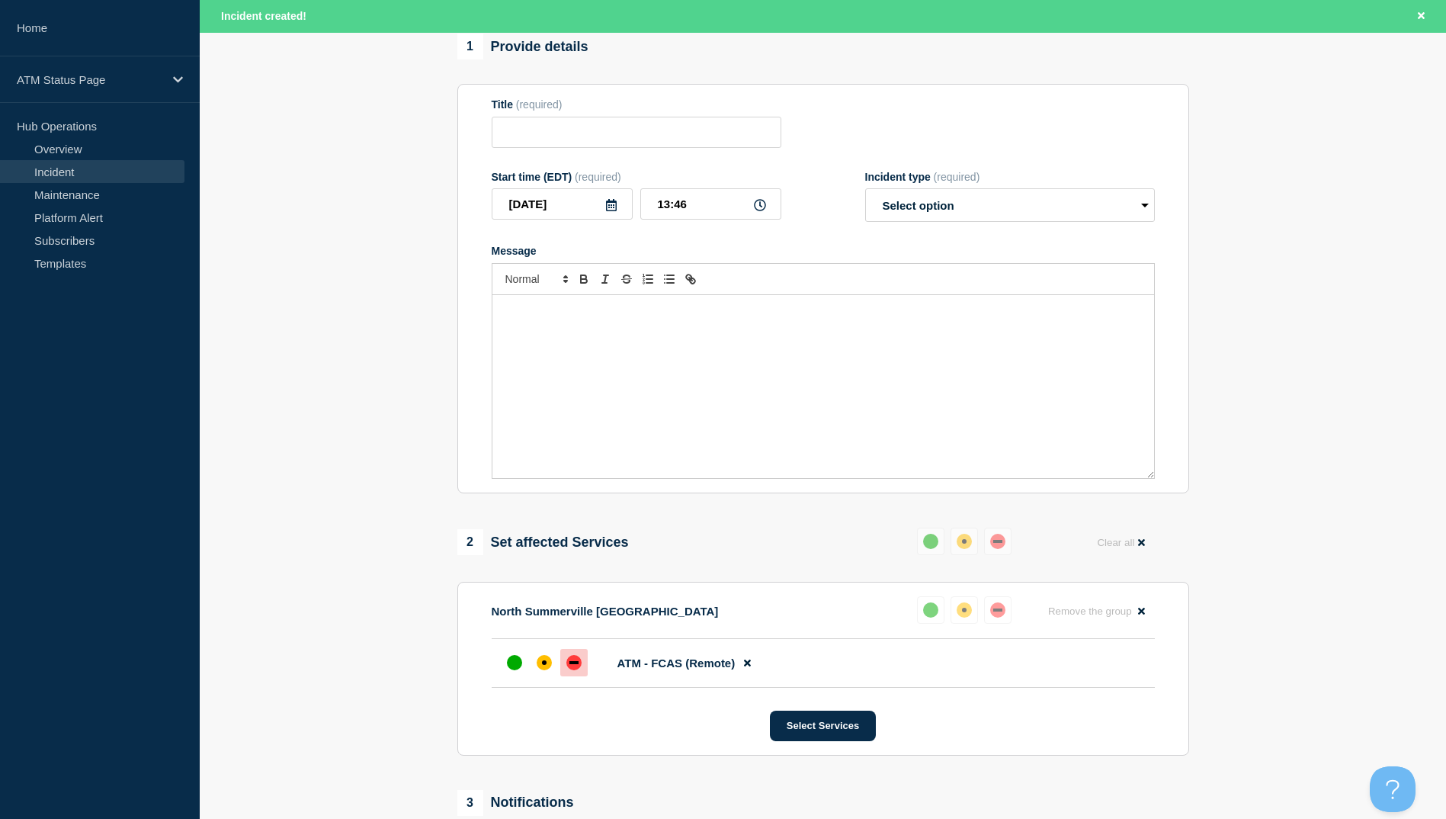
scroll to position [0, 0]
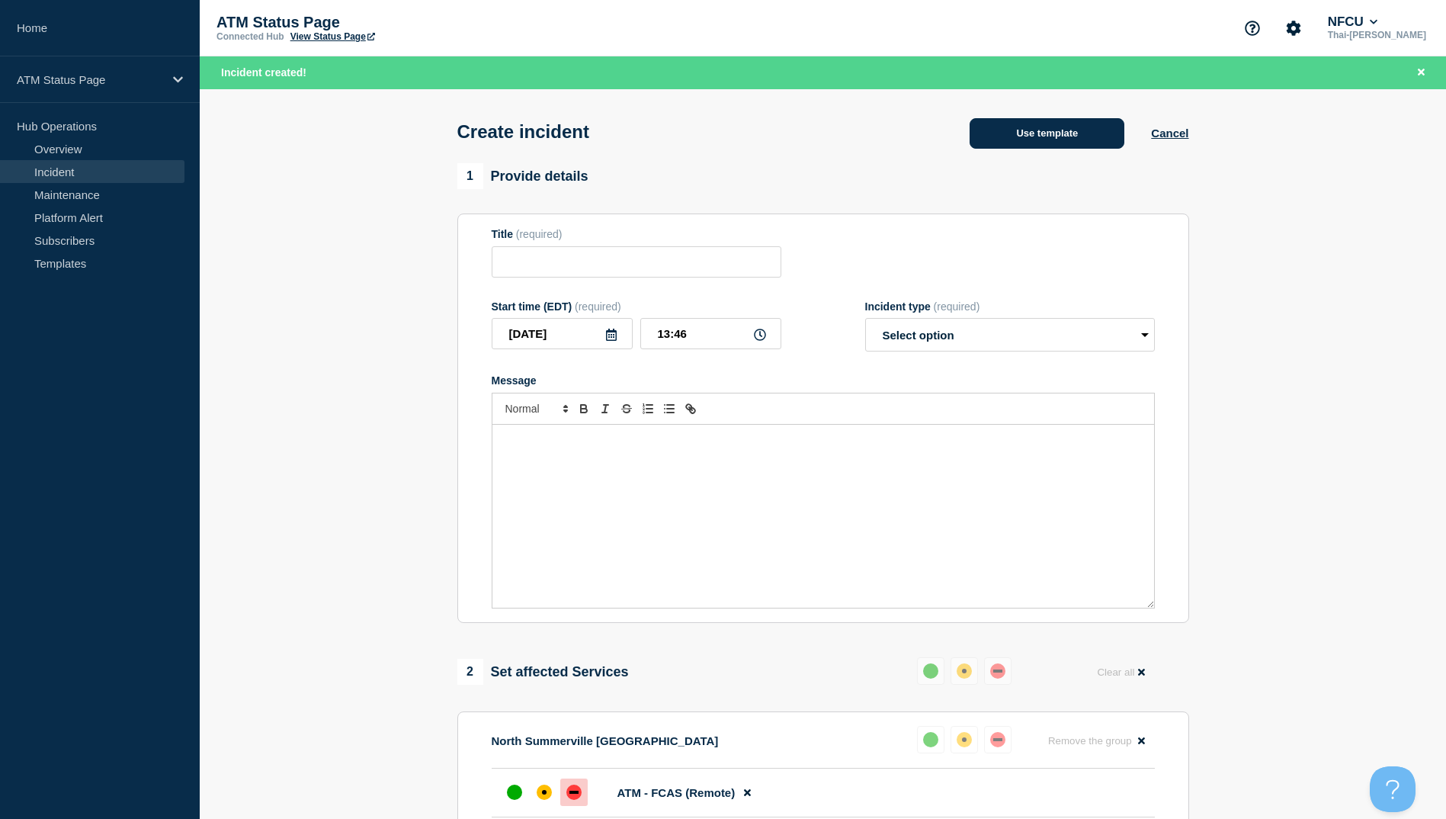
click at [1008, 149] on button "Use template" at bounding box center [1047, 133] width 155 height 30
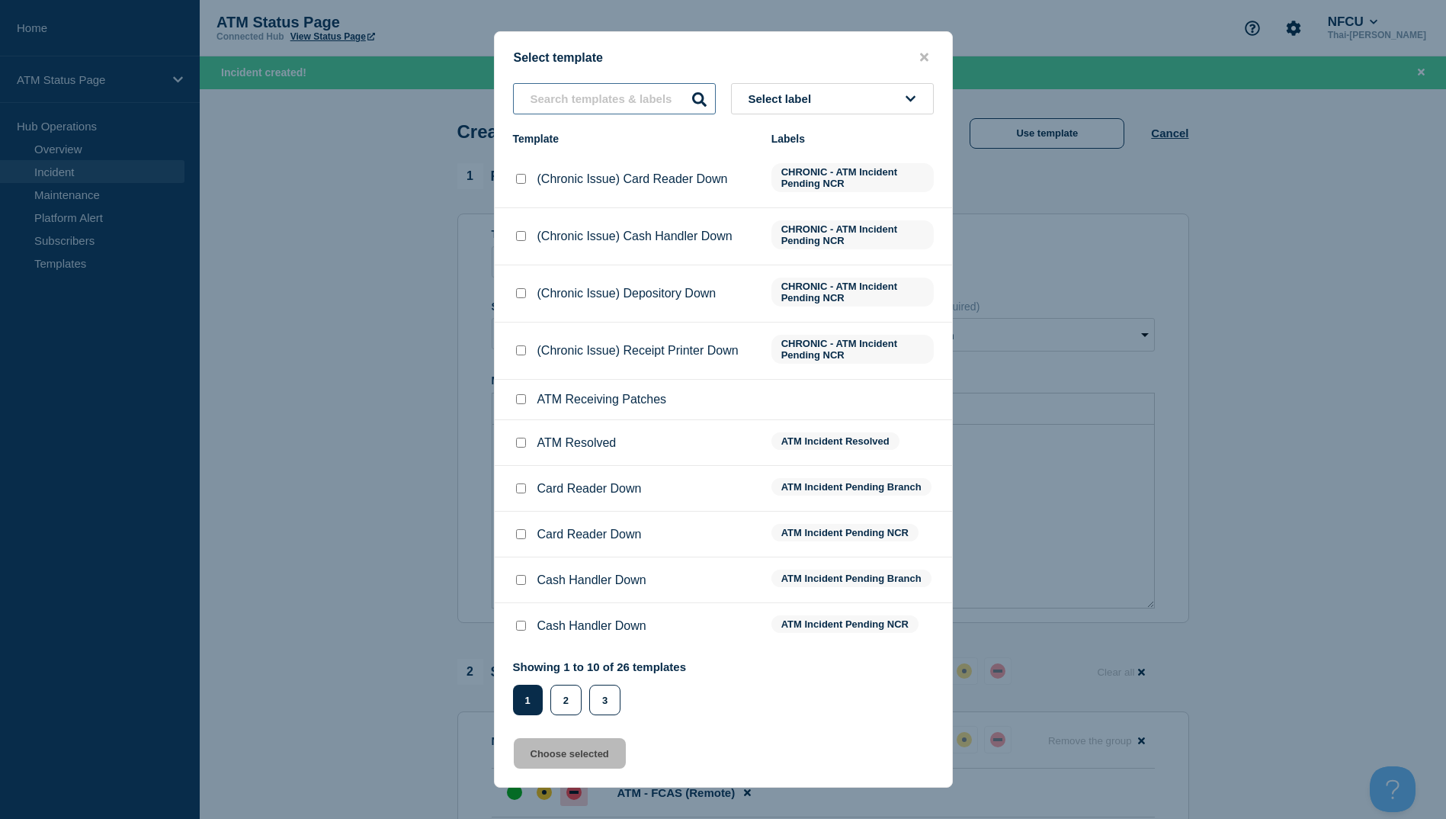
click at [620, 101] on input "text" at bounding box center [614, 98] width 203 height 31
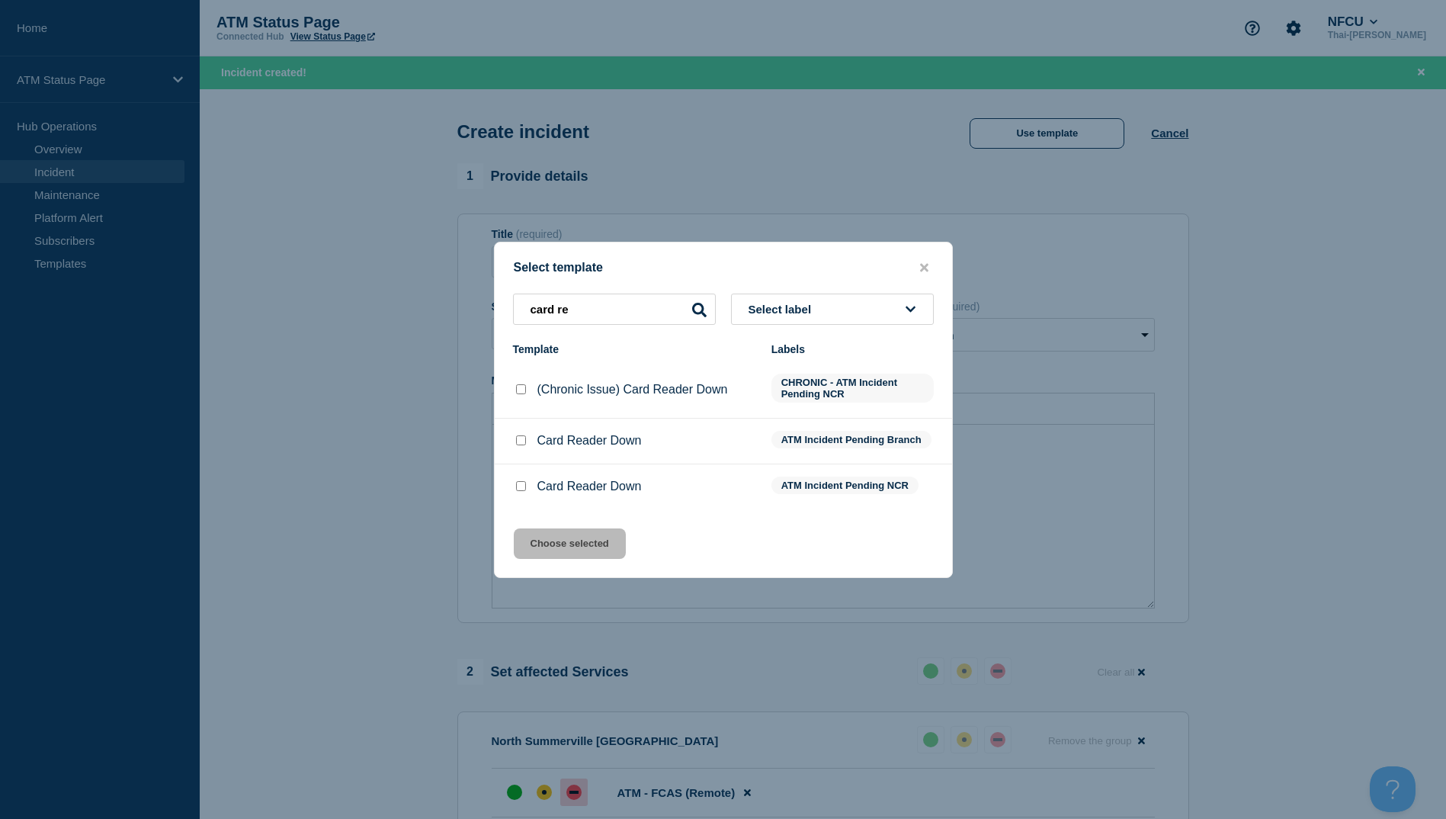
click at [522, 488] on input "Card Reader Down checkbox" at bounding box center [521, 486] width 10 height 10
click at [573, 531] on button "Choose selected" at bounding box center [570, 543] width 112 height 30
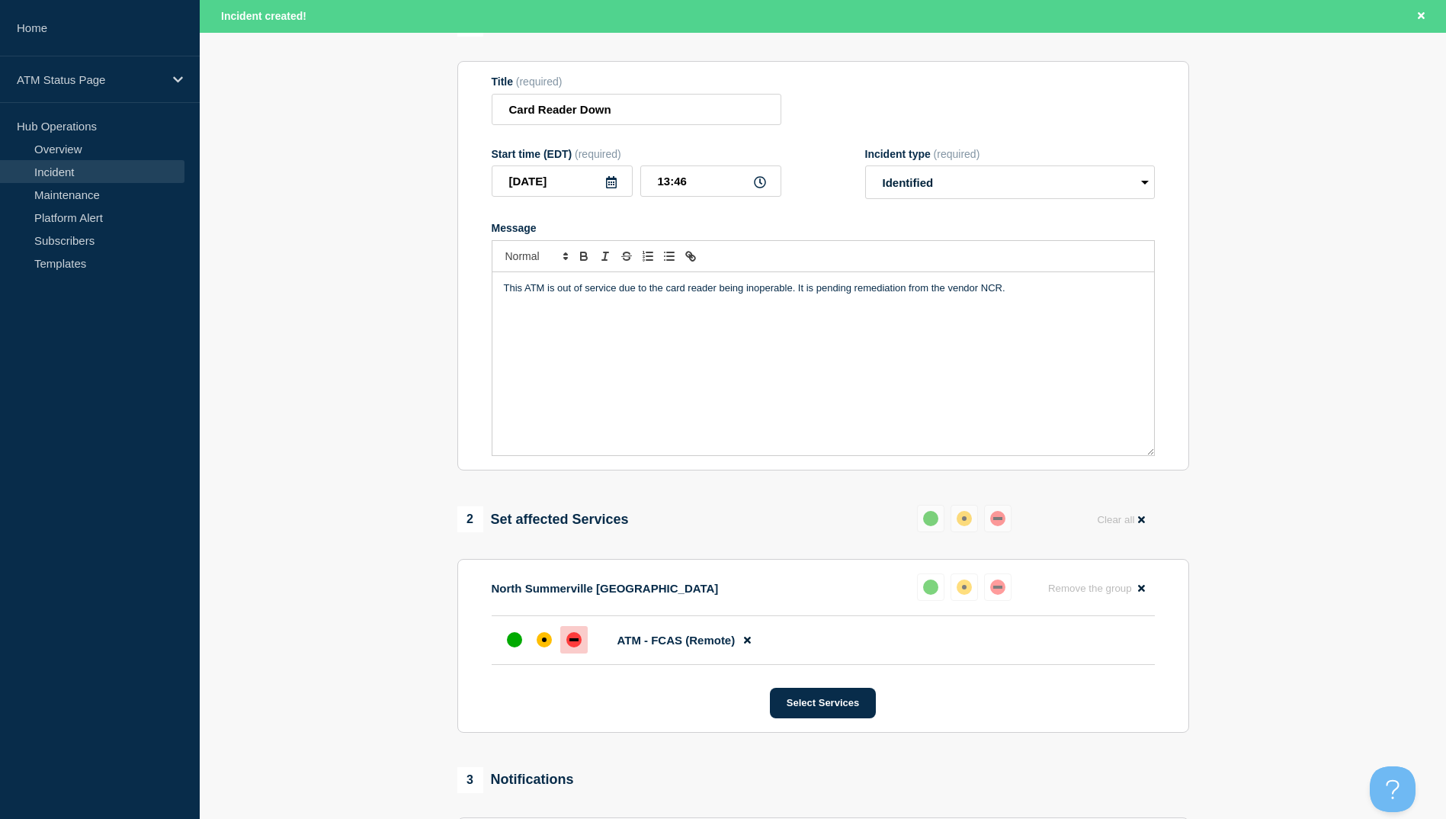
scroll to position [362, 0]
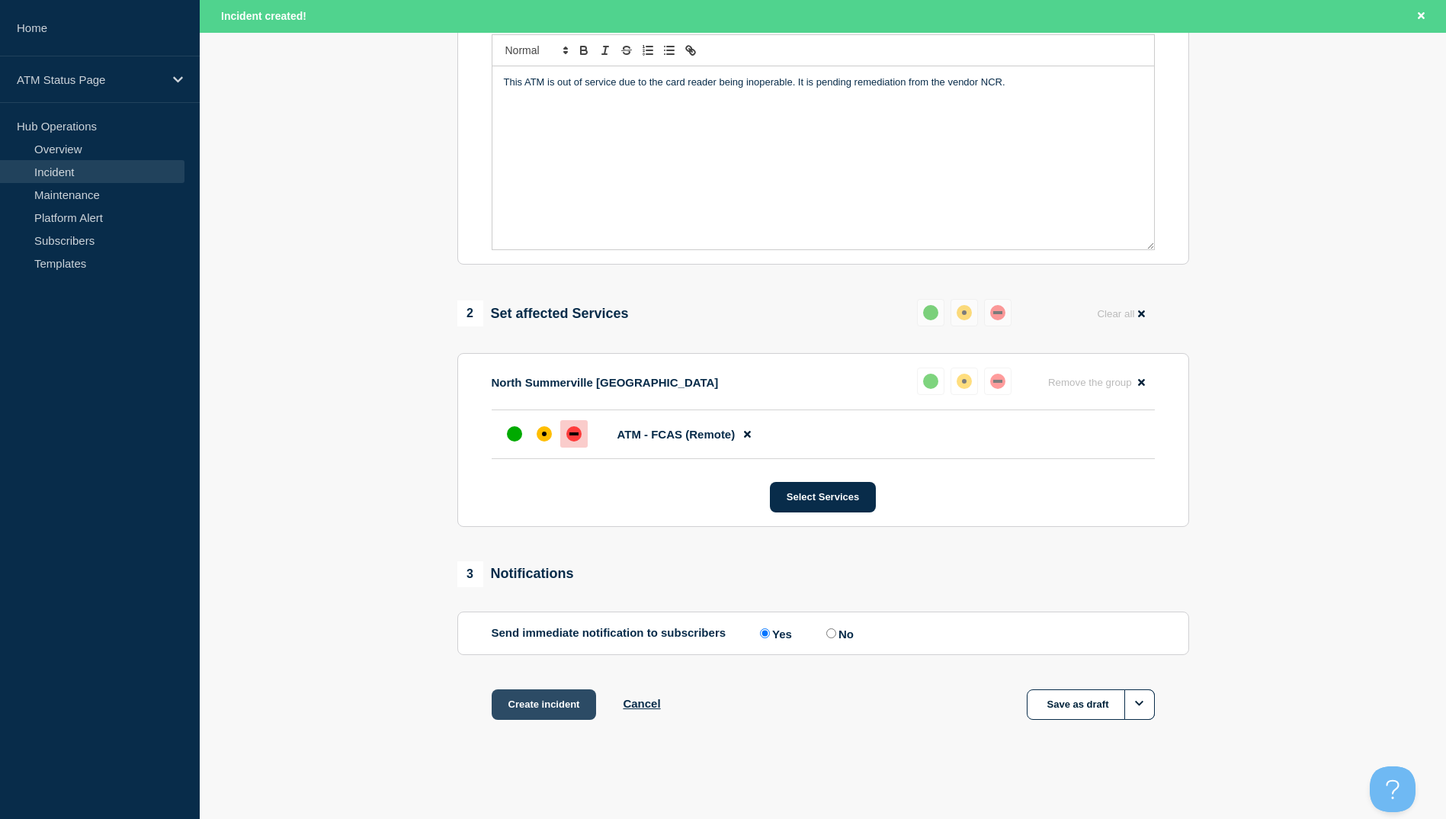
click at [541, 706] on button "Create incident" at bounding box center [544, 704] width 105 height 30
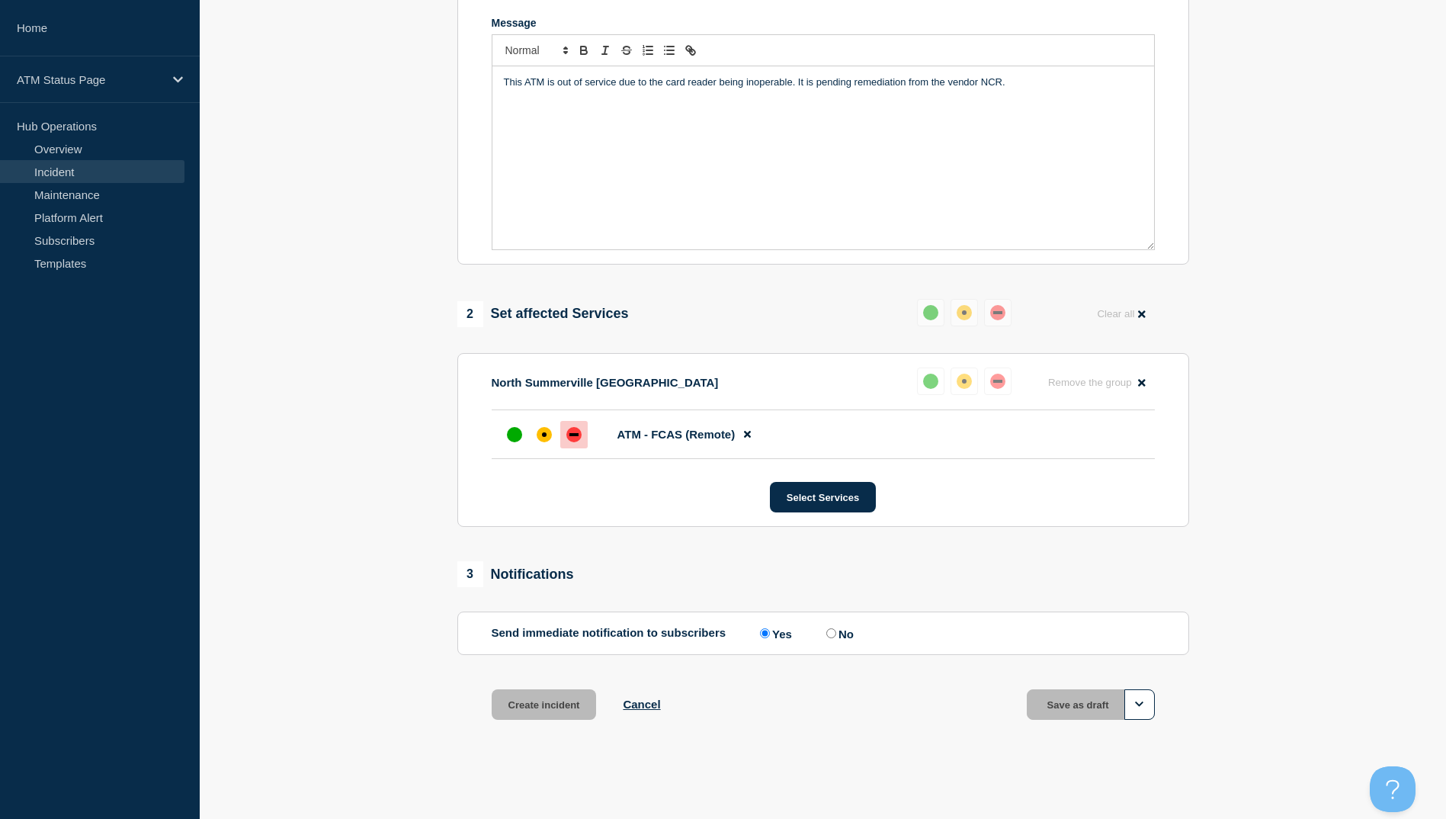
scroll to position [329, 0]
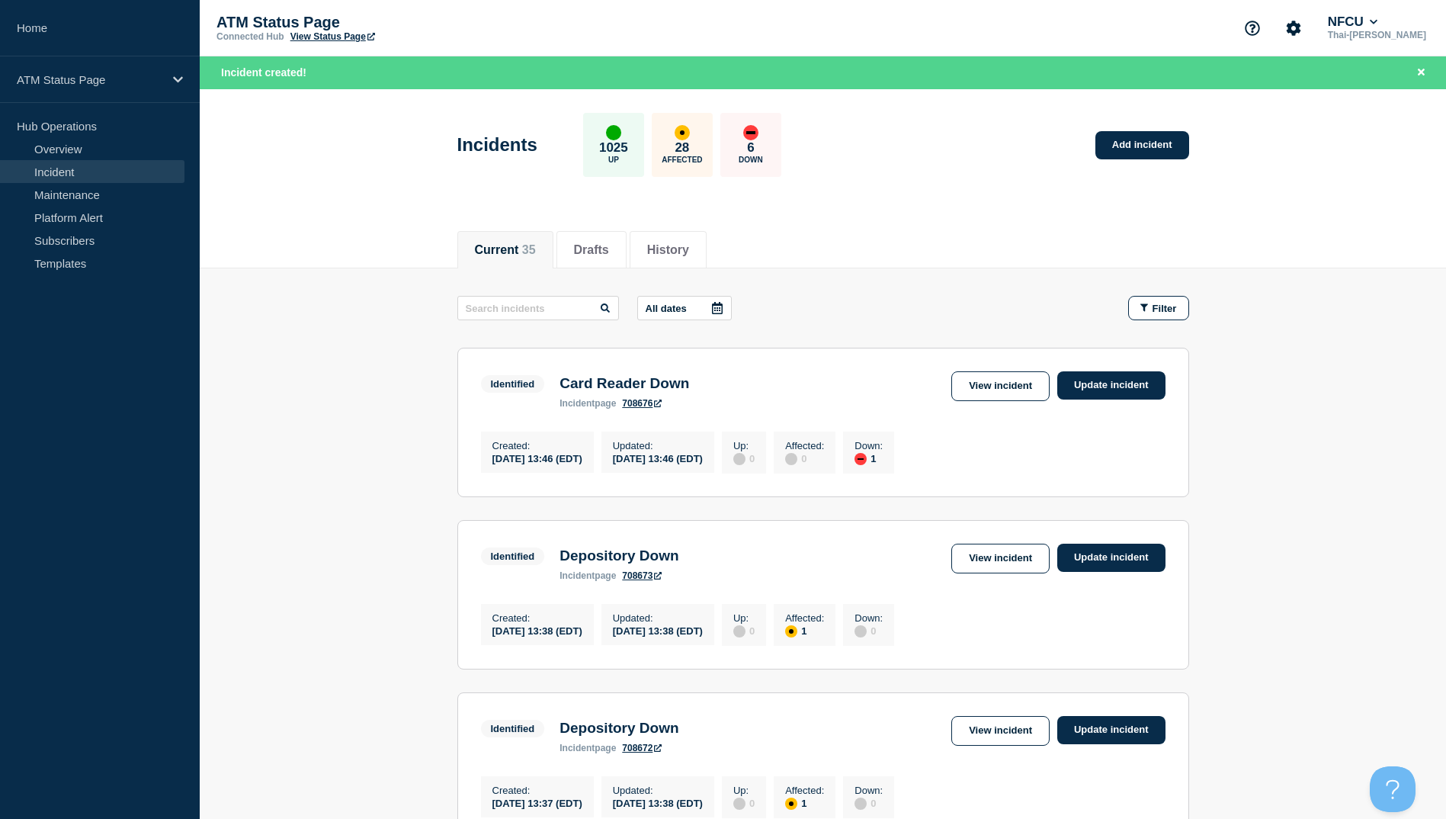
click at [1172, 300] on button "Filter" at bounding box center [1158, 308] width 61 height 24
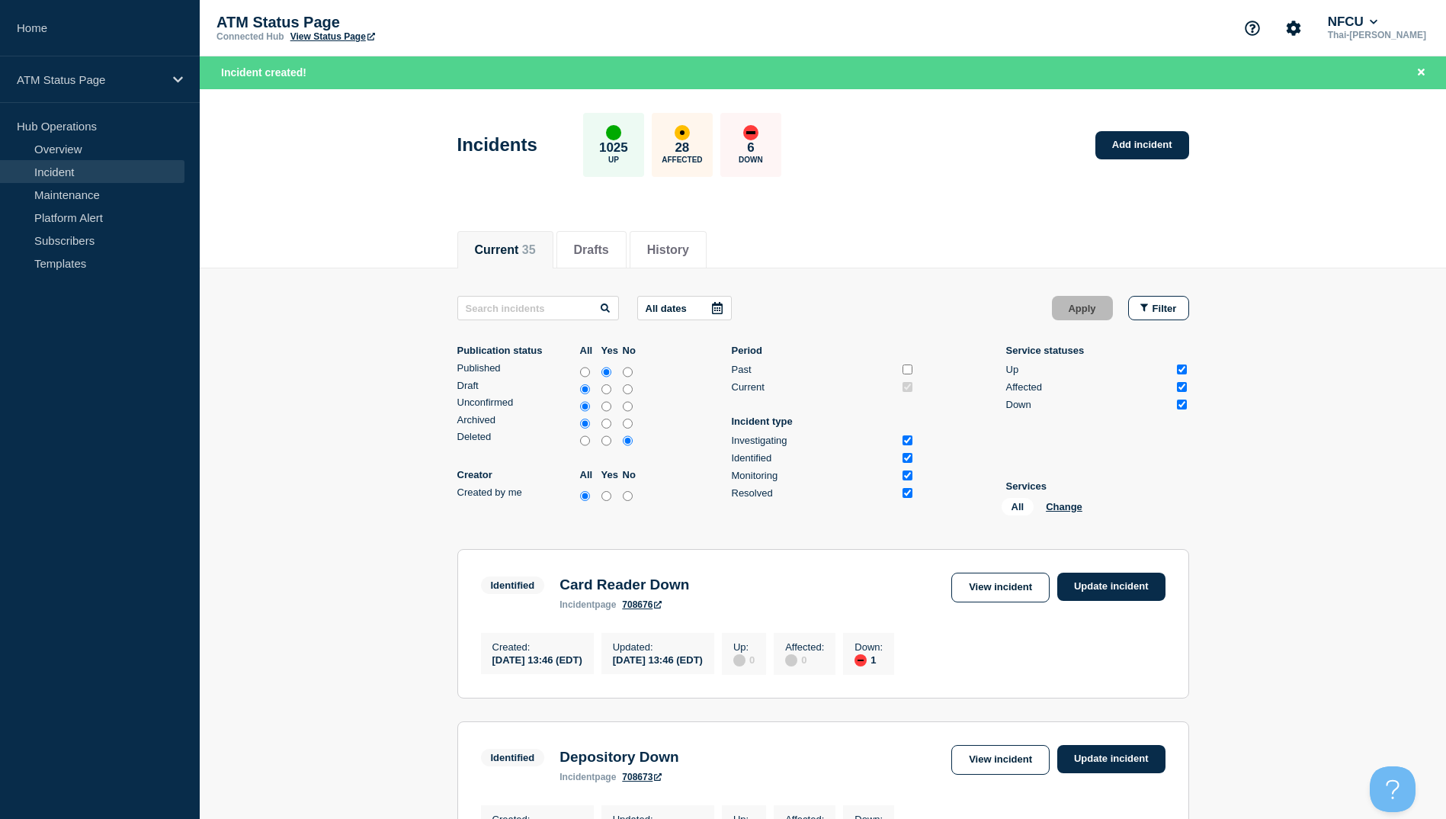
scroll to position [76, 0]
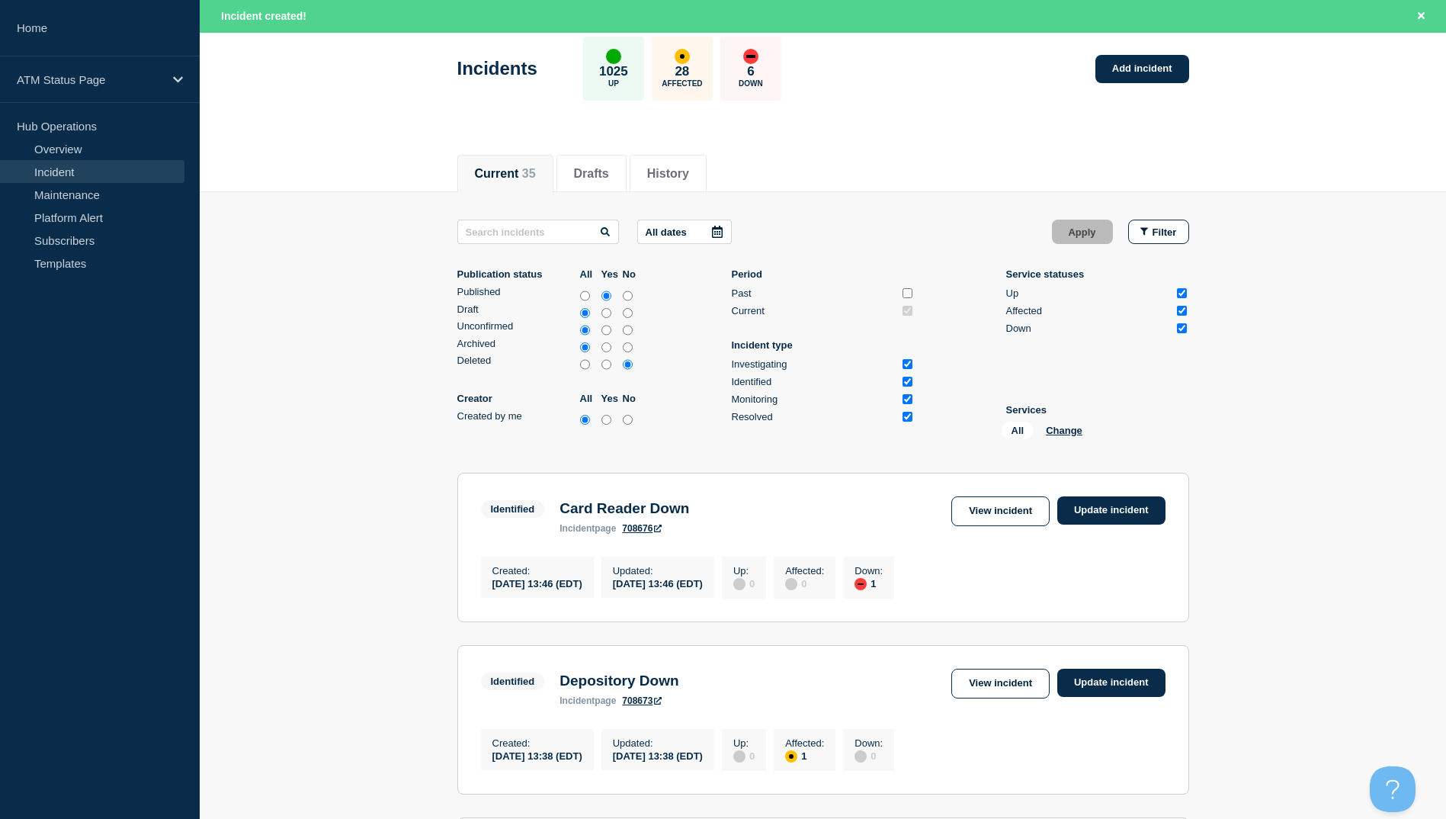
click at [1066, 439] on div "All Change" at bounding box center [1078, 434] width 152 height 24
click at [1065, 429] on button "Change" at bounding box center [1064, 430] width 37 height 11
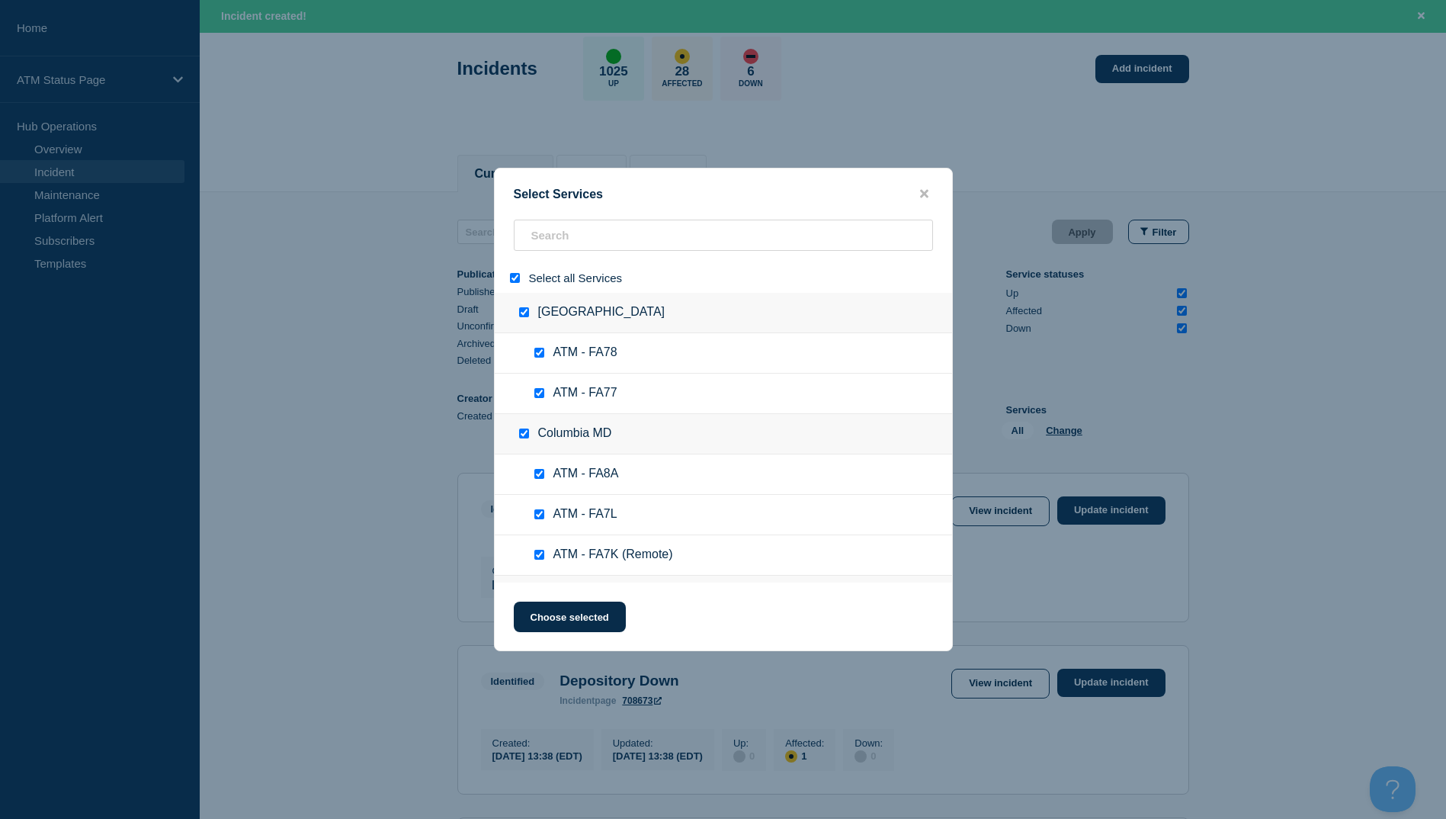
click at [513, 281] on input "select all" at bounding box center [515, 278] width 10 height 10
click at [560, 238] on input "search" at bounding box center [723, 235] width 419 height 31
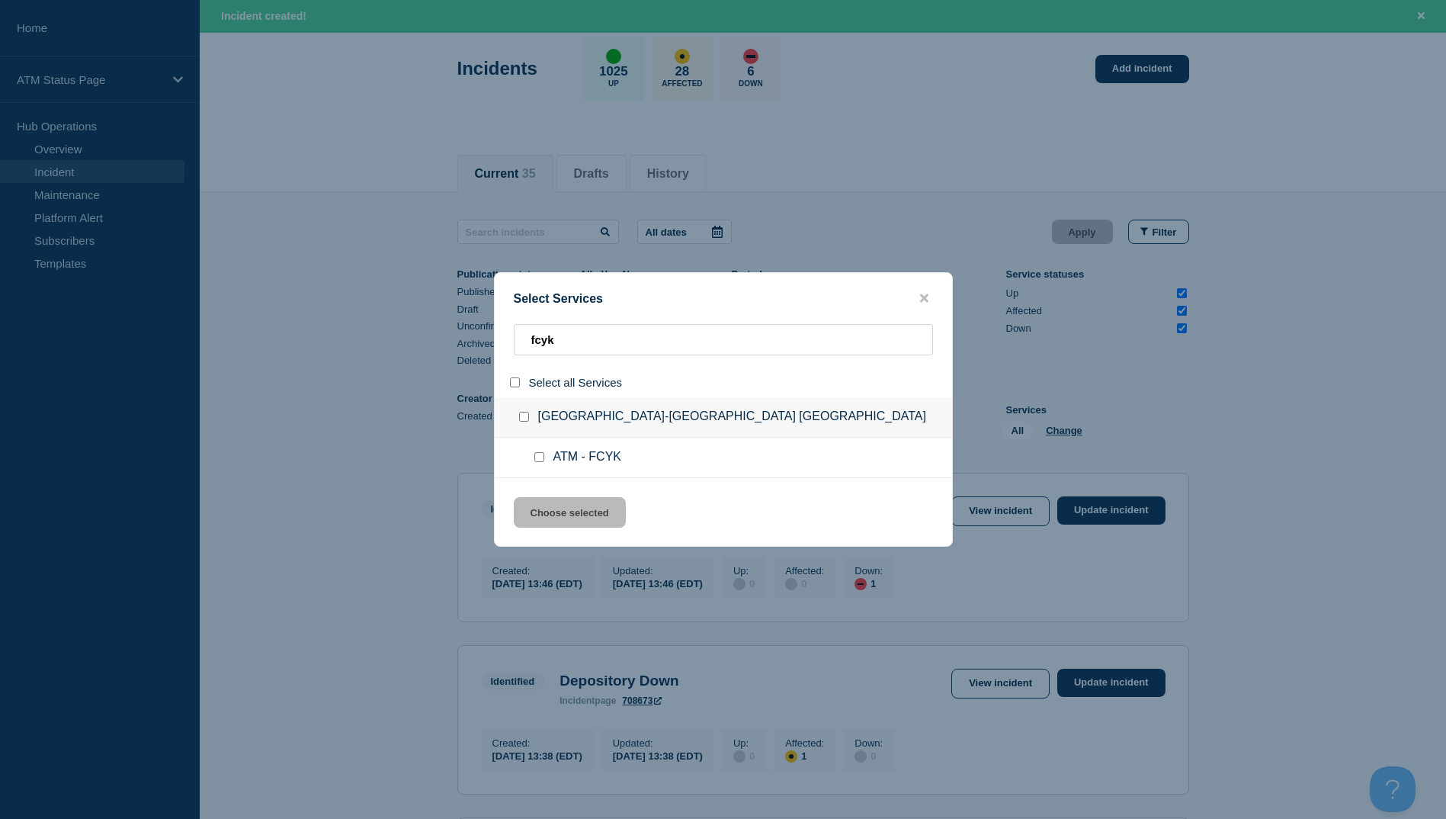
click at [537, 454] on input "service: ATM - FCYK" at bounding box center [539, 457] width 10 height 10
click at [586, 519] on button "Choose selected" at bounding box center [570, 512] width 112 height 30
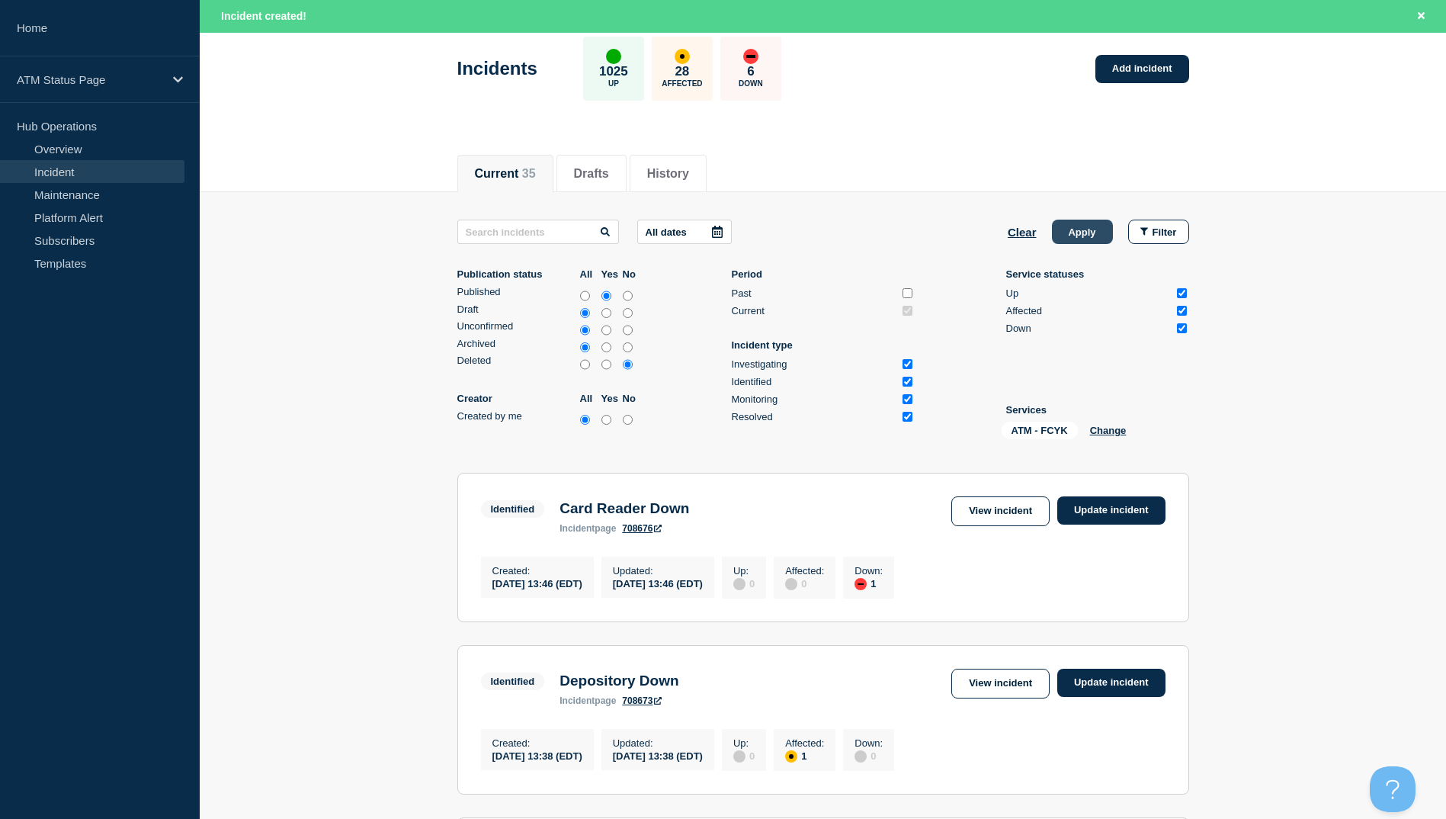
click at [1077, 226] on button "Apply" at bounding box center [1082, 232] width 61 height 24
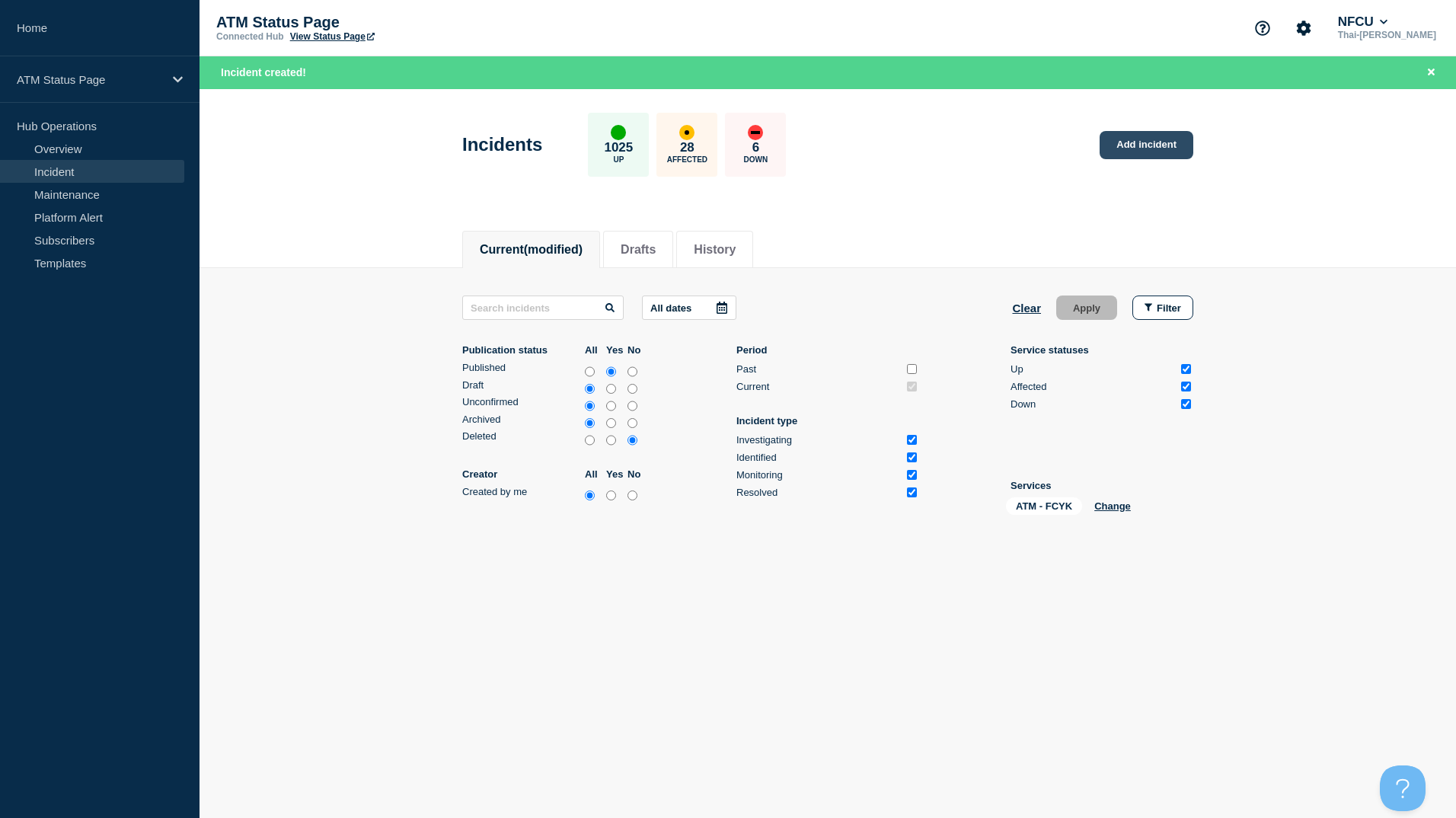
click at [1158, 148] on link "Add incident" at bounding box center [1146, 145] width 94 height 28
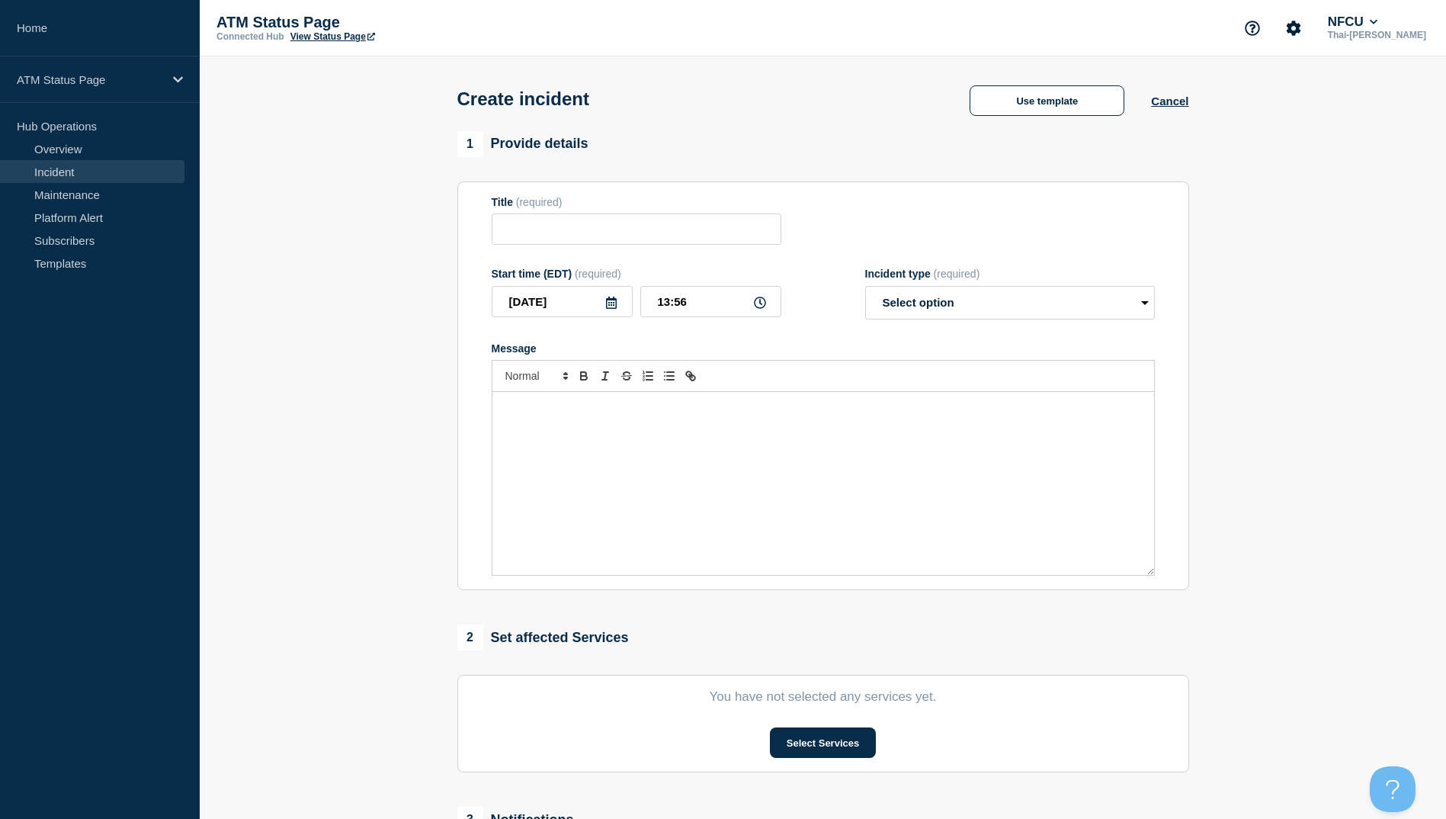
scroll to position [249, 0]
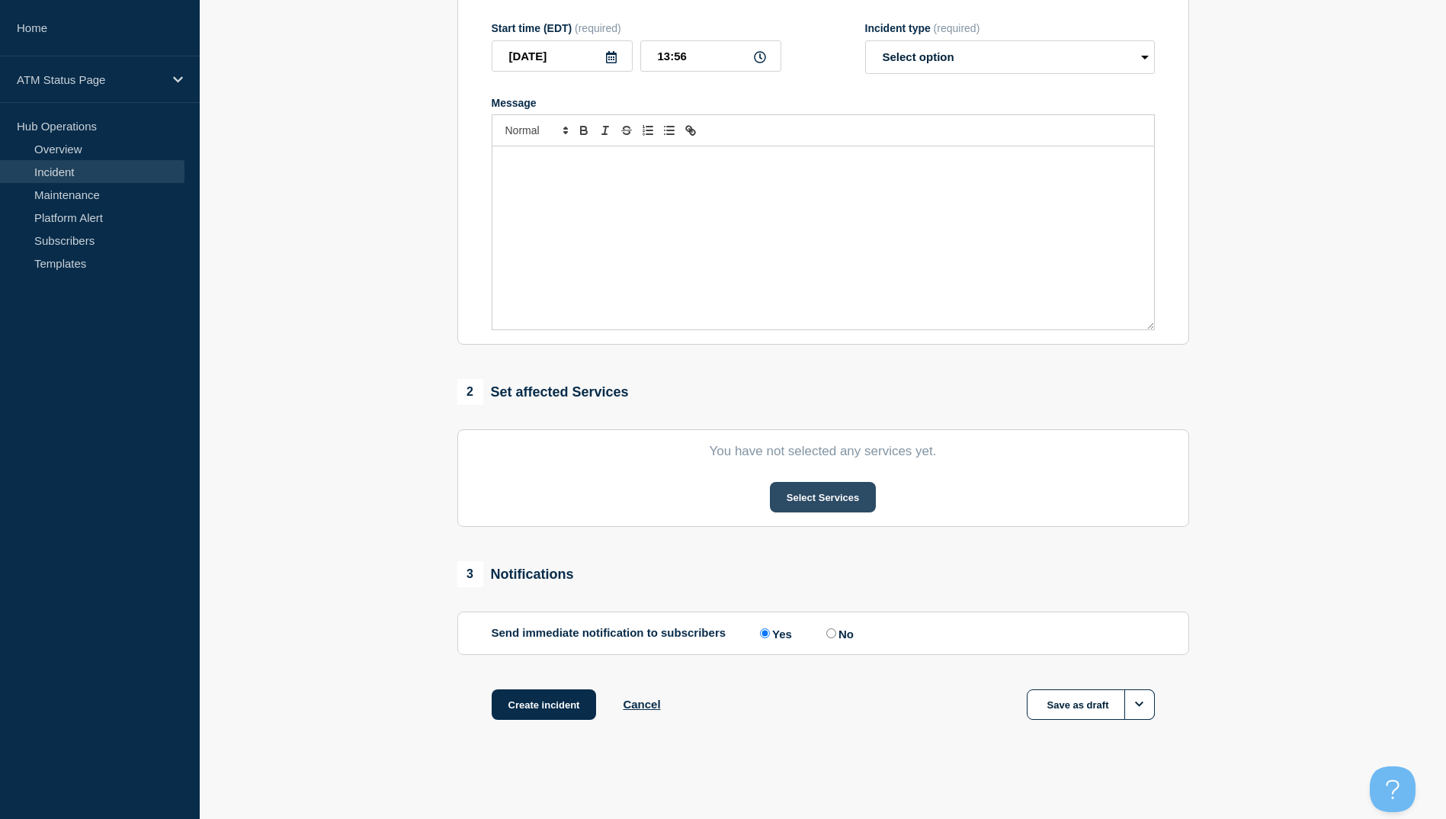
click at [817, 496] on button "Select Services" at bounding box center [823, 497] width 106 height 30
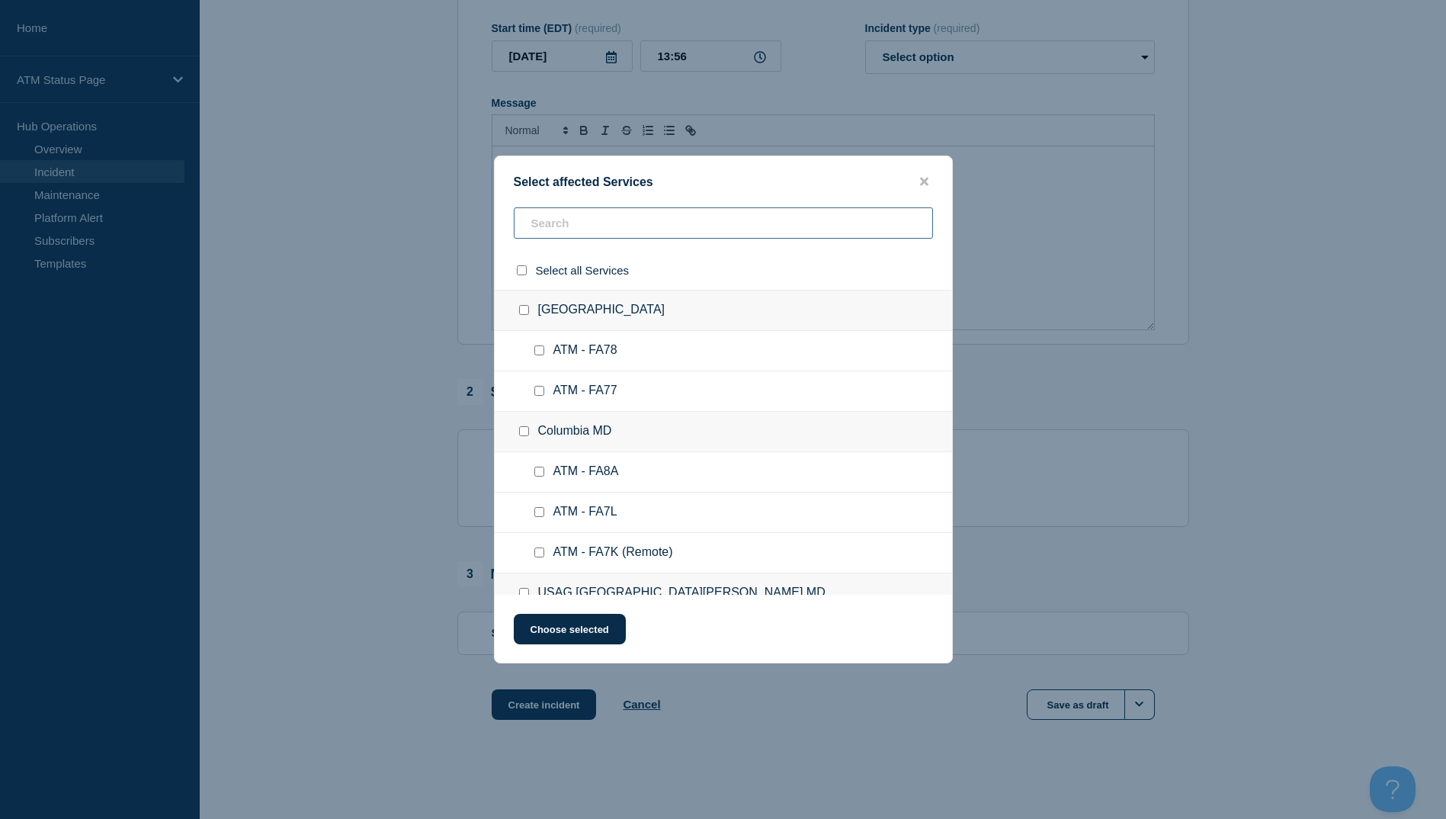
click at [598, 223] on input "text" at bounding box center [723, 222] width 419 height 31
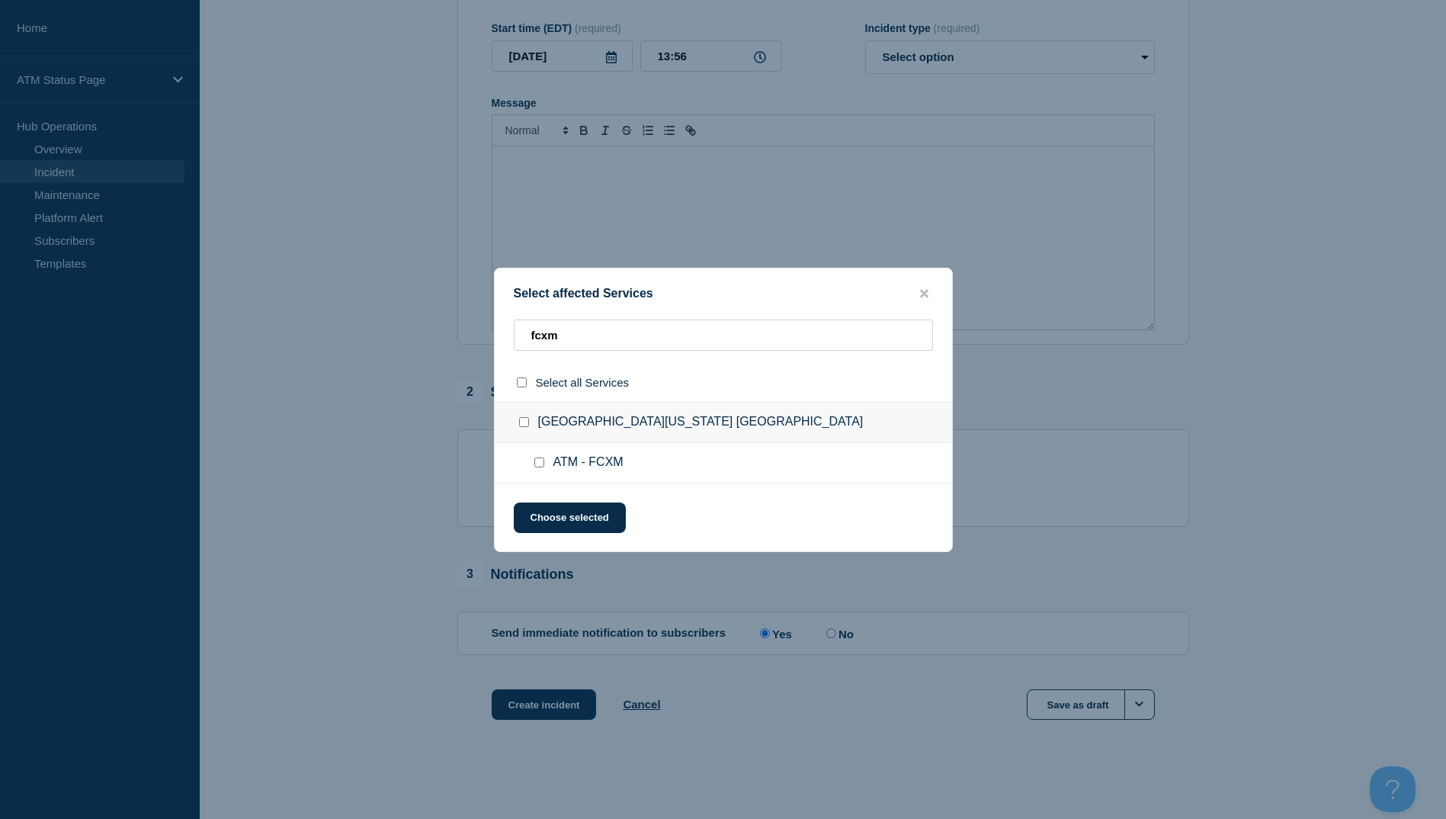
click at [540, 458] on input "ATM - FCXM checkbox" at bounding box center [539, 462] width 10 height 10
click at [560, 536] on div "Select affected Services fcxm Select all Services [GEOGRAPHIC_DATA][US_STATE] […" at bounding box center [723, 410] width 459 height 284
click at [566, 518] on button "Choose selected" at bounding box center [570, 517] width 112 height 30
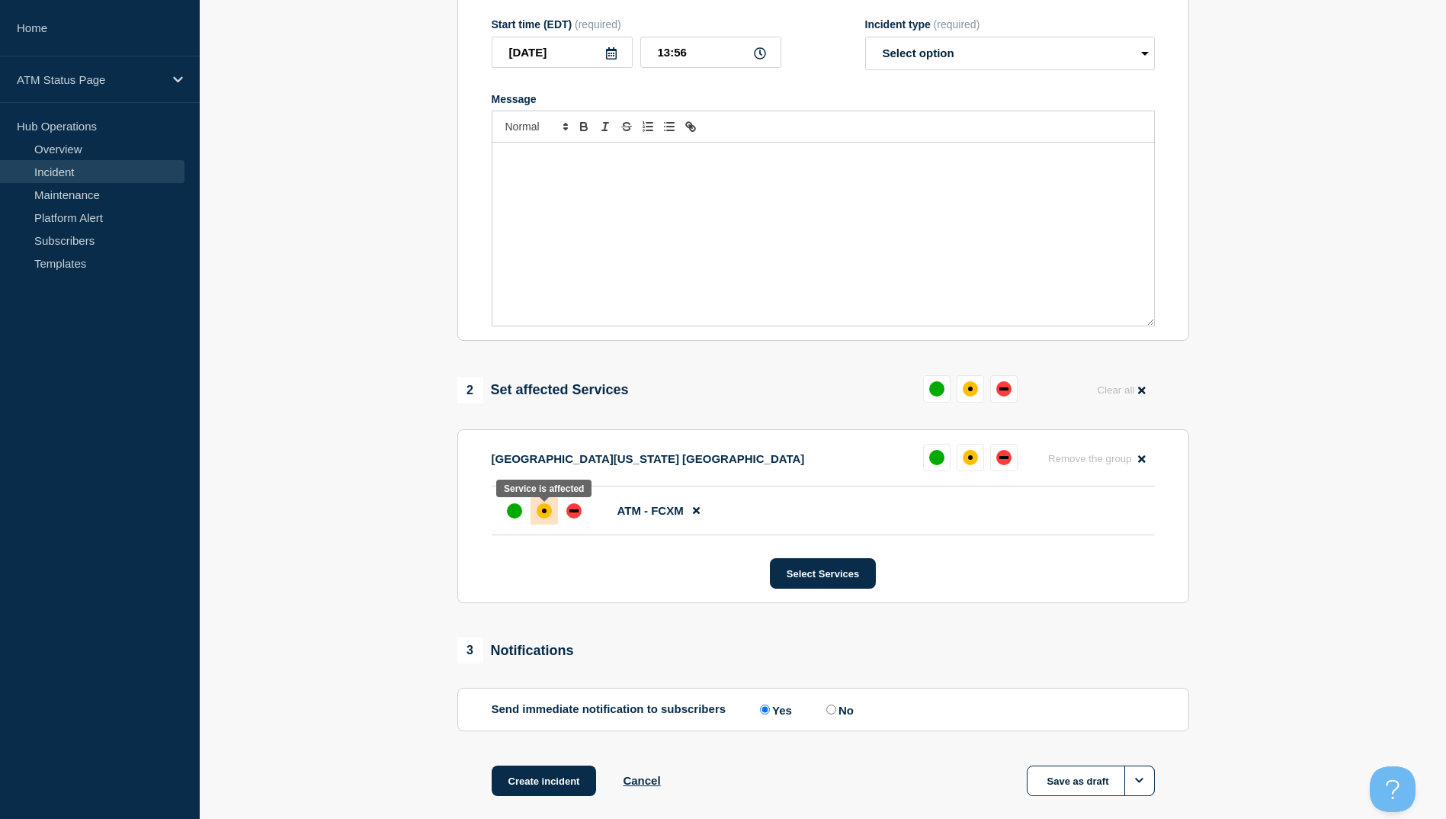
click at [537, 521] on div at bounding box center [544, 510] width 27 height 27
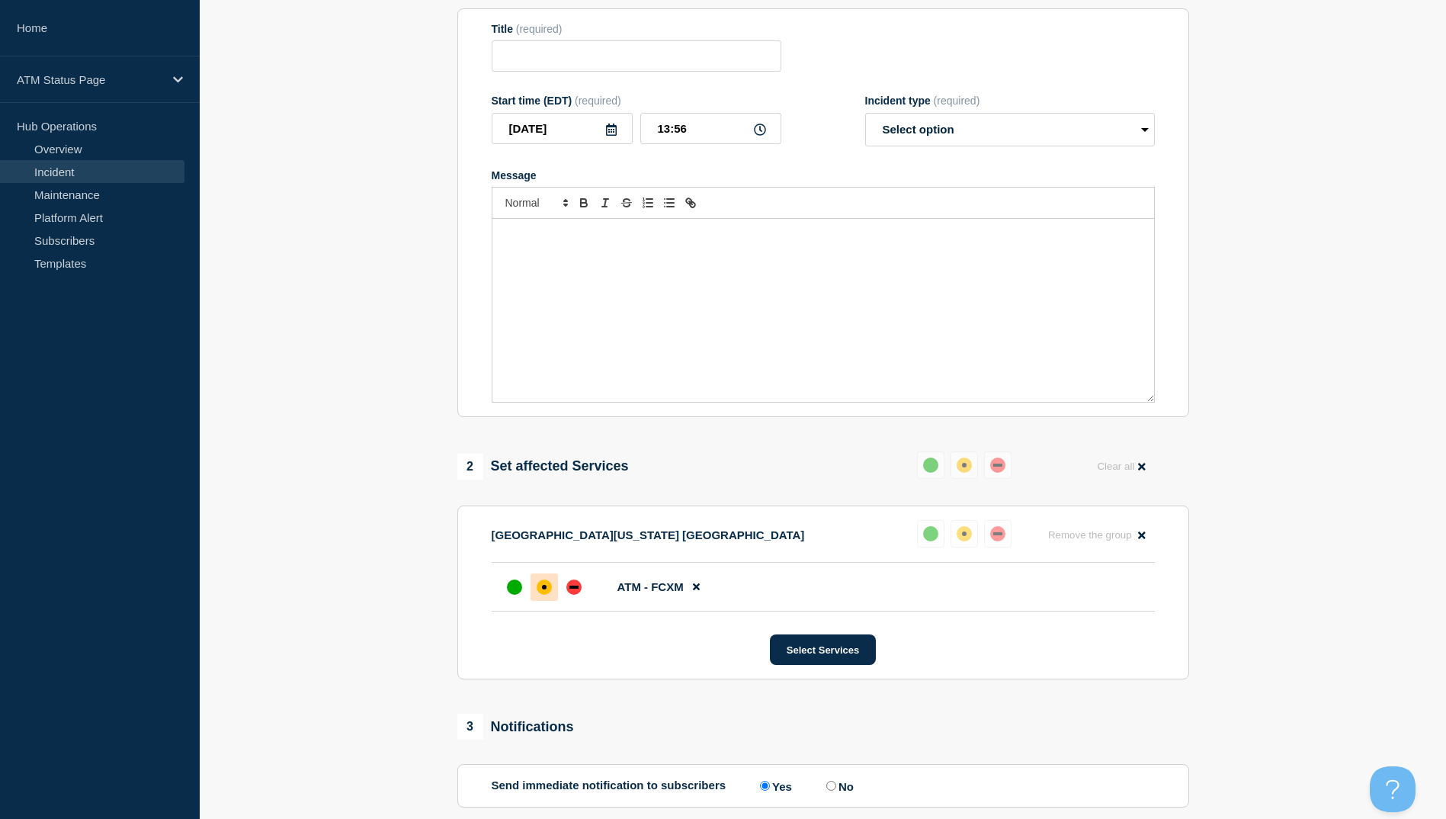
scroll to position [0, 0]
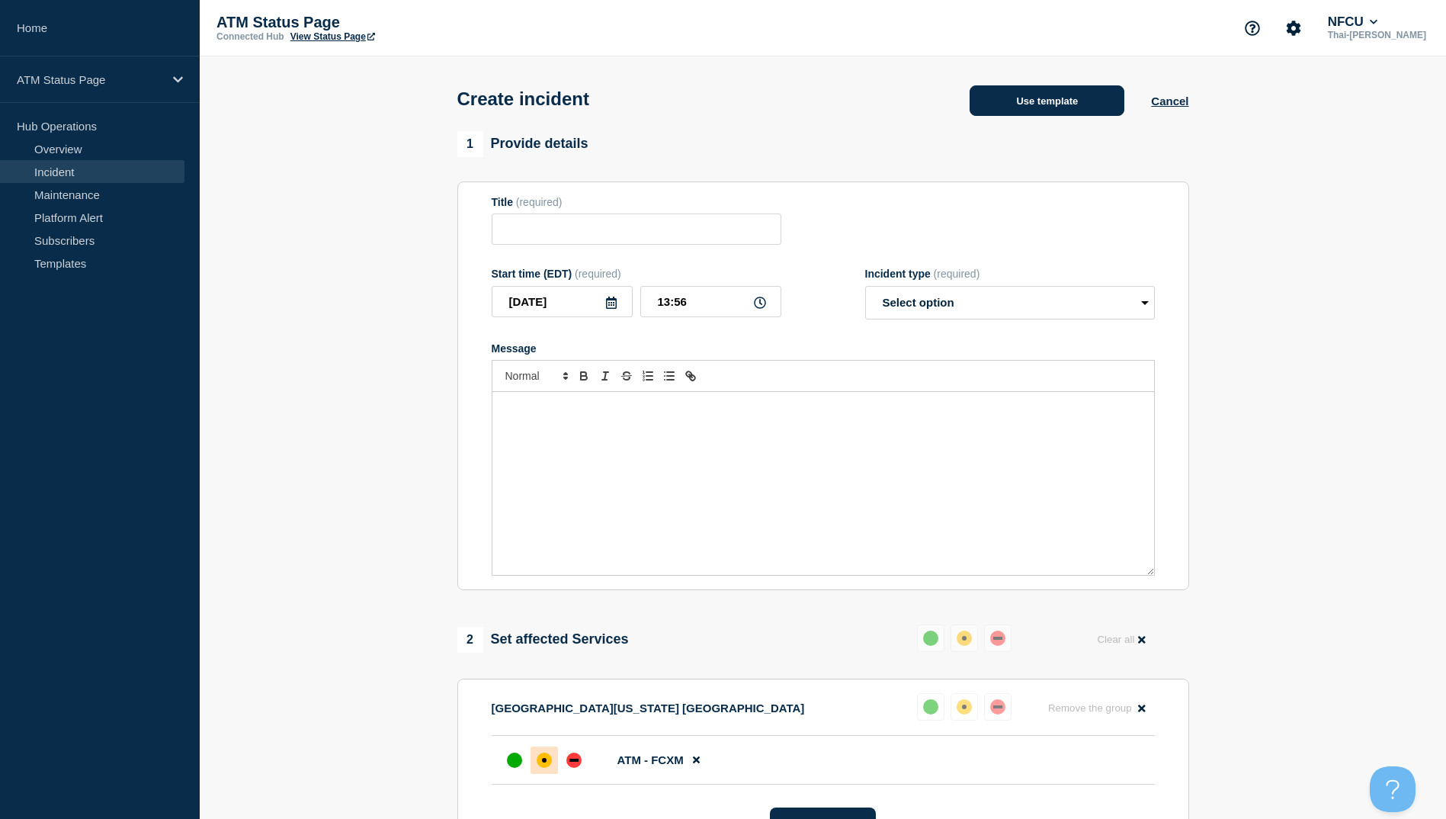
click at [1009, 112] on button "Use template" at bounding box center [1047, 100] width 155 height 30
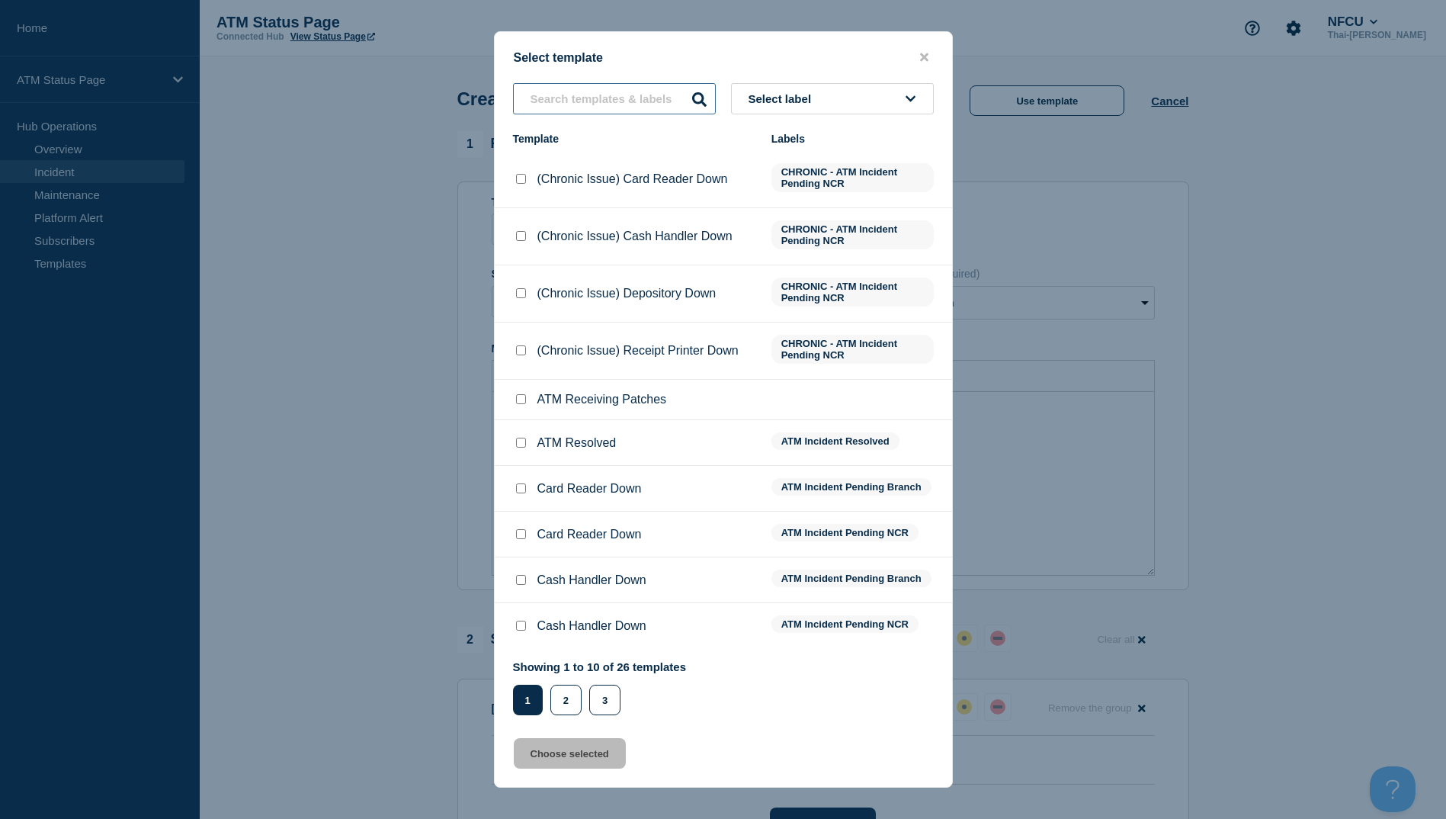
click at [624, 109] on input "text" at bounding box center [614, 98] width 203 height 31
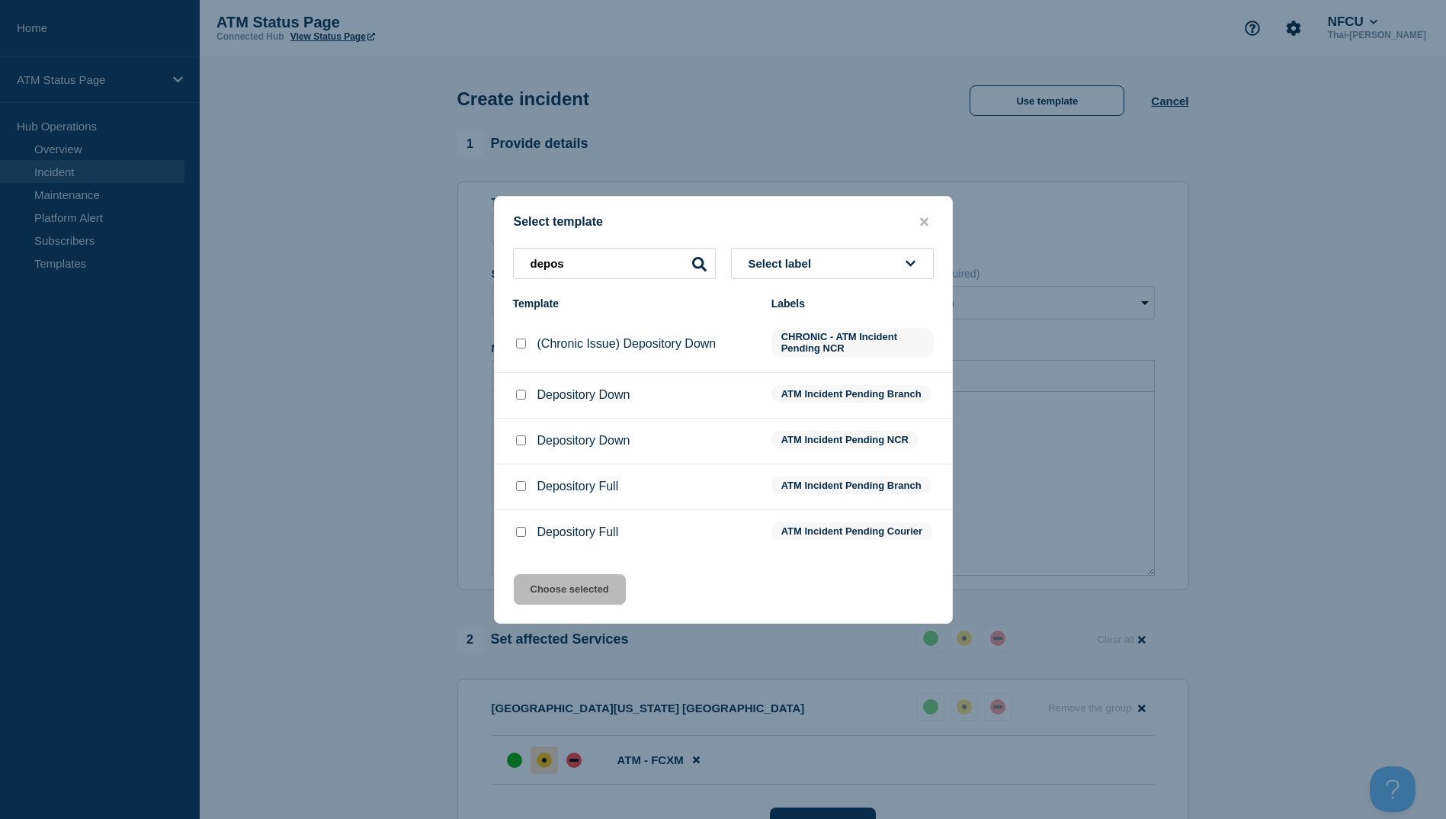
click at [521, 390] on input "Depository Down checkbox" at bounding box center [521, 395] width 10 height 10
click at [574, 588] on button "Choose selected" at bounding box center [570, 589] width 112 height 30
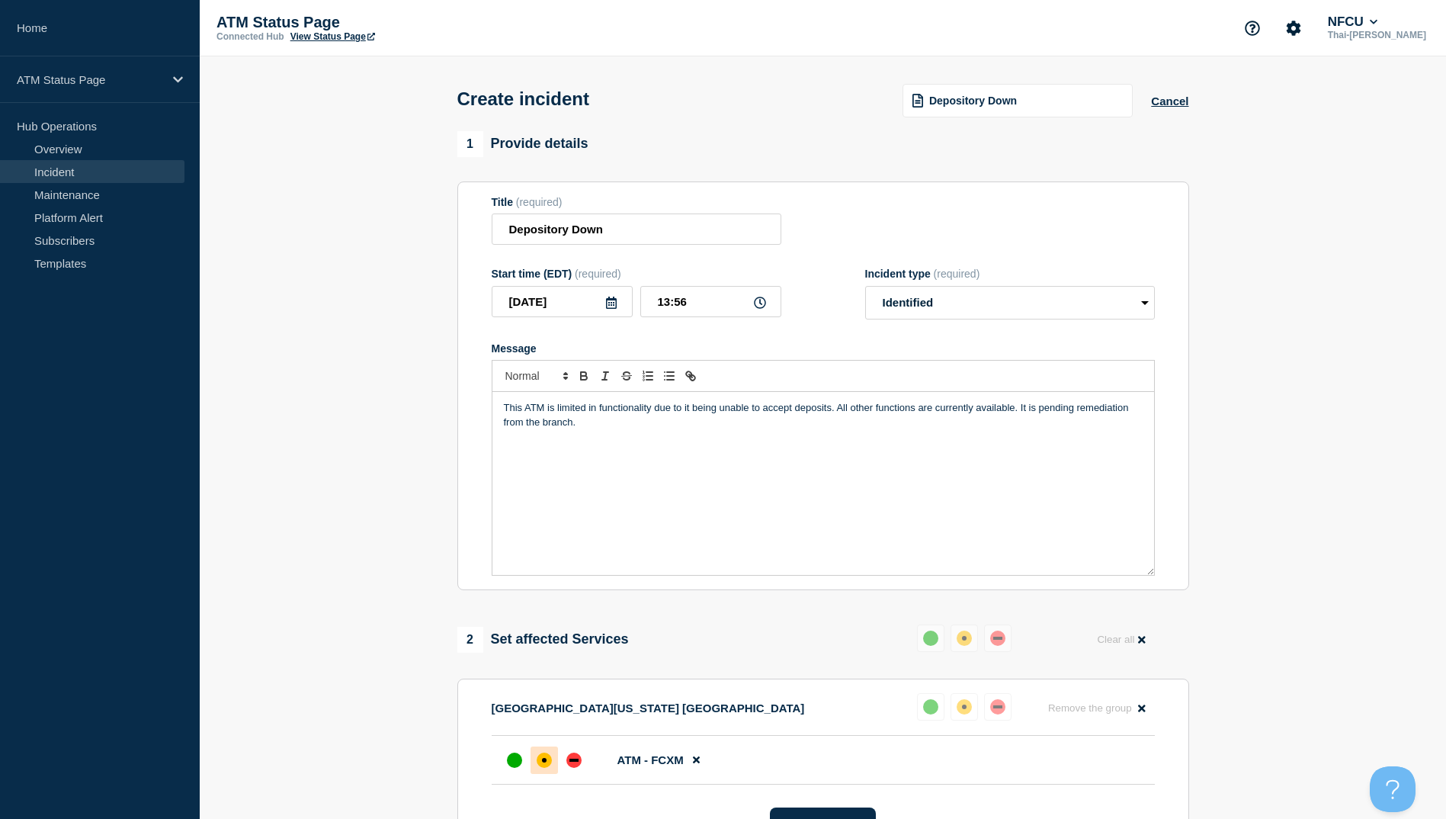
scroll to position [305, 0]
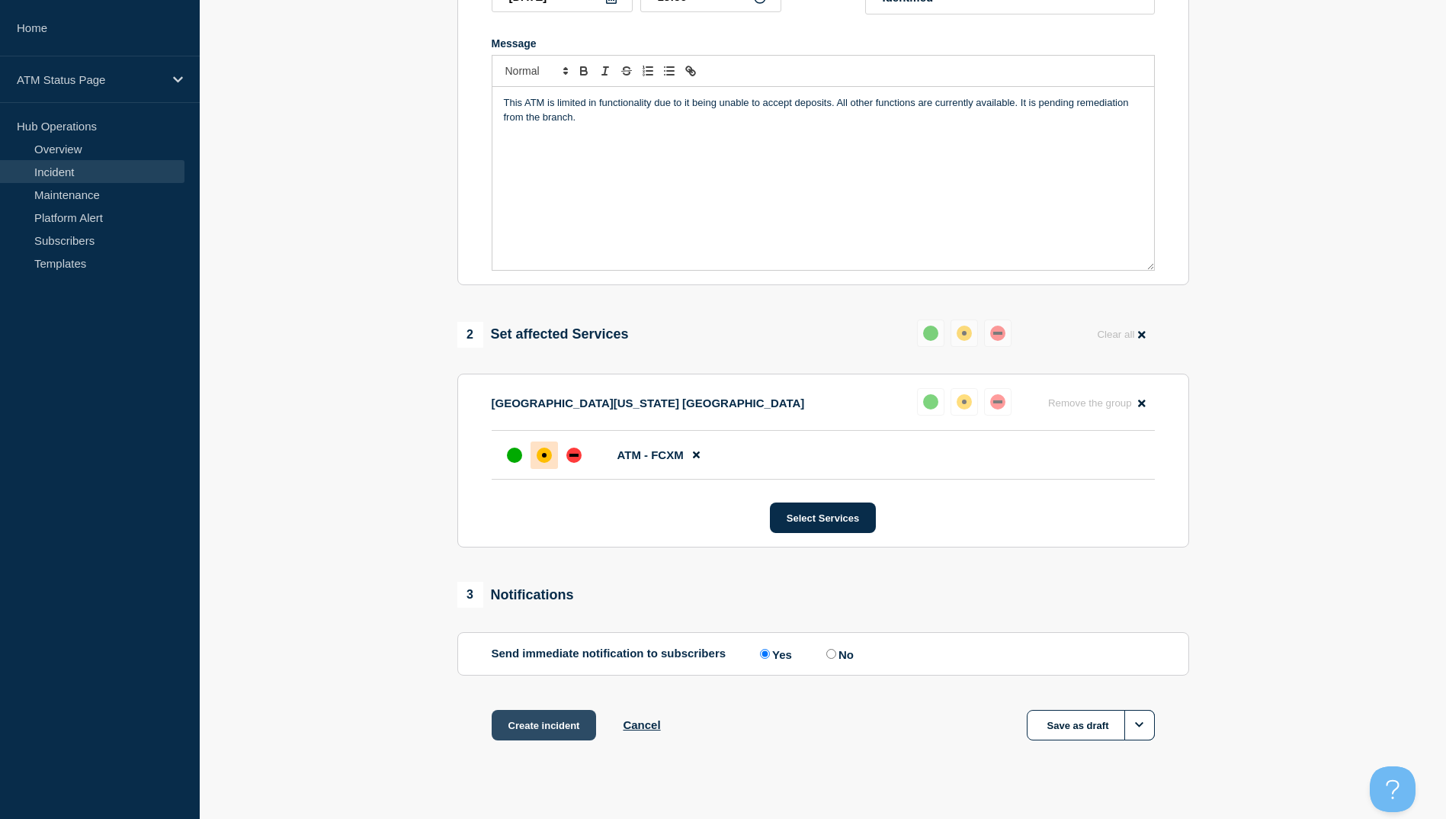
click at [547, 720] on button "Create incident" at bounding box center [544, 725] width 105 height 30
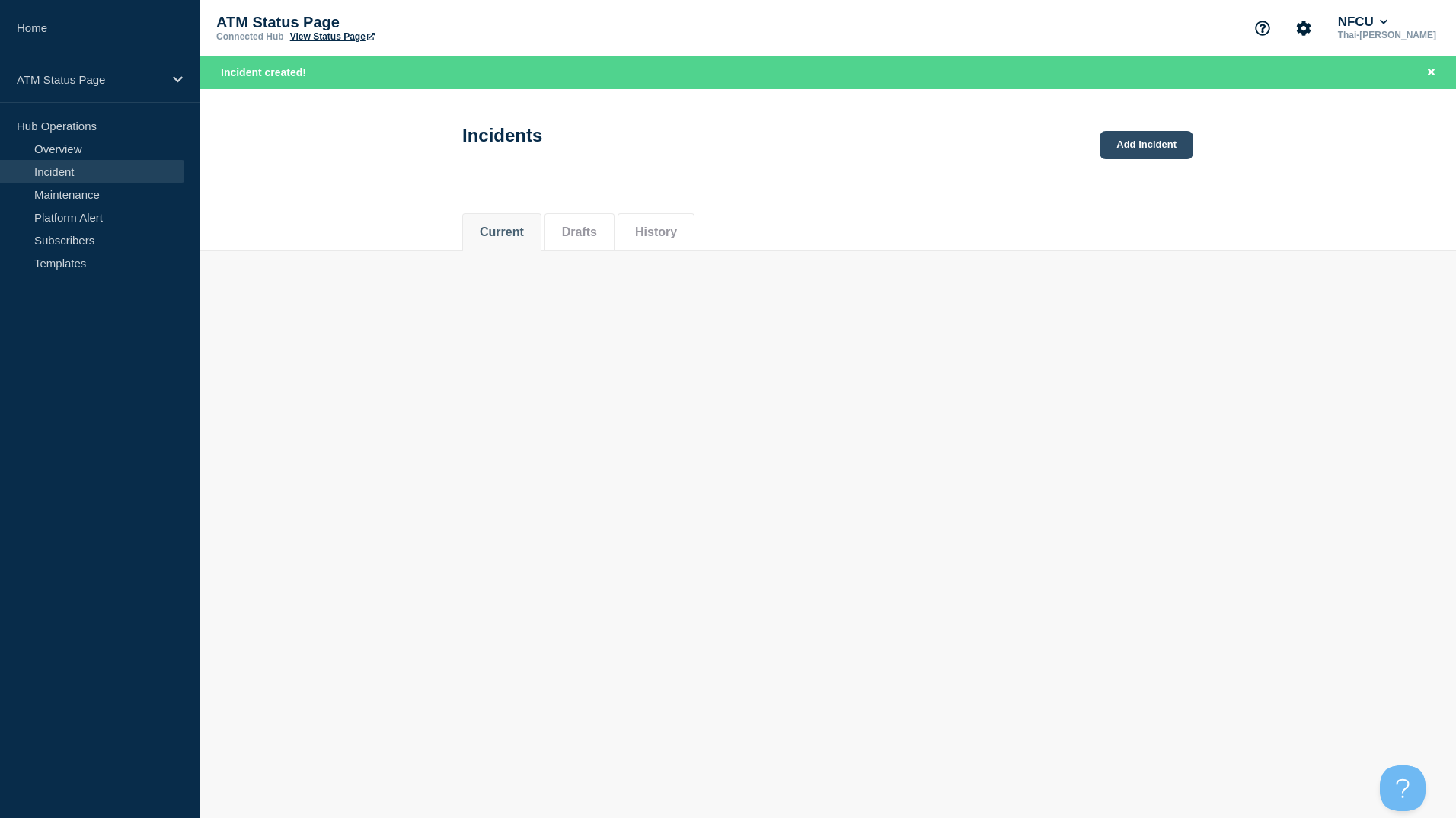
click at [1157, 149] on link "Add incident" at bounding box center [1146, 145] width 94 height 28
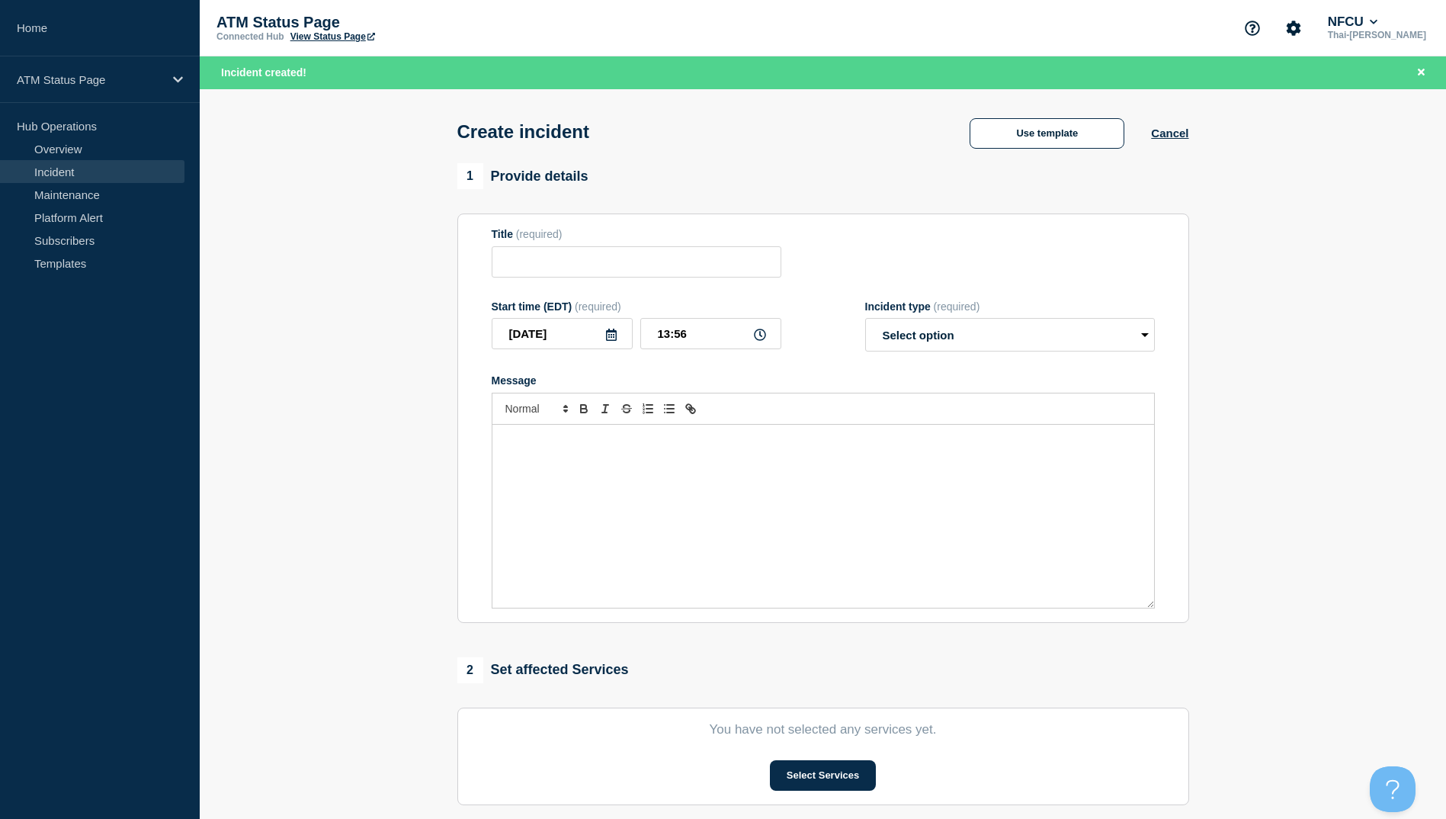
scroll to position [265, 0]
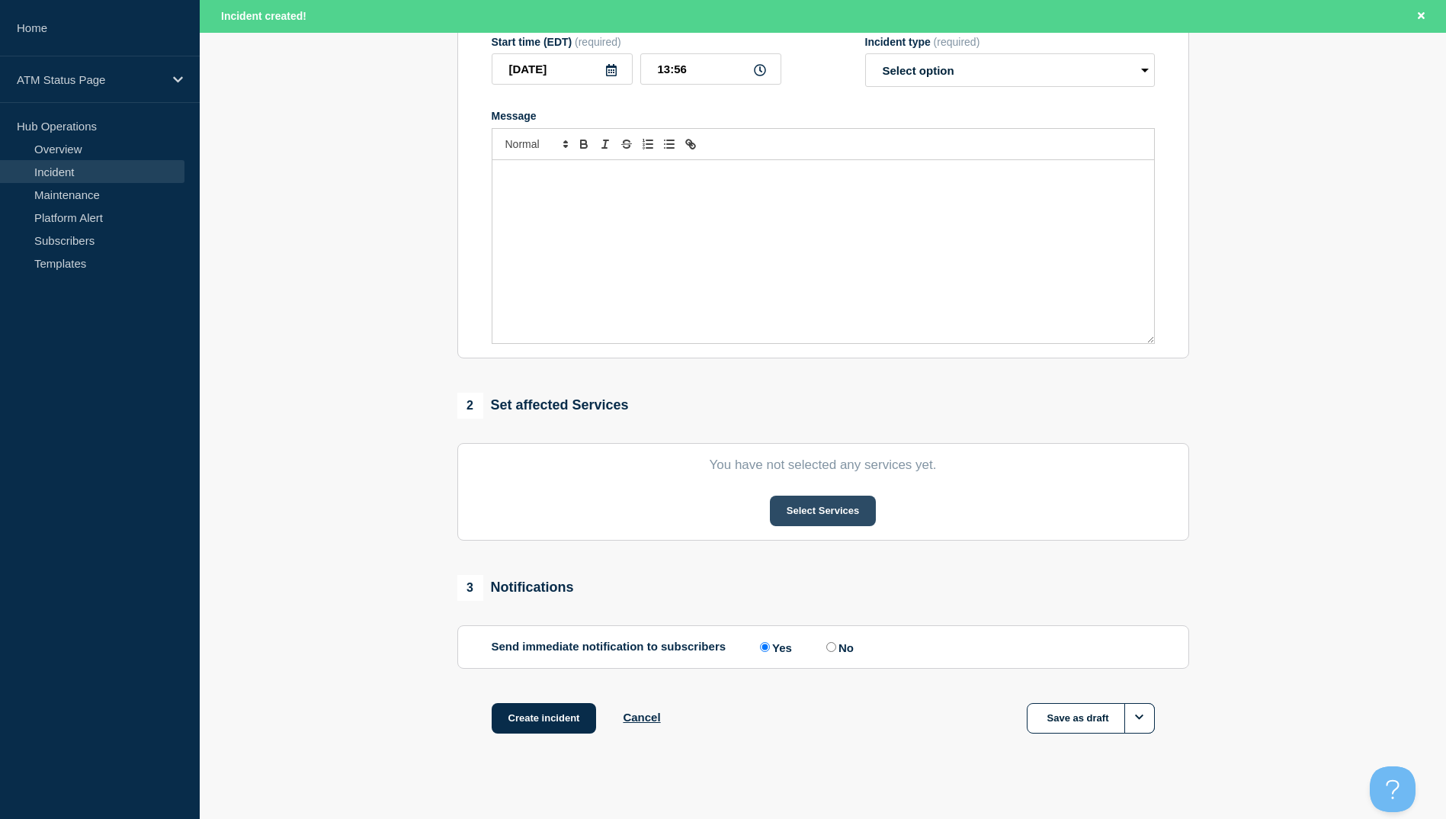
click at [829, 520] on button "Select Services" at bounding box center [823, 511] width 106 height 30
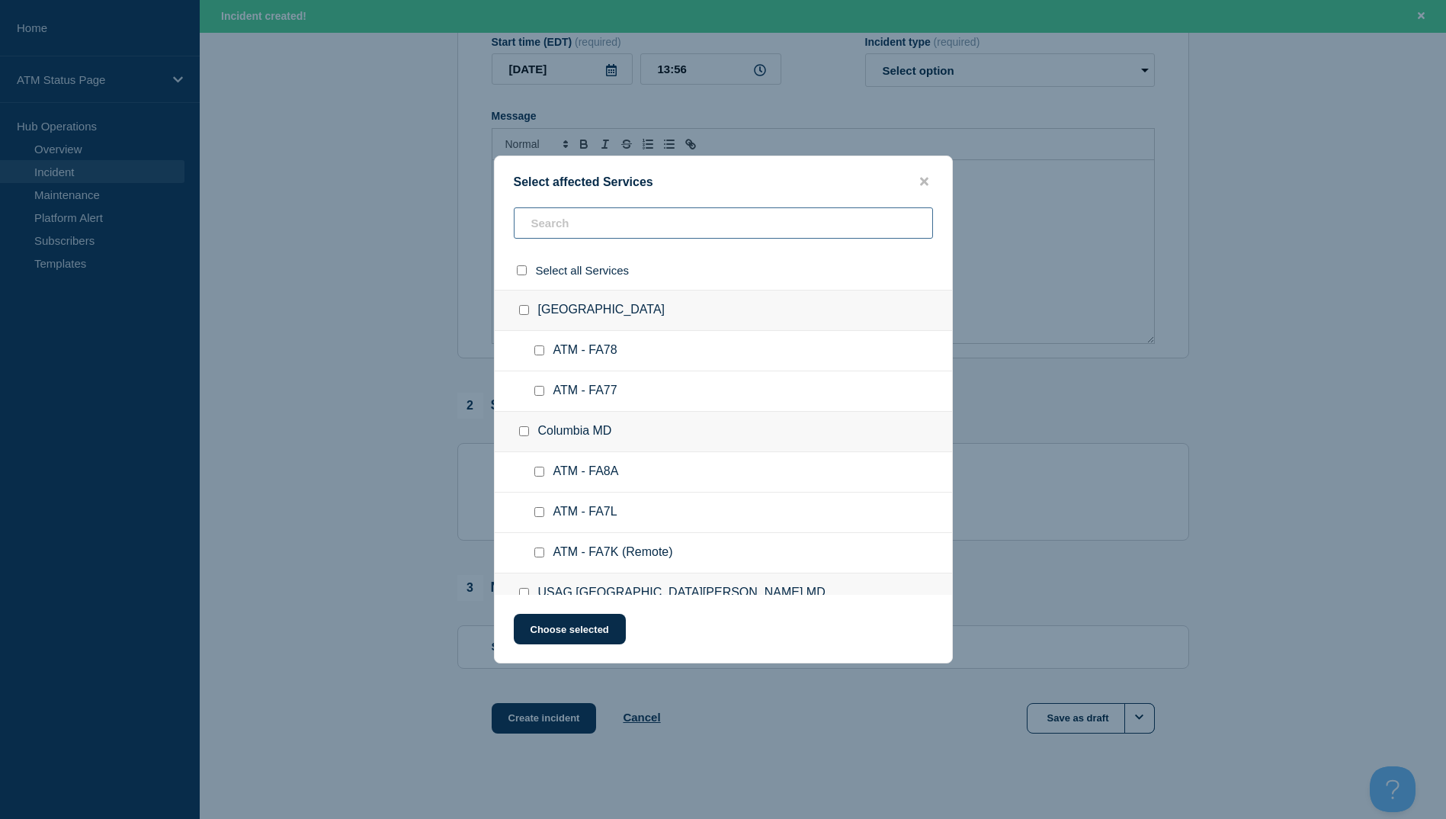
click at [583, 224] on input "text" at bounding box center [723, 222] width 419 height 31
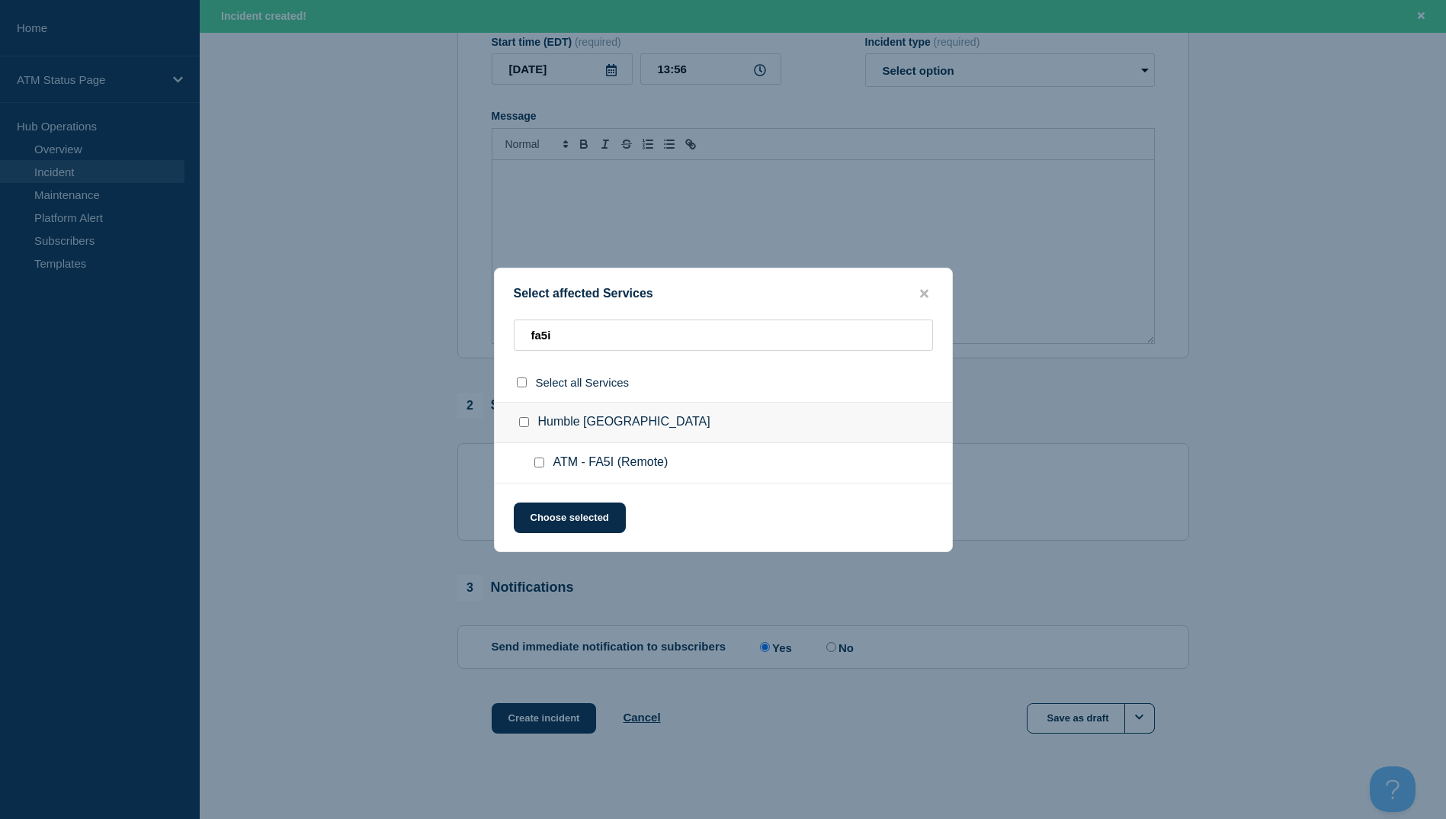
click at [537, 460] on input "ATM - FA5I (Remote) checkbox" at bounding box center [539, 462] width 10 height 10
click at [563, 531] on button "Choose selected" at bounding box center [570, 517] width 112 height 30
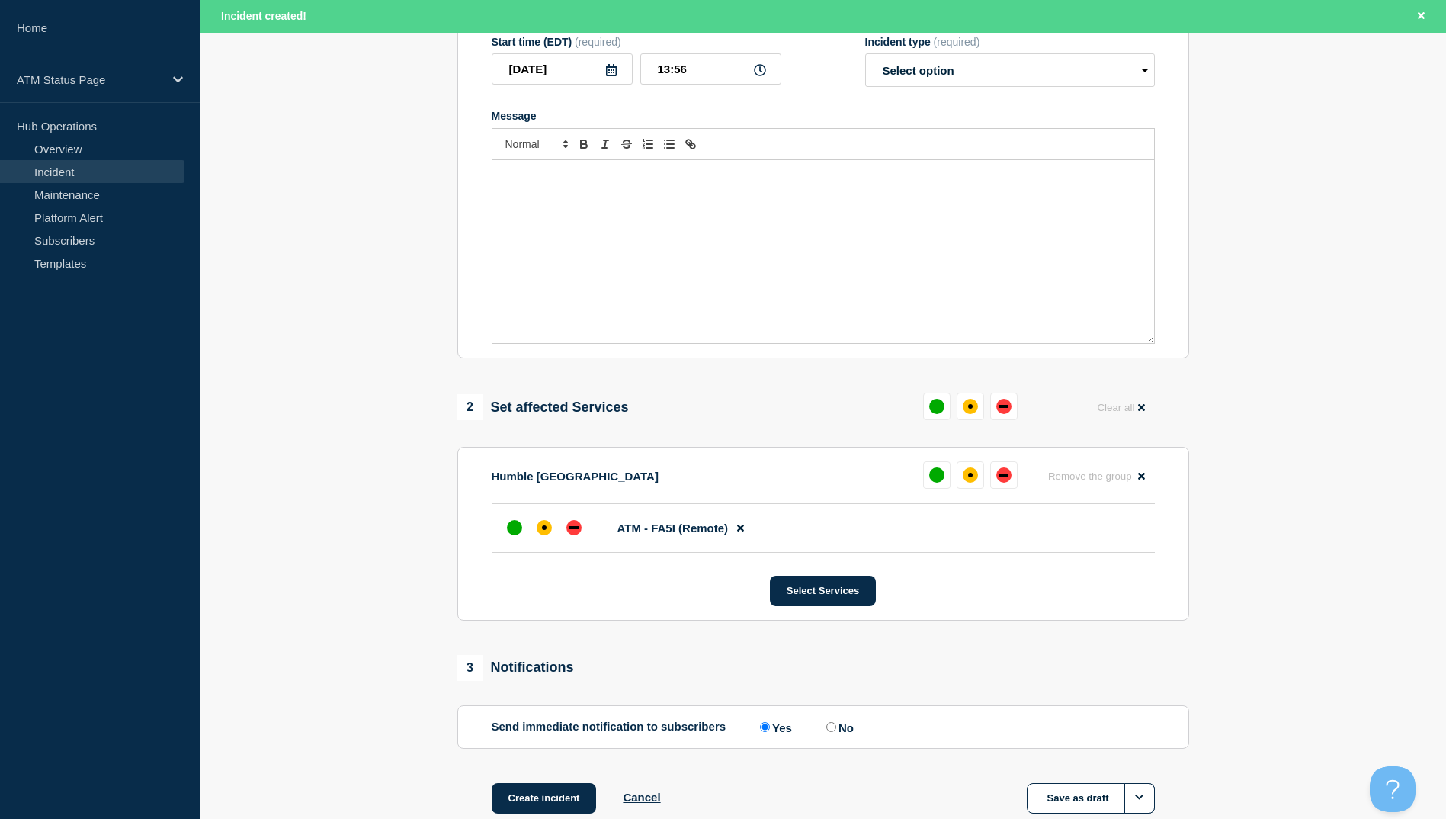
scroll to position [362, 0]
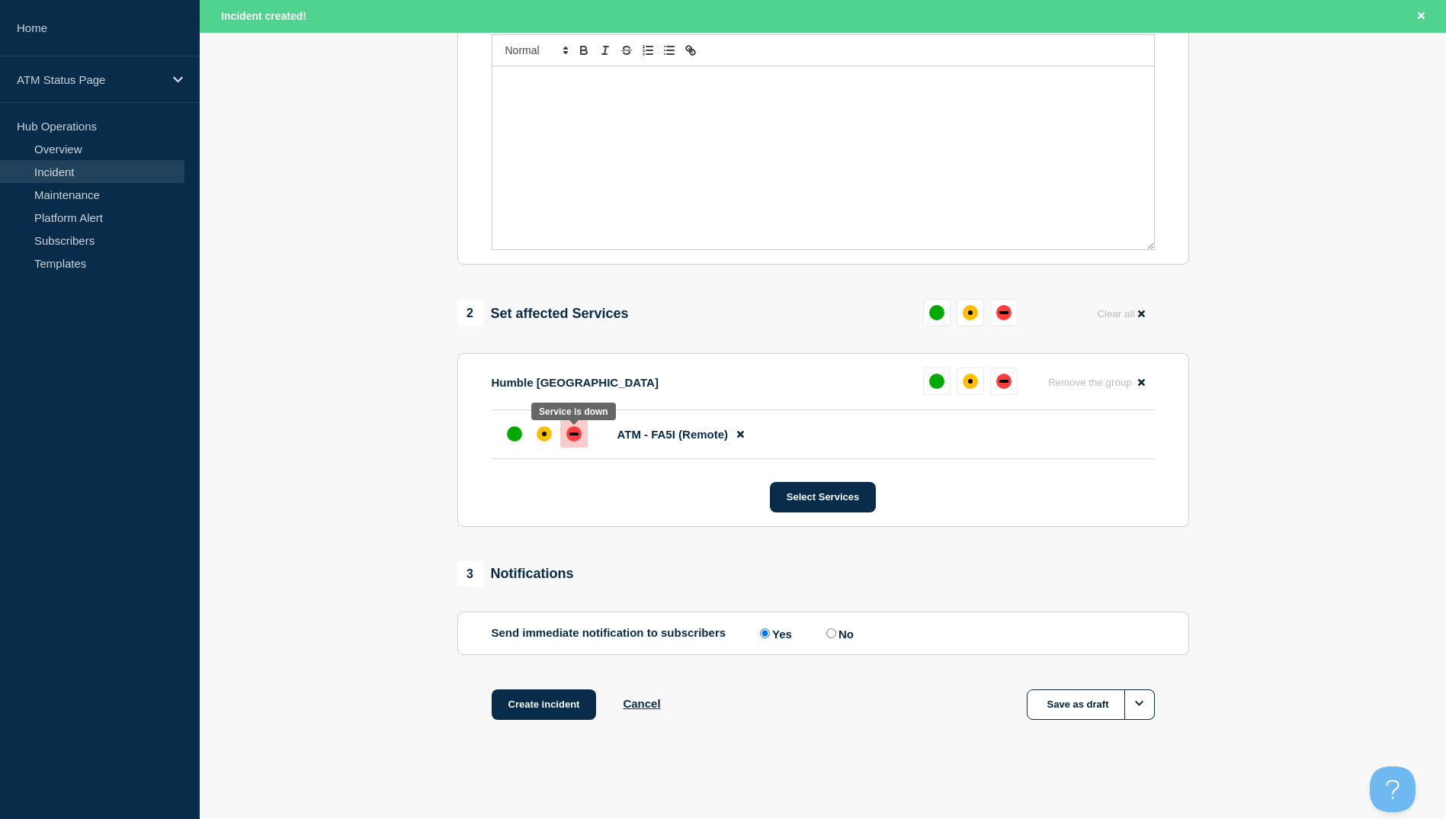
click at [569, 444] on div at bounding box center [573, 433] width 27 height 27
click at [549, 438] on div "affected" at bounding box center [544, 433] width 15 height 15
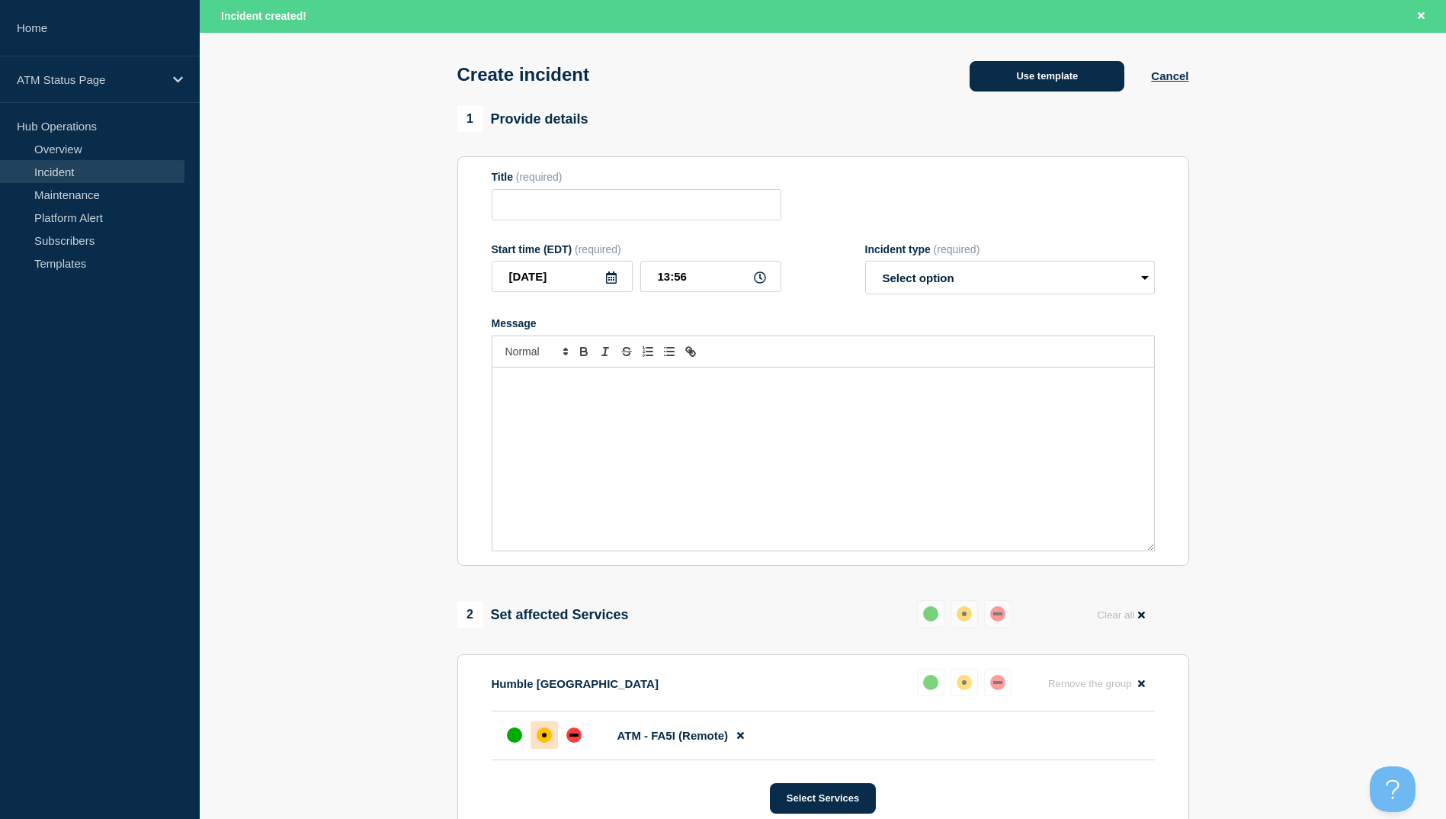
click at [1034, 66] on button "Use template" at bounding box center [1047, 76] width 155 height 30
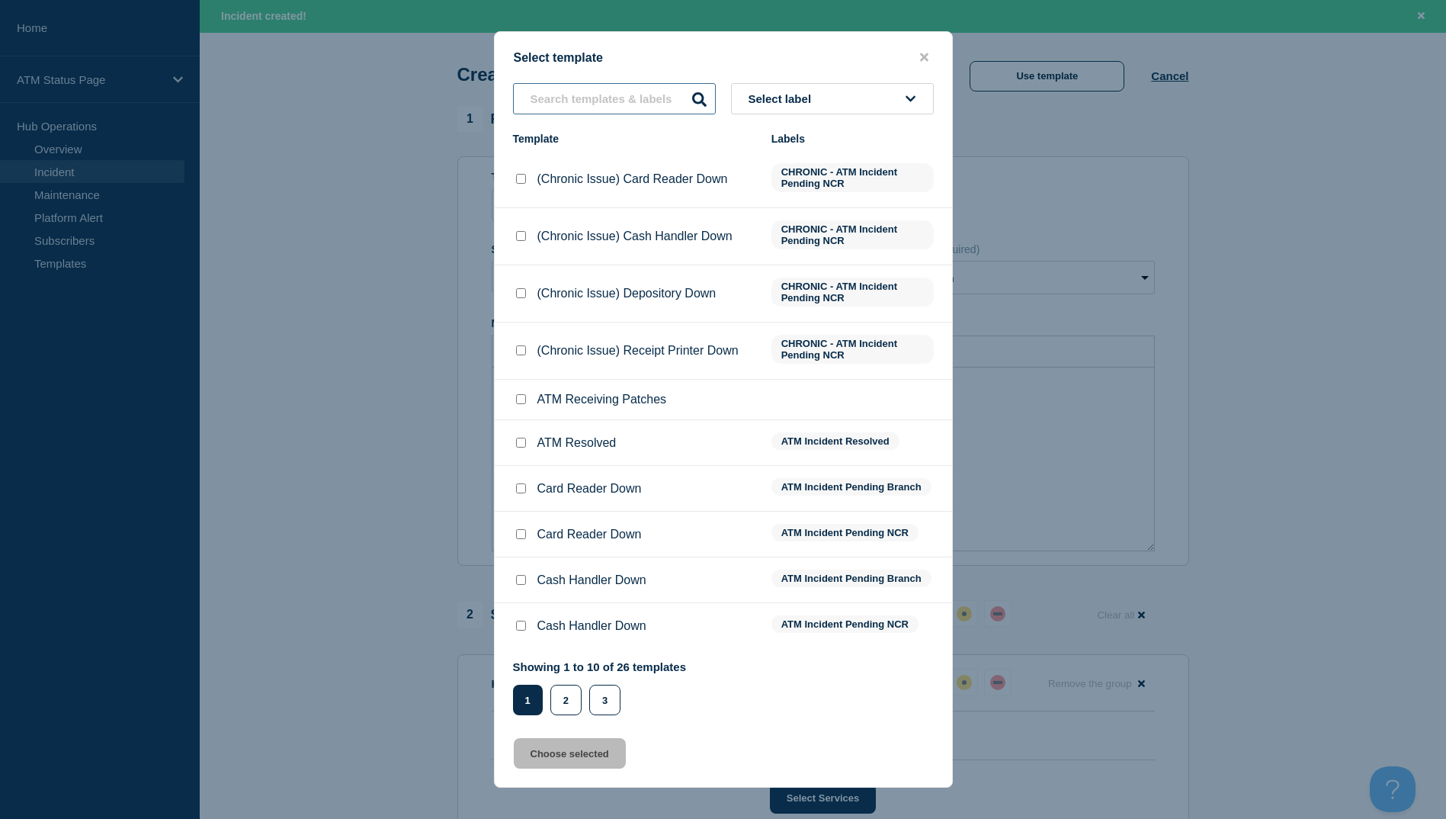
click at [623, 105] on input "text" at bounding box center [614, 98] width 203 height 31
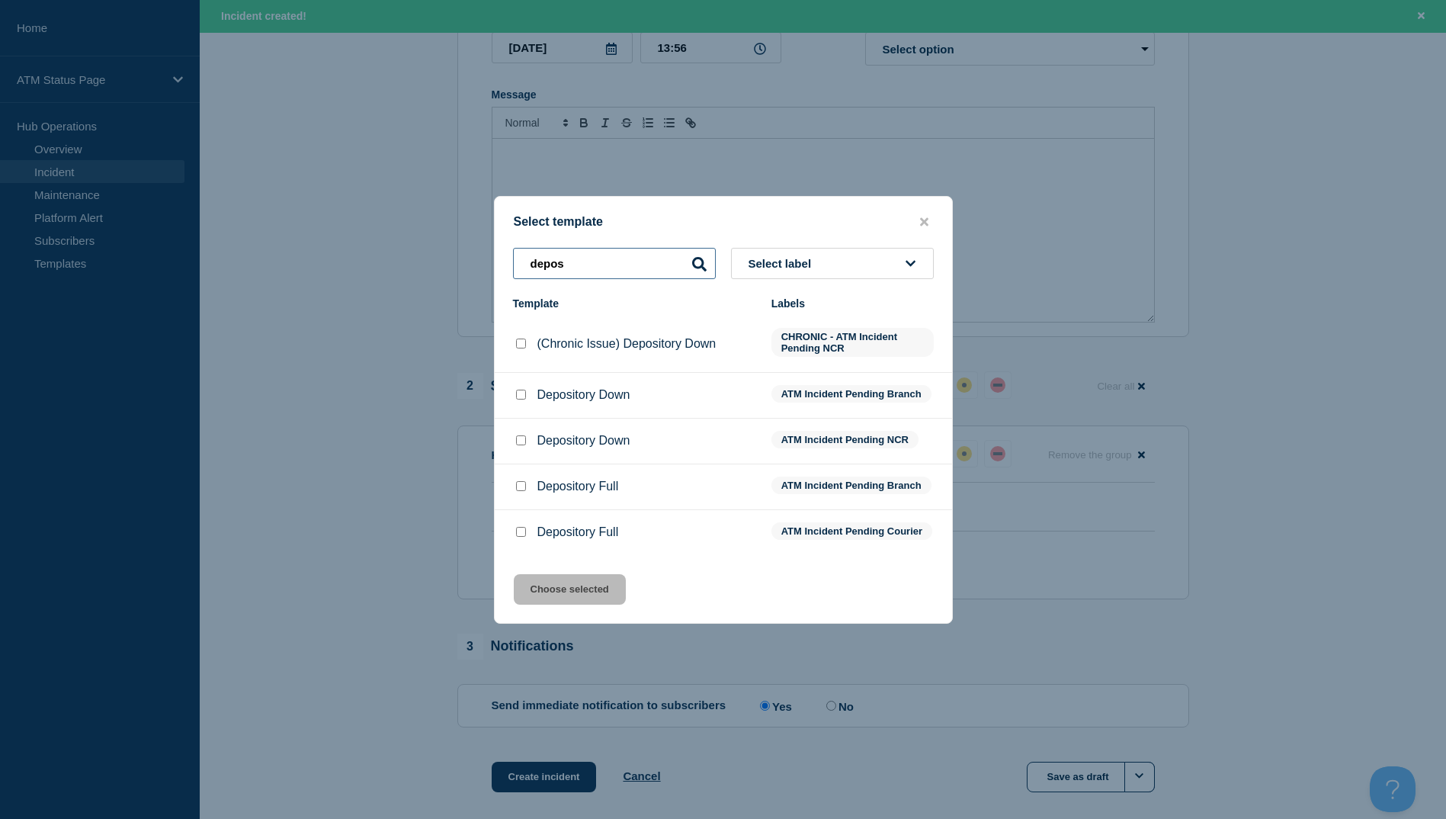
scroll to position [362, 0]
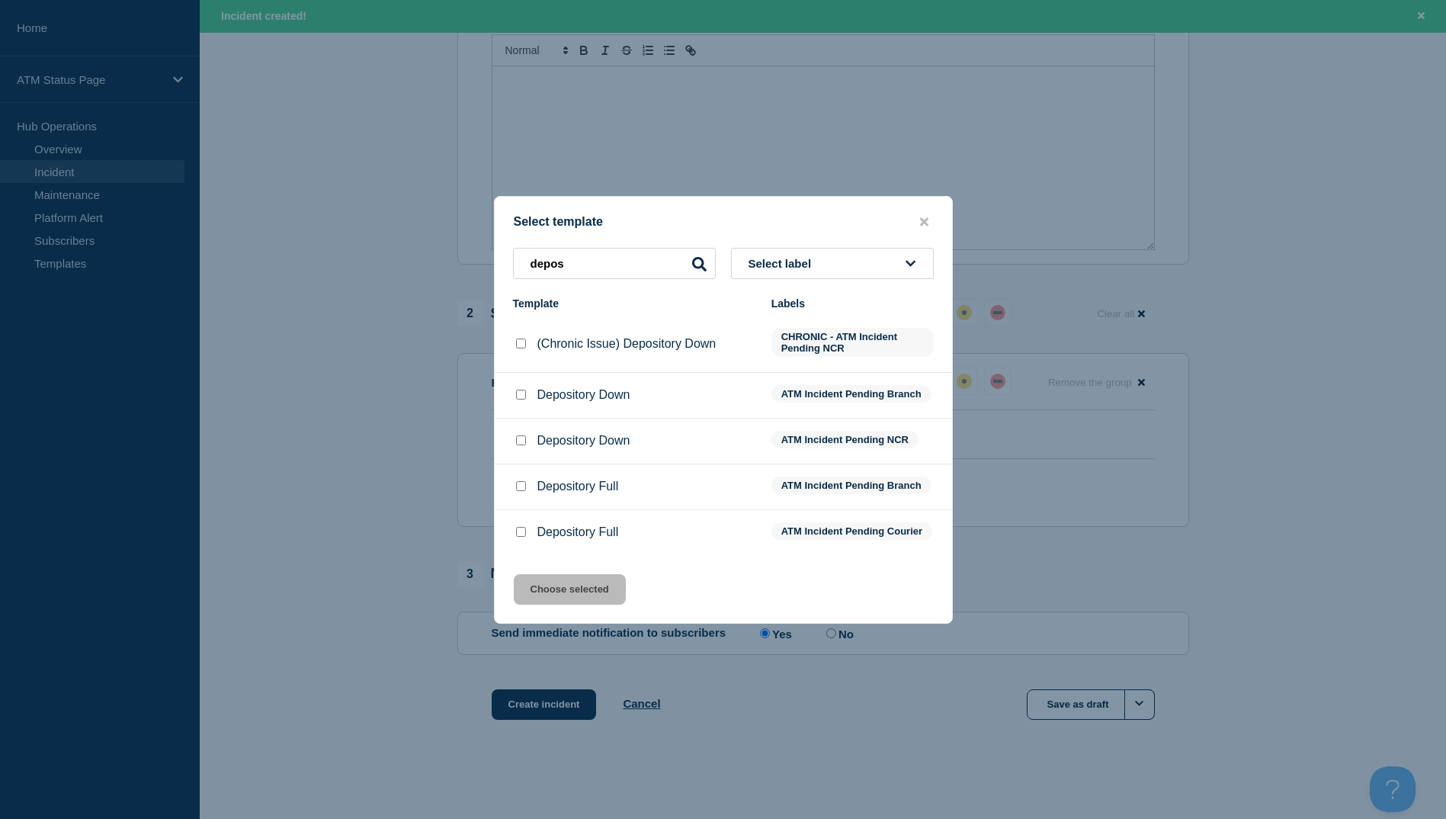
click at [518, 391] on input "Depository Down checkbox" at bounding box center [521, 395] width 10 height 10
click at [565, 605] on button "Choose selected" at bounding box center [570, 589] width 112 height 30
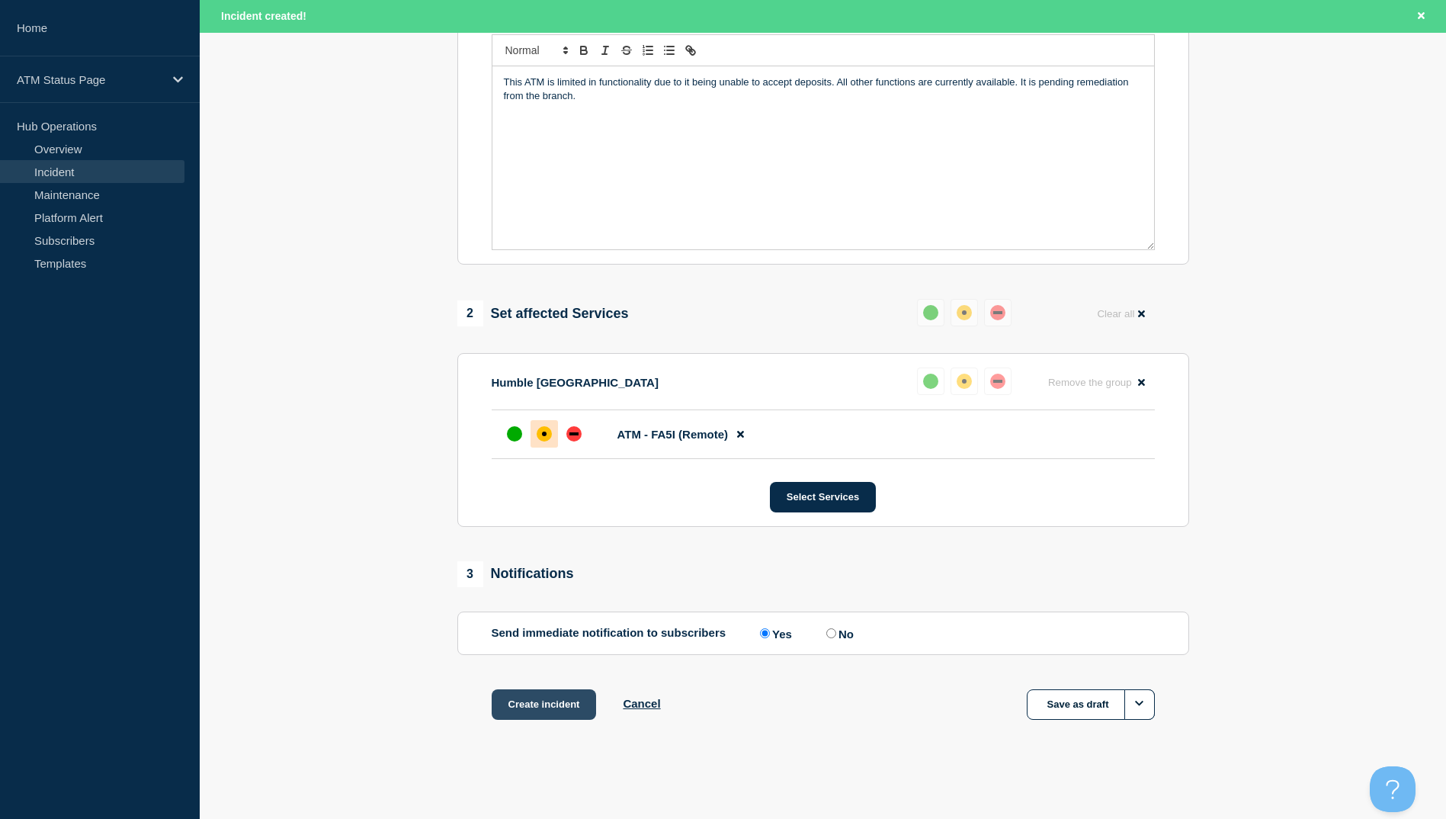
click at [537, 708] on button "Create incident" at bounding box center [544, 704] width 105 height 30
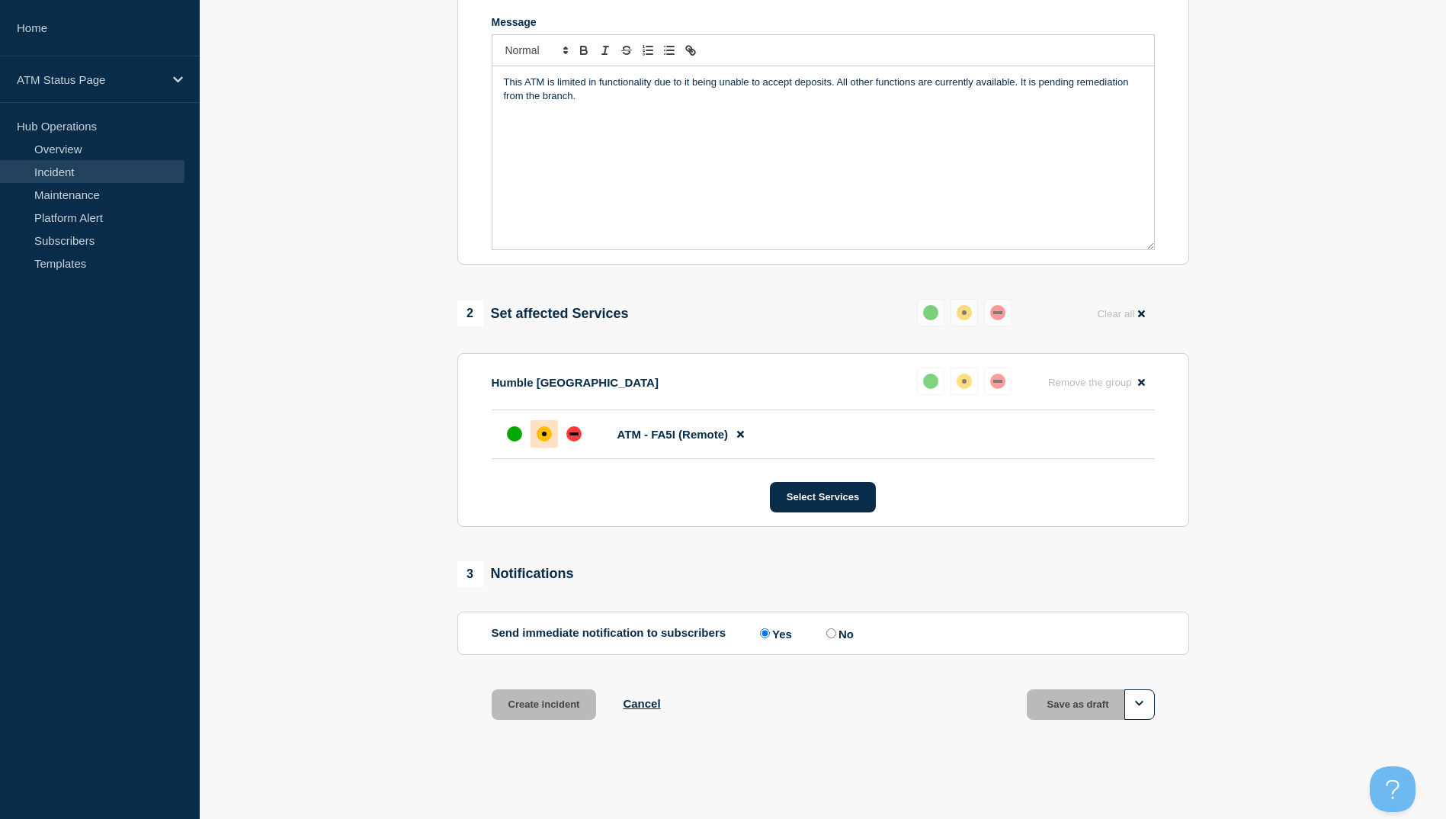
scroll to position [329, 0]
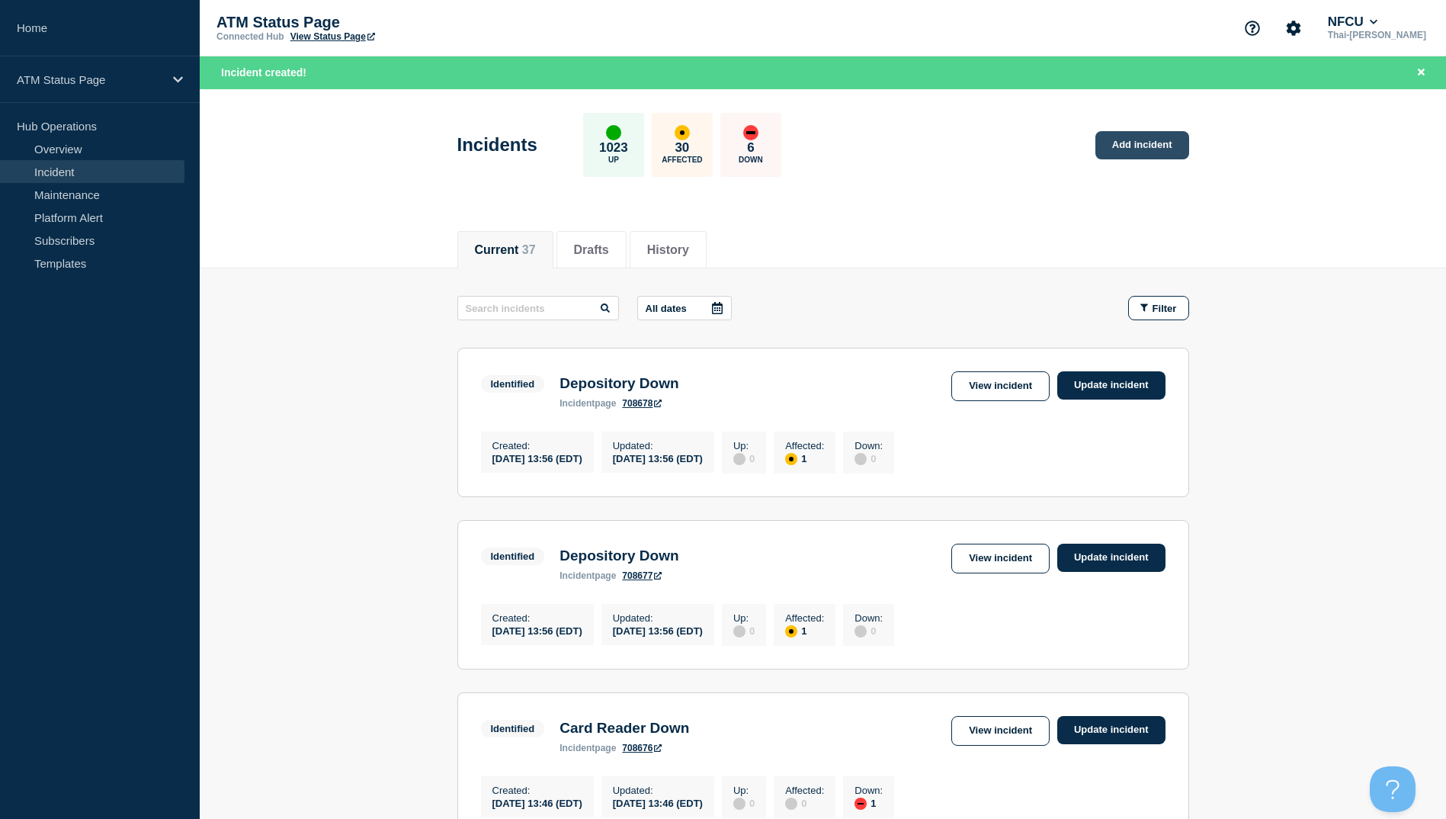
click at [1123, 136] on link "Add incident" at bounding box center [1142, 145] width 94 height 28
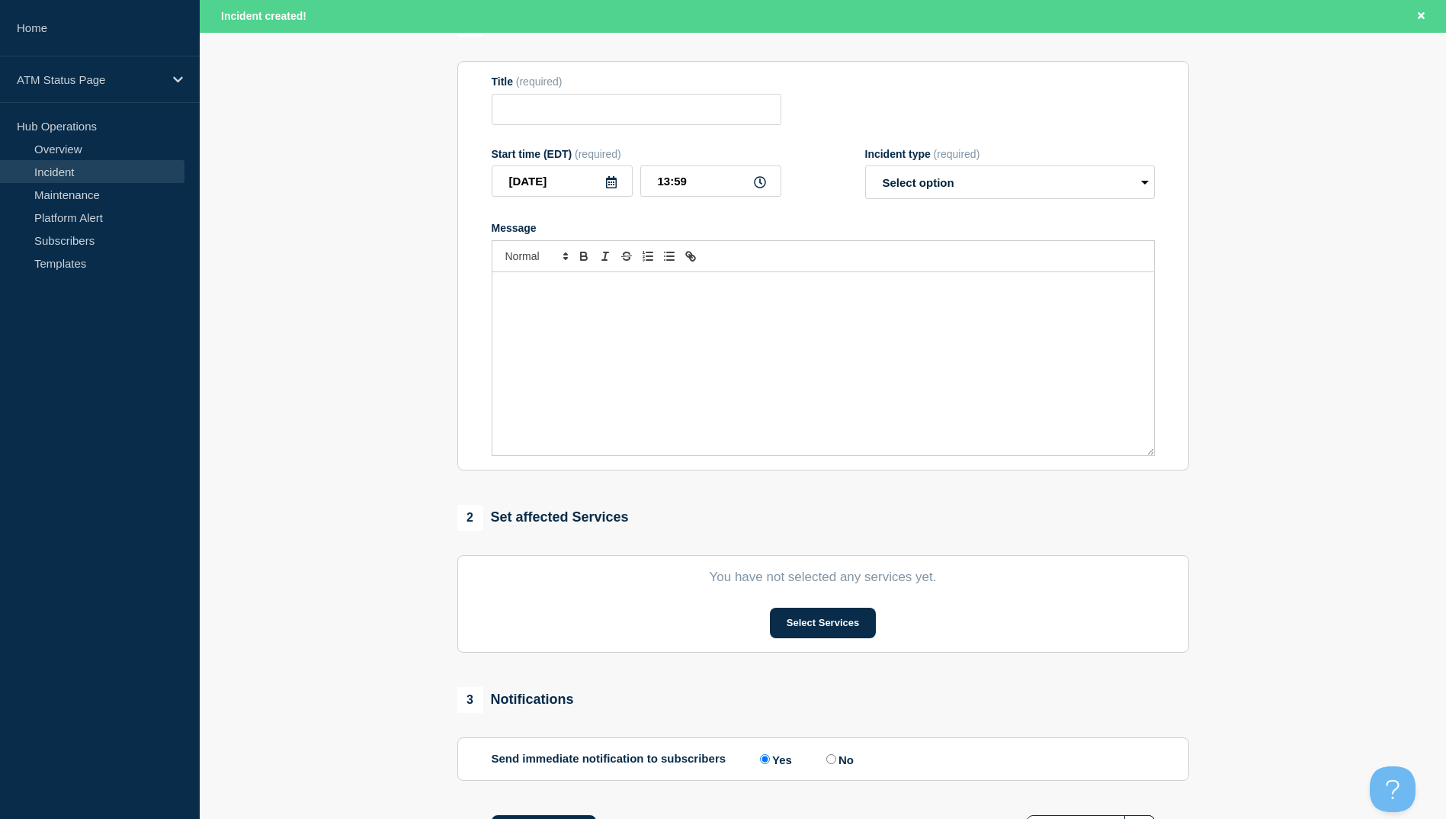
scroll to position [282, 0]
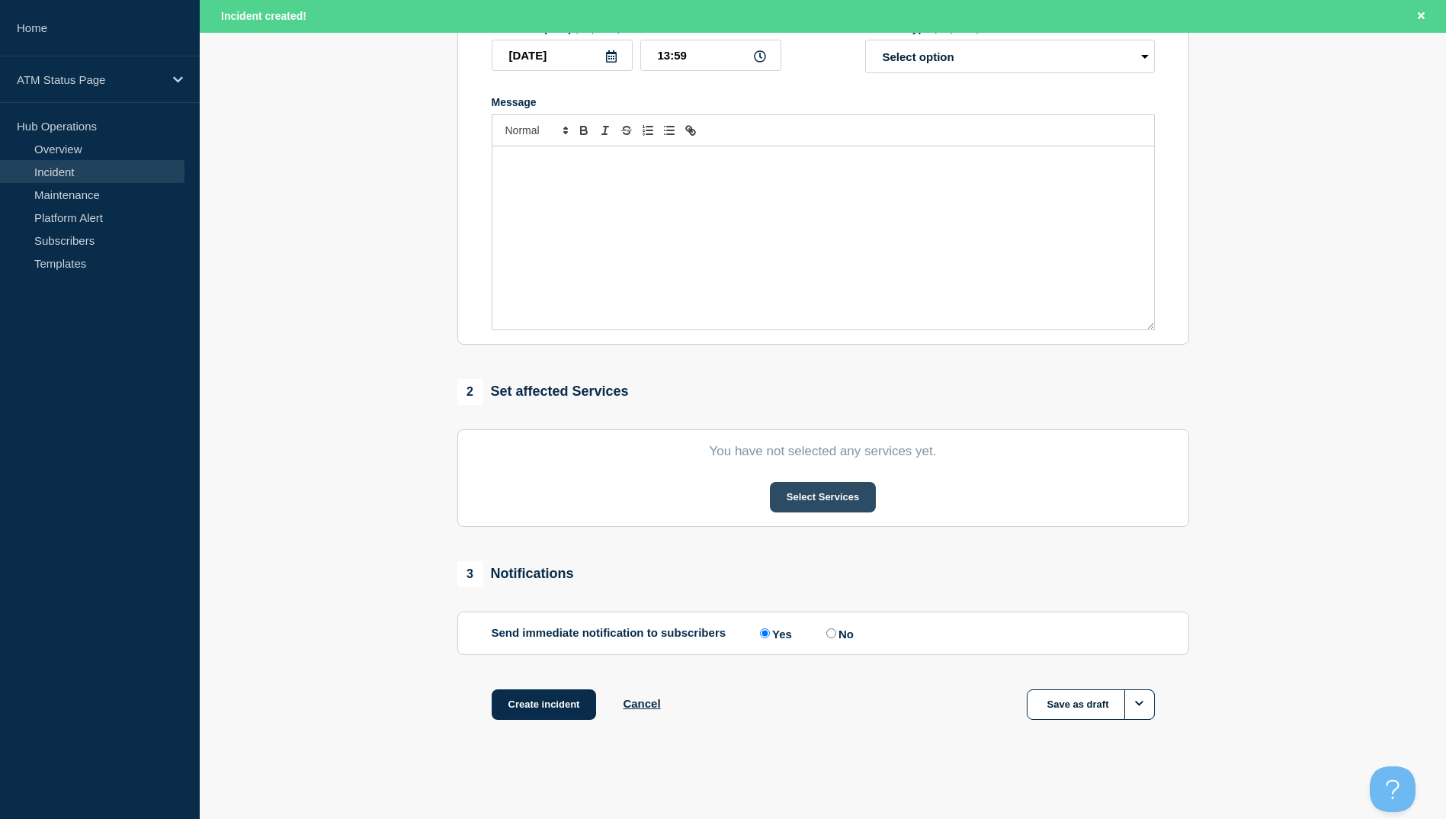
click at [845, 494] on button "Select Services" at bounding box center [823, 497] width 106 height 30
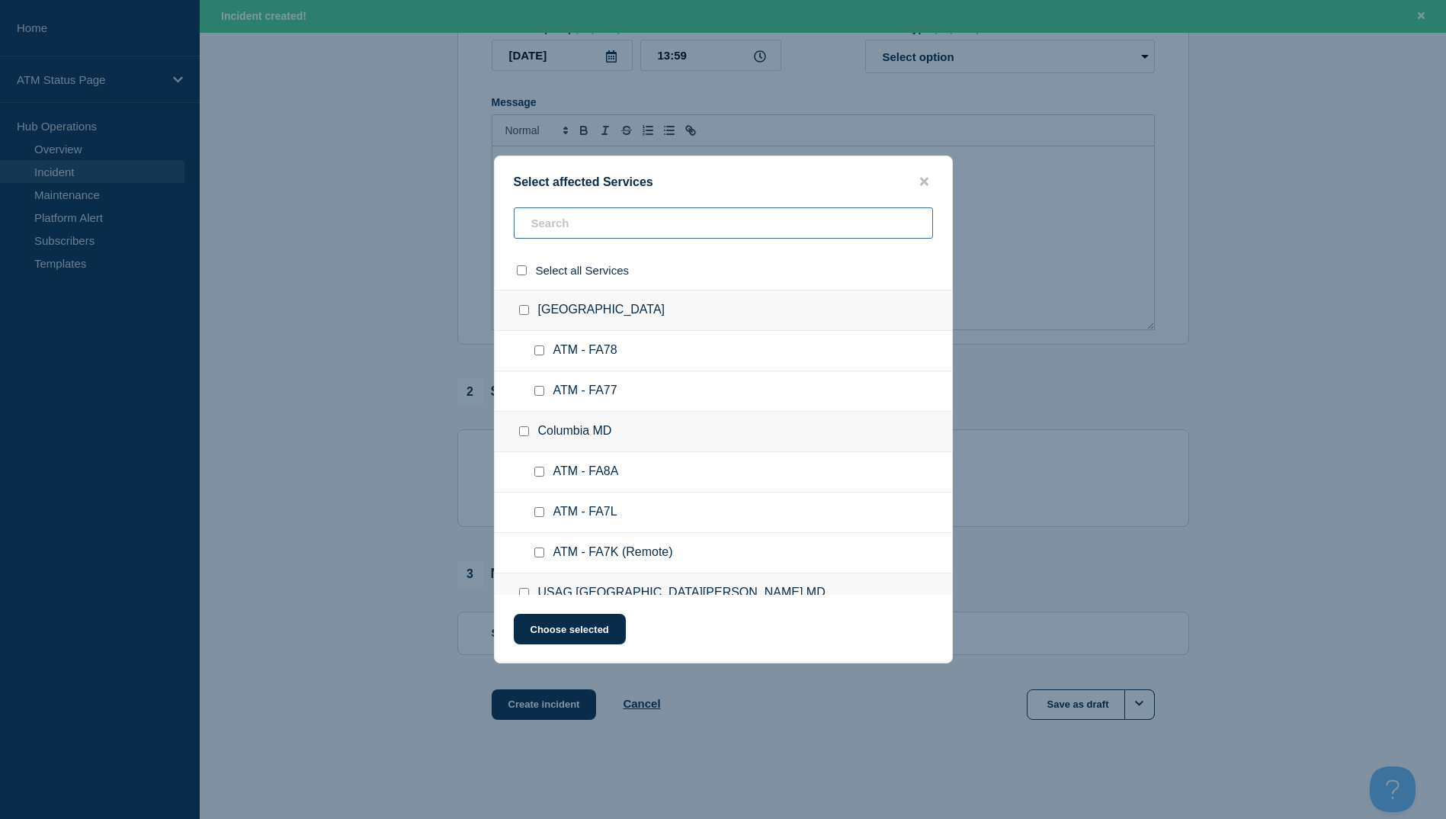
click at [597, 228] on input "text" at bounding box center [723, 222] width 419 height 31
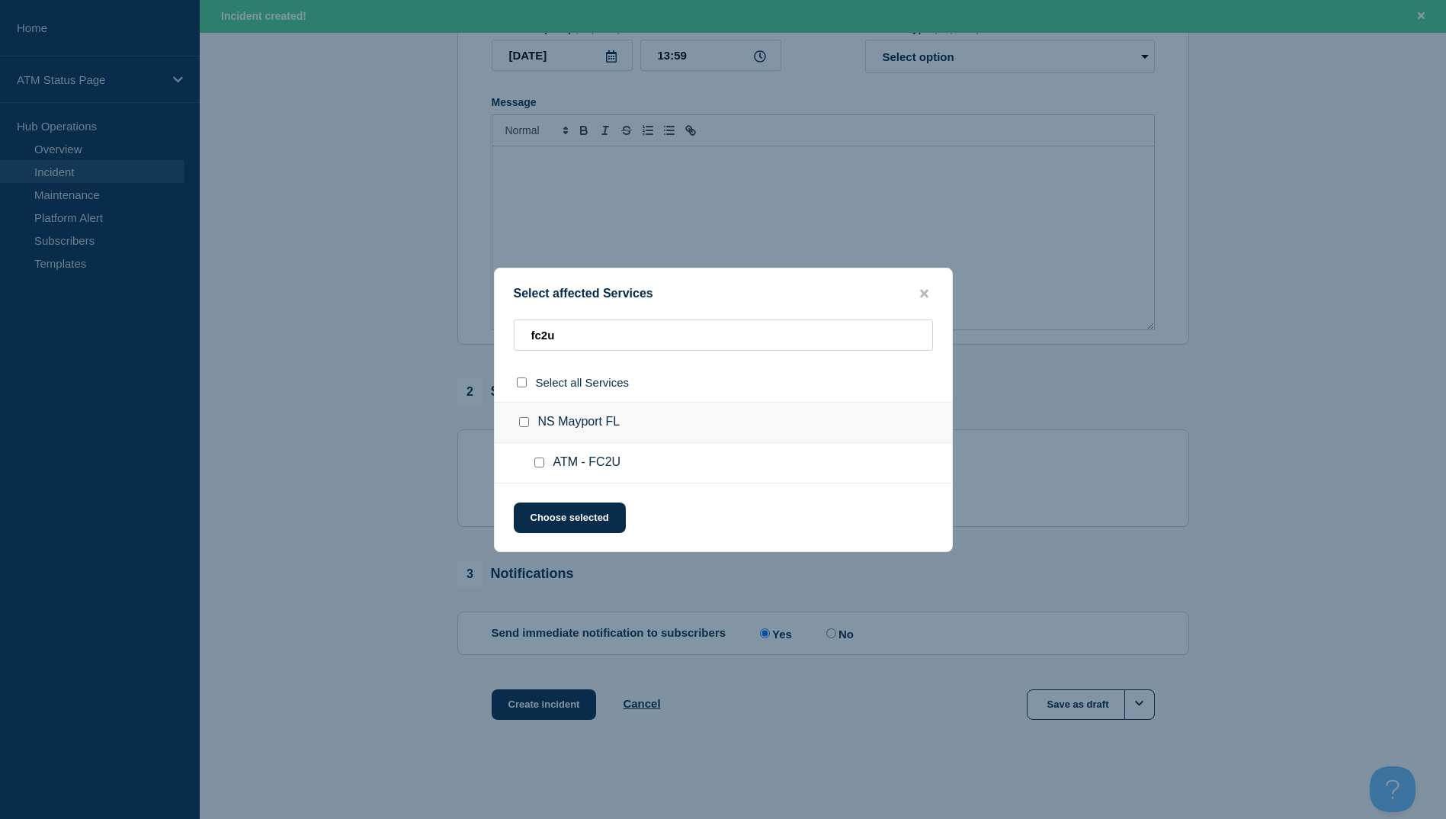
click at [541, 463] on input "ATM - FC2U checkbox" at bounding box center [539, 462] width 10 height 10
click at [582, 508] on button "Choose selected" at bounding box center [570, 517] width 112 height 30
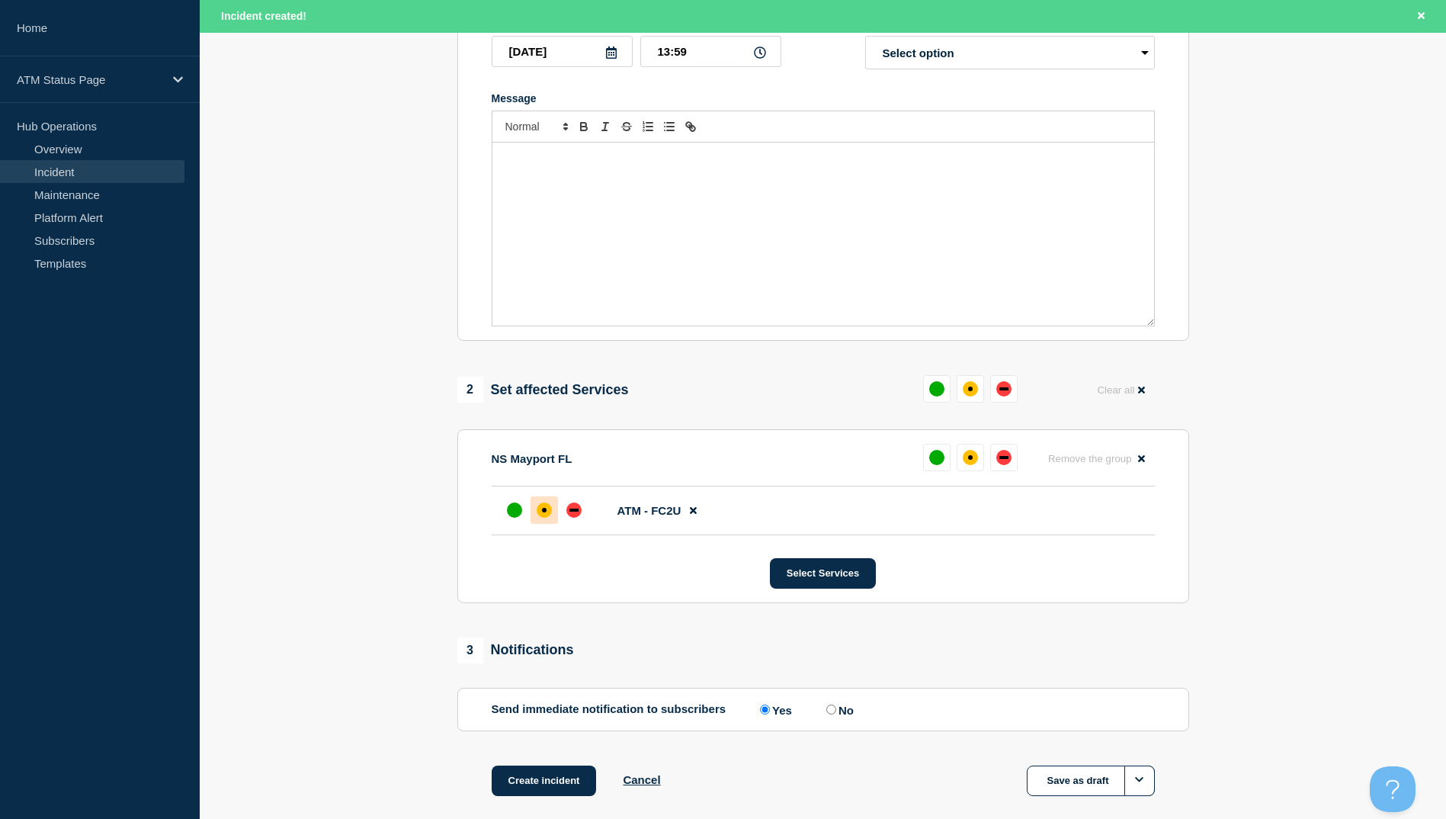
click at [541, 518] on div "affected" at bounding box center [544, 509] width 15 height 15
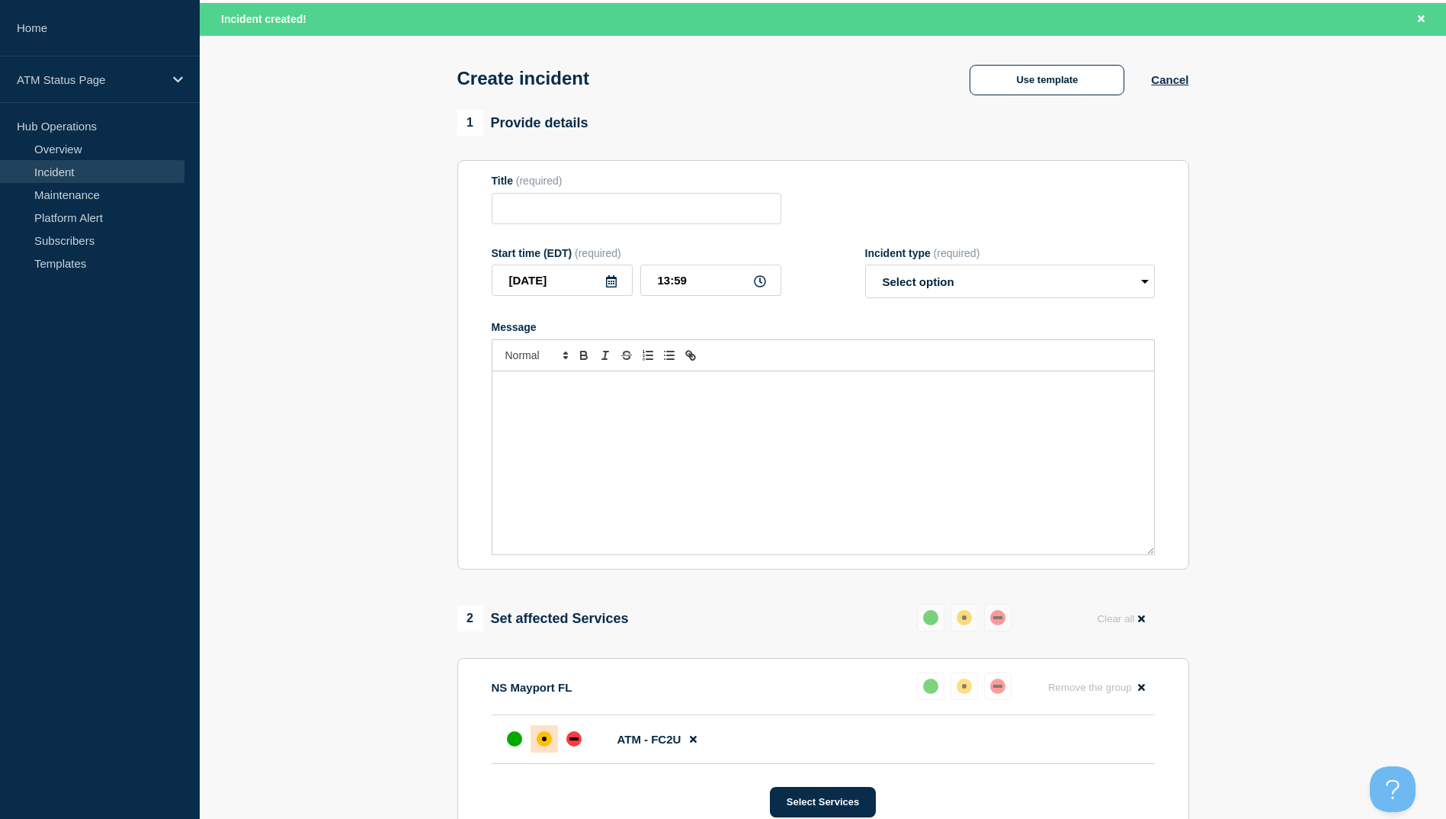
scroll to position [0, 0]
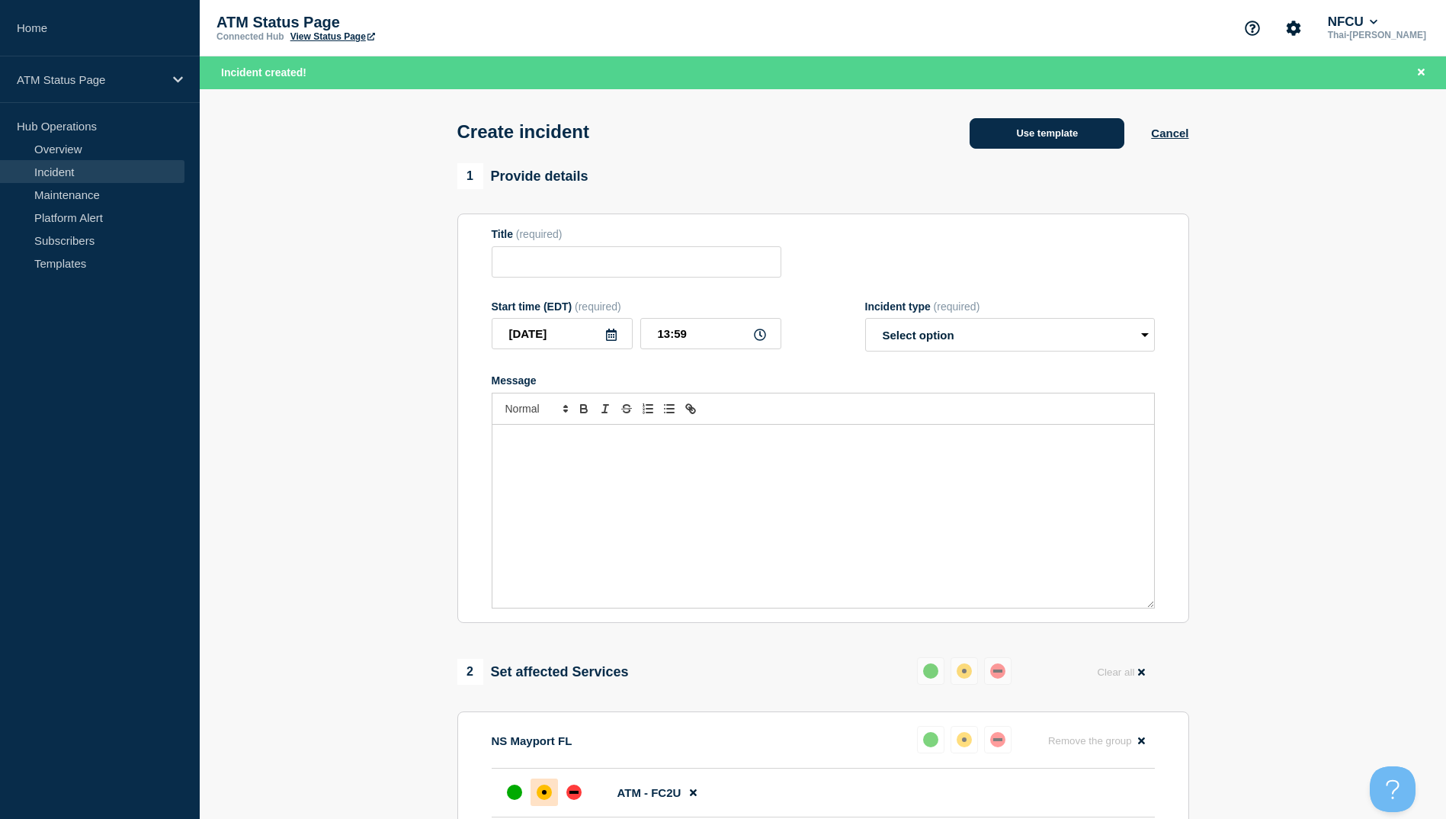
click at [1079, 143] on button "Use template" at bounding box center [1047, 133] width 155 height 30
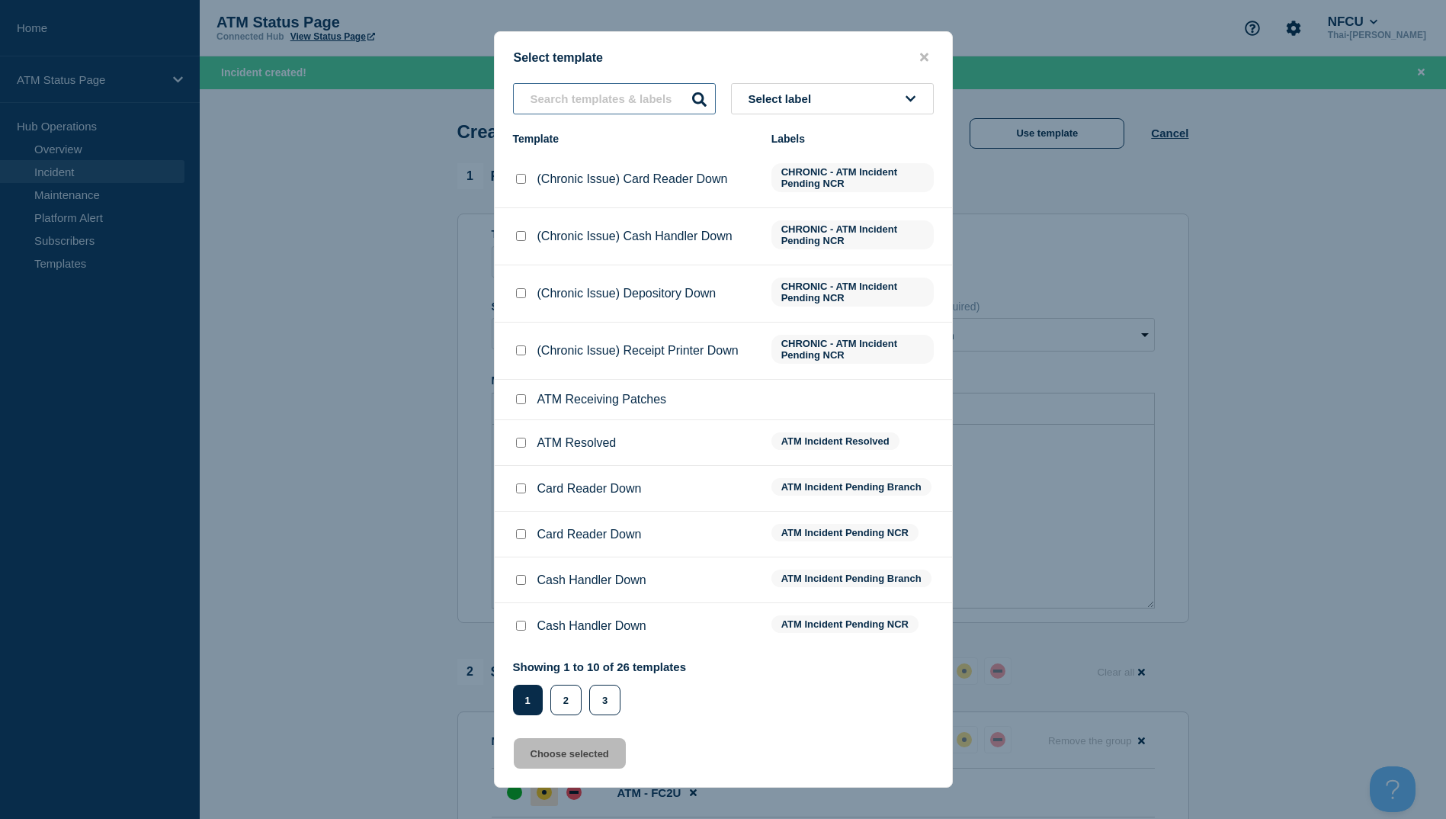
click at [601, 98] on input "text" at bounding box center [614, 98] width 203 height 31
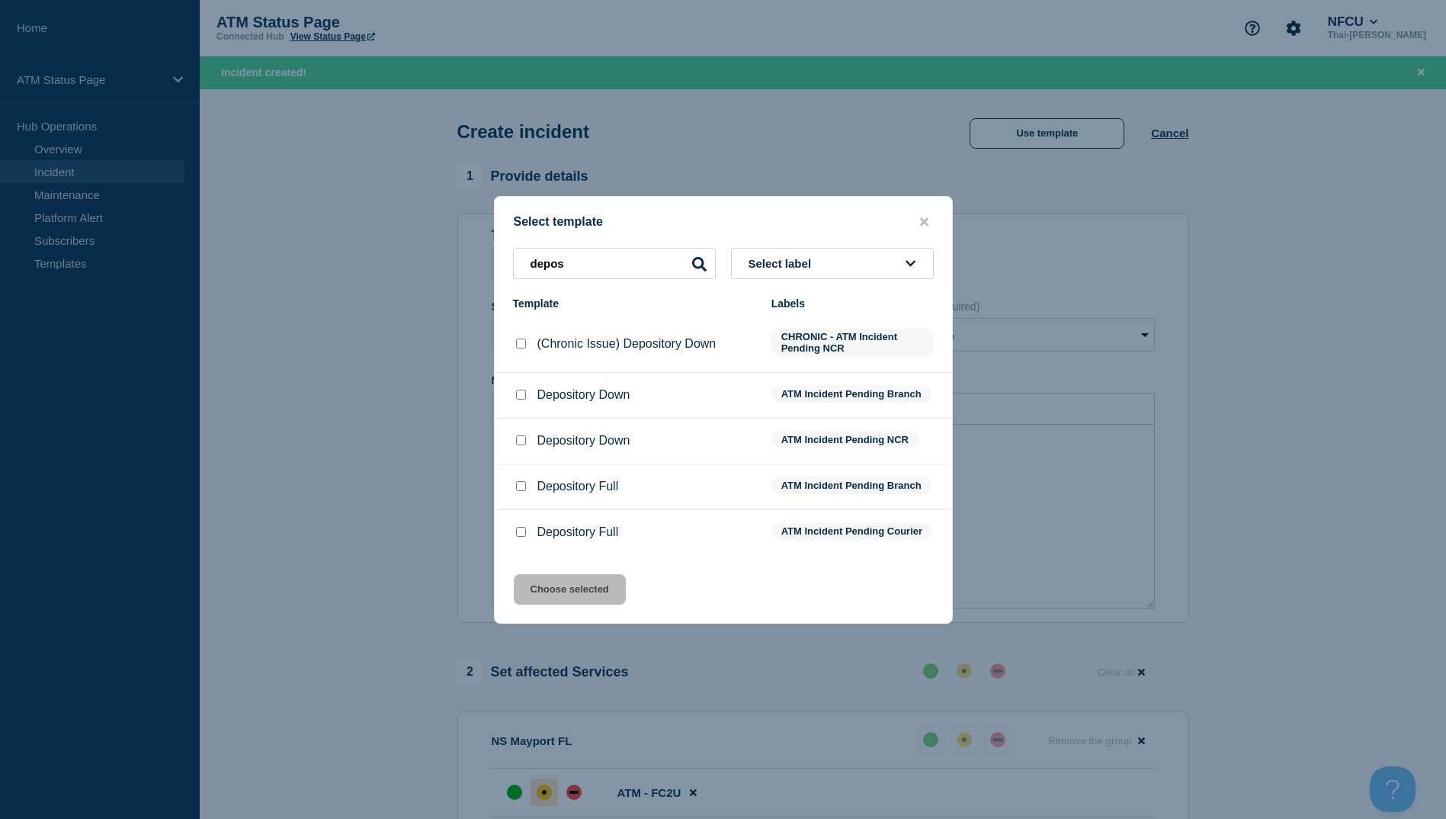
click at [526, 391] on div at bounding box center [520, 394] width 15 height 15
click at [524, 390] on input "Depository Down checkbox" at bounding box center [521, 395] width 10 height 10
click at [586, 605] on button "Choose selected" at bounding box center [570, 589] width 112 height 30
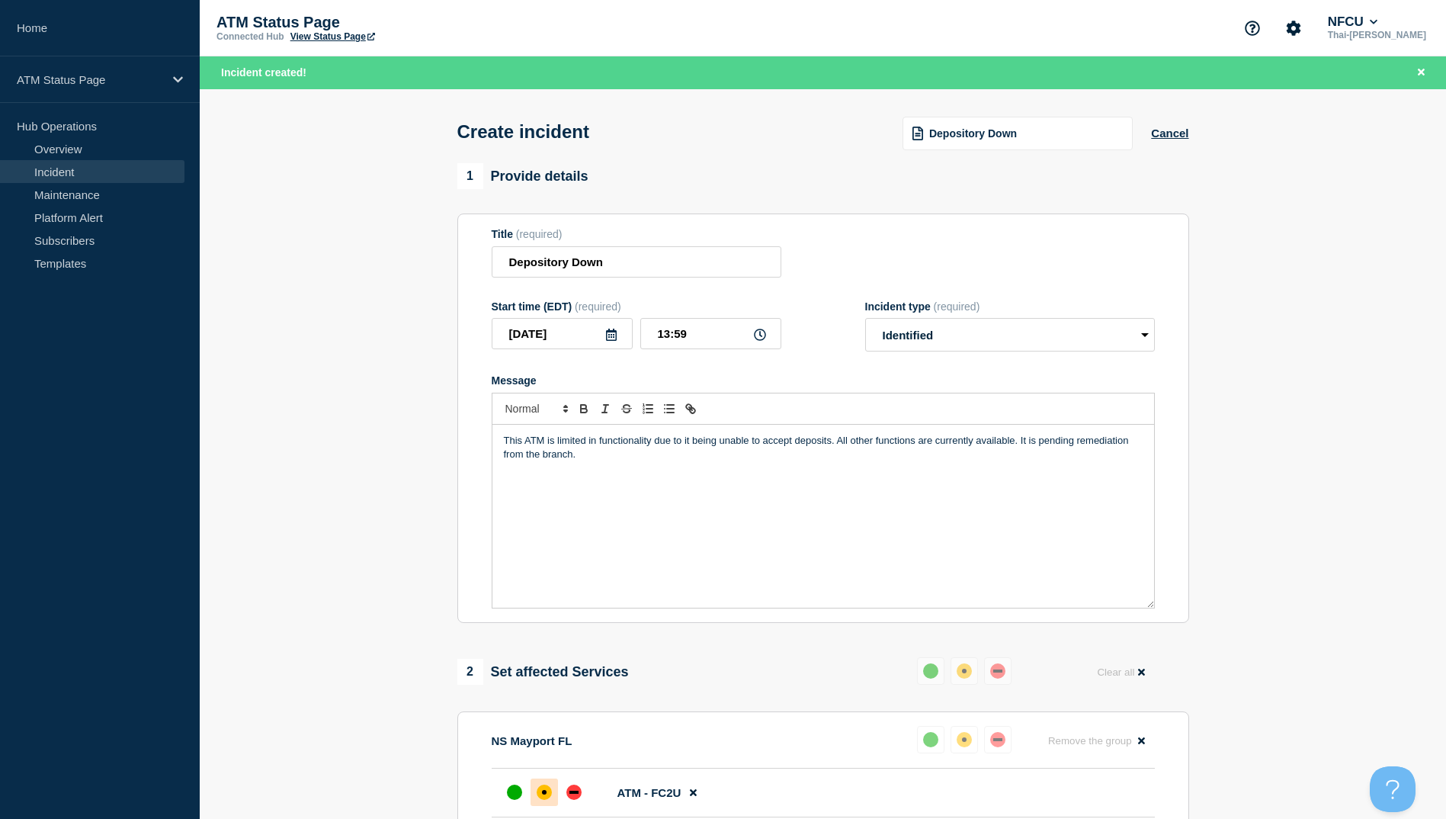
scroll to position [362, 0]
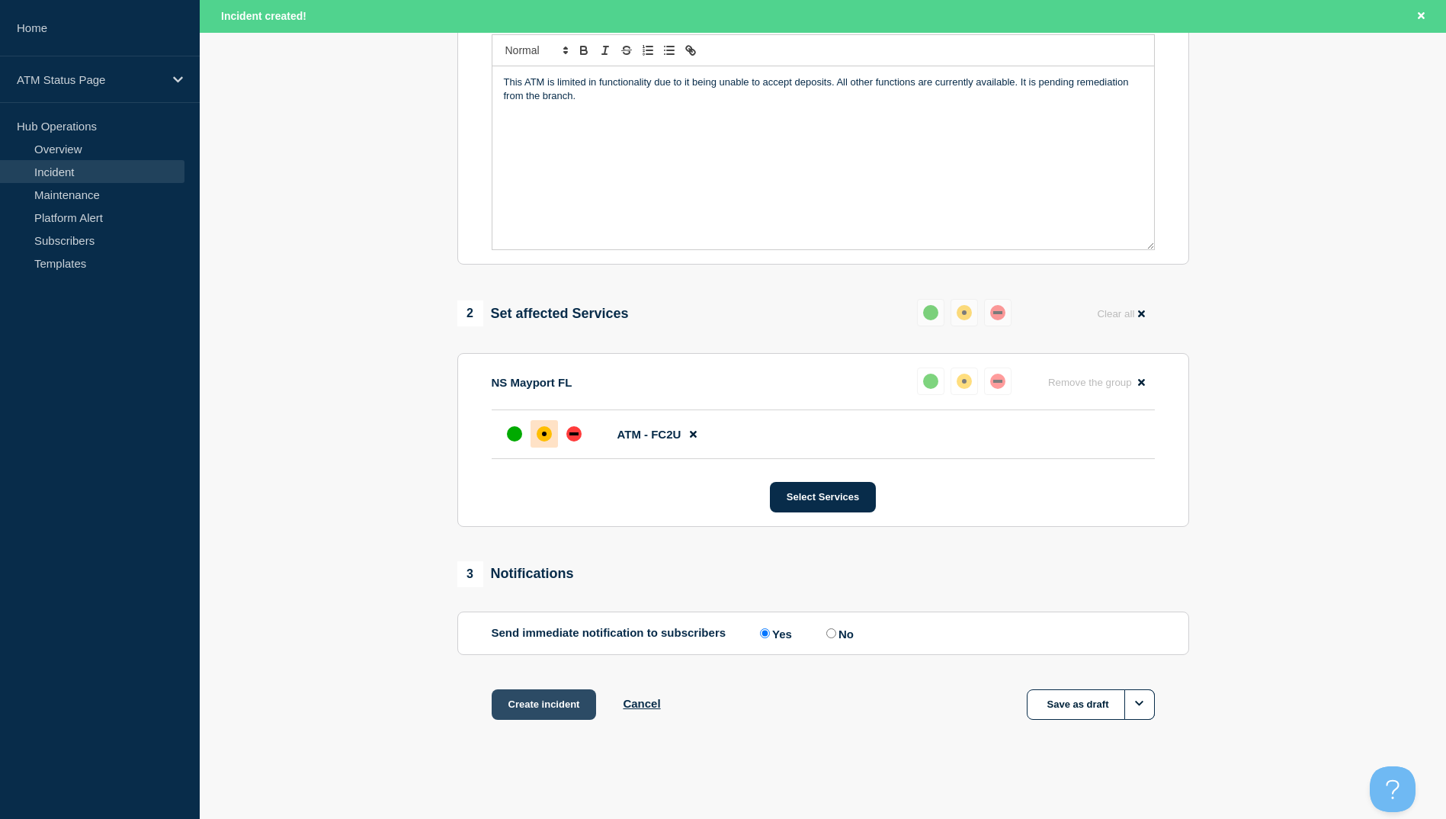
click at [540, 698] on button "Create incident" at bounding box center [544, 704] width 105 height 30
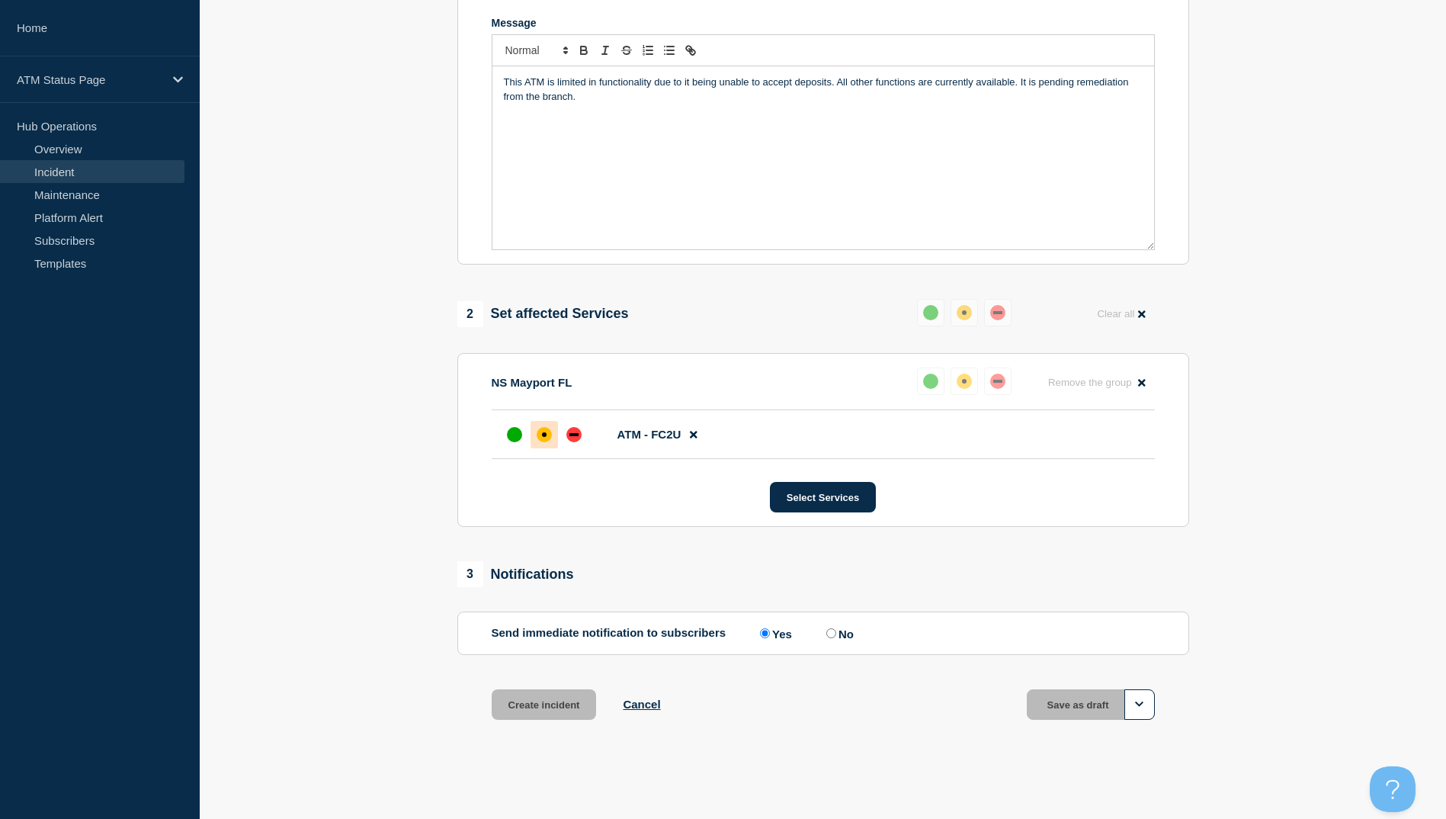
scroll to position [329, 0]
